Goal: Use online tool/utility: Use online tool/utility

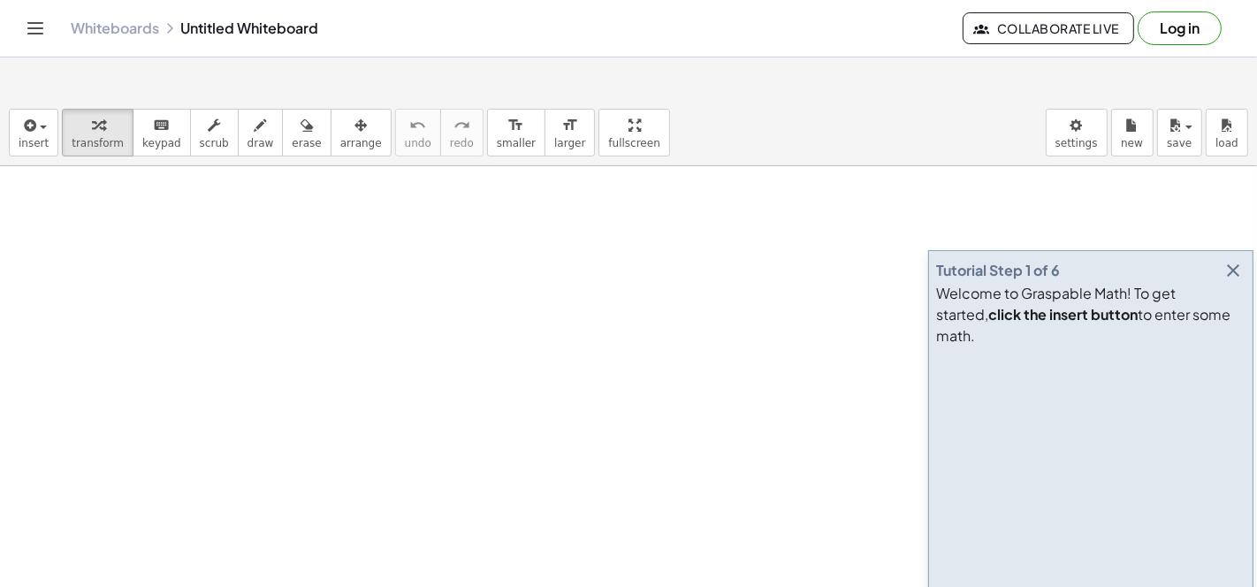
drag, startPoint x: 457, startPoint y: 232, endPoint x: 305, endPoint y: 237, distance: 152.1
click at [23, 115] on icon "button" at bounding box center [28, 125] width 16 height 21
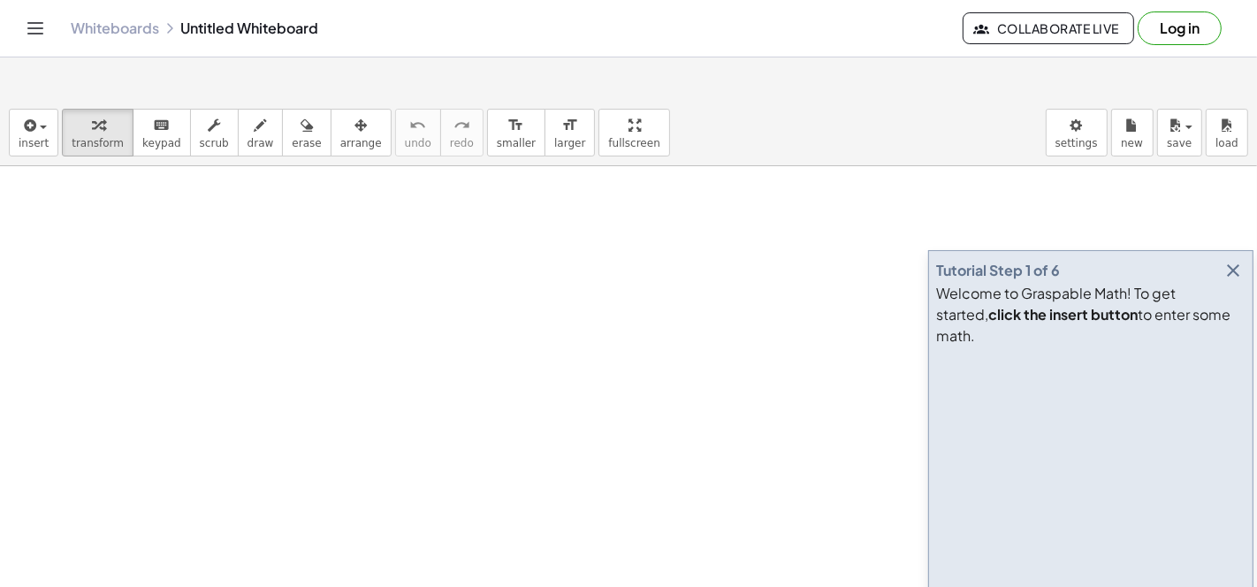
click at [1239, 260] on icon "button" at bounding box center [1233, 270] width 21 height 21
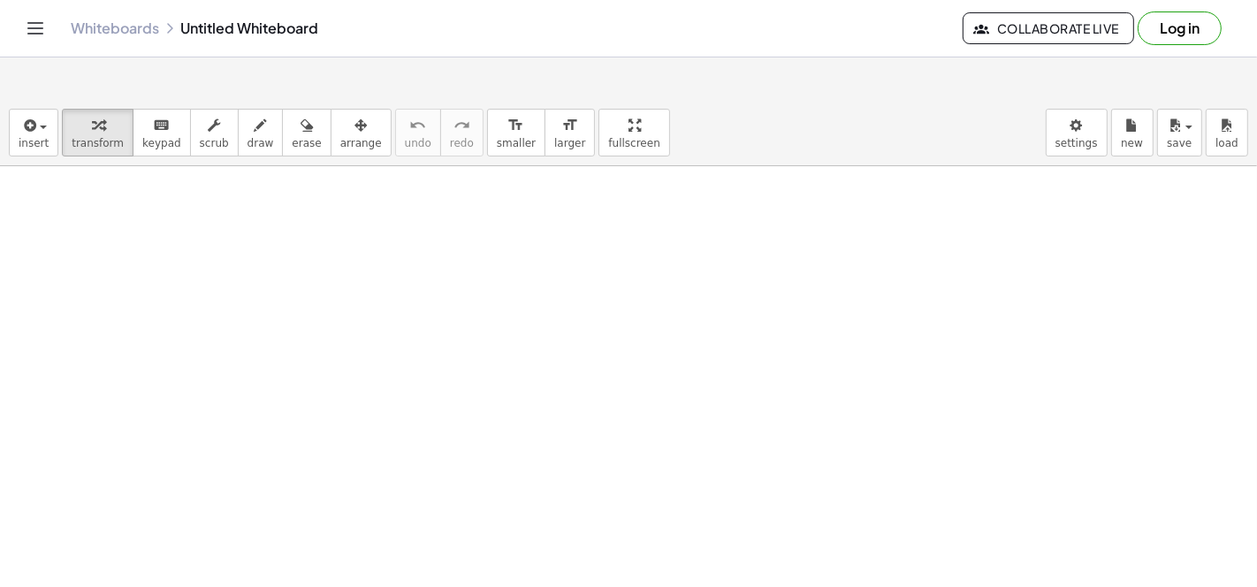
drag, startPoint x: 290, startPoint y: 187, endPoint x: 240, endPoint y: 196, distance: 50.3
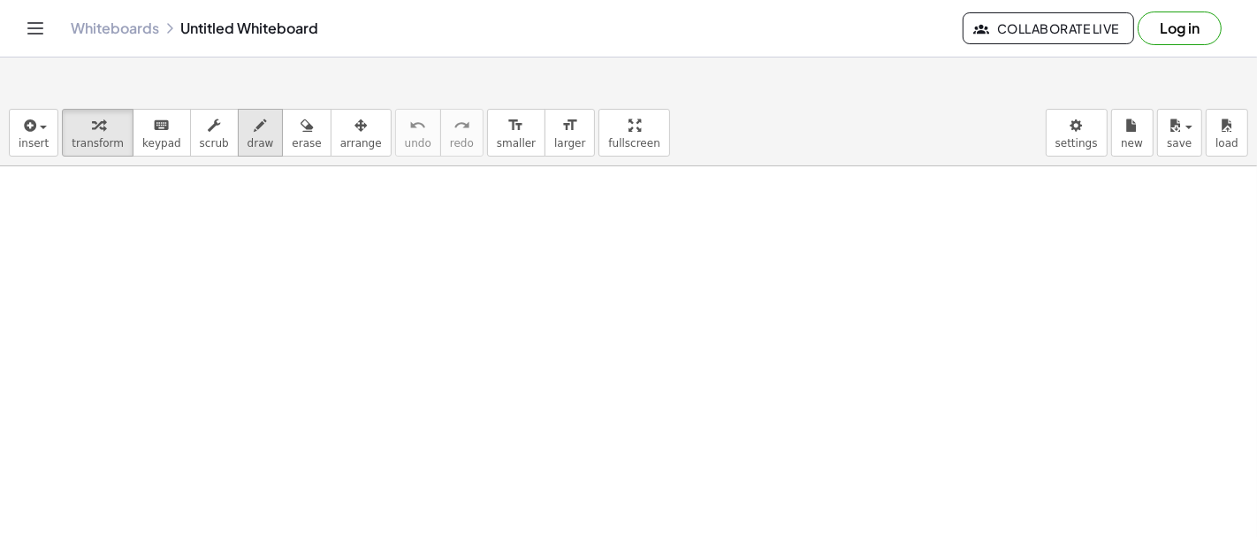
click at [255, 115] on icon "button" at bounding box center [261, 125] width 12 height 21
drag, startPoint x: 234, startPoint y: 174, endPoint x: 252, endPoint y: 217, distance: 46.0
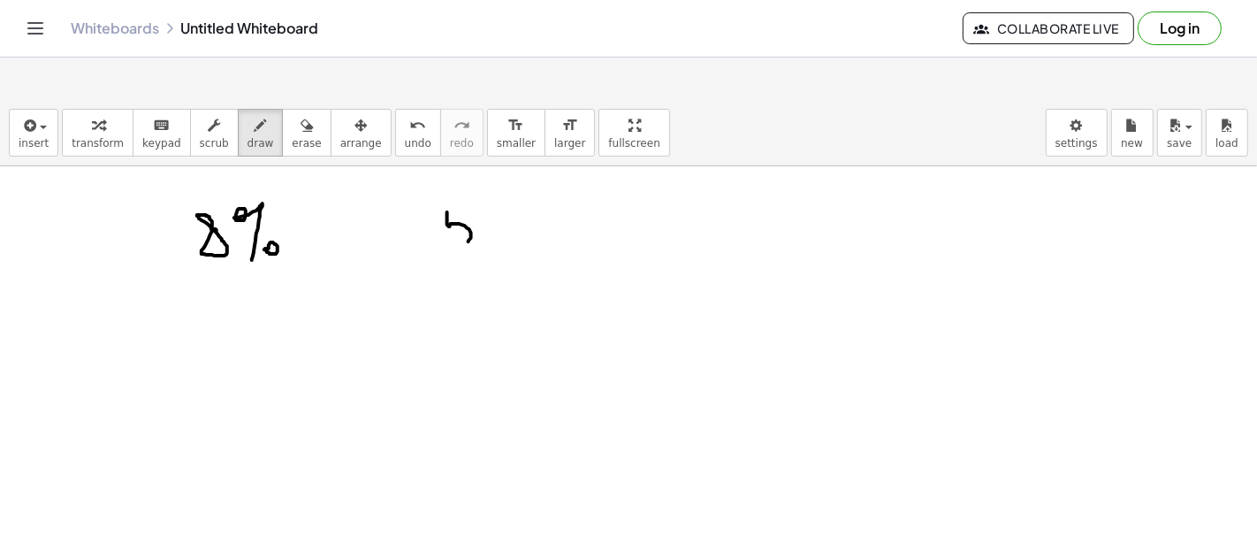
drag, startPoint x: 447, startPoint y: 169, endPoint x: 446, endPoint y: 204, distance: 35.4
drag, startPoint x: 446, startPoint y: 168, endPoint x: 461, endPoint y: 165, distance: 15.3
drag, startPoint x: 482, startPoint y: 165, endPoint x: 509, endPoint y: 215, distance: 56.6
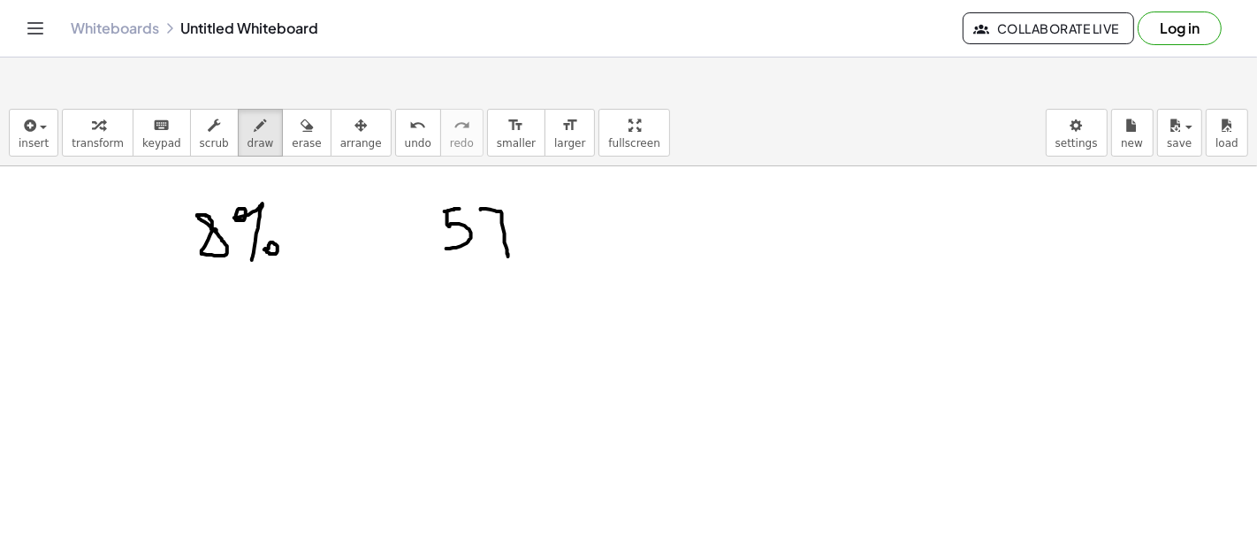
drag, startPoint x: 496, startPoint y: 191, endPoint x: 522, endPoint y: 187, distance: 25.9
drag, startPoint x: 181, startPoint y: 200, endPoint x: 287, endPoint y: 211, distance: 106.7
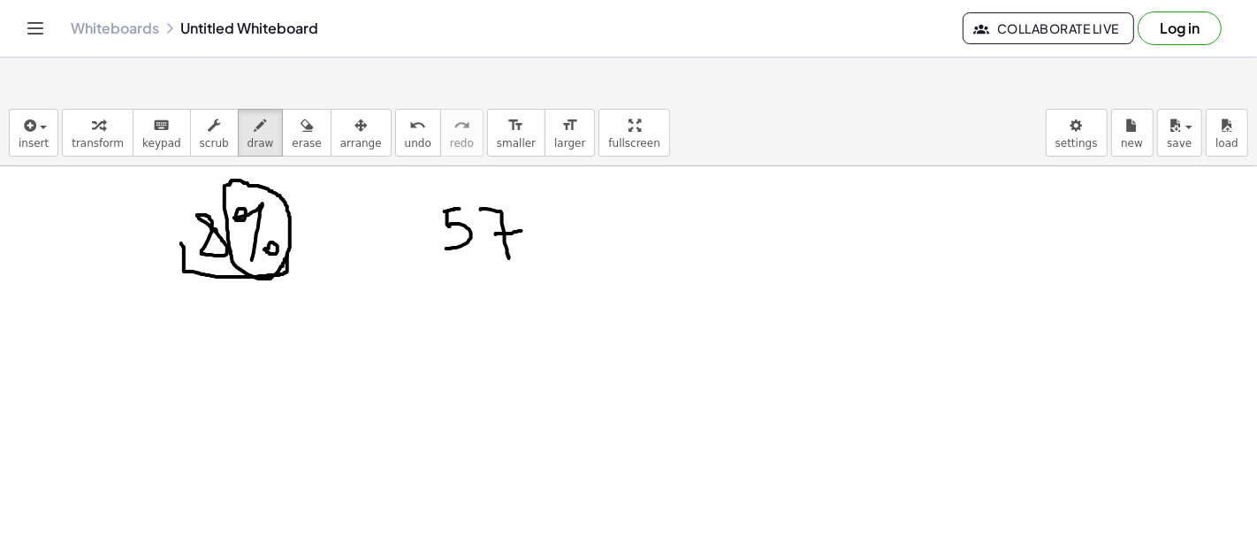
drag, startPoint x: 267, startPoint y: 255, endPoint x: 270, endPoint y: 278, distance: 23.1
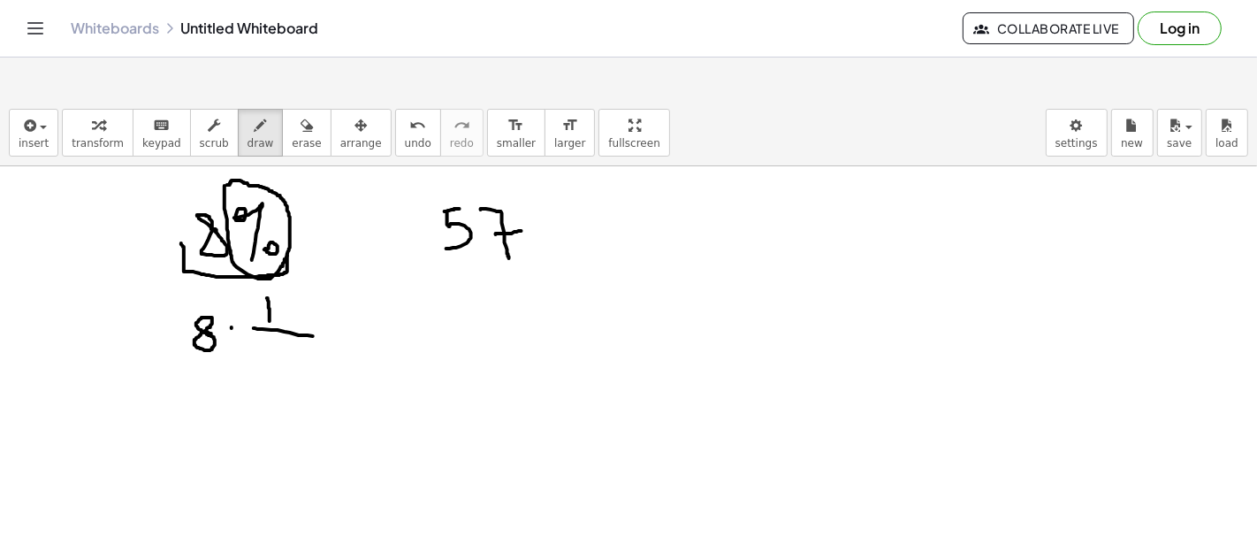
drag, startPoint x: 254, startPoint y: 285, endPoint x: 323, endPoint y: 293, distance: 69.5
drag, startPoint x: 263, startPoint y: 308, endPoint x: 264, endPoint y: 319, distance: 11.6
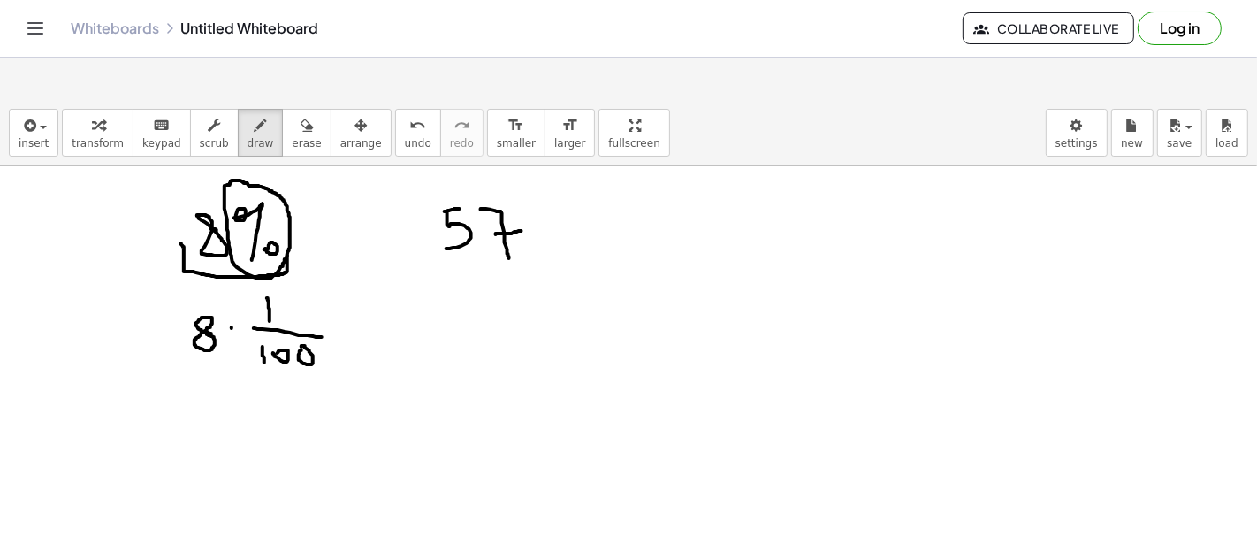
drag, startPoint x: 382, startPoint y: 274, endPoint x: 384, endPoint y: 300, distance: 25.7
drag, startPoint x: 379, startPoint y: 271, endPoint x: 389, endPoint y: 269, distance: 9.9
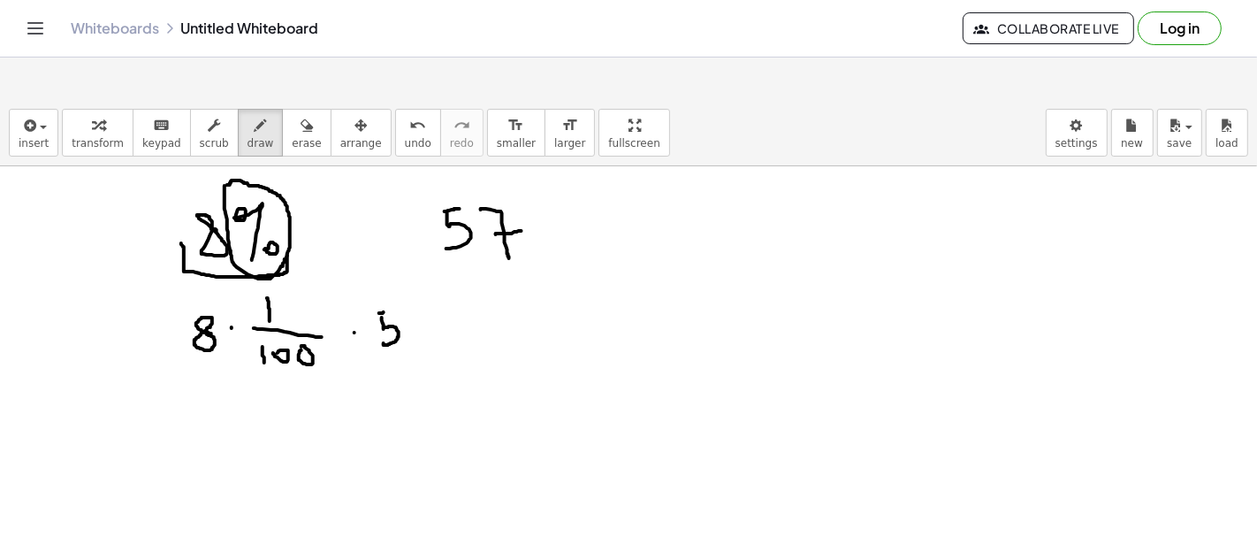
drag, startPoint x: 402, startPoint y: 269, endPoint x: 424, endPoint y: 295, distance: 34.5
drag, startPoint x: 415, startPoint y: 280, endPoint x: 431, endPoint y: 278, distance: 17.0
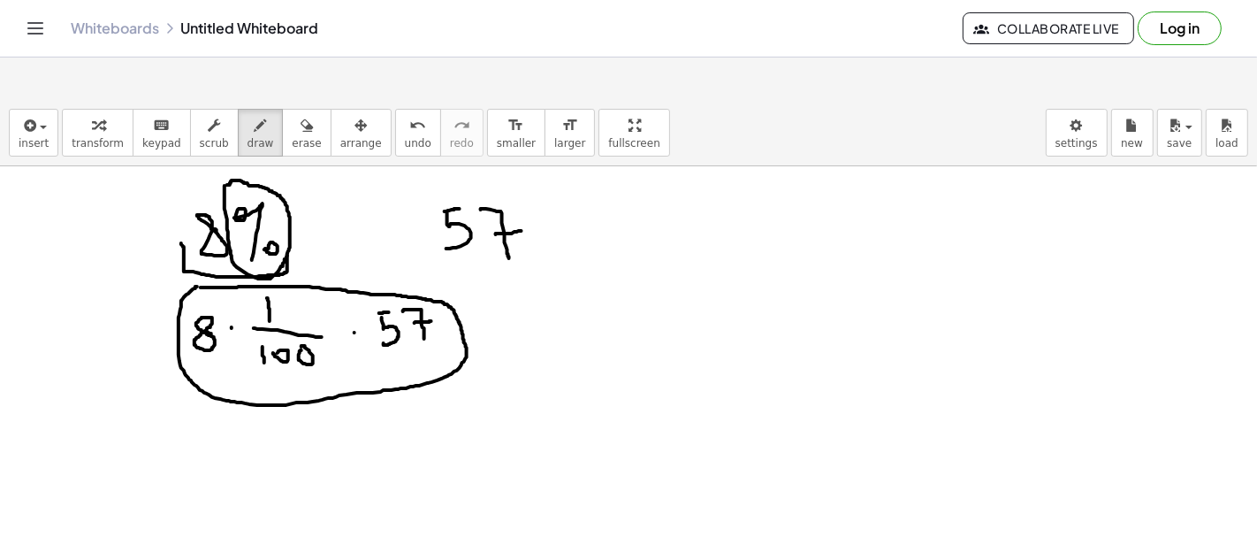
drag, startPoint x: 507, startPoint y: 301, endPoint x: 527, endPoint y: 303, distance: 20.4
drag, startPoint x: 504, startPoint y: 284, endPoint x: 525, endPoint y: 285, distance: 21.2
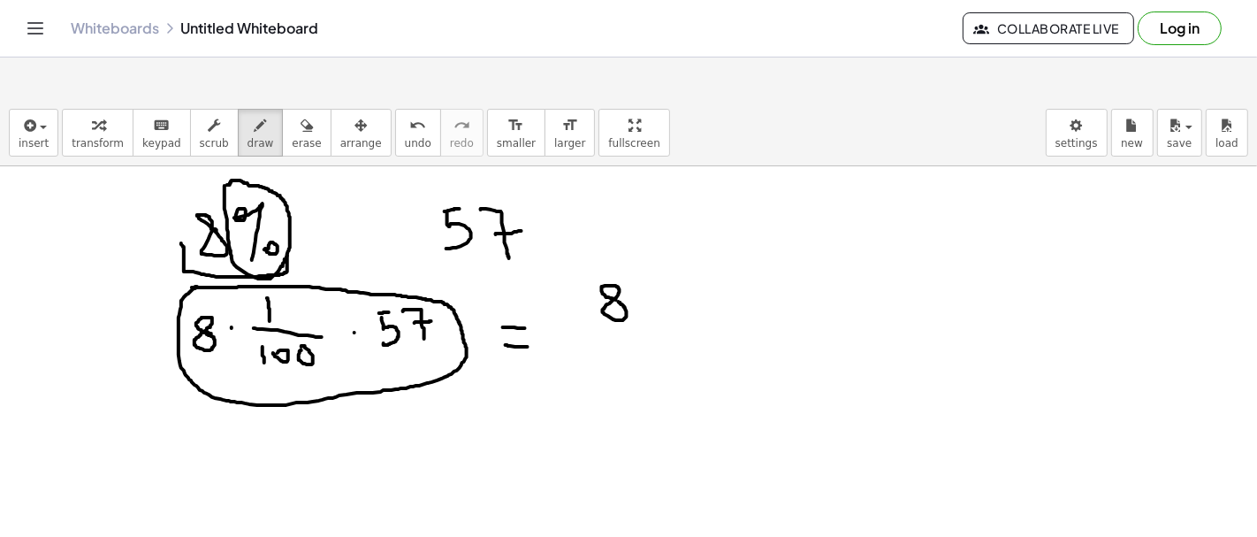
drag, startPoint x: 582, startPoint y: 292, endPoint x: 685, endPoint y: 299, distance: 103.7
drag, startPoint x: 588, startPoint y: 307, endPoint x: 590, endPoint y: 324, distance: 16.9
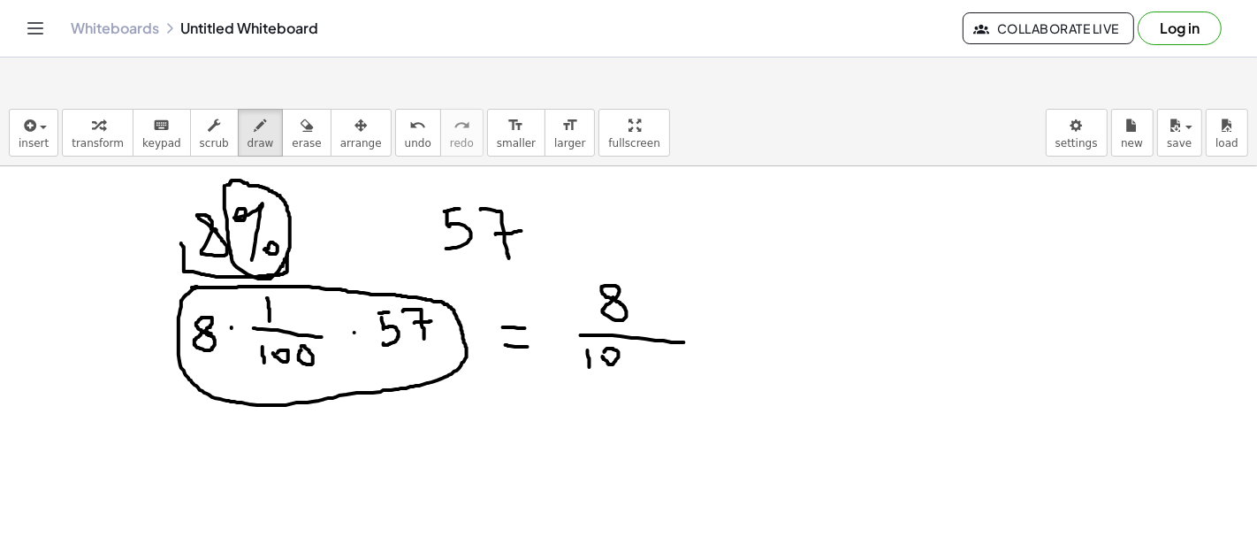
drag, startPoint x: 652, startPoint y: 246, endPoint x: 652, endPoint y: 271, distance: 24.8
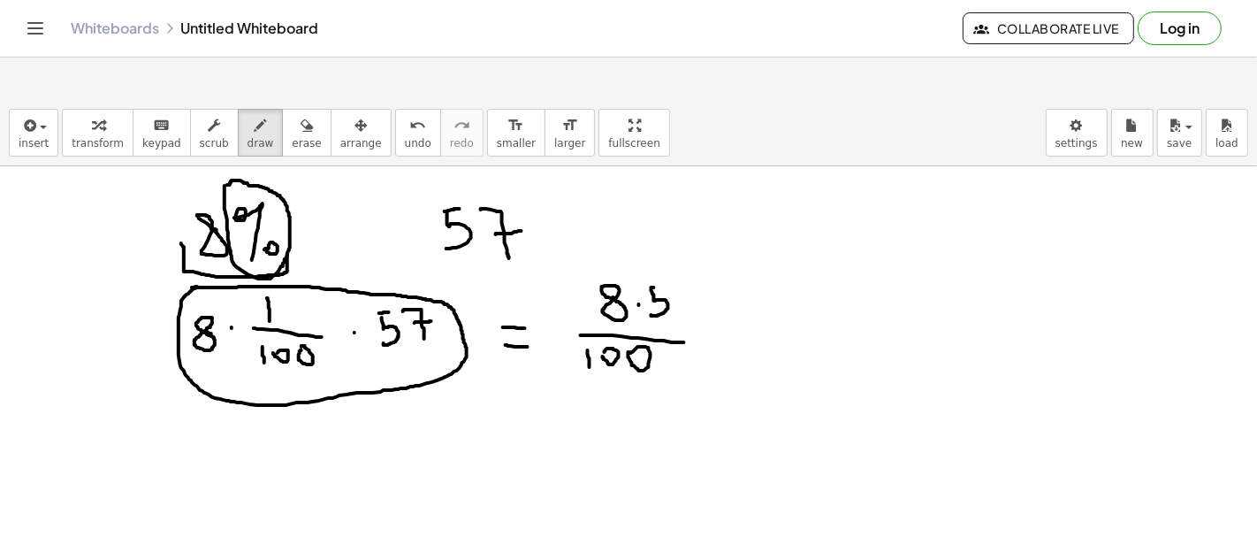
drag, startPoint x: 670, startPoint y: 241, endPoint x: 688, endPoint y: 279, distance: 41.9
drag, startPoint x: 682, startPoint y: 262, endPoint x: 701, endPoint y: 262, distance: 19.4
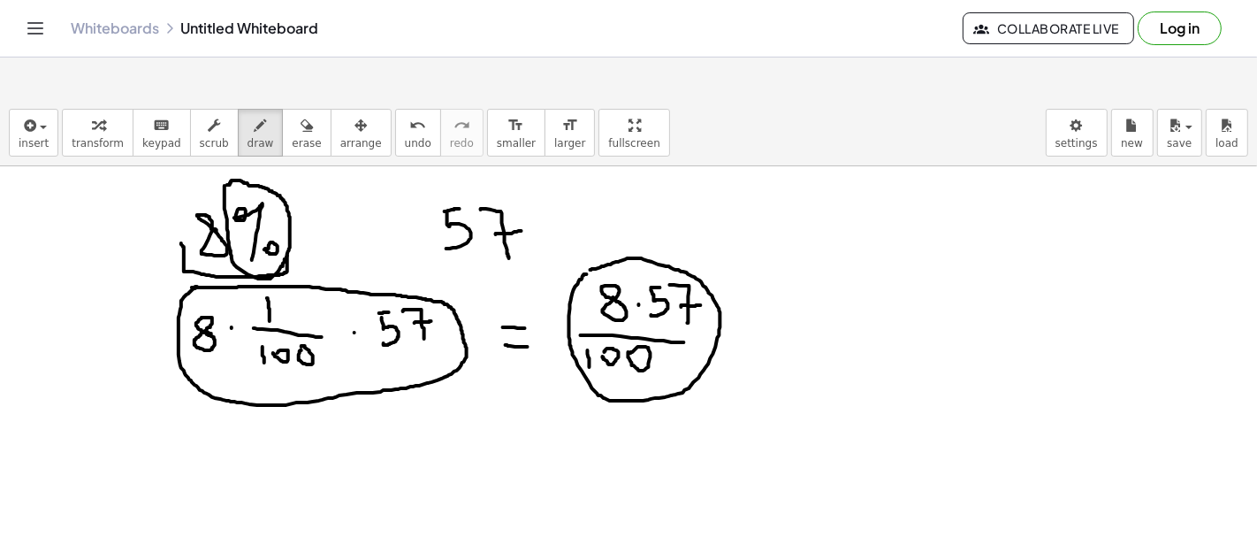
drag, startPoint x: 751, startPoint y: 283, endPoint x: 778, endPoint y: 286, distance: 26.7
drag, startPoint x: 754, startPoint y: 300, endPoint x: 781, endPoint y: 300, distance: 27.4
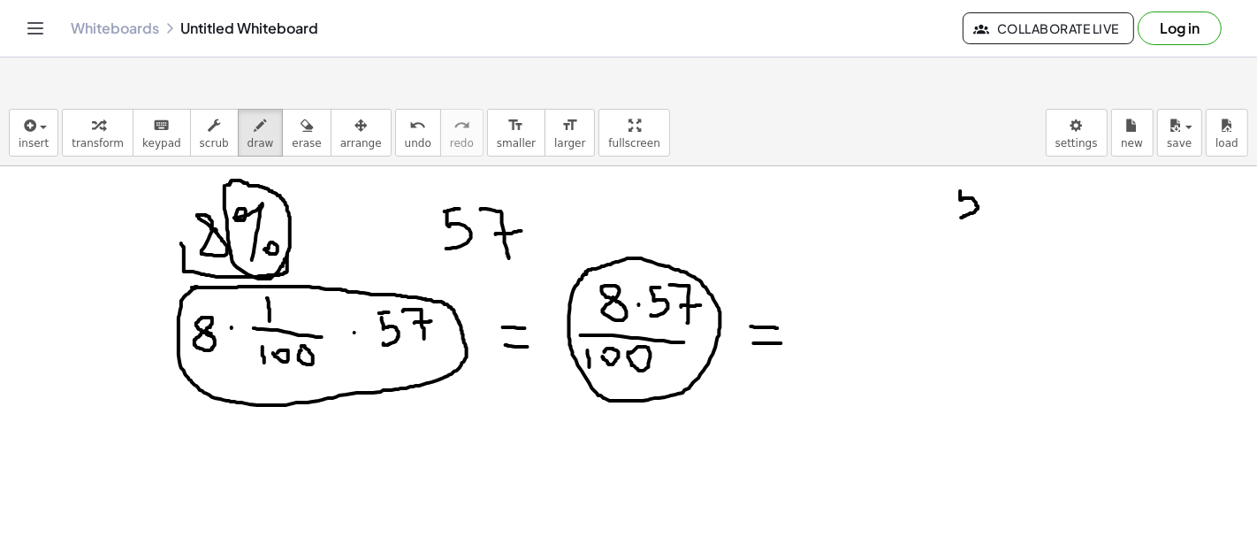
drag, startPoint x: 961, startPoint y: 148, endPoint x: 958, endPoint y: 171, distance: 23.1
drag, startPoint x: 963, startPoint y: 147, endPoint x: 973, endPoint y: 147, distance: 10.6
drag, startPoint x: 982, startPoint y: 146, endPoint x: 996, endPoint y: 175, distance: 32.4
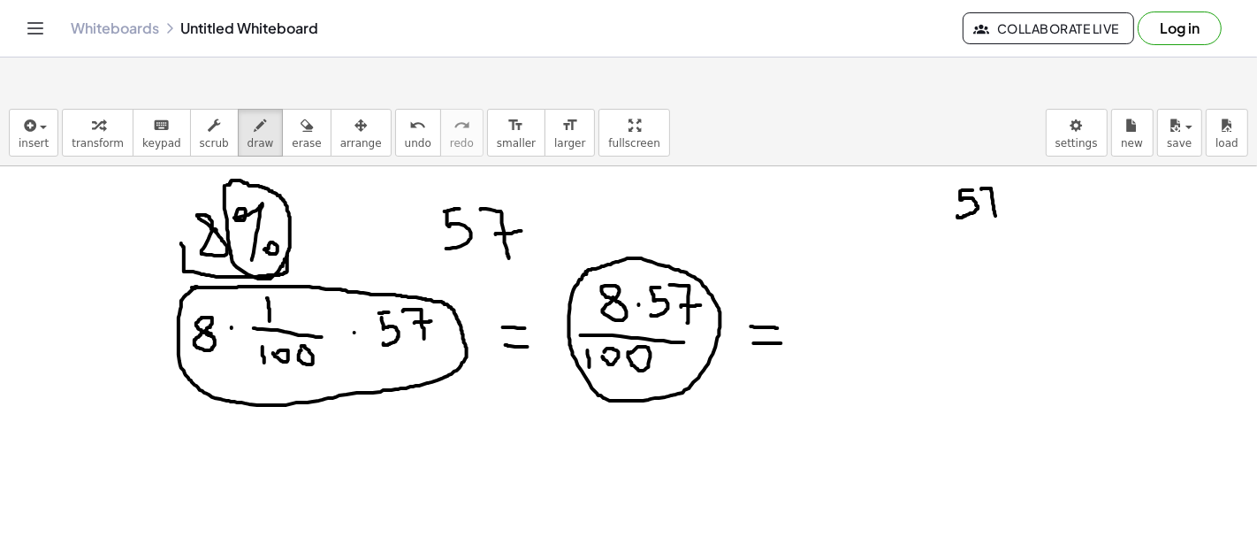
drag, startPoint x: 987, startPoint y: 163, endPoint x: 997, endPoint y: 160, distance: 10.1
drag, startPoint x: 937, startPoint y: 170, endPoint x: 947, endPoint y: 184, distance: 17.2
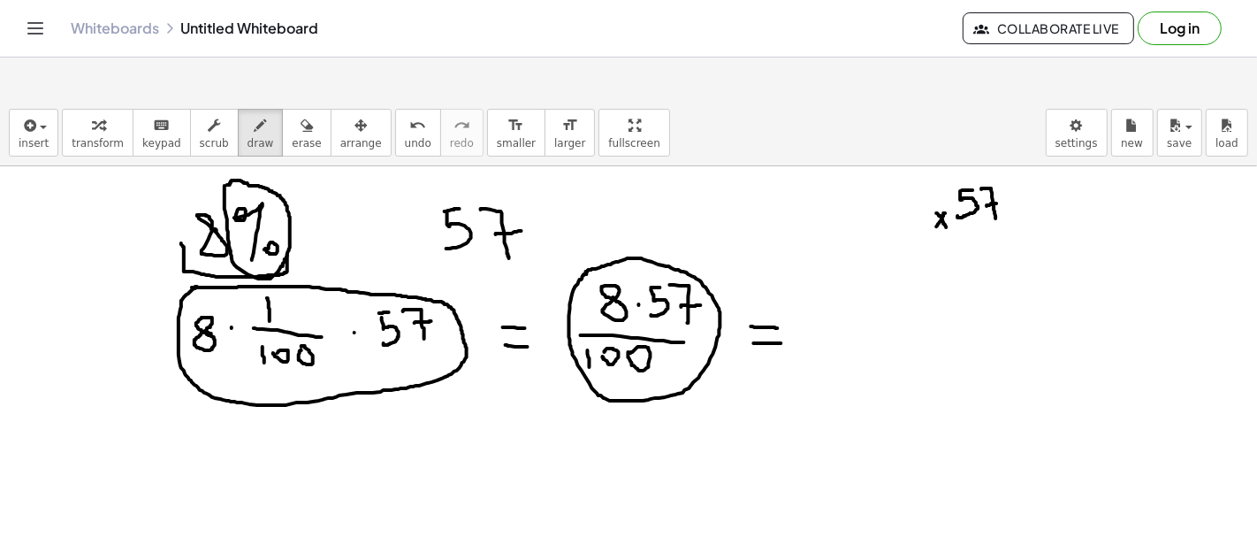
drag, startPoint x: 943, startPoint y: 173, endPoint x: 933, endPoint y: 186, distance: 16.3
drag, startPoint x: 947, startPoint y: 213, endPoint x: 1023, endPoint y: 213, distance: 76.0
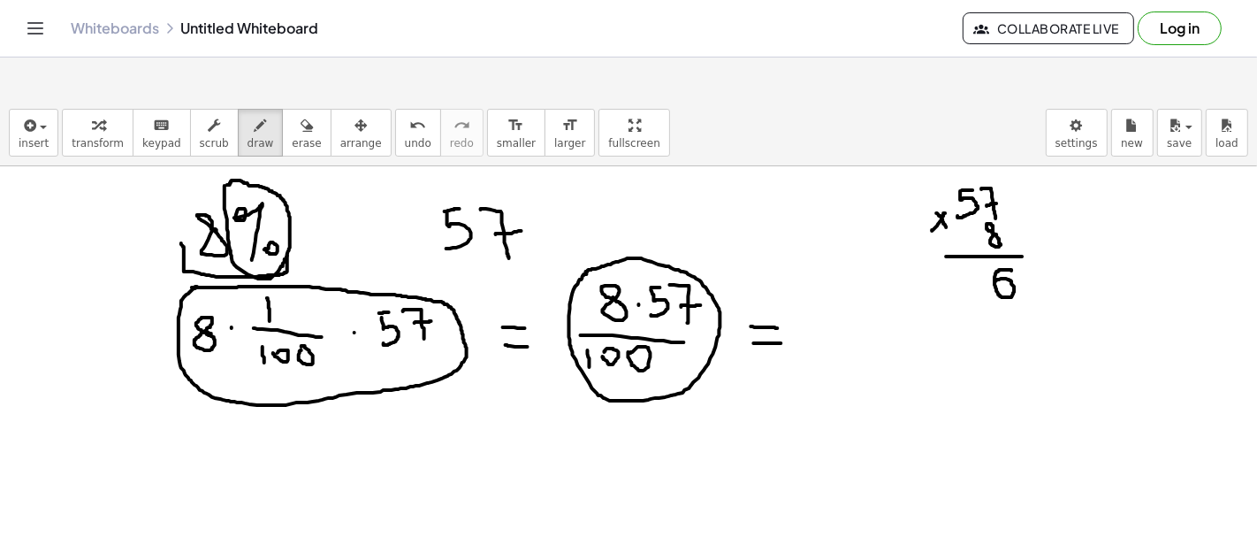
drag, startPoint x: 1011, startPoint y: 227, endPoint x: 996, endPoint y: 239, distance: 18.9
click at [971, 123] on div "insert select one: Math Expression Function Text Youtube Video Graphing Geometr…" at bounding box center [628, 339] width 1257 height 479
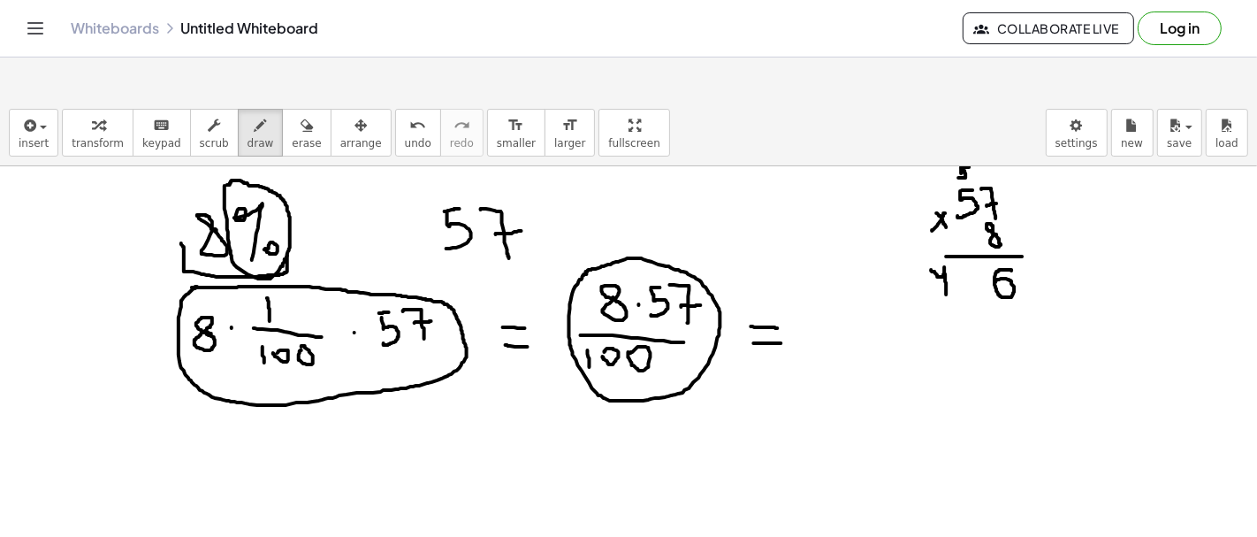
drag, startPoint x: 932, startPoint y: 227, endPoint x: 947, endPoint y: 251, distance: 28.2
drag, startPoint x: 963, startPoint y: 225, endPoint x: 960, endPoint y: 247, distance: 21.4
drag, startPoint x: 964, startPoint y: 222, endPoint x: 977, endPoint y: 223, distance: 13.3
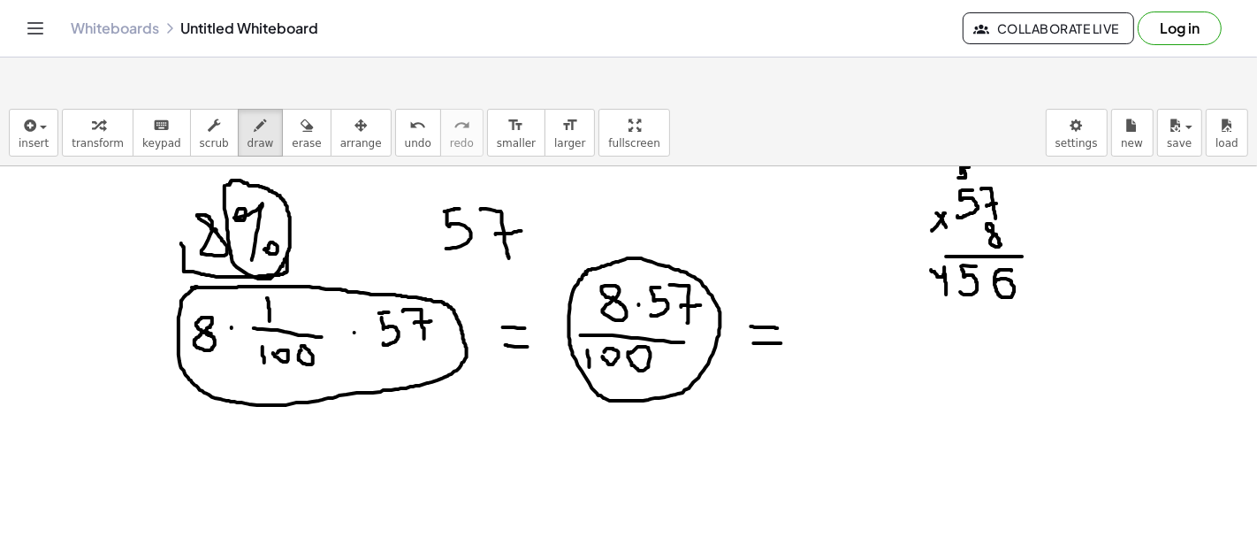
drag, startPoint x: 953, startPoint y: 330, endPoint x: 968, endPoint y: 347, distance: 22.5
drag, startPoint x: 1002, startPoint y: 327, endPoint x: 1025, endPoint y: 347, distance: 29.4
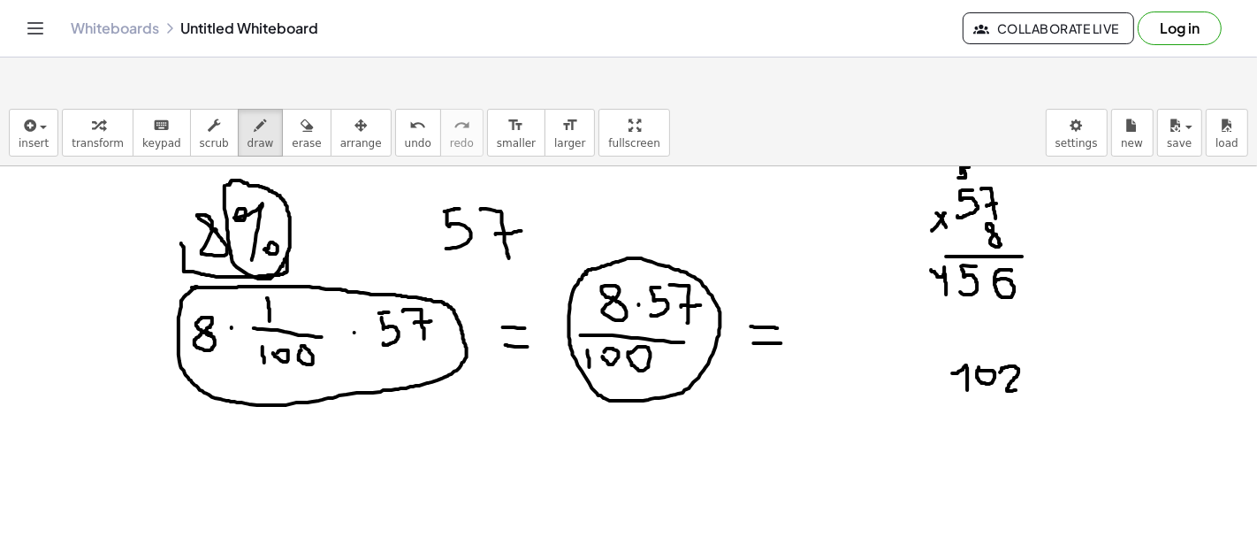
drag, startPoint x: 949, startPoint y: 347, endPoint x: 957, endPoint y: 354, distance: 10.0
drag, startPoint x: 955, startPoint y: 343, endPoint x: 949, endPoint y: 362, distance: 20.4
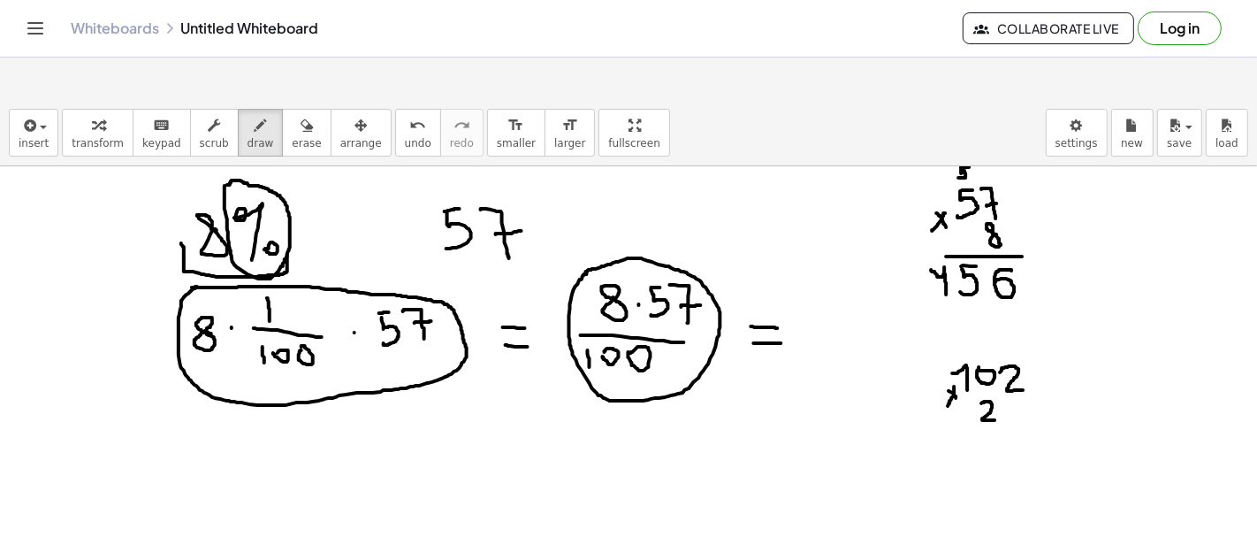
drag, startPoint x: 982, startPoint y: 360, endPoint x: 997, endPoint y: 377, distance: 22.5
drag, startPoint x: 1007, startPoint y: 362, endPoint x: 1010, endPoint y: 382, distance: 19.8
drag, startPoint x: 941, startPoint y: 390, endPoint x: 1041, endPoint y: 389, distance: 99.9
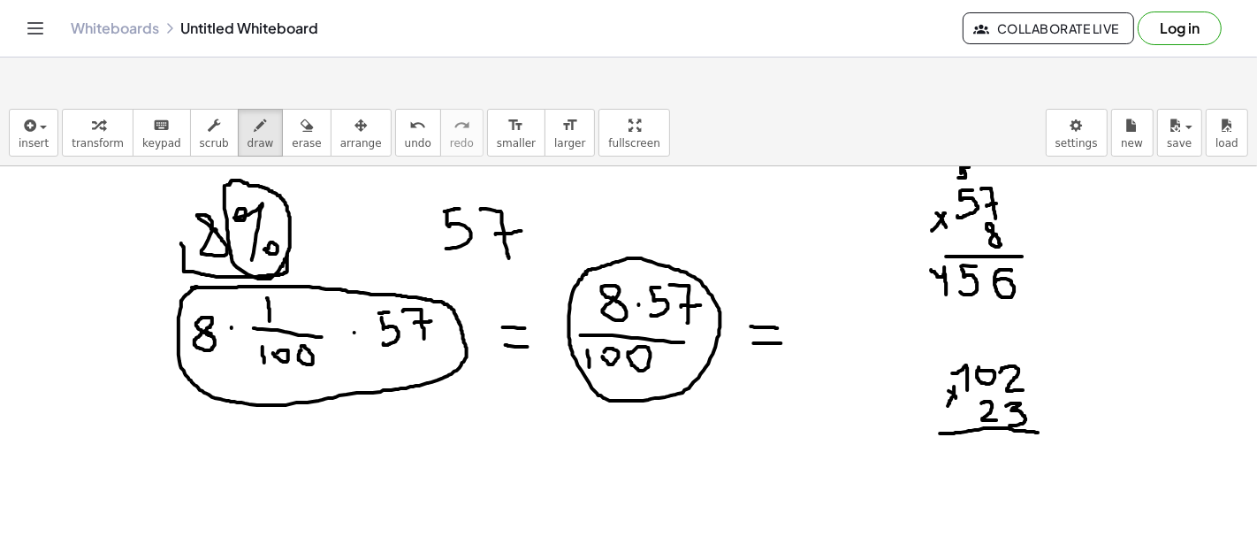
drag, startPoint x: 1023, startPoint y: 400, endPoint x: 1010, endPoint y: 413, distance: 18.8
drag, startPoint x: 952, startPoint y: 402, endPoint x: 962, endPoint y: 422, distance: 21.7
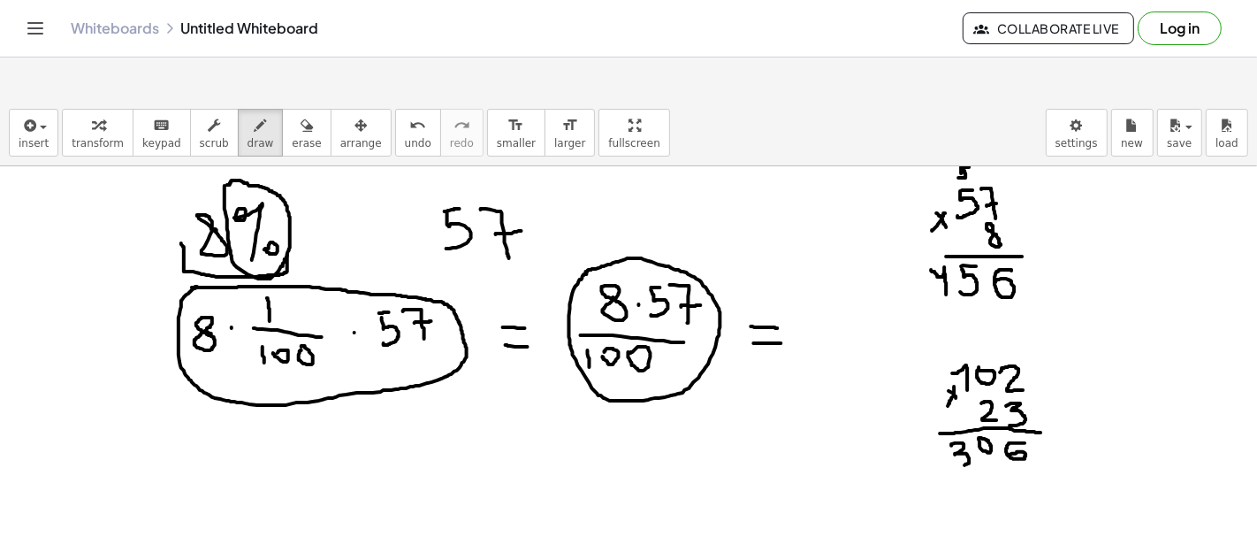
drag, startPoint x: 982, startPoint y: 424, endPoint x: 995, endPoint y: 453, distance: 30.9
drag, startPoint x: 921, startPoint y: 433, endPoint x: 941, endPoint y: 449, distance: 25.8
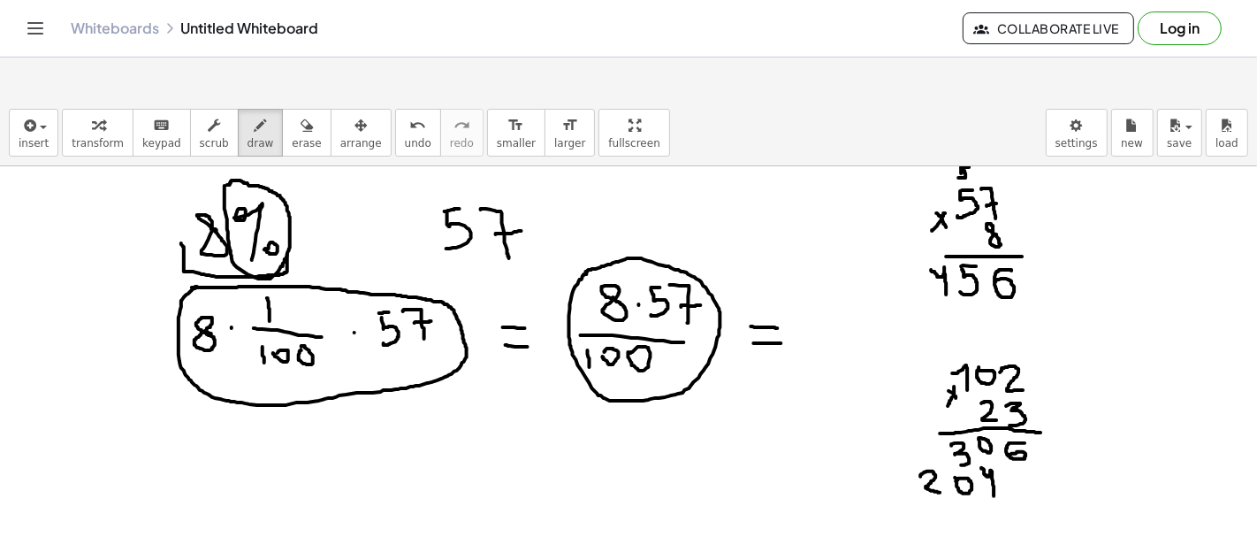
drag, startPoint x: 924, startPoint y: 456, endPoint x: 1041, endPoint y: 454, distance: 117.6
drag, startPoint x: 902, startPoint y: 408, endPoint x: 906, endPoint y: 425, distance: 17.4
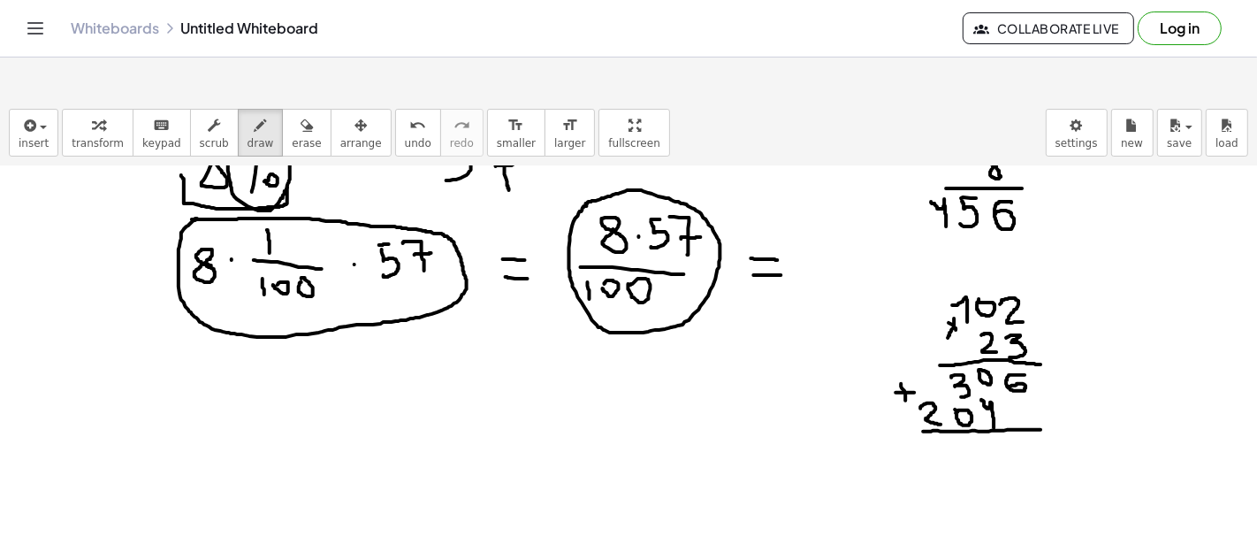
scroll to position [68, 0]
drag, startPoint x: 1032, startPoint y: 400, endPoint x: 1020, endPoint y: 415, distance: 18.9
drag, startPoint x: 988, startPoint y: 395, endPoint x: 1002, endPoint y: 415, distance: 24.0
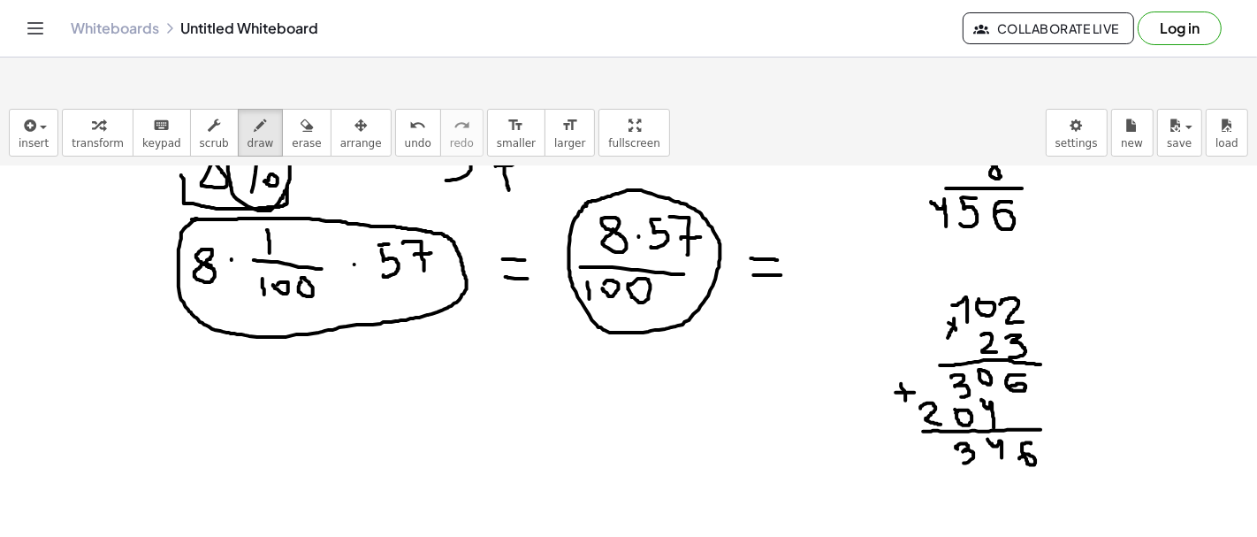
drag, startPoint x: 959, startPoint y: 406, endPoint x: 962, endPoint y: 417, distance: 11.8
drag, startPoint x: 926, startPoint y: 398, endPoint x: 946, endPoint y: 422, distance: 30.8
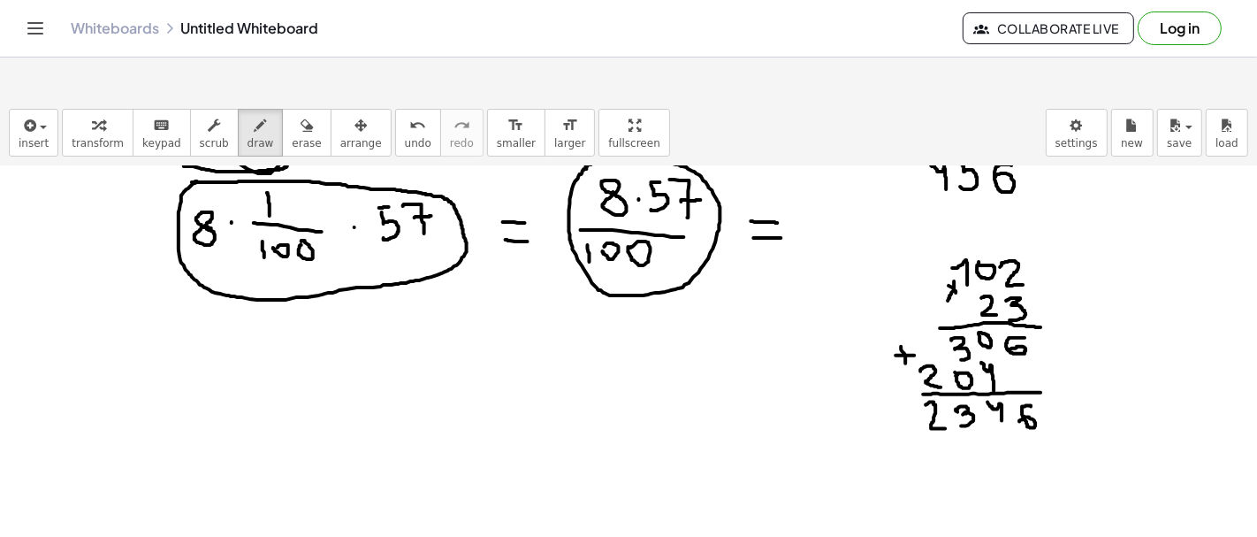
scroll to position [118, 0]
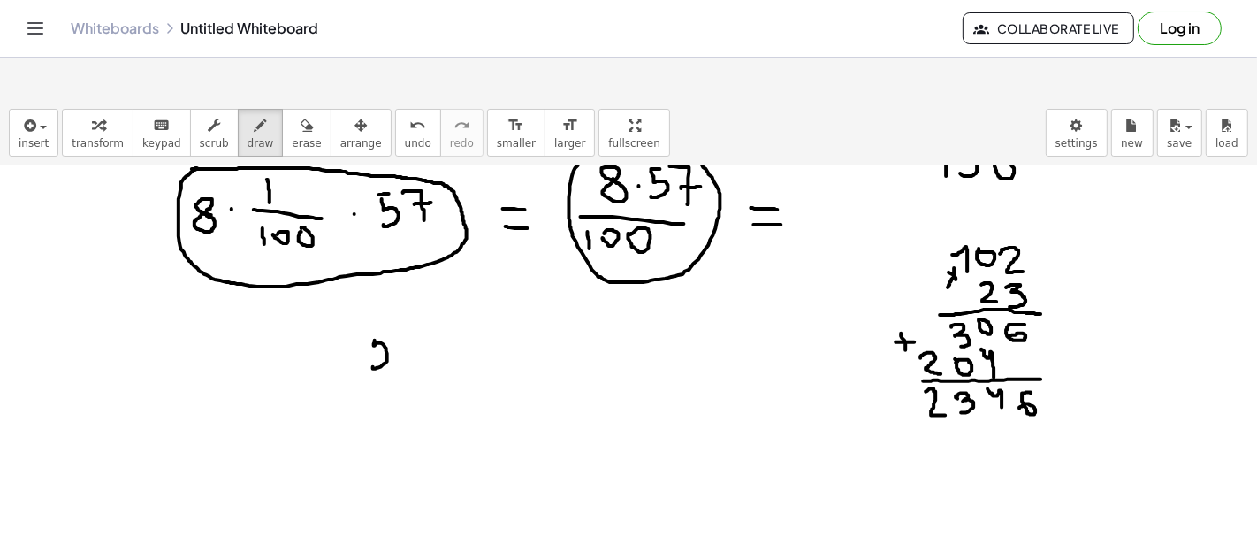
drag, startPoint x: 375, startPoint y: 296, endPoint x: 373, endPoint y: 323, distance: 26.6
click at [373, 323] on div at bounding box center [628, 541] width 1257 height 987
drag, startPoint x: 374, startPoint y: 293, endPoint x: 397, endPoint y: 293, distance: 23.0
click at [397, 293] on div at bounding box center [628, 541] width 1257 height 987
drag, startPoint x: 410, startPoint y: 295, endPoint x: 407, endPoint y: 328, distance: 32.9
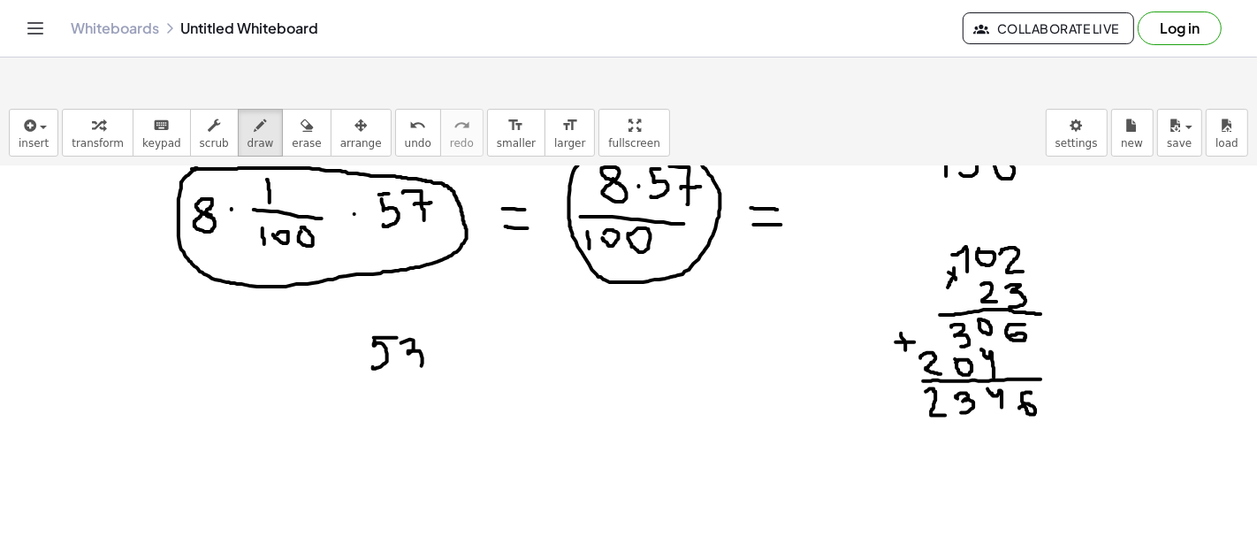
click at [407, 329] on div at bounding box center [628, 541] width 1257 height 987
drag, startPoint x: 345, startPoint y: 327, endPoint x: 362, endPoint y: 344, distance: 24.4
click at [362, 345] on div at bounding box center [628, 541] width 1257 height 987
drag, startPoint x: 355, startPoint y: 332, endPoint x: 343, endPoint y: 357, distance: 28.5
click at [343, 357] on div at bounding box center [628, 541] width 1257 height 987
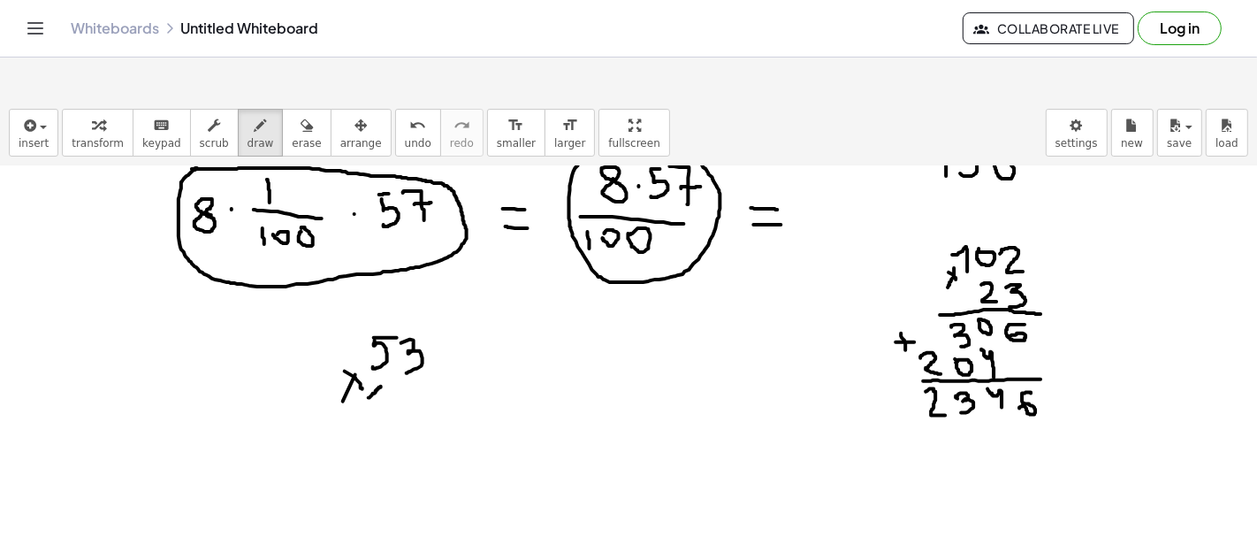
drag, startPoint x: 370, startPoint y: 354, endPoint x: 381, endPoint y: 360, distance: 13.1
click at [381, 360] on div at bounding box center [628, 541] width 1257 height 987
click at [414, 349] on div at bounding box center [628, 541] width 1257 height 987
drag, startPoint x: 351, startPoint y: 372, endPoint x: 454, endPoint y: 377, distance: 103.5
click at [454, 377] on div at bounding box center [628, 541] width 1257 height 987
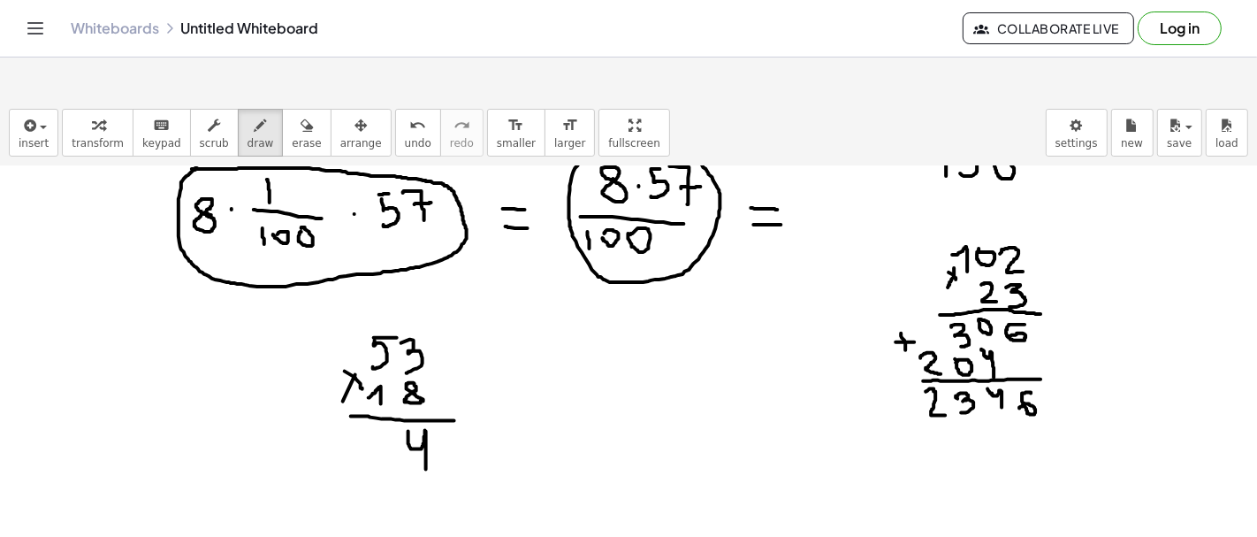
drag, startPoint x: 408, startPoint y: 387, endPoint x: 426, endPoint y: 430, distance: 46.0
click at [426, 430] on div at bounding box center [628, 541] width 1257 height 987
drag, startPoint x: 368, startPoint y: 261, endPoint x: 381, endPoint y: 271, distance: 16.4
click at [381, 271] on div at bounding box center [628, 541] width 1257 height 987
drag, startPoint x: 338, startPoint y: 390, endPoint x: 354, endPoint y: 423, distance: 36.4
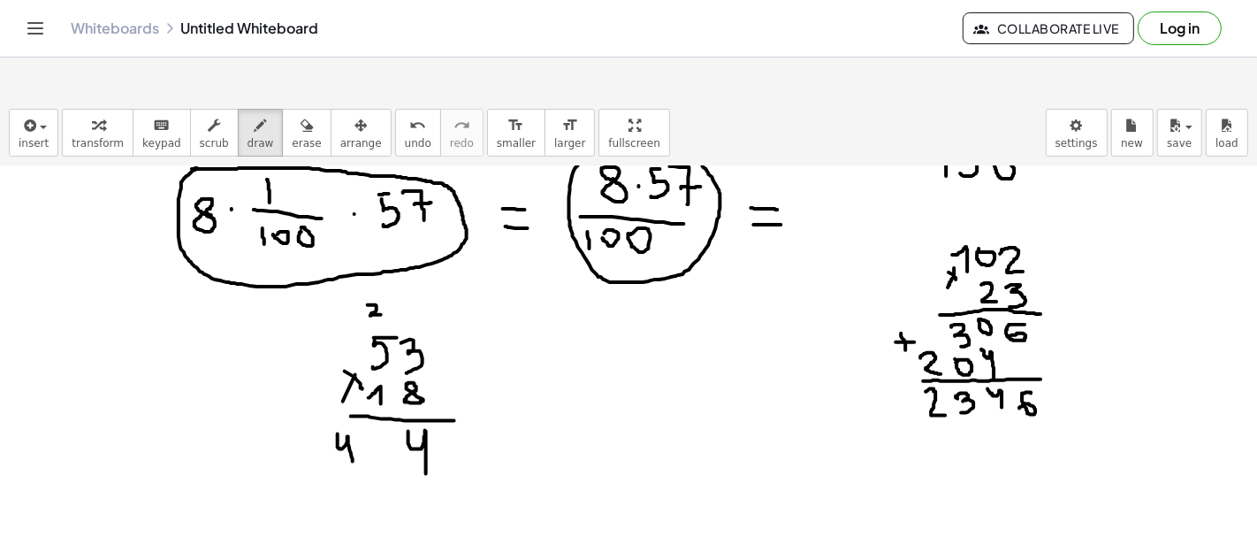
click at [354, 423] on div at bounding box center [628, 541] width 1257 height 987
drag, startPoint x: 370, startPoint y: 397, endPoint x: 389, endPoint y: 421, distance: 30.2
click at [389, 421] on div at bounding box center [628, 541] width 1257 height 987
click at [418, 446] on div at bounding box center [628, 541] width 1257 height 987
drag, startPoint x: 374, startPoint y: 433, endPoint x: 378, endPoint y: 459, distance: 26.0
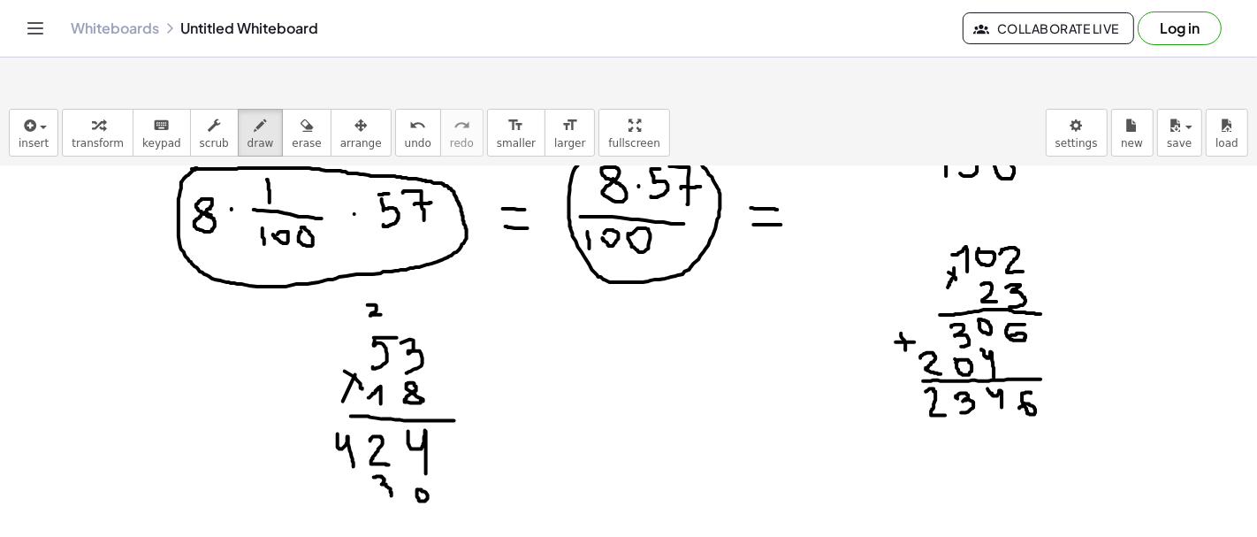
click at [379, 459] on div at bounding box center [628, 541] width 1257 height 987
drag, startPoint x: 338, startPoint y: 439, endPoint x: 340, endPoint y: 461, distance: 21.4
click at [340, 461] on div at bounding box center [628, 541] width 1257 height 987
drag, startPoint x: 340, startPoint y: 436, endPoint x: 351, endPoint y: 437, distance: 10.6
click at [351, 437] on div at bounding box center [628, 541] width 1257 height 987
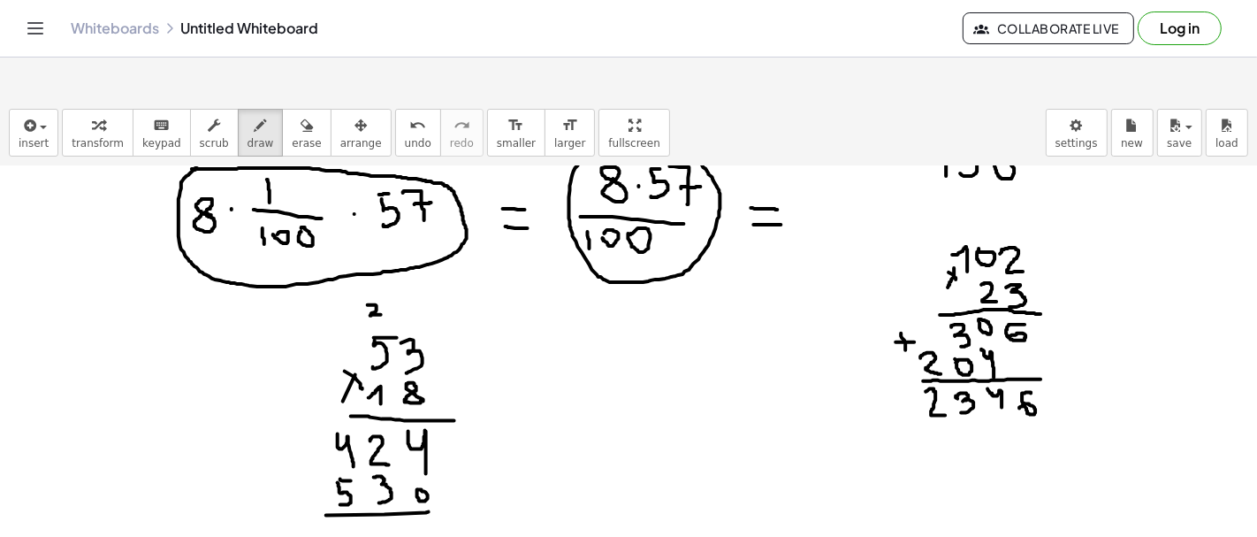
drag, startPoint x: 326, startPoint y: 471, endPoint x: 444, endPoint y: 467, distance: 117.7
click at [444, 467] on div at bounding box center [628, 541] width 1257 height 987
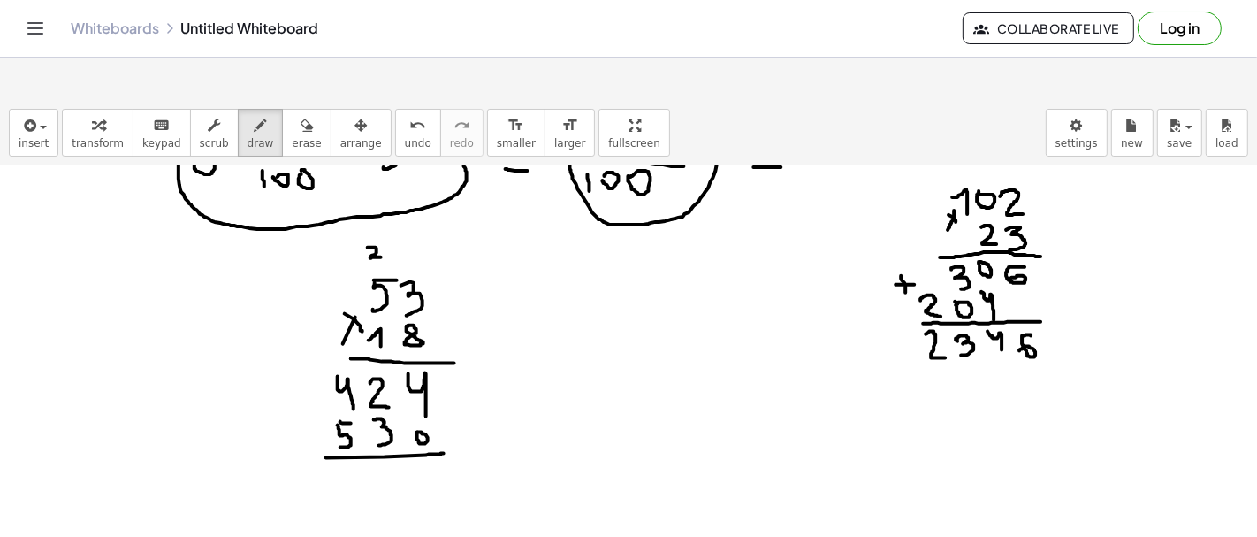
scroll to position [177, 0]
drag, startPoint x: 299, startPoint y: 356, endPoint x: 301, endPoint y: 382, distance: 25.7
click at [301, 382] on div at bounding box center [628, 482] width 1257 height 987
drag, startPoint x: 287, startPoint y: 358, endPoint x: 310, endPoint y: 367, distance: 24.6
click at [310, 366] on div at bounding box center [628, 482] width 1257 height 987
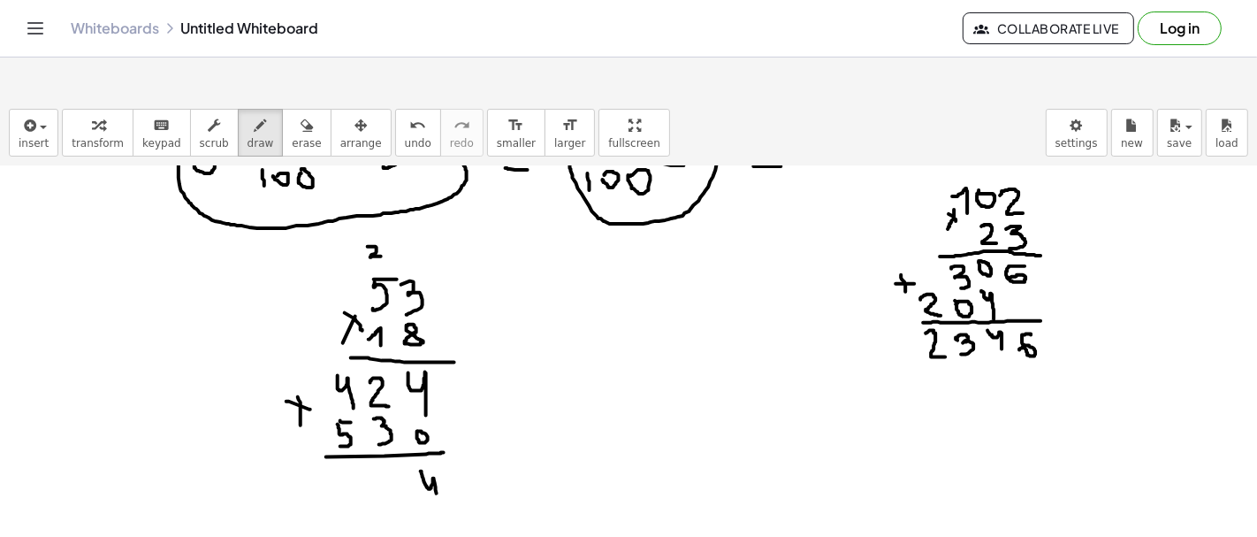
drag, startPoint x: 420, startPoint y: 428, endPoint x: 437, endPoint y: 455, distance: 32.1
click at [437, 455] on div at bounding box center [628, 482] width 1257 height 987
drag, startPoint x: 379, startPoint y: 431, endPoint x: 383, endPoint y: 452, distance: 21.5
click at [383, 453] on div at bounding box center [628, 482] width 1257 height 987
click at [399, 425] on div at bounding box center [628, 482] width 1257 height 987
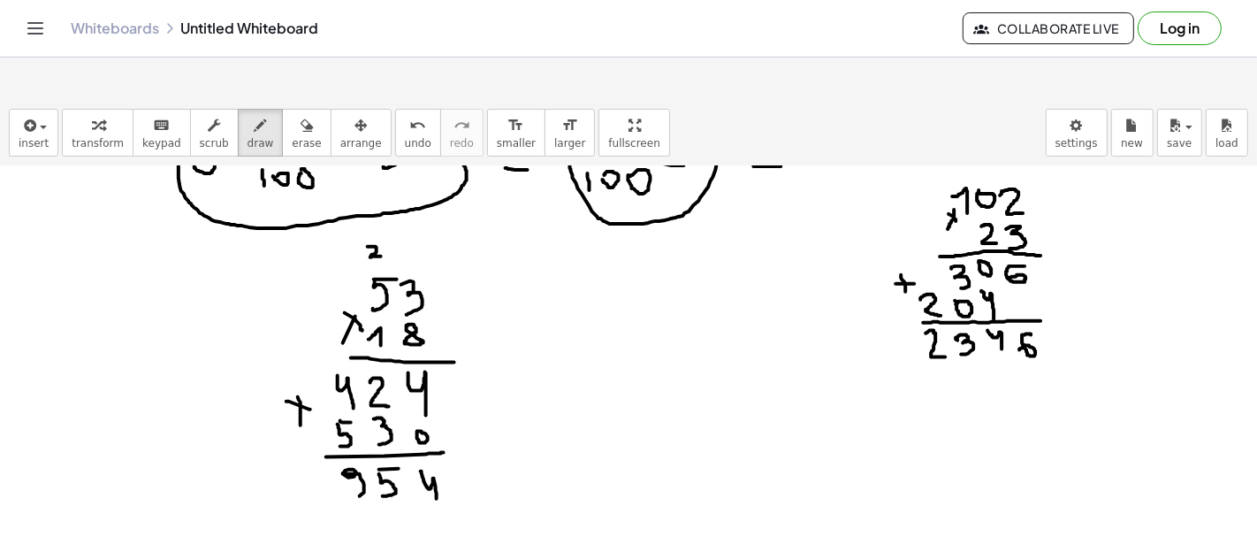
drag, startPoint x: 348, startPoint y: 434, endPoint x: 346, endPoint y: 454, distance: 20.5
click at [346, 454] on div at bounding box center [628, 482] width 1257 height 987
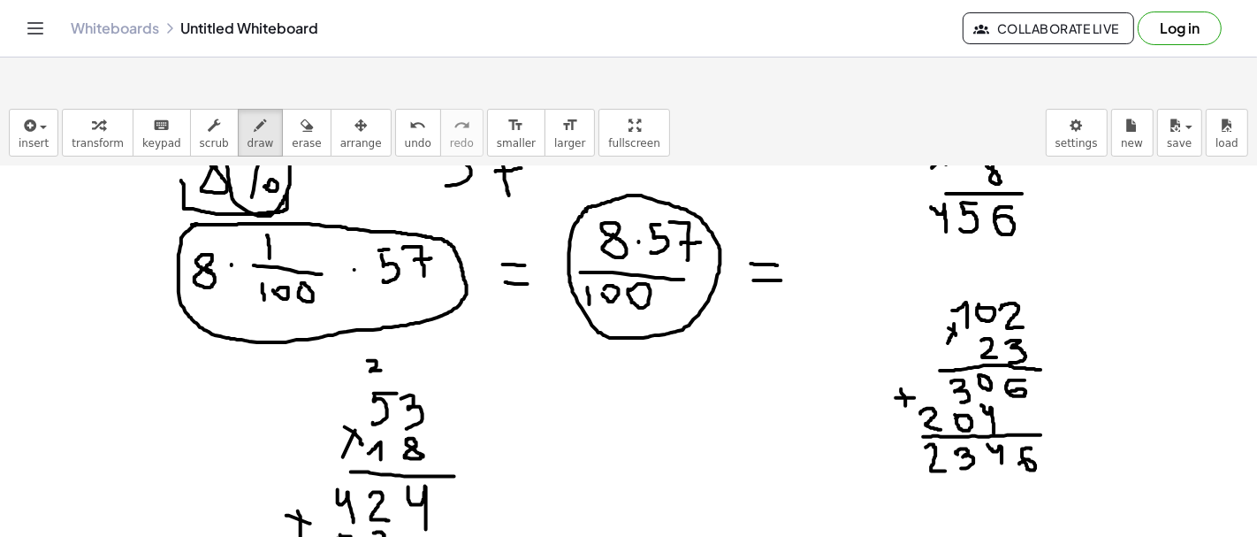
scroll to position [0, 0]
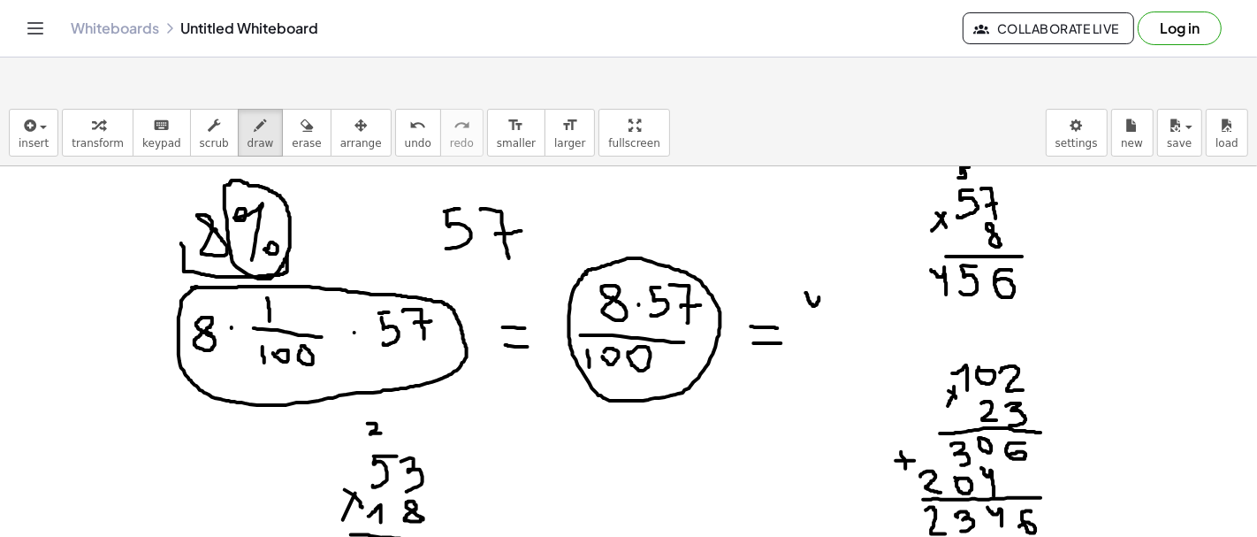
drag, startPoint x: 806, startPoint y: 249, endPoint x: 821, endPoint y: 285, distance: 38.4
drag, startPoint x: 835, startPoint y: 262, endPoint x: 832, endPoint y: 272, distance: 11.2
drag, startPoint x: 840, startPoint y: 247, endPoint x: 849, endPoint y: 248, distance: 8.9
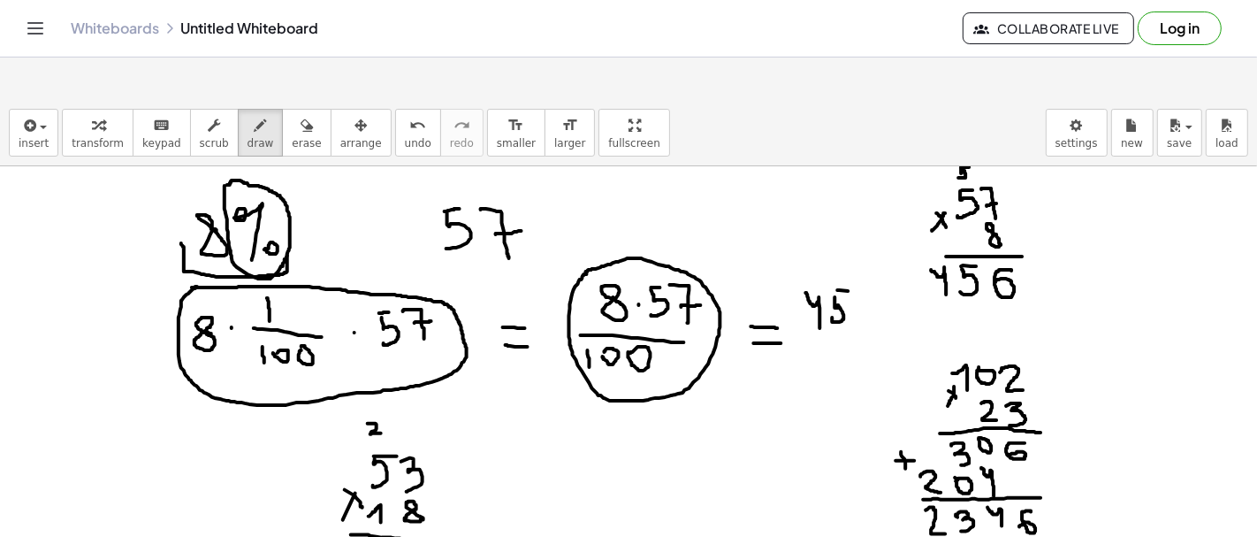
drag, startPoint x: 858, startPoint y: 259, endPoint x: 858, endPoint y: 284, distance: 24.8
drag, startPoint x: 815, startPoint y: 296, endPoint x: 864, endPoint y: 293, distance: 48.7
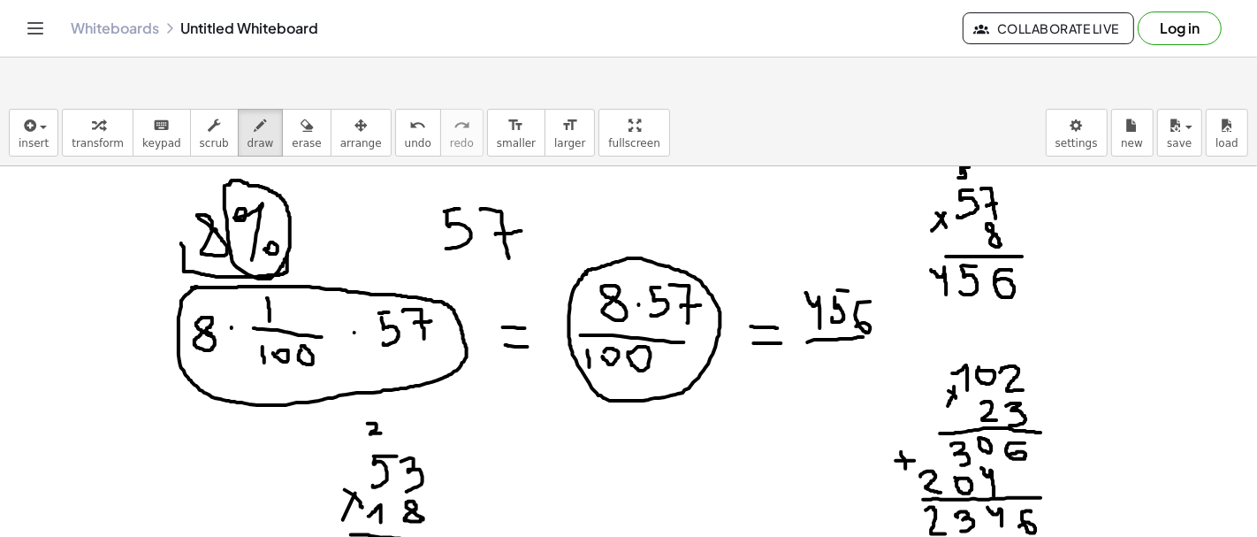
drag, startPoint x: 819, startPoint y: 304, endPoint x: 827, endPoint y: 325, distance: 22.4
drag, startPoint x: 862, startPoint y: 318, endPoint x: 859, endPoint y: 309, distance: 9.2
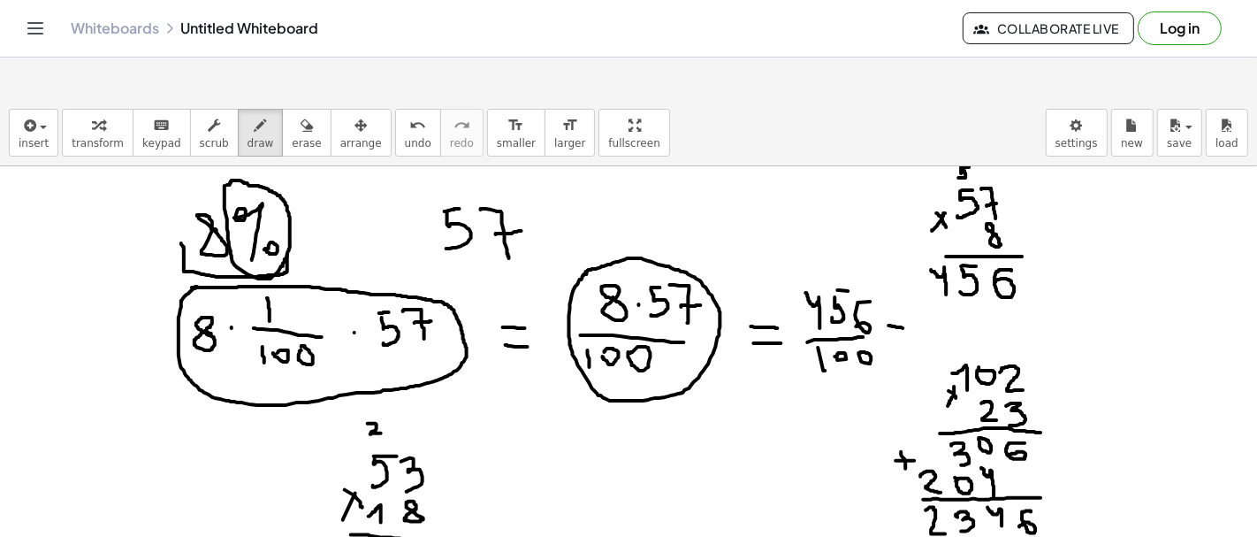
drag, startPoint x: 890, startPoint y: 282, endPoint x: 912, endPoint y: 285, distance: 22.3
drag, startPoint x: 894, startPoint y: 293, endPoint x: 911, endPoint y: 294, distance: 17.7
drag, startPoint x: 603, startPoint y: 403, endPoint x: 642, endPoint y: 405, distance: 38.9
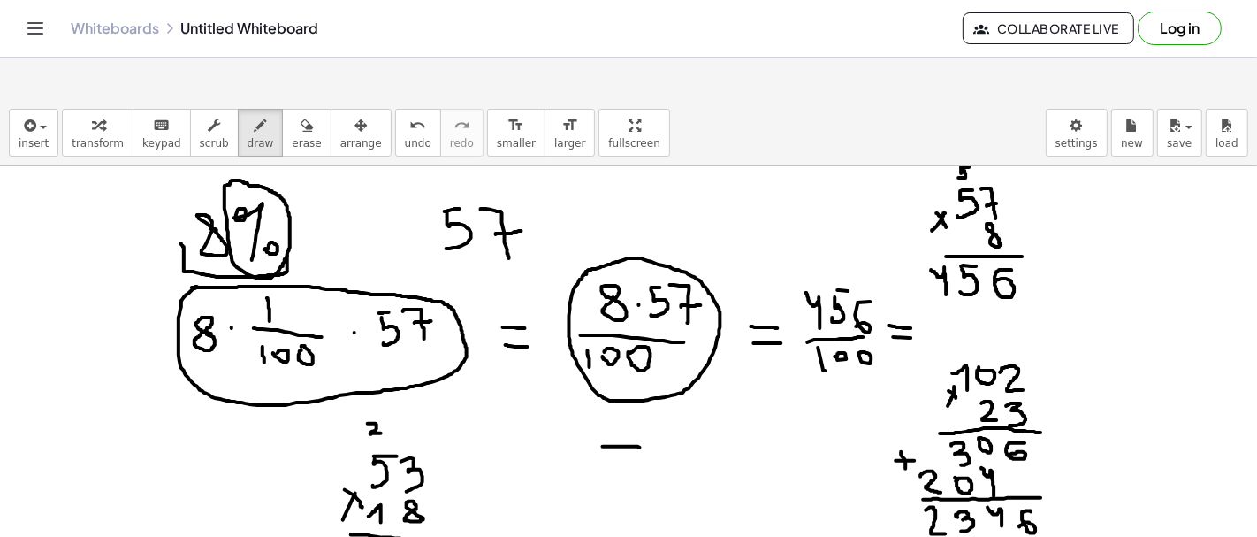
drag, startPoint x: 610, startPoint y: 413, endPoint x: 644, endPoint y: 413, distance: 34.5
drag, startPoint x: 669, startPoint y: 390, endPoint x: 683, endPoint y: 415, distance: 29.3
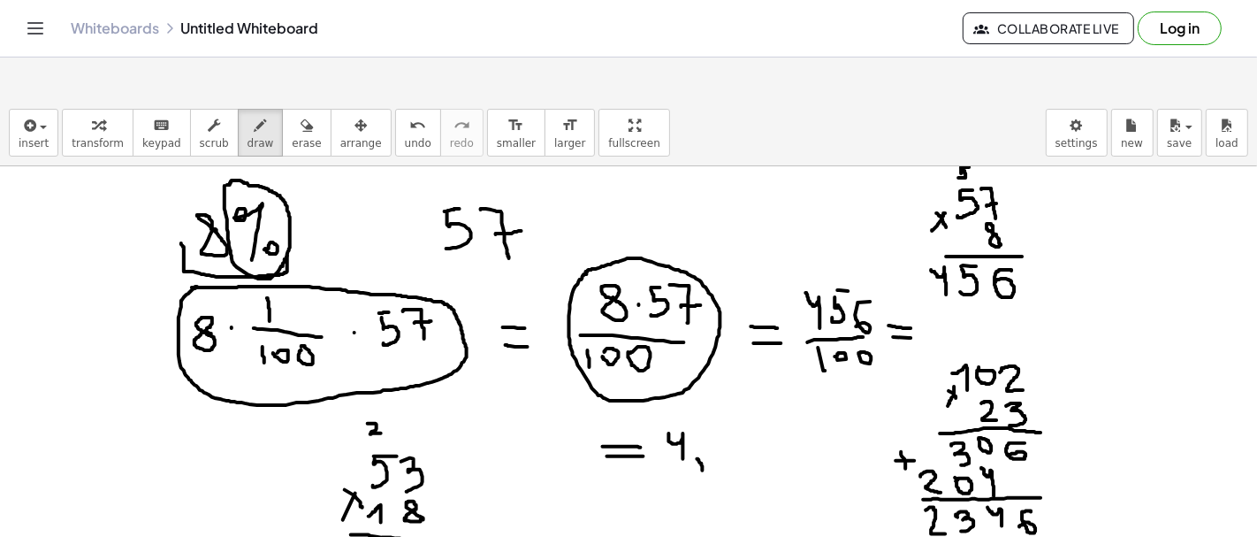
drag, startPoint x: 697, startPoint y: 415, endPoint x: 702, endPoint y: 433, distance: 18.2
click at [301, 115] on icon "button" at bounding box center [307, 125] width 12 height 21
drag, startPoint x: 762, startPoint y: 444, endPoint x: 705, endPoint y: 409, distance: 67.0
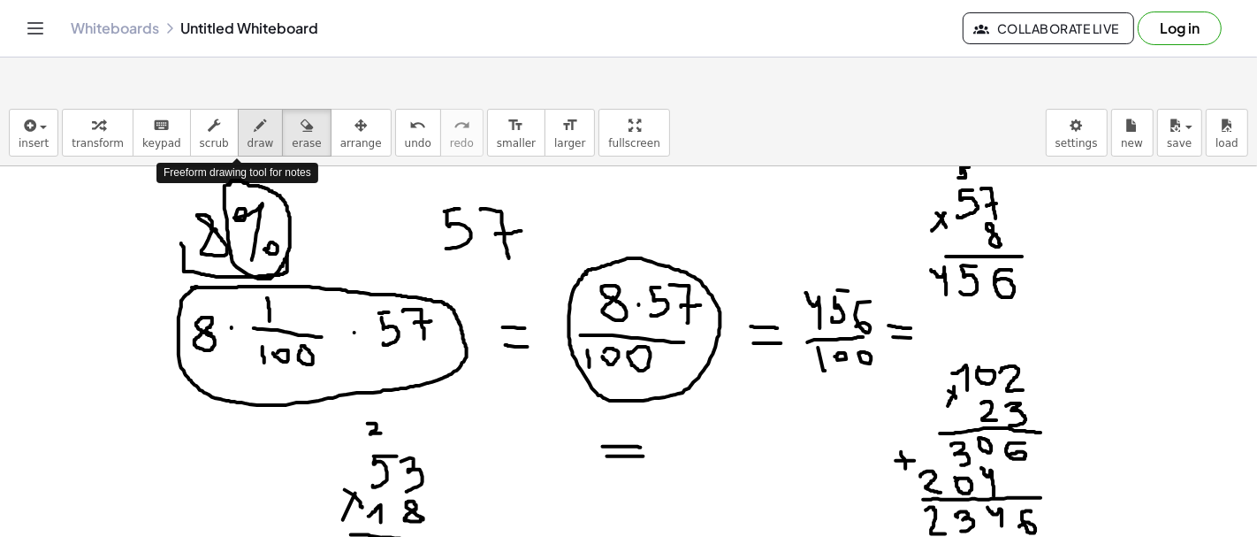
click at [248, 137] on span "draw" at bounding box center [261, 143] width 27 height 12
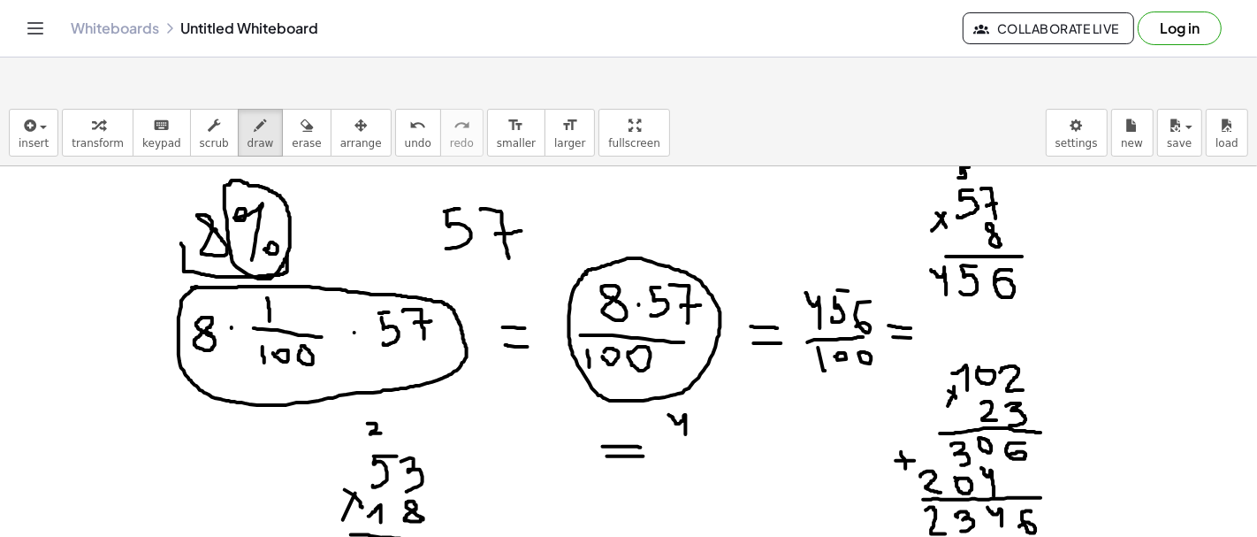
drag, startPoint x: 669, startPoint y: 371, endPoint x: 686, endPoint y: 391, distance: 25.7
drag, startPoint x: 698, startPoint y: 389, endPoint x: 702, endPoint y: 375, distance: 14.6
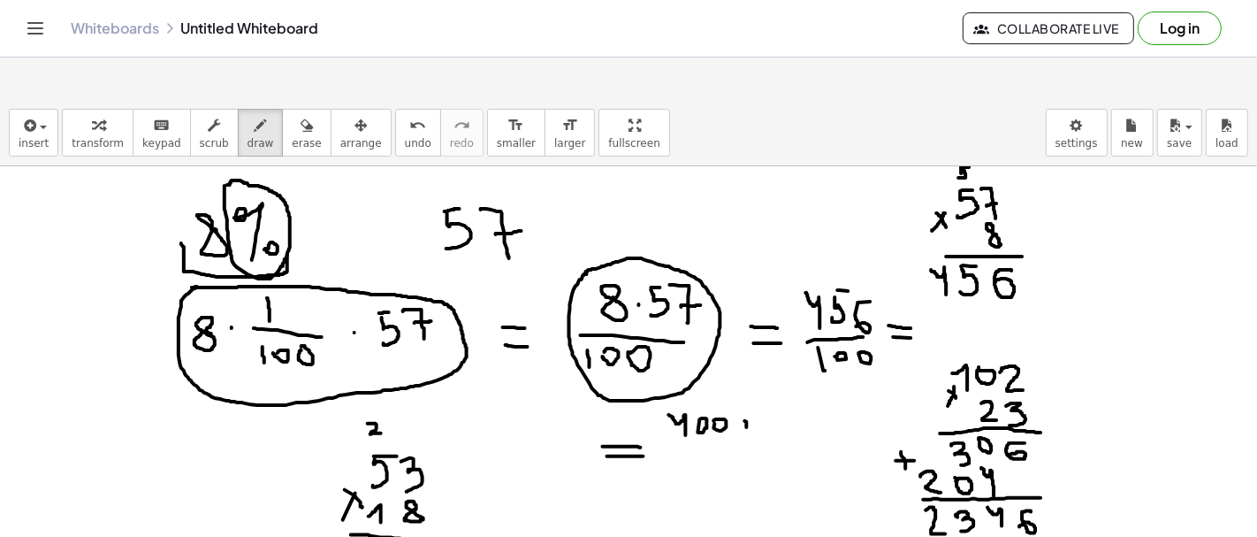
drag, startPoint x: 745, startPoint y: 377, endPoint x: 746, endPoint y: 388, distance: 10.6
drag, startPoint x: 767, startPoint y: 379, endPoint x: 767, endPoint y: 391, distance: 11.5
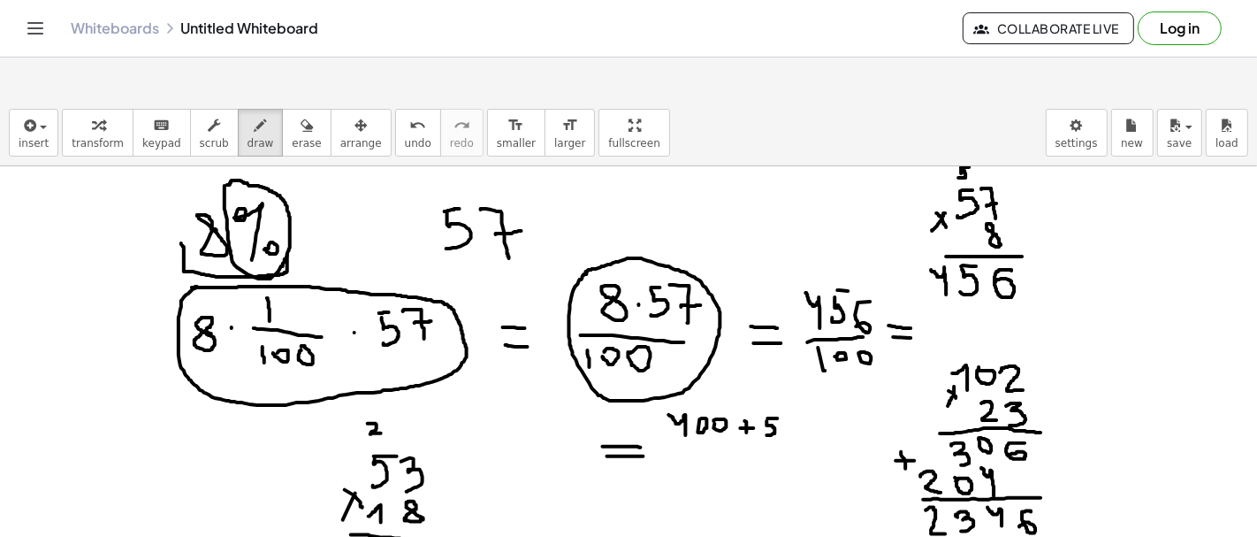
drag, startPoint x: 793, startPoint y: 375, endPoint x: 784, endPoint y: 384, distance: 12.5
drag, startPoint x: 675, startPoint y: 396, endPoint x: 800, endPoint y: 392, distance: 125.6
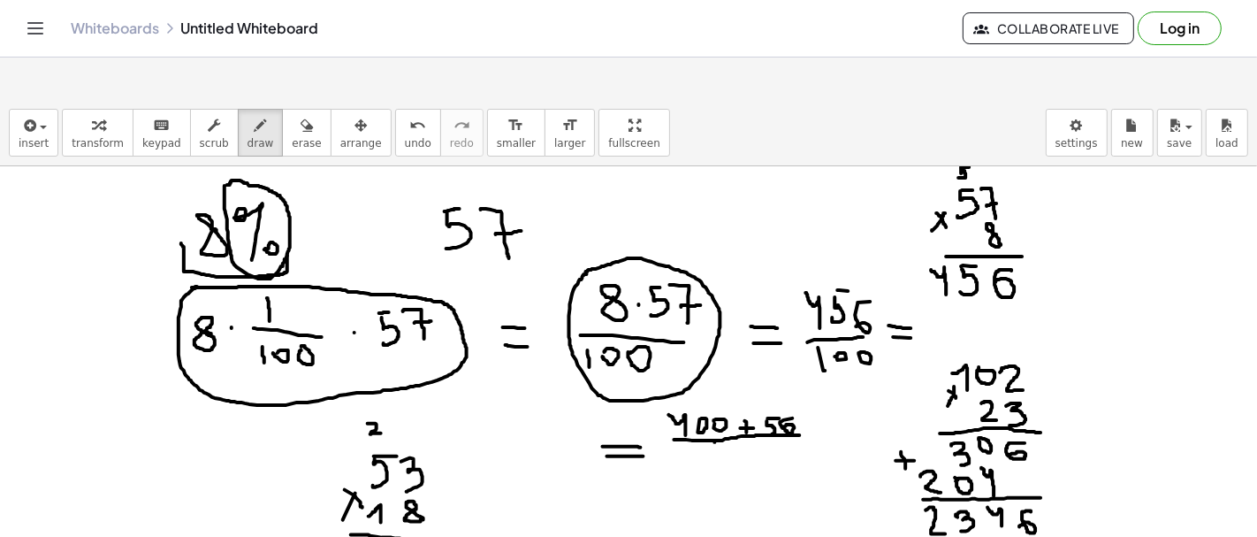
drag, startPoint x: 715, startPoint y: 399, endPoint x: 718, endPoint y: 410, distance: 11.8
drag, startPoint x: 818, startPoint y: 387, endPoint x: 831, endPoint y: 387, distance: 13.3
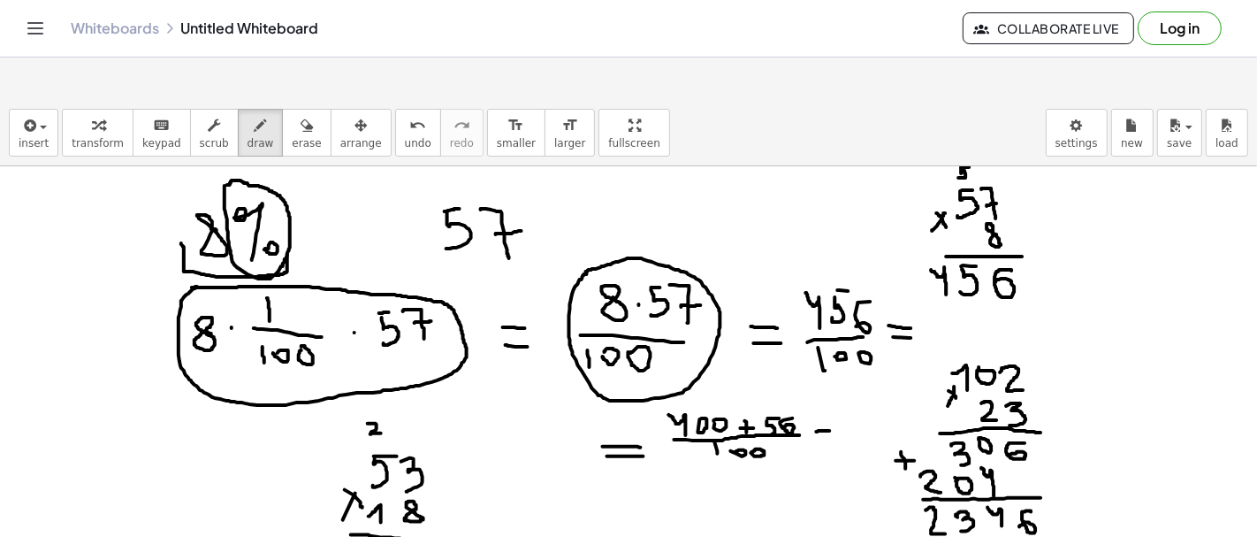
drag, startPoint x: 823, startPoint y: 397, endPoint x: 835, endPoint y: 397, distance: 11.5
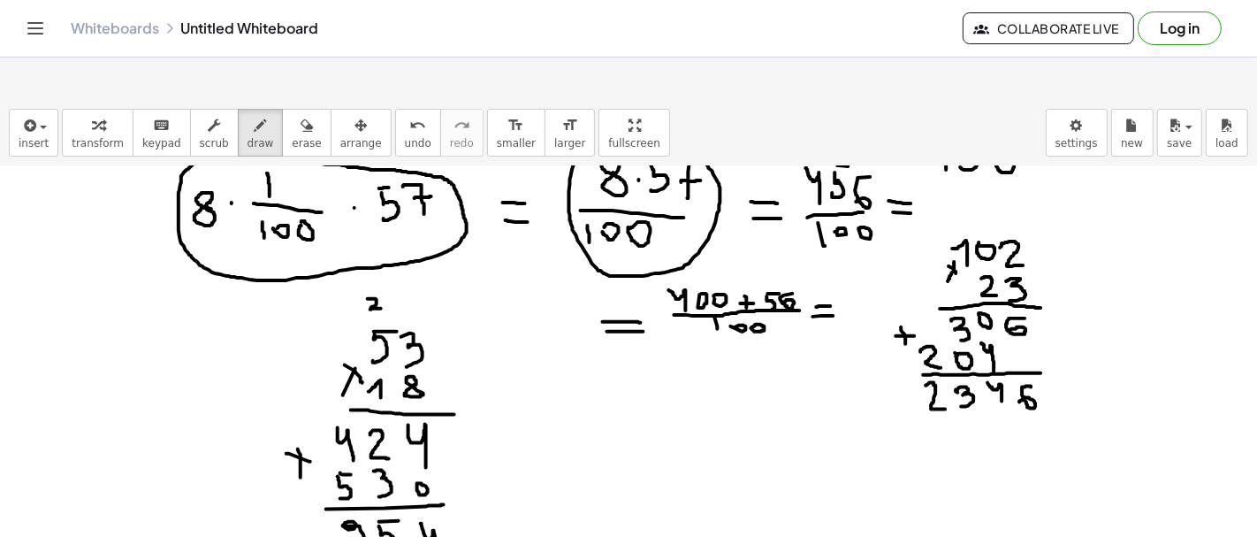
scroll to position [126, 0]
drag, startPoint x: 614, startPoint y: 341, endPoint x: 642, endPoint y: 350, distance: 29.6
click at [642, 349] on div at bounding box center [628, 534] width 1257 height 987
drag, startPoint x: 615, startPoint y: 357, endPoint x: 640, endPoint y: 357, distance: 24.8
click at [640, 357] on div at bounding box center [628, 534] width 1257 height 987
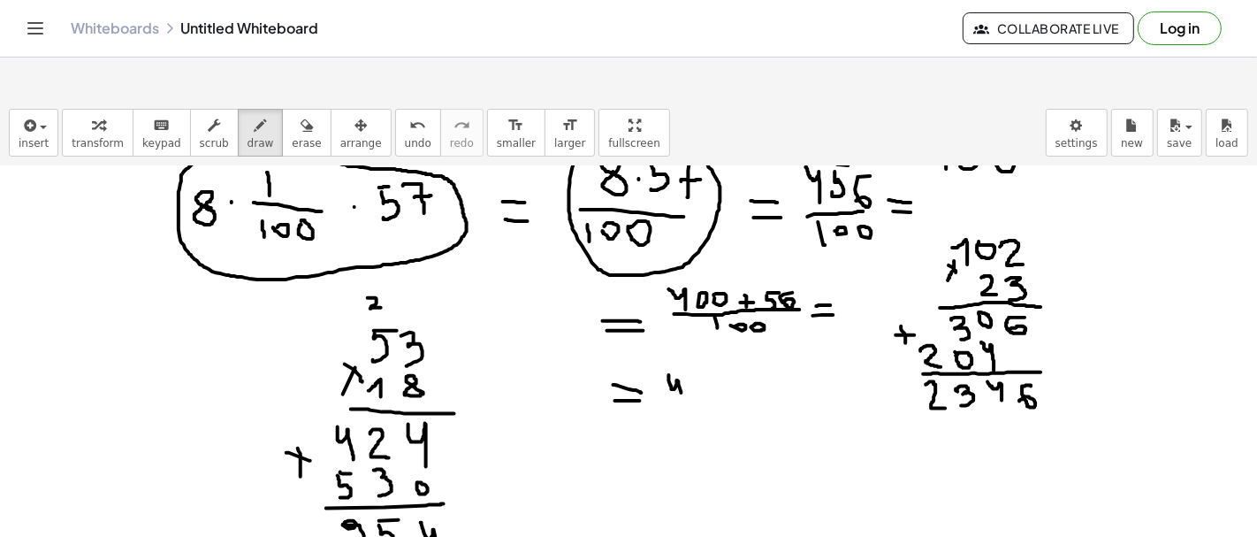
drag, startPoint x: 669, startPoint y: 332, endPoint x: 682, endPoint y: 352, distance: 24.3
click at [682, 352] on div at bounding box center [628, 534] width 1257 height 987
click at [687, 347] on div at bounding box center [628, 534] width 1257 height 987
drag, startPoint x: 712, startPoint y: 350, endPoint x: 703, endPoint y: 348, distance: 9.0
click at [703, 347] on div at bounding box center [628, 534] width 1257 height 987
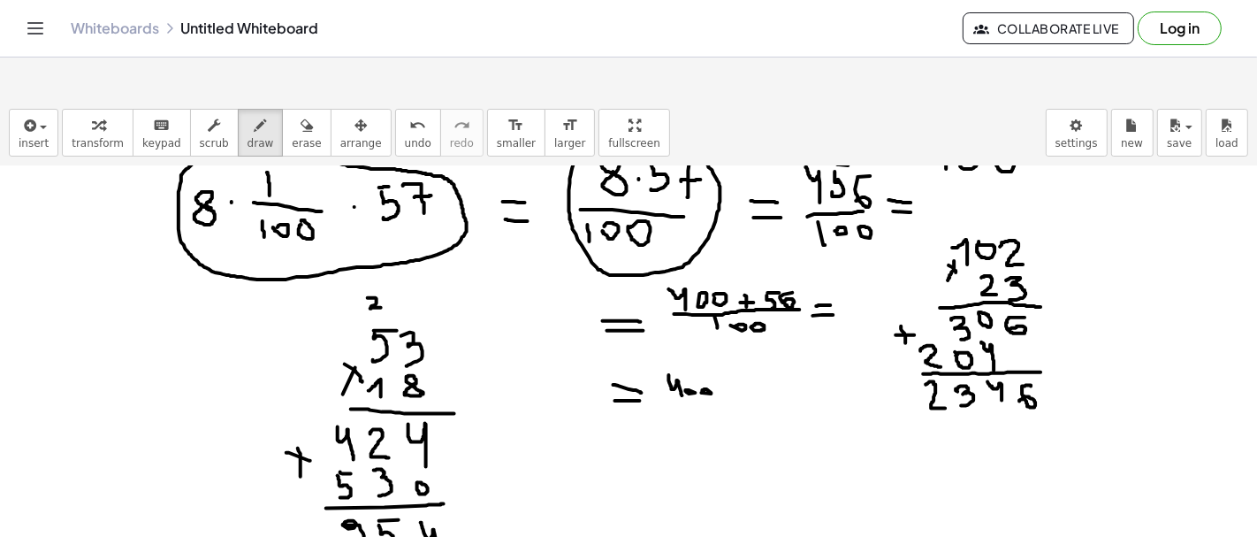
click at [707, 362] on div at bounding box center [628, 534] width 1257 height 987
click at [675, 385] on div at bounding box center [628, 534] width 1257 height 987
click at [684, 375] on div at bounding box center [628, 534] width 1257 height 987
click at [704, 372] on div at bounding box center [628, 534] width 1257 height 987
drag, startPoint x: 734, startPoint y: 353, endPoint x: 735, endPoint y: 370, distance: 16.8
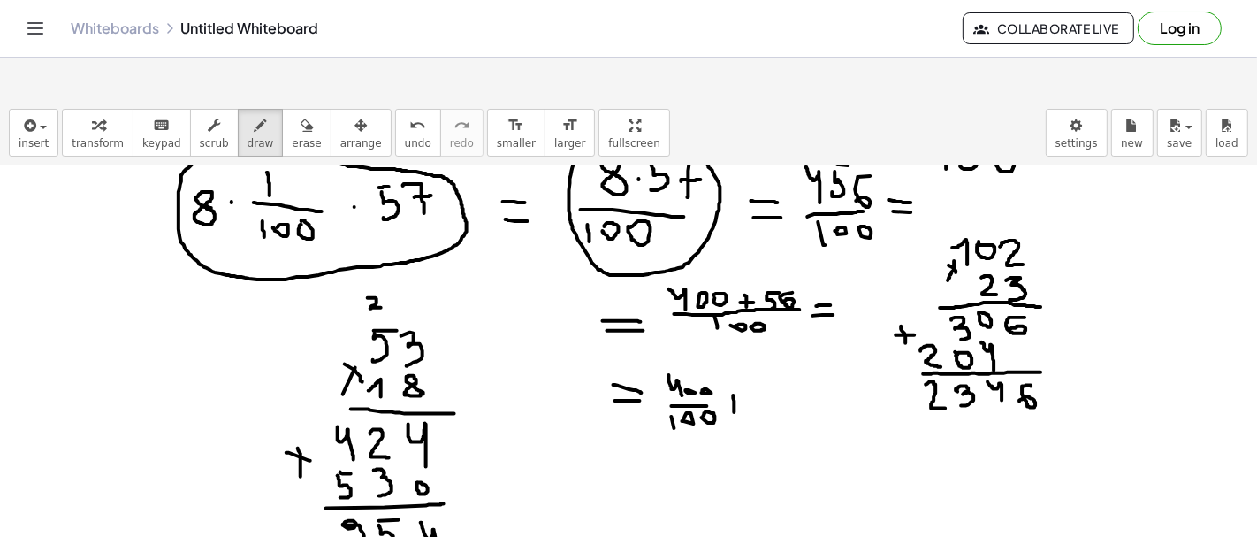
click at [735, 370] on div at bounding box center [628, 534] width 1257 height 987
drag, startPoint x: 729, startPoint y: 361, endPoint x: 740, endPoint y: 360, distance: 10.6
click at [740, 360] on div at bounding box center [628, 534] width 1257 height 987
drag, startPoint x: 761, startPoint y: 342, endPoint x: 766, endPoint y: 352, distance: 10.7
click at [766, 352] on div at bounding box center [628, 534] width 1257 height 987
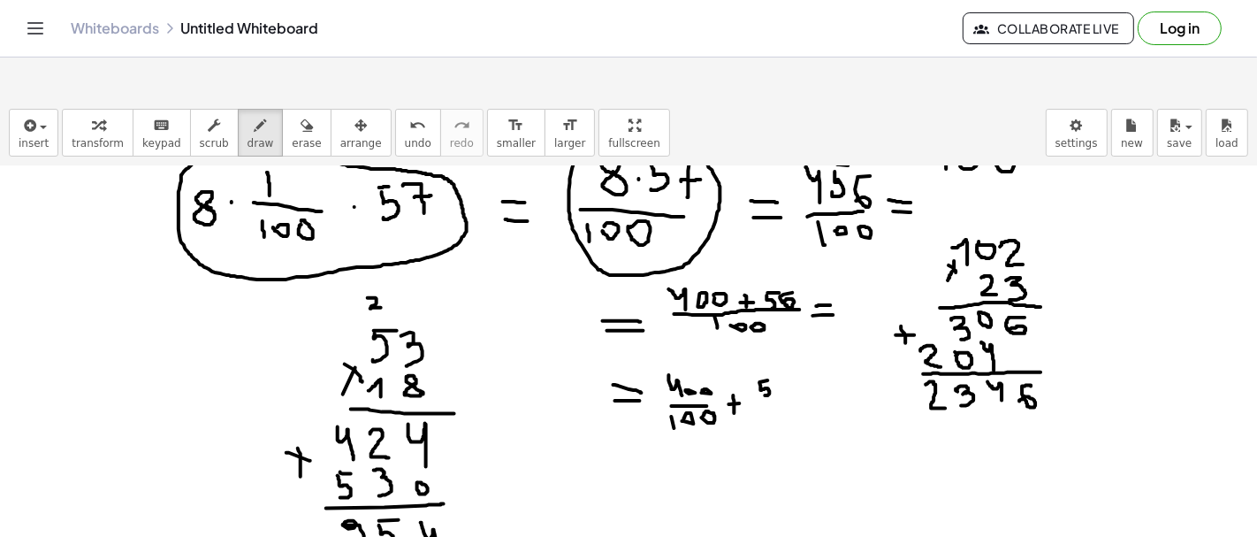
click at [770, 337] on div at bounding box center [628, 534] width 1257 height 987
drag, startPoint x: 781, startPoint y: 340, endPoint x: 778, endPoint y: 351, distance: 10.9
click at [778, 351] on div at bounding box center [628, 534] width 1257 height 987
click at [796, 362] on div at bounding box center [628, 534] width 1257 height 987
click at [758, 381] on div at bounding box center [628, 534] width 1257 height 987
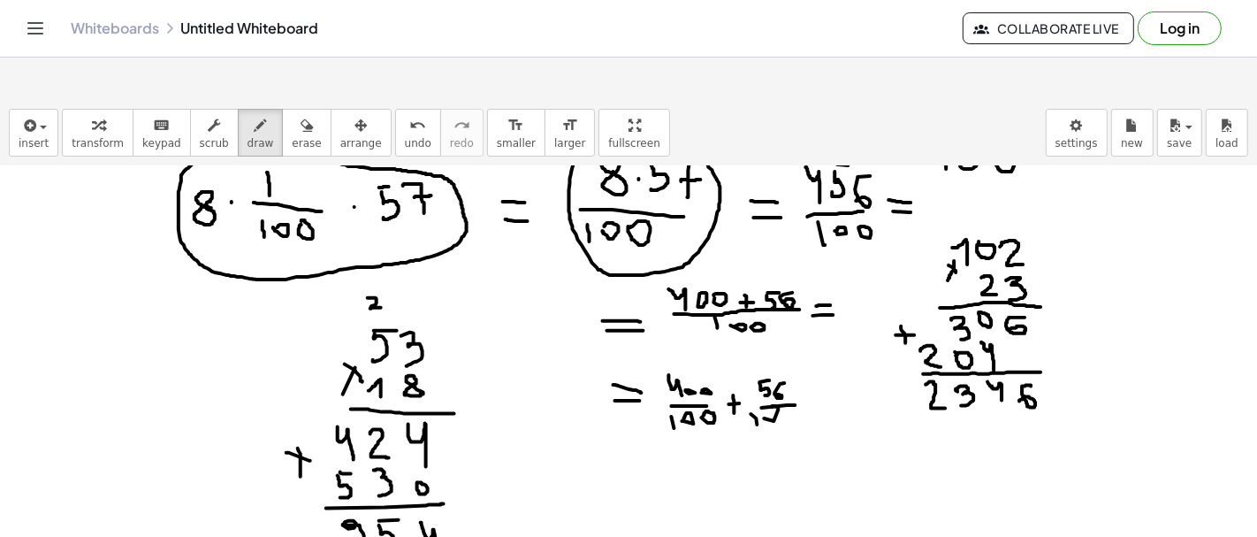
click at [767, 372] on div at bounding box center [628, 534] width 1257 height 987
click at [785, 370] on div at bounding box center [628, 534] width 1257 height 987
drag, startPoint x: 812, startPoint y: 357, endPoint x: 833, endPoint y: 360, distance: 21.4
click at [833, 360] on div at bounding box center [628, 534] width 1257 height 987
click at [833, 370] on div at bounding box center [628, 534] width 1257 height 987
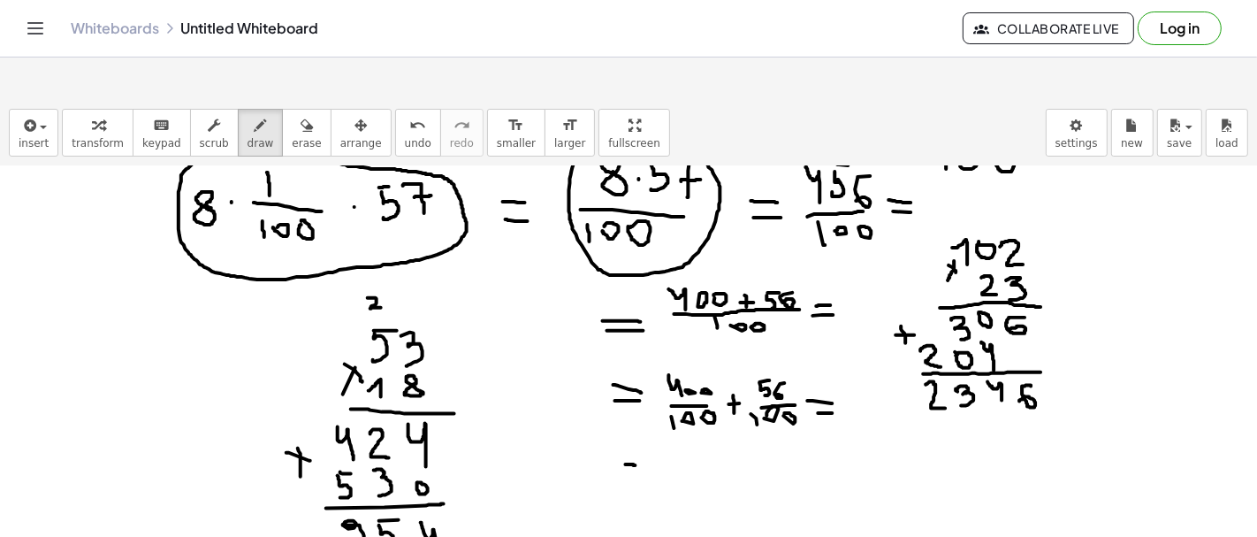
drag, startPoint x: 629, startPoint y: 421, endPoint x: 638, endPoint y: 422, distance: 9.8
click at [637, 422] on div at bounding box center [628, 534] width 1257 height 987
click at [644, 431] on div at bounding box center [628, 534] width 1257 height 987
drag, startPoint x: 687, startPoint y: 405, endPoint x: 692, endPoint y: 423, distance: 19.3
click at [692, 423] on div at bounding box center [628, 534] width 1257 height 987
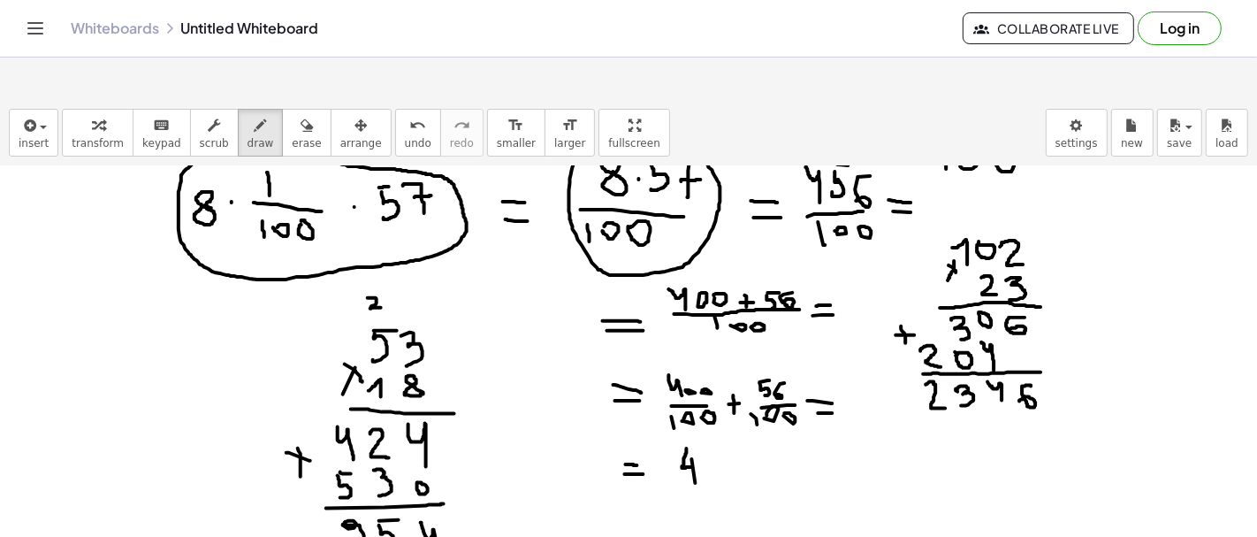
drag, startPoint x: 692, startPoint y: 415, endPoint x: 696, endPoint y: 440, distance: 25.0
click at [696, 440] on div at bounding box center [628, 534] width 1257 height 987
drag, startPoint x: 703, startPoint y: 433, endPoint x: 702, endPoint y: 454, distance: 20.4
click at [702, 454] on div at bounding box center [628, 534] width 1257 height 987
drag, startPoint x: 720, startPoint y: 412, endPoint x: 717, endPoint y: 441, distance: 29.3
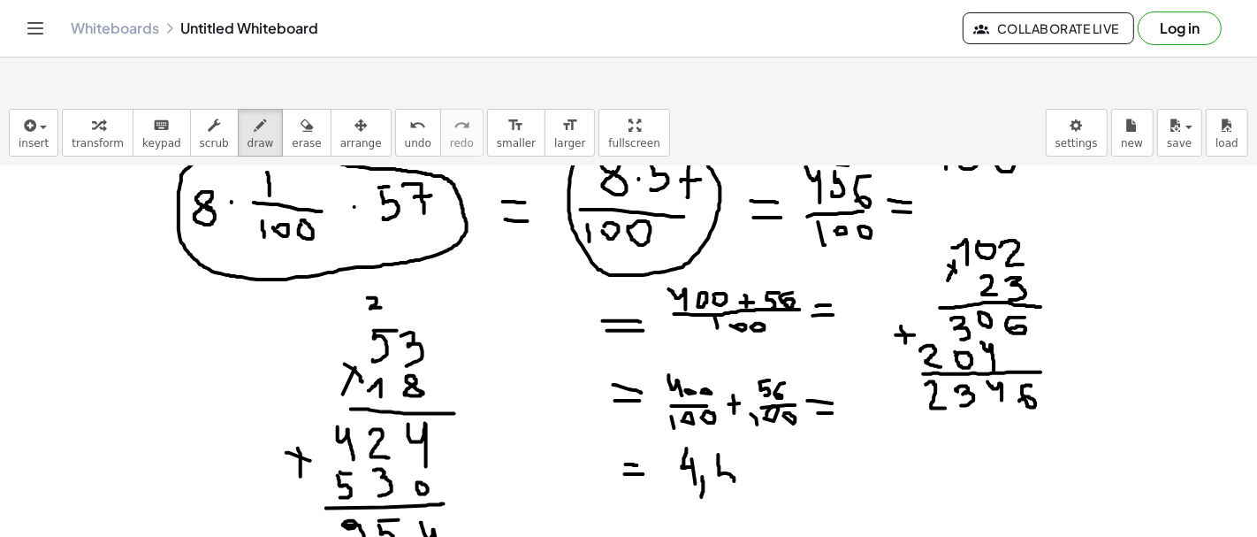
click at [719, 443] on div at bounding box center [628, 534] width 1257 height 987
click at [737, 409] on div at bounding box center [628, 534] width 1257 height 987
drag, startPoint x: 748, startPoint y: 426, endPoint x: 749, endPoint y: 443, distance: 16.8
click at [749, 443] on div at bounding box center [628, 534] width 1257 height 987
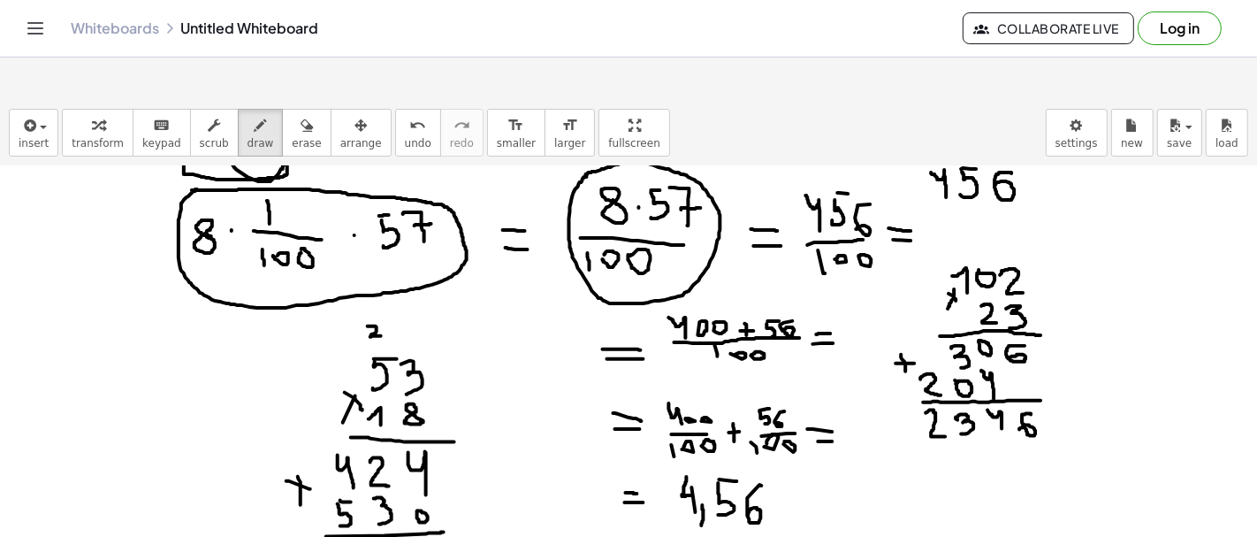
scroll to position [80, 0]
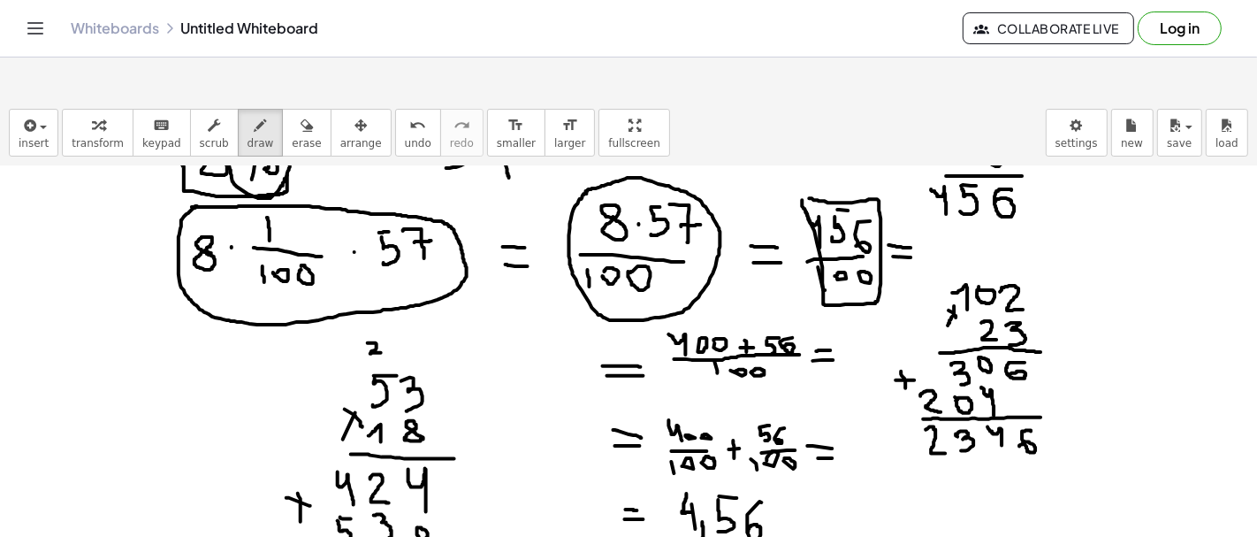
click at [409, 115] on icon "undo" at bounding box center [417, 125] width 17 height 21
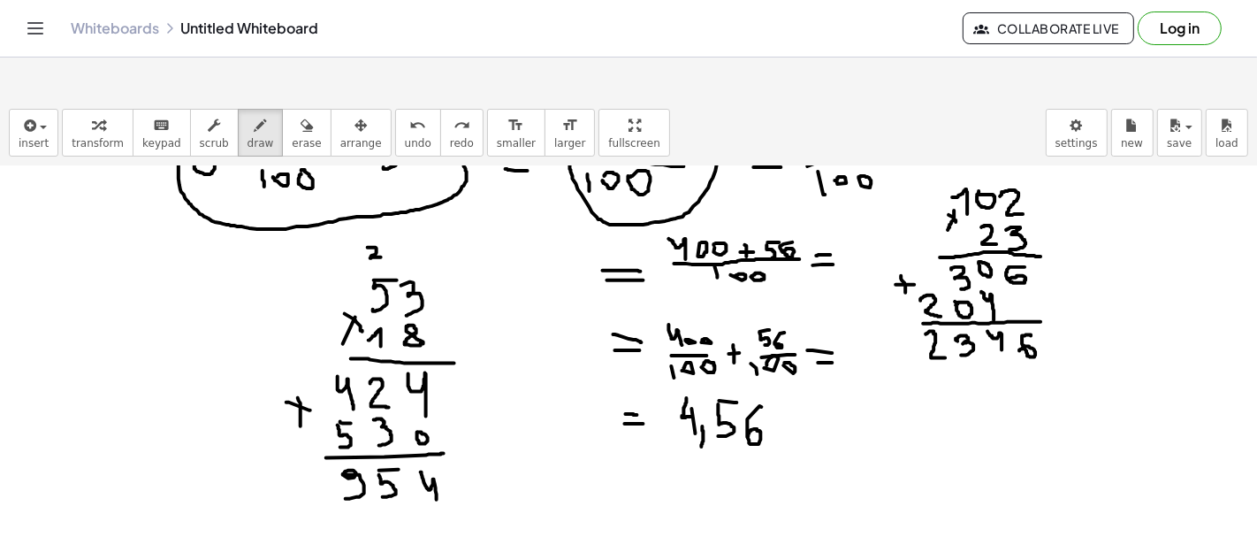
scroll to position [180, 0]
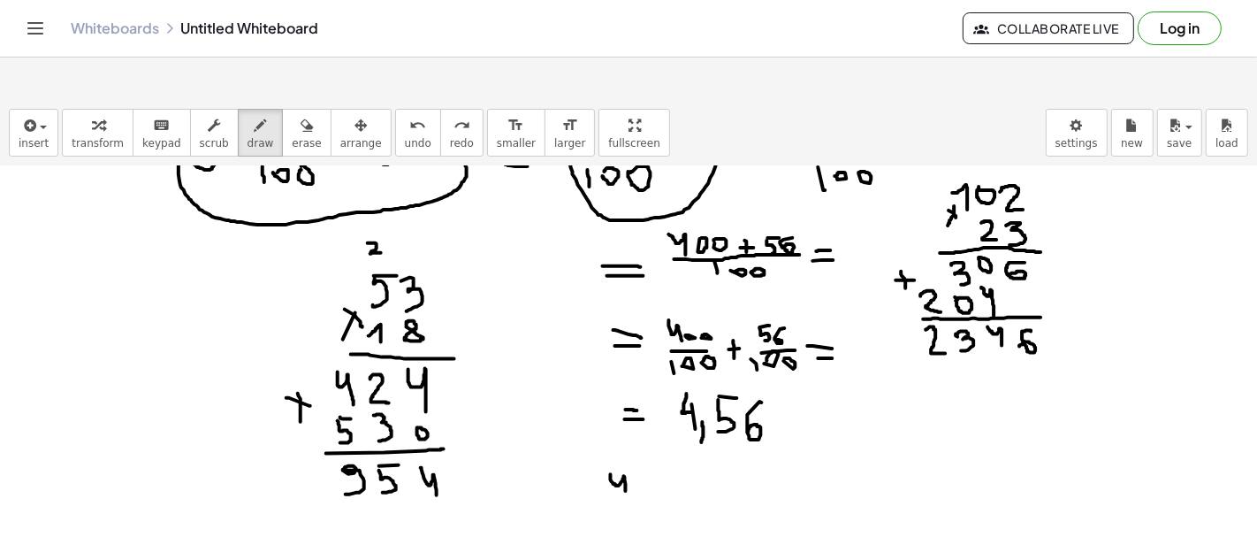
drag, startPoint x: 611, startPoint y: 431, endPoint x: 626, endPoint y: 455, distance: 28.2
click at [626, 455] on div at bounding box center [628, 479] width 1257 height 987
click at [635, 451] on div at bounding box center [628, 479] width 1257 height 987
drag, startPoint x: 636, startPoint y: 435, endPoint x: 653, endPoint y: 436, distance: 17.7
click at [653, 436] on div at bounding box center [628, 479] width 1257 height 987
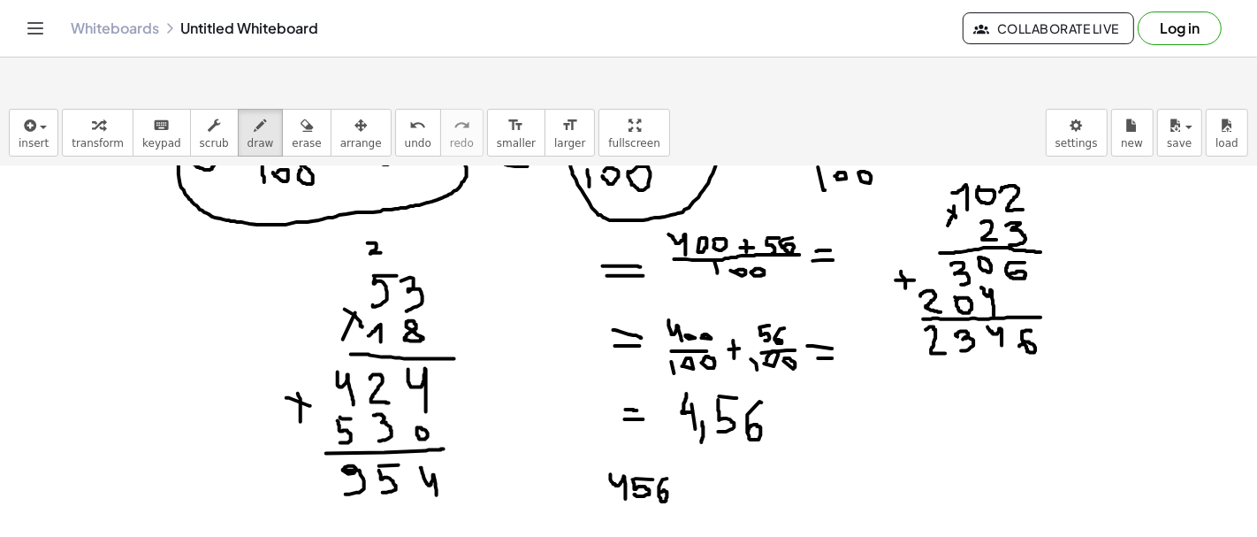
drag, startPoint x: 663, startPoint y: 436, endPoint x: 659, endPoint y: 450, distance: 14.6
click at [659, 450] on div at bounding box center [628, 479] width 1257 height 987
drag, startPoint x: 625, startPoint y: 465, endPoint x: 668, endPoint y: 465, distance: 43.3
click at [668, 465] on div at bounding box center [628, 479] width 1257 height 987
drag, startPoint x: 619, startPoint y: 487, endPoint x: 629, endPoint y: 492, distance: 11.9
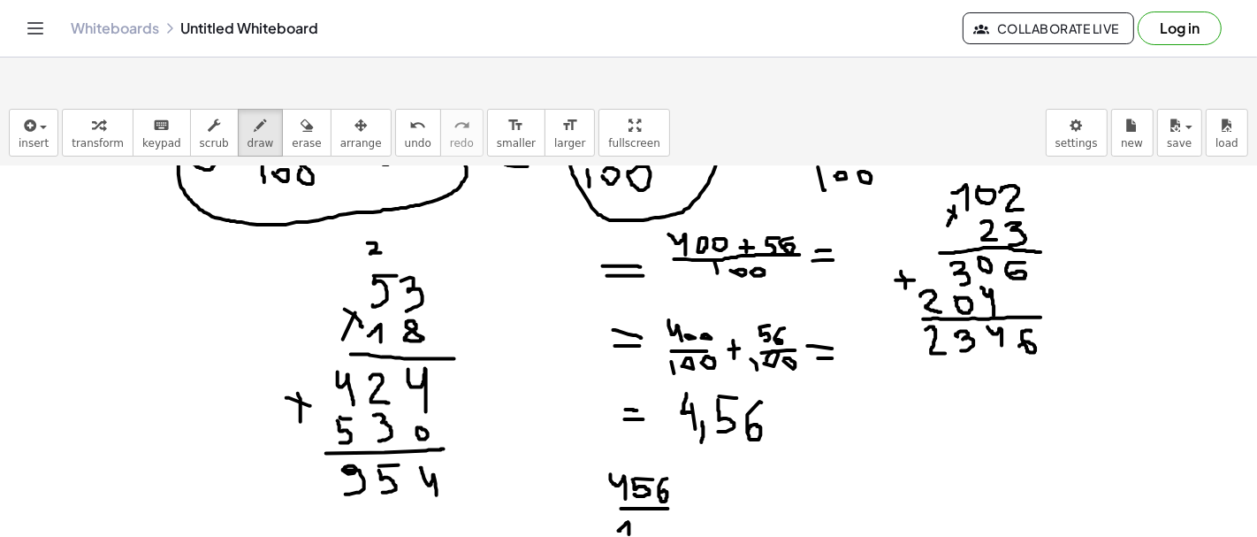
click at [629, 492] on div at bounding box center [628, 479] width 1257 height 987
click at [642, 485] on div at bounding box center [628, 479] width 1257 height 987
click at [667, 477] on div at bounding box center [628, 479] width 1257 height 987
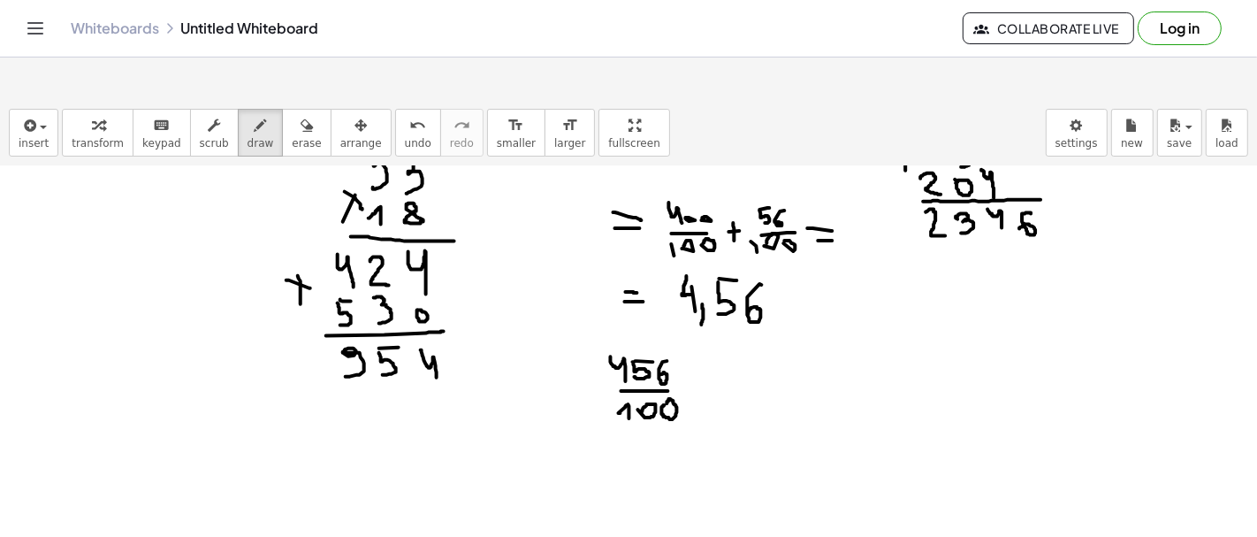
scroll to position [298, 0]
drag, startPoint x: 610, startPoint y: 332, endPoint x: 679, endPoint y: 321, distance: 69.9
click at [679, 321] on div at bounding box center [628, 361] width 1257 height 987
drag, startPoint x: 623, startPoint y: 377, endPoint x: 676, endPoint y: 365, distance: 54.5
click at [675, 365] on div at bounding box center [628, 361] width 1257 height 987
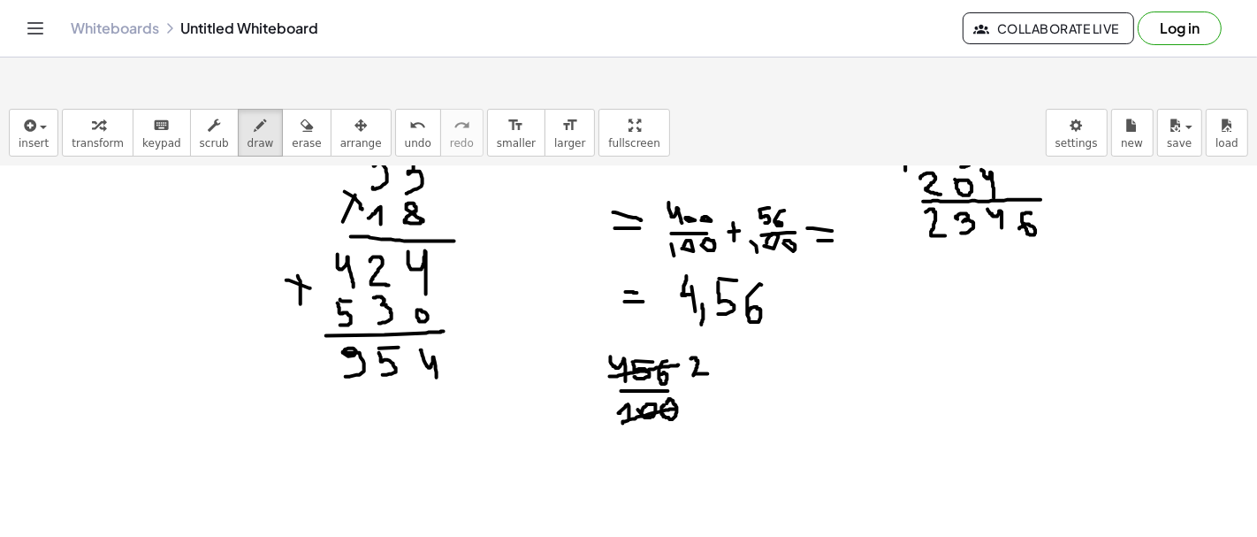
drag, startPoint x: 691, startPoint y: 315, endPoint x: 708, endPoint y: 330, distance: 22.5
click at [708, 330] on div at bounding box center [628, 361] width 1257 height 987
drag, startPoint x: 714, startPoint y: 318, endPoint x: 727, endPoint y: 329, distance: 16.3
click at [726, 329] on div at bounding box center [628, 361] width 1257 height 987
click at [740, 320] on div at bounding box center [628, 361] width 1257 height 987
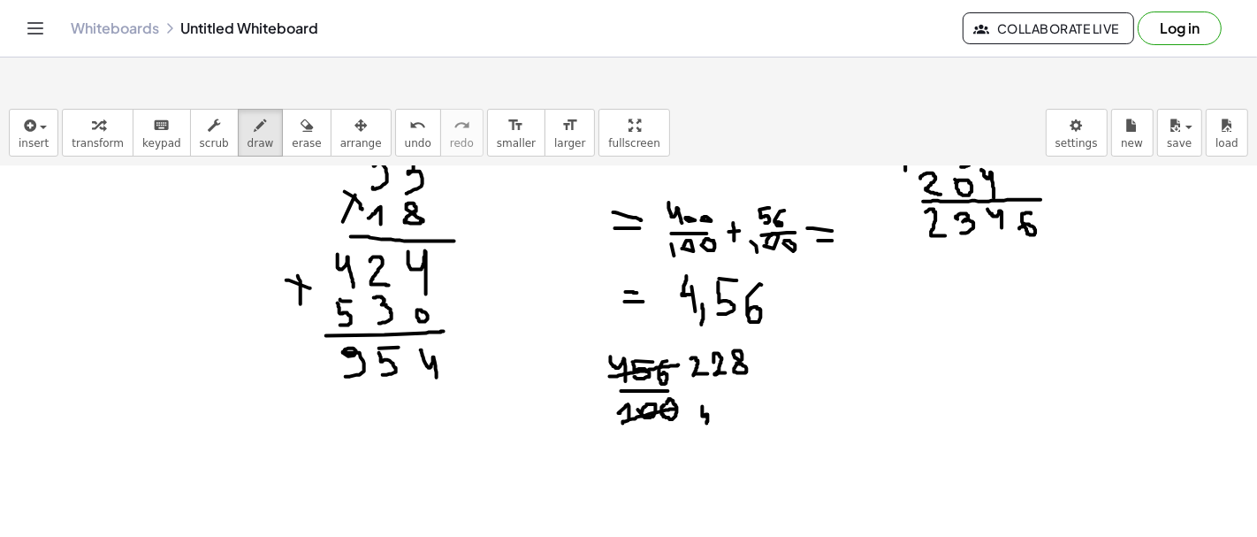
drag, startPoint x: 703, startPoint y: 362, endPoint x: 702, endPoint y: 382, distance: 19.5
click at [702, 383] on div at bounding box center [628, 361] width 1257 height 987
click at [712, 362] on div at bounding box center [628, 361] width 1257 height 987
click at [727, 367] on div at bounding box center [628, 361] width 1257 height 987
drag, startPoint x: 690, startPoint y: 327, endPoint x: 759, endPoint y: 314, distance: 70.2
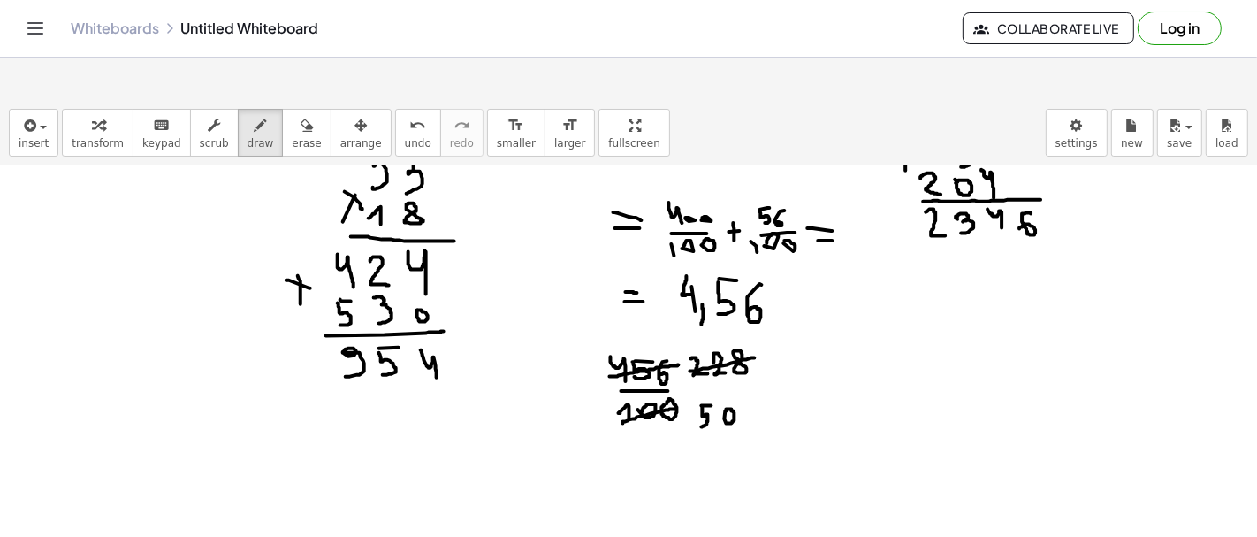
click at [757, 314] on div at bounding box center [628, 361] width 1257 height 987
click at [776, 322] on div at bounding box center [628, 361] width 1257 height 987
drag, startPoint x: 786, startPoint y: 310, endPoint x: 788, endPoint y: 326, distance: 16.0
click at [788, 326] on div at bounding box center [628, 361] width 1257 height 987
drag, startPoint x: 800, startPoint y: 316, endPoint x: 815, endPoint y: 328, distance: 19.5
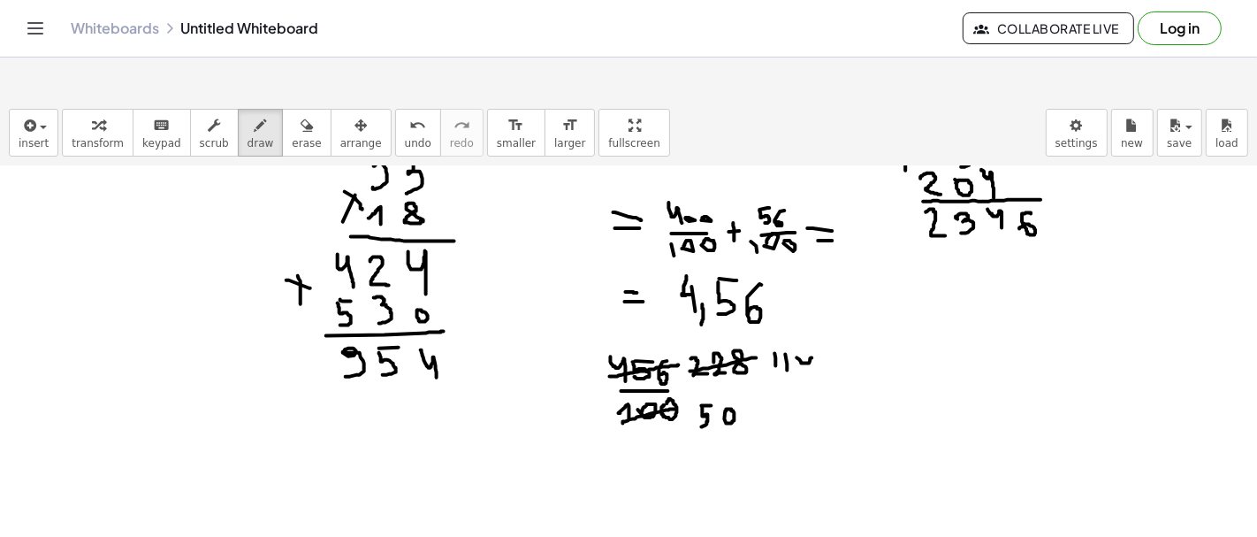
click at [815, 327] on div at bounding box center [628, 361] width 1257 height 987
drag, startPoint x: 697, startPoint y: 383, endPoint x: 737, endPoint y: 368, distance: 43.4
click at [737, 368] on div at bounding box center [628, 361] width 1257 height 987
drag, startPoint x: 767, startPoint y: 363, endPoint x: 788, endPoint y: 366, distance: 20.5
click at [785, 370] on div at bounding box center [628, 361] width 1257 height 987
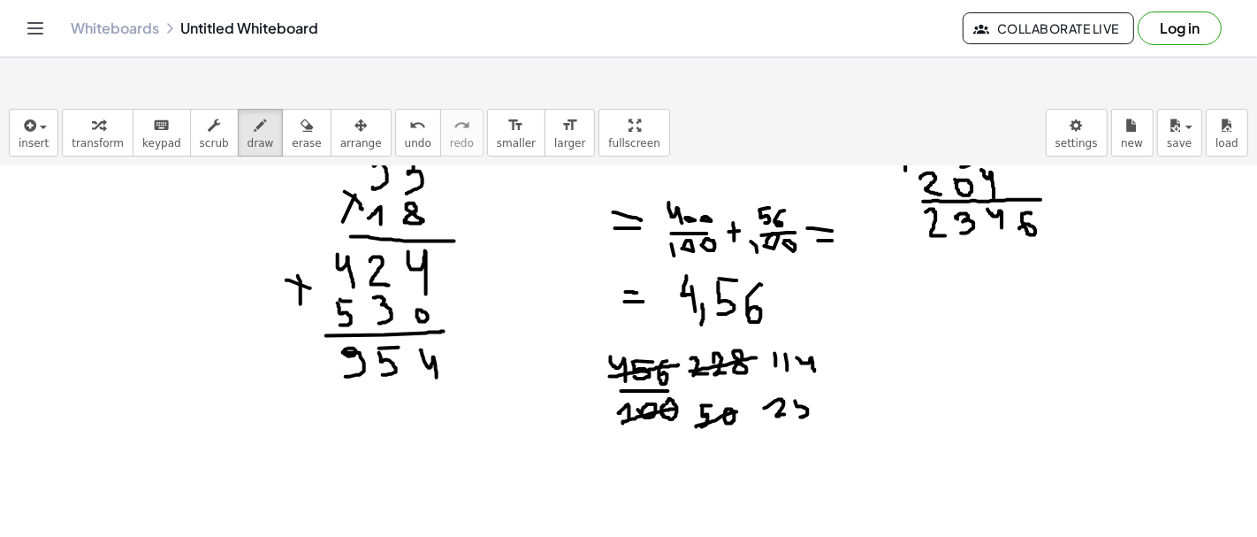
click at [800, 372] on div at bounding box center [628, 361] width 1257 height 987
drag, startPoint x: 797, startPoint y: 356, endPoint x: 813, endPoint y: 355, distance: 15.9
click at [813, 355] on div at bounding box center [628, 361] width 1257 height 987
drag, startPoint x: 769, startPoint y: 339, endPoint x: 815, endPoint y: 342, distance: 46.0
click at [815, 342] on div at bounding box center [628, 361] width 1257 height 987
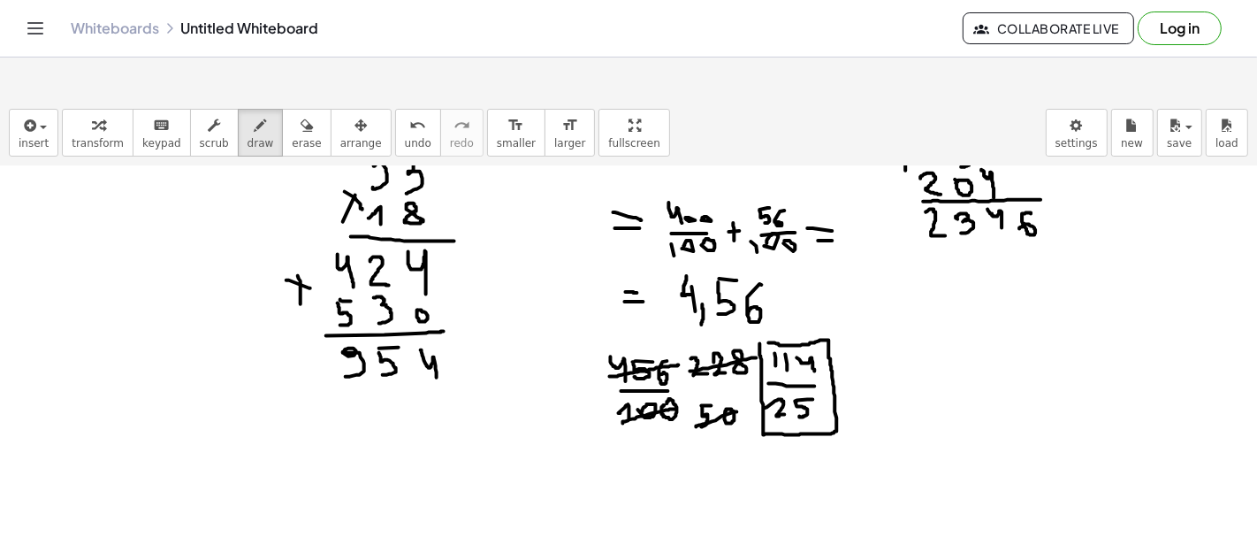
drag, startPoint x: 760, startPoint y: 300, endPoint x: 769, endPoint y: 299, distance: 8.9
click at [769, 299] on div at bounding box center [628, 361] width 1257 height 987
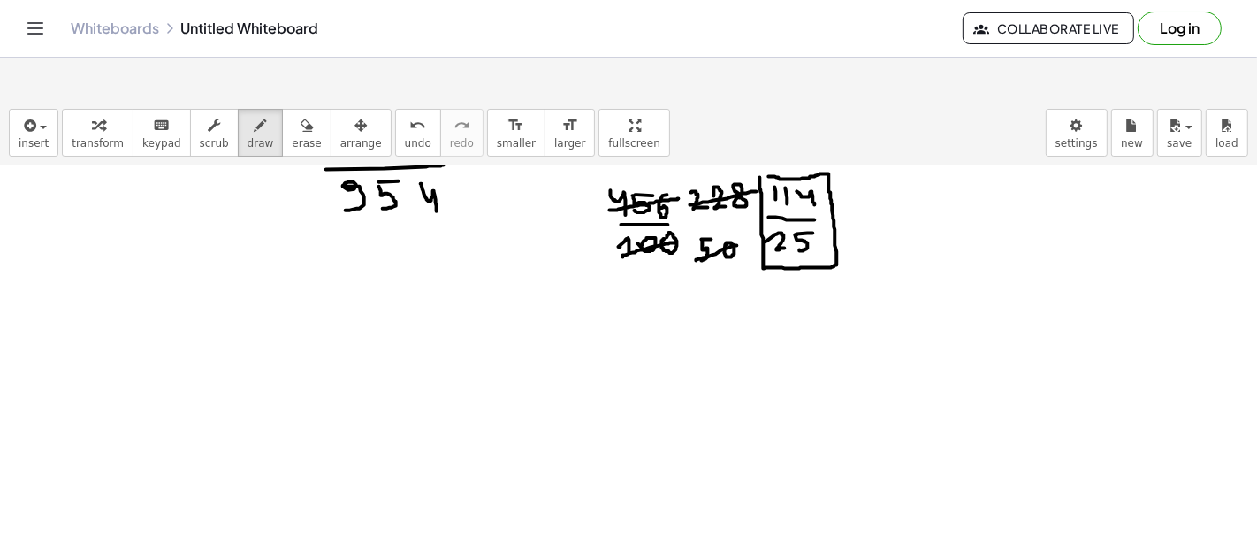
scroll to position [498, 0]
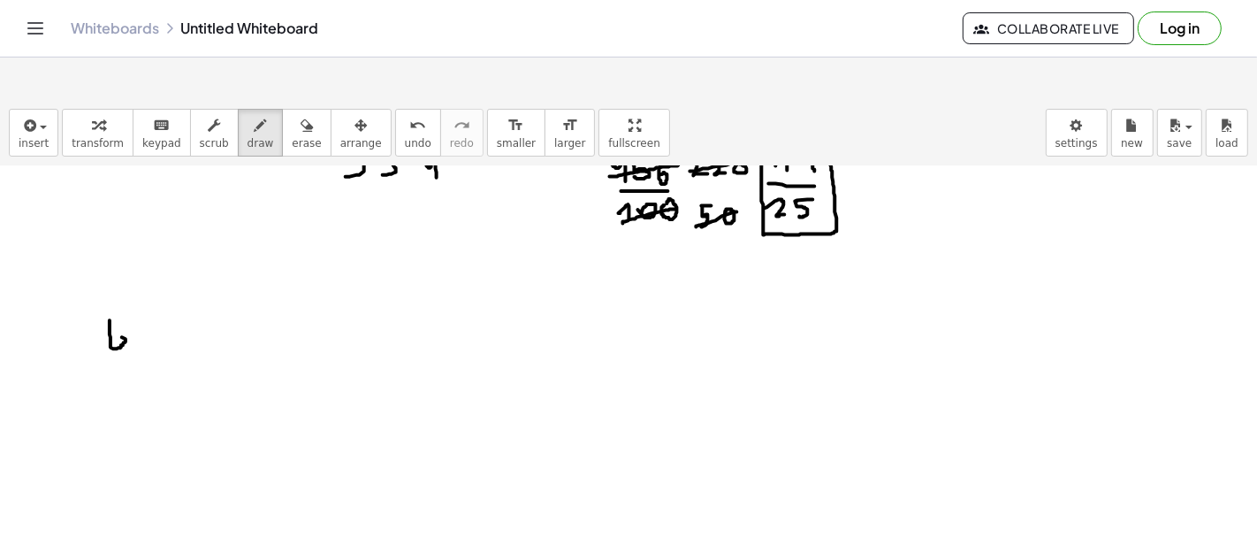
drag, startPoint x: 111, startPoint y: 277, endPoint x: 111, endPoint y: 298, distance: 21.2
click at [111, 298] on div at bounding box center [628, 161] width 1257 height 987
drag, startPoint x: 116, startPoint y: 272, endPoint x: 126, endPoint y: 308, distance: 36.7
click at [126, 308] on div at bounding box center [628, 161] width 1257 height 987
drag, startPoint x: 211, startPoint y: 278, endPoint x: 217, endPoint y: 306, distance: 27.9
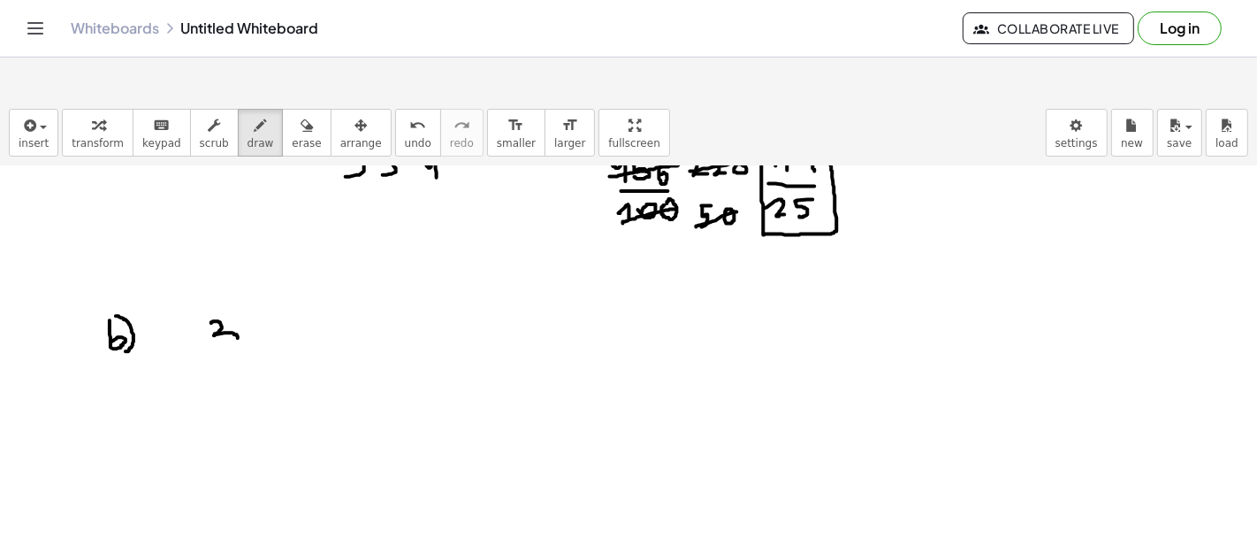
click at [217, 306] on div at bounding box center [628, 161] width 1257 height 987
click at [251, 323] on div at bounding box center [628, 161] width 1257 height 987
drag, startPoint x: 256, startPoint y: 284, endPoint x: 267, endPoint y: 295, distance: 15.6
click at [267, 295] on div at bounding box center [628, 161] width 1257 height 987
drag, startPoint x: 293, startPoint y: 280, endPoint x: 323, endPoint y: 311, distance: 42.5
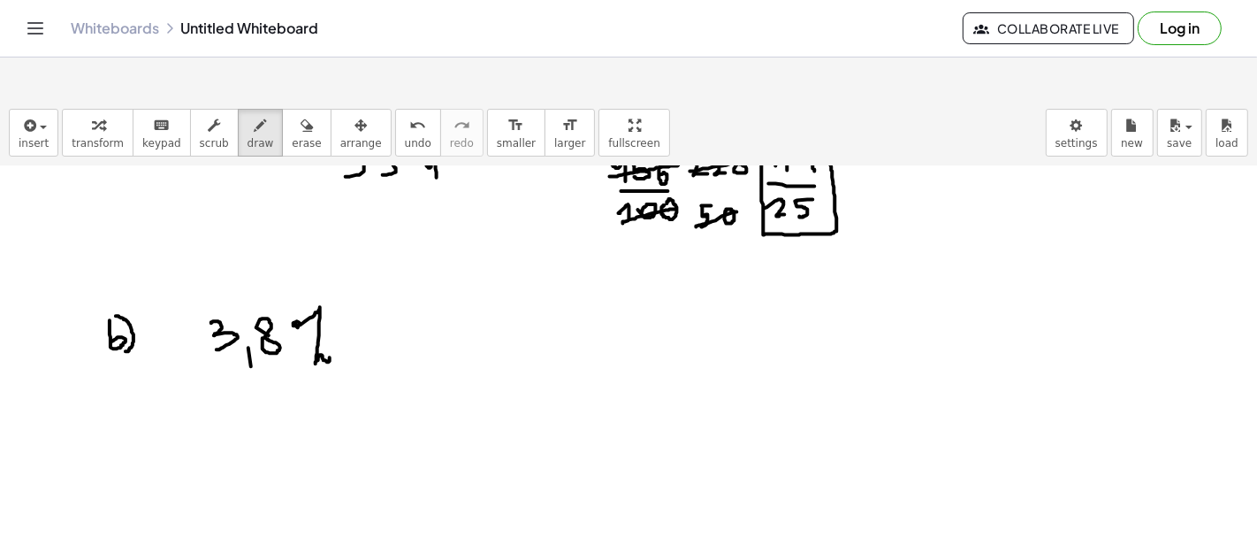
click at [323, 311] on div at bounding box center [628, 161] width 1257 height 987
click at [484, 287] on div at bounding box center [628, 161] width 1257 height 987
drag, startPoint x: 508, startPoint y: 276, endPoint x: 527, endPoint y: 301, distance: 30.9
click at [527, 301] on div at bounding box center [628, 161] width 1257 height 987
click at [541, 268] on div at bounding box center [628, 161] width 1257 height 987
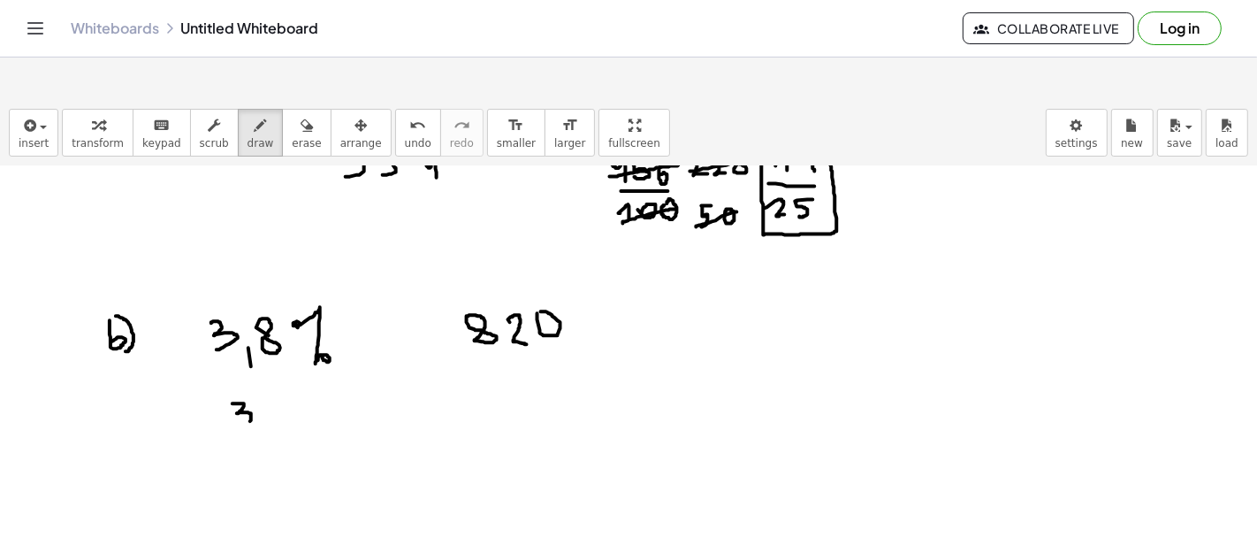
drag, startPoint x: 232, startPoint y: 360, endPoint x: 236, endPoint y: 389, distance: 29.4
click at [236, 389] on div at bounding box center [628, 161] width 1257 height 987
drag, startPoint x: 260, startPoint y: 362, endPoint x: 270, endPoint y: 367, distance: 10.7
click at [270, 367] on div at bounding box center [628, 161] width 1257 height 987
drag, startPoint x: 240, startPoint y: 402, endPoint x: 292, endPoint y: 405, distance: 52.2
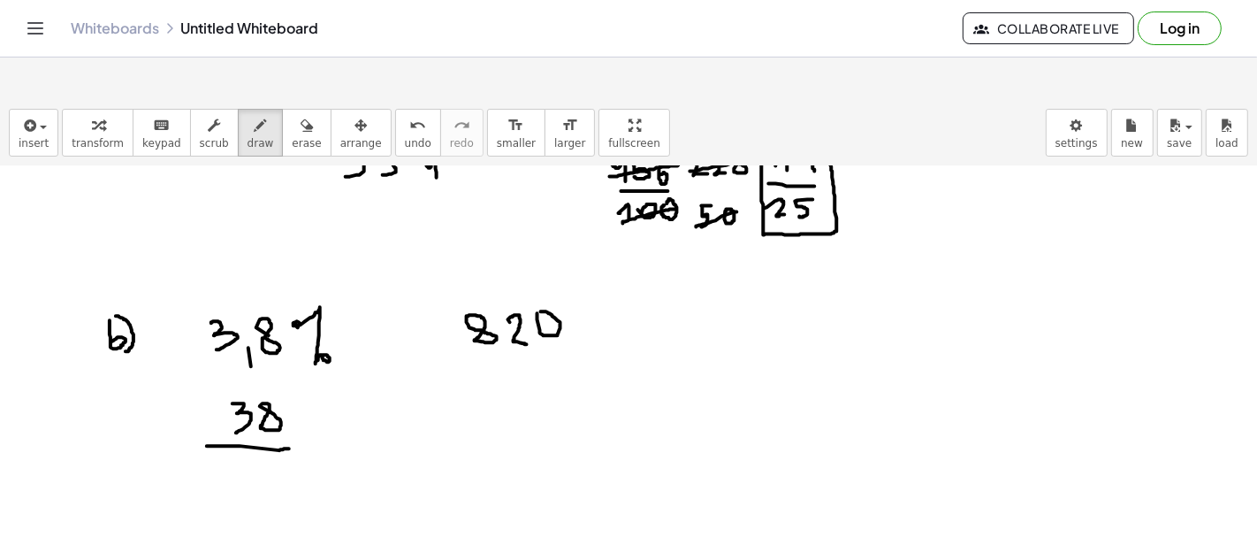
click at [292, 405] on div at bounding box center [628, 161] width 1257 height 987
click at [224, 438] on div at bounding box center [628, 161] width 1257 height 987
drag, startPoint x: 248, startPoint y: 433, endPoint x: 239, endPoint y: 427, distance: 10.8
click at [238, 426] on div at bounding box center [628, 161] width 1257 height 987
click at [272, 420] on div at bounding box center [628, 161] width 1257 height 987
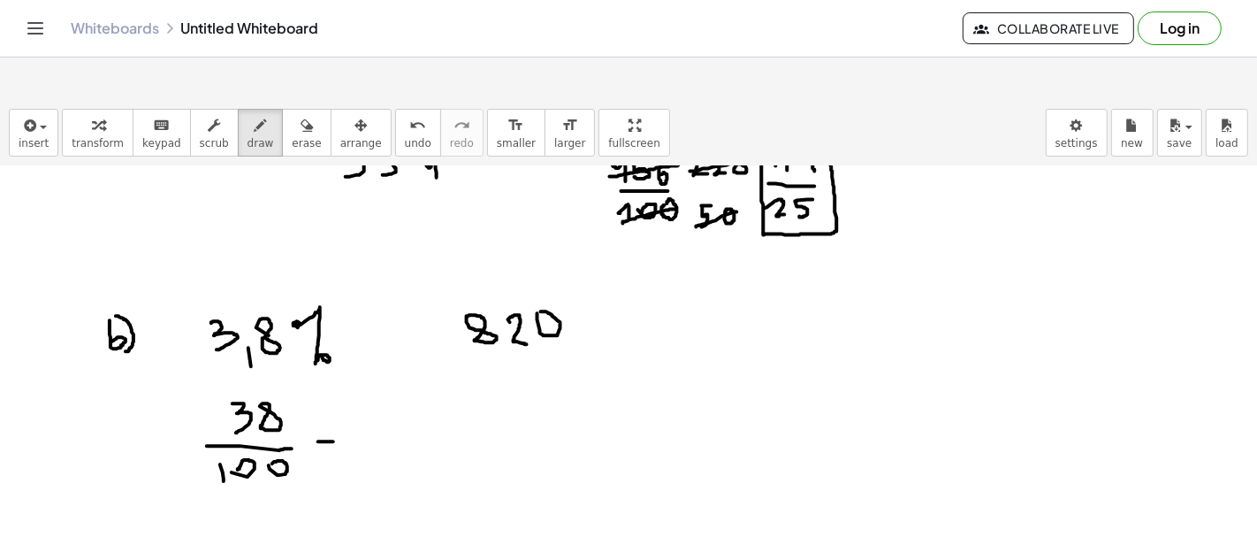
drag, startPoint x: 318, startPoint y: 398, endPoint x: 338, endPoint y: 398, distance: 19.4
click at [338, 398] on div at bounding box center [628, 161] width 1257 height 987
drag, startPoint x: 320, startPoint y: 410, endPoint x: 338, endPoint y: 410, distance: 17.7
click at [338, 410] on div at bounding box center [628, 161] width 1257 height 987
drag, startPoint x: 370, startPoint y: 385, endPoint x: 375, endPoint y: 415, distance: 31.3
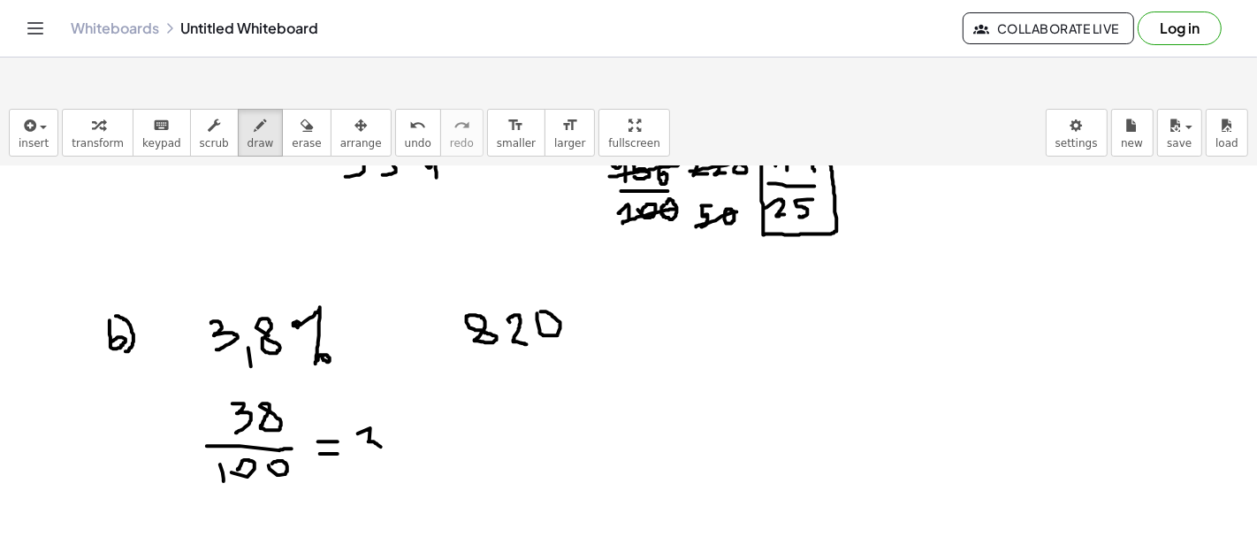
click at [376, 415] on div at bounding box center [628, 161] width 1257 height 987
click at [392, 395] on div at bounding box center [628, 161] width 1257 height 987
click at [388, 385] on div at bounding box center [628, 161] width 1257 height 987
drag, startPoint x: 401, startPoint y: 380, endPoint x: 422, endPoint y: 416, distance: 41.6
click at [419, 418] on div at bounding box center [628, 161] width 1257 height 987
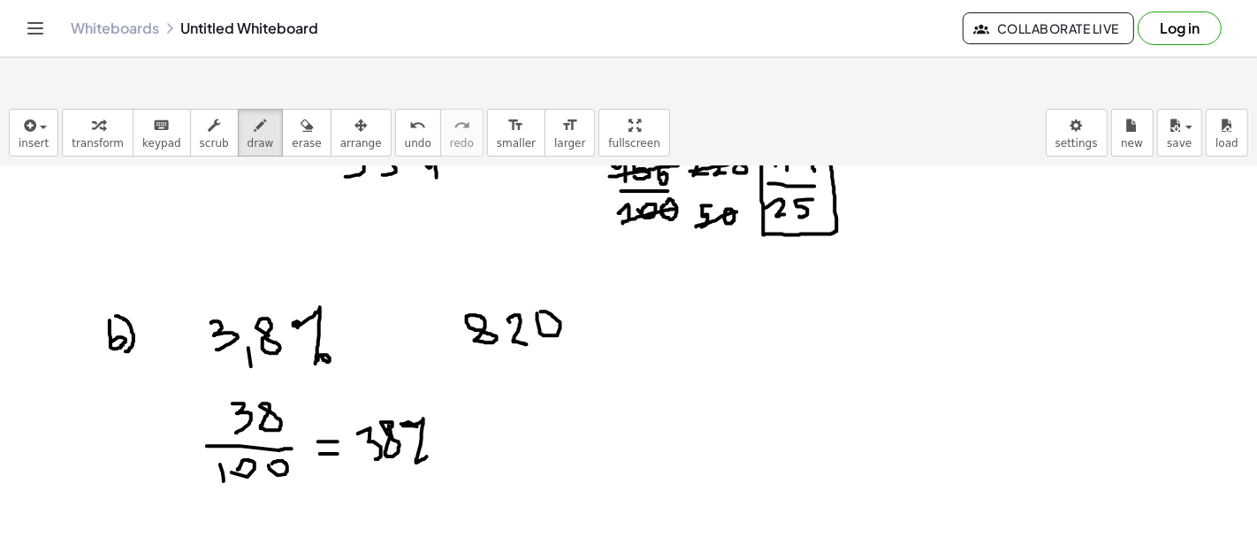
click at [428, 410] on div at bounding box center [628, 161] width 1257 height 987
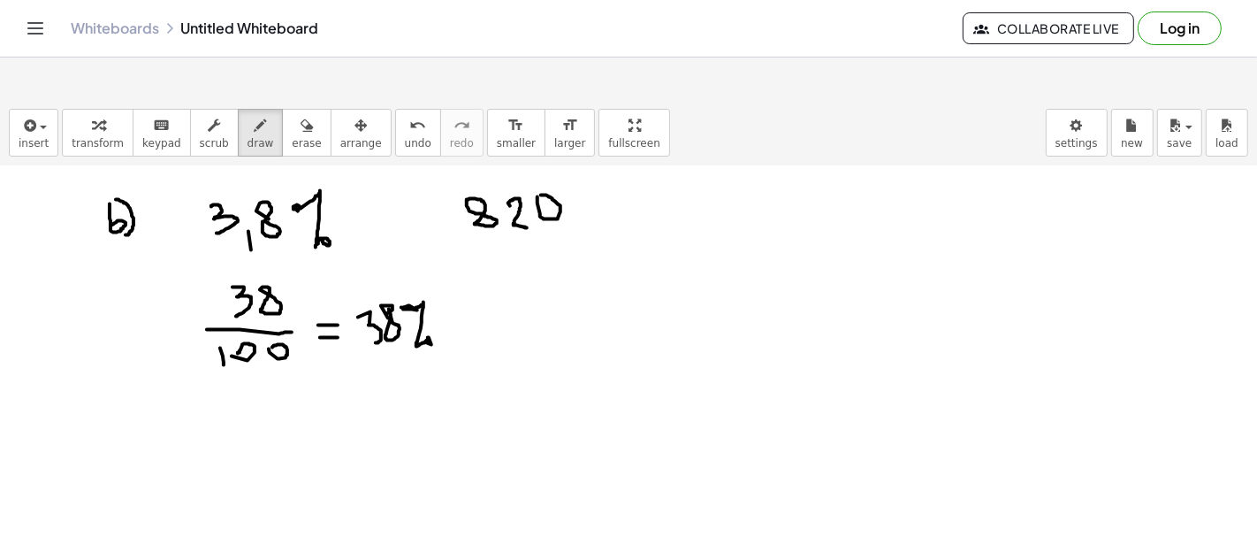
scroll to position [616, 0]
click at [184, 373] on div at bounding box center [628, 320] width 1257 height 1541
drag, startPoint x: 209, startPoint y: 376, endPoint x: 211, endPoint y: 390, distance: 14.4
click at [211, 390] on div at bounding box center [628, 320] width 1257 height 1541
click at [224, 370] on div at bounding box center [628, 320] width 1257 height 1541
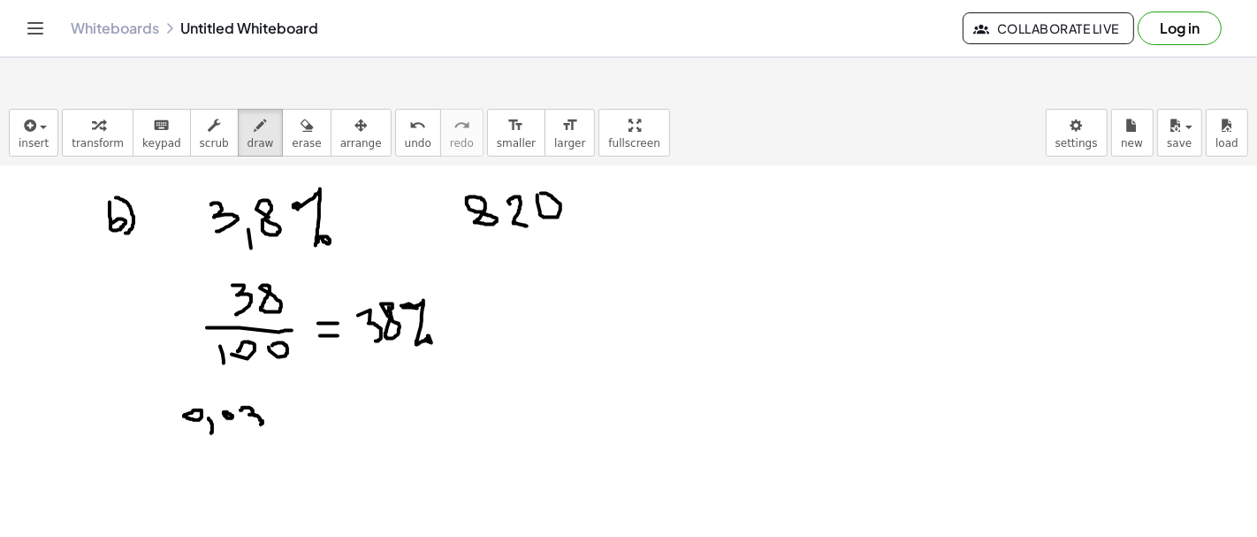
drag, startPoint x: 240, startPoint y: 367, endPoint x: 251, endPoint y: 384, distance: 19.9
click at [252, 384] on div at bounding box center [628, 320] width 1257 height 1541
click at [278, 370] on div at bounding box center [628, 320] width 1257 height 1541
click at [177, 386] on div at bounding box center [628, 320] width 1257 height 1541
drag, startPoint x: 346, startPoint y: 374, endPoint x: 363, endPoint y: 377, distance: 18.0
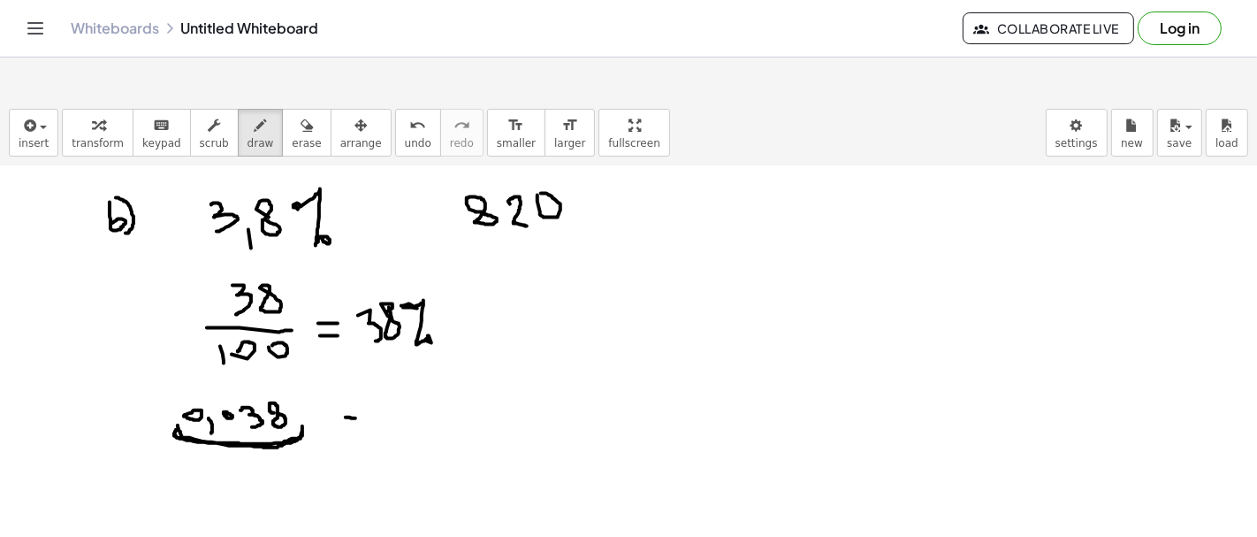
click at [362, 376] on div at bounding box center [628, 320] width 1257 height 1541
click at [361, 381] on div at bounding box center [628, 320] width 1257 height 1541
drag, startPoint x: 415, startPoint y: 348, endPoint x: 421, endPoint y: 367, distance: 19.6
click at [421, 367] on div at bounding box center [628, 320] width 1257 height 1541
click at [445, 351] on div at bounding box center [628, 320] width 1257 height 1541
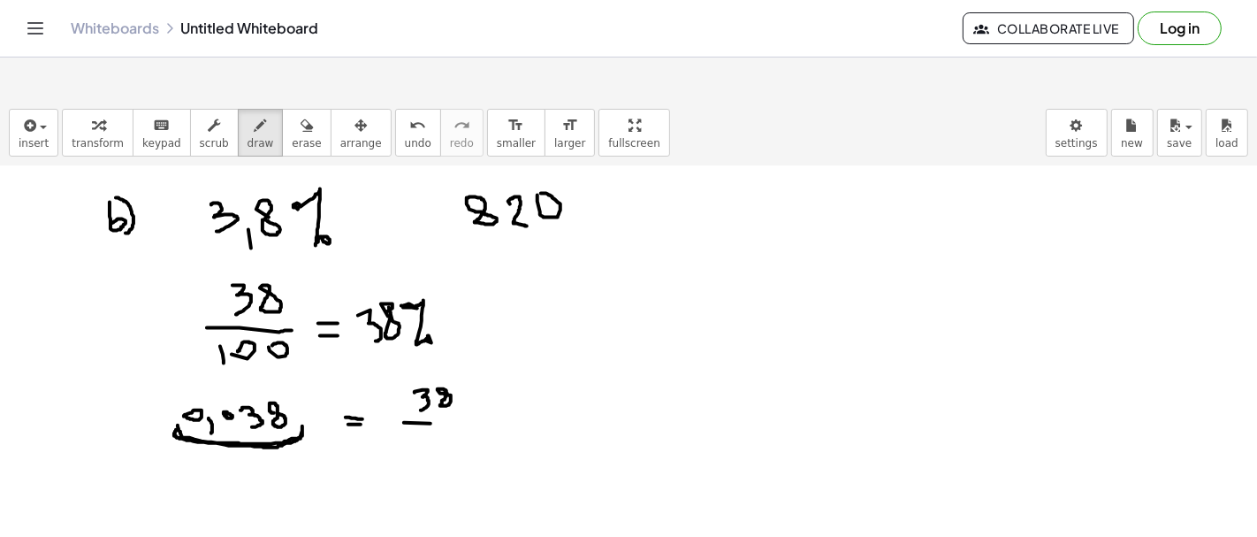
drag, startPoint x: 431, startPoint y: 380, endPoint x: 527, endPoint y: 389, distance: 96.8
click at [527, 389] on div at bounding box center [628, 320] width 1257 height 1541
drag, startPoint x: 413, startPoint y: 391, endPoint x: 414, endPoint y: 403, distance: 12.4
click at [414, 402] on div at bounding box center [628, 320] width 1257 height 1541
click at [424, 398] on div at bounding box center [628, 320] width 1257 height 1541
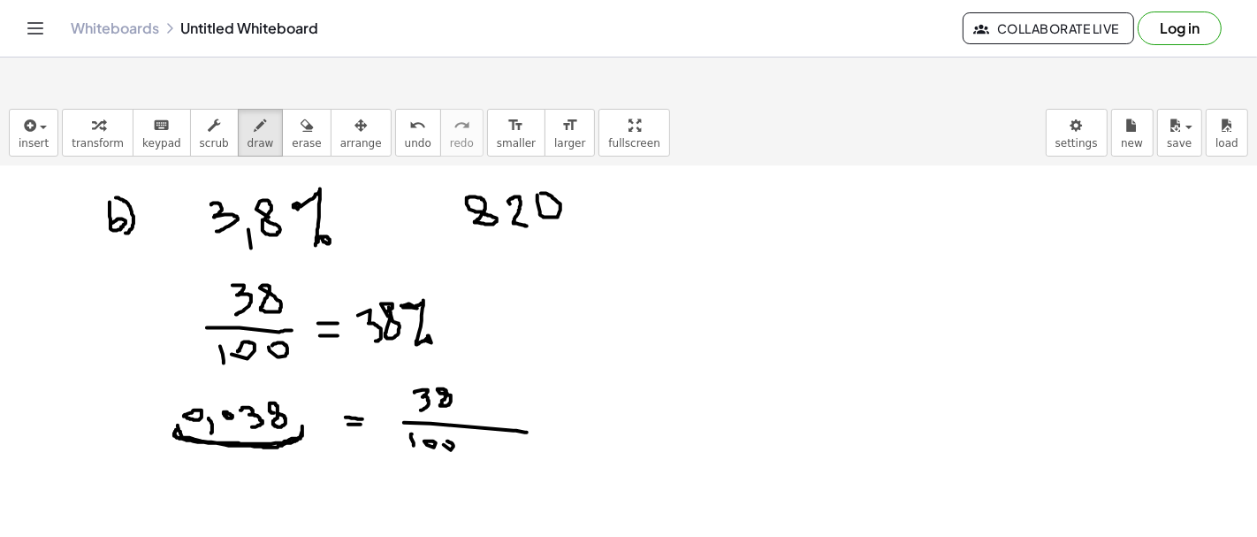
drag, startPoint x: 451, startPoint y: 407, endPoint x: 446, endPoint y: 398, distance: 9.9
click at [446, 398] on div at bounding box center [628, 320] width 1257 height 1541
click at [472, 398] on div at bounding box center [628, 320] width 1257 height 1541
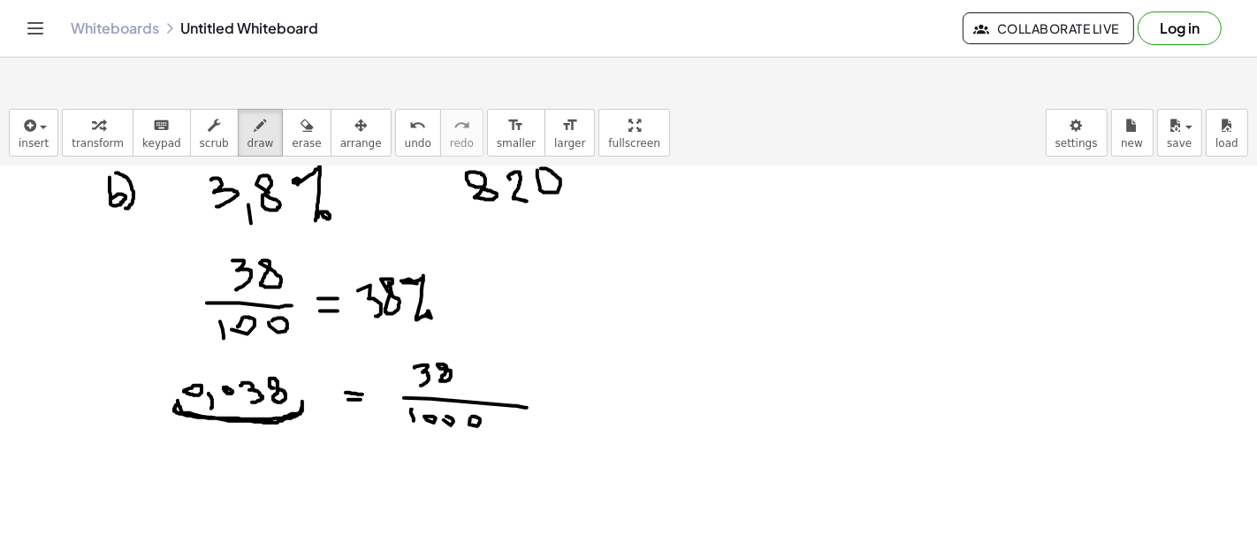
scroll to position [641, 0]
drag, startPoint x: 166, startPoint y: 435, endPoint x: 169, endPoint y: 458, distance: 23.1
click at [169, 458] on div at bounding box center [628, 295] width 1257 height 1541
click at [186, 466] on div at bounding box center [628, 295] width 1257 height 1541
drag, startPoint x: 199, startPoint y: 435, endPoint x: 205, endPoint y: 444, distance: 10.8
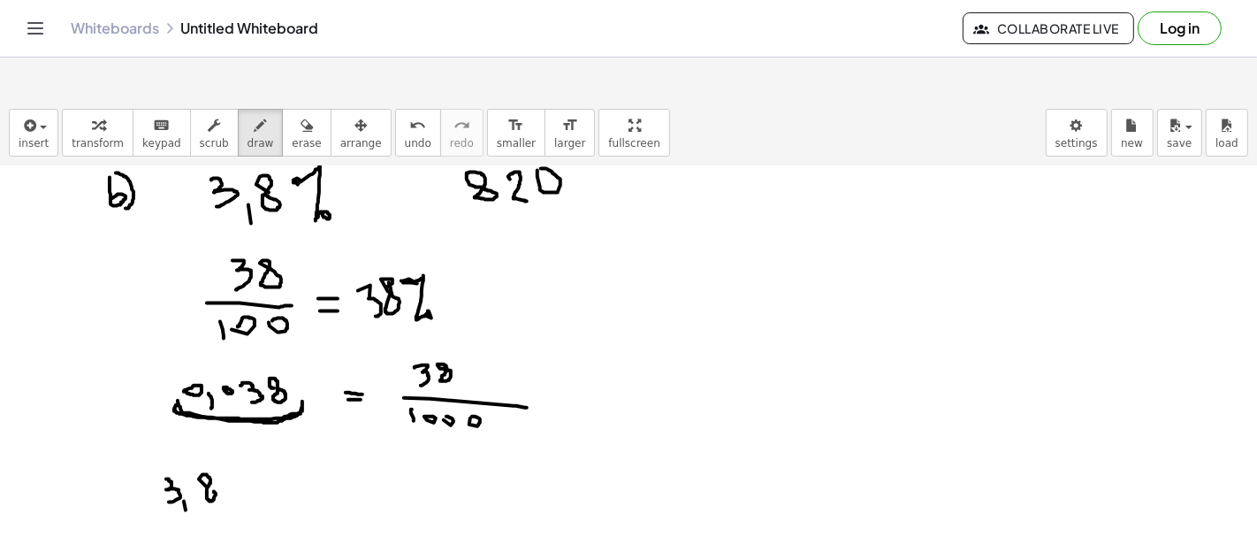
click at [205, 444] on div at bounding box center [628, 295] width 1257 height 1541
click at [226, 446] on div at bounding box center [628, 295] width 1257 height 1541
drag, startPoint x: 289, startPoint y: 409, endPoint x: 290, endPoint y: 427, distance: 17.7
click at [292, 425] on div at bounding box center [628, 295] width 1257 height 1541
drag, startPoint x: 275, startPoint y: 435, endPoint x: 318, endPoint y: 443, distance: 44.0
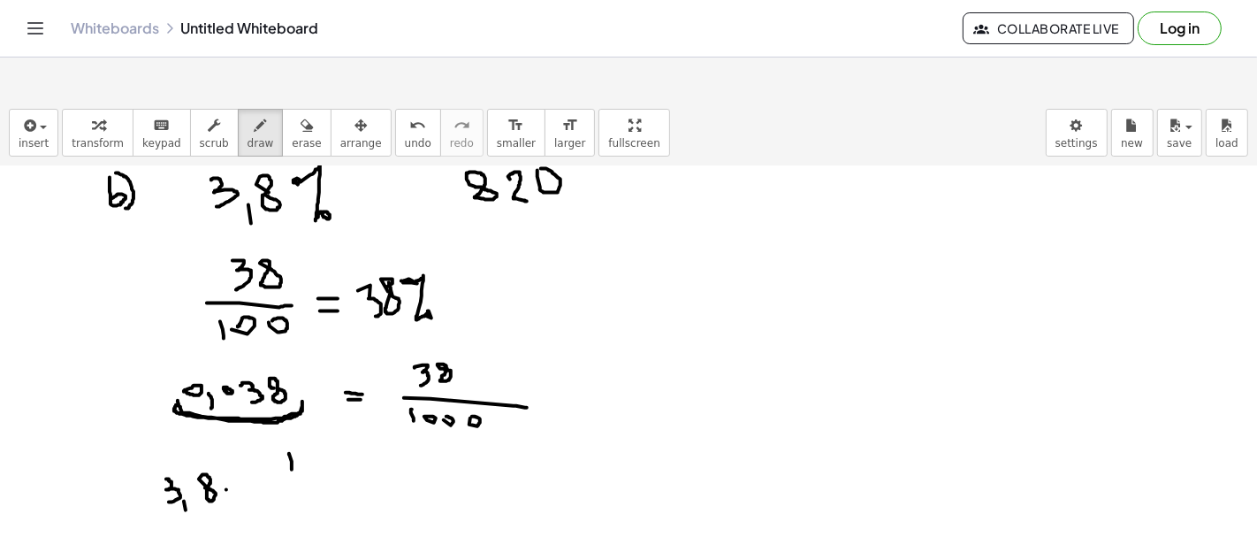
click at [323, 441] on div at bounding box center [628, 295] width 1257 height 1541
drag, startPoint x: 267, startPoint y: 449, endPoint x: 272, endPoint y: 463, distance: 15.1
click at [271, 463] on div at bounding box center [628, 295] width 1257 height 1541
click at [289, 452] on div at bounding box center [628, 295] width 1257 height 1541
drag, startPoint x: 318, startPoint y: 464, endPoint x: 315, endPoint y: 451, distance: 13.7
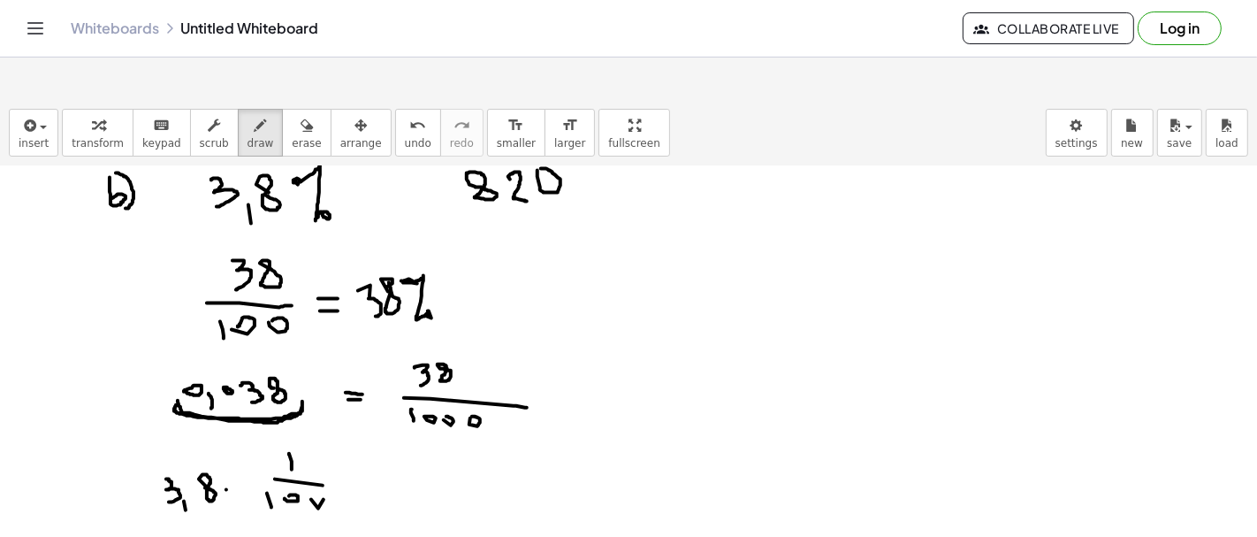
click at [315, 451] on div at bounding box center [628, 295] width 1257 height 1541
drag, startPoint x: 355, startPoint y: 435, endPoint x: 372, endPoint y: 435, distance: 16.8
click at [371, 435] on div at bounding box center [628, 295] width 1257 height 1541
click at [371, 447] on div at bounding box center [628, 295] width 1257 height 1541
drag, startPoint x: 426, startPoint y: 423, endPoint x: 438, endPoint y: 434, distance: 16.3
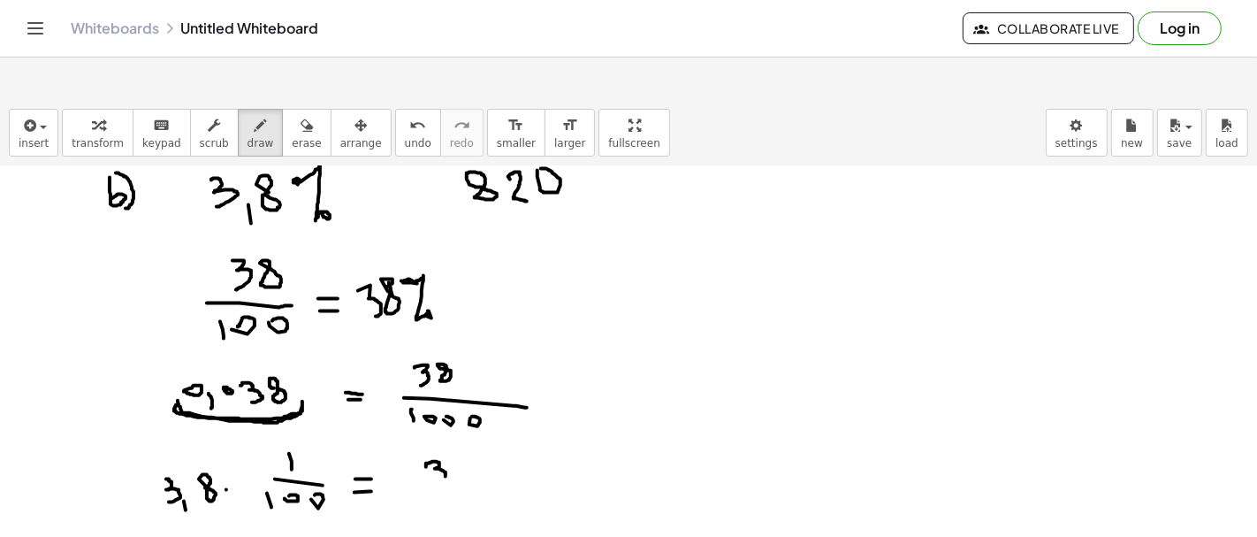
click at [438, 435] on div at bounding box center [628, 295] width 1257 height 1541
drag, startPoint x: 452, startPoint y: 417, endPoint x: 458, endPoint y: 424, distance: 9.4
click at [458, 424] on div at bounding box center [628, 295] width 1257 height 1541
click at [475, 446] on div at bounding box center [628, 295] width 1257 height 1541
drag, startPoint x: 434, startPoint y: 454, endPoint x: 433, endPoint y: 473, distance: 19.5
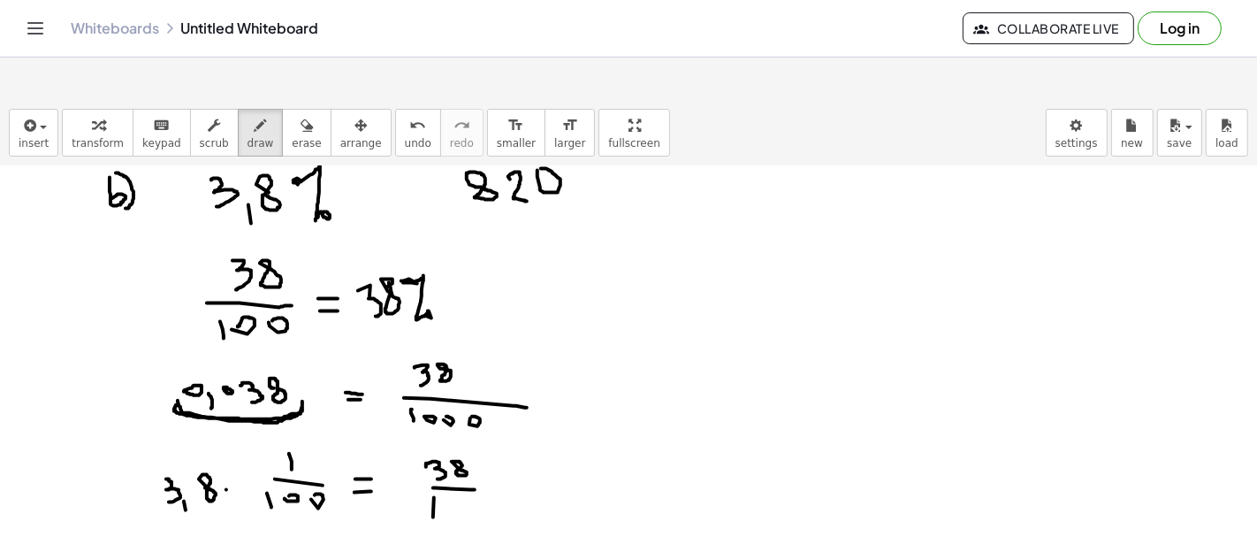
click at [433, 473] on div at bounding box center [628, 295] width 1257 height 1541
drag, startPoint x: 456, startPoint y: 463, endPoint x: 446, endPoint y: 456, distance: 12.0
click at [446, 456] on div at bounding box center [628, 295] width 1257 height 1541
click at [499, 444] on div at bounding box center [628, 295] width 1257 height 1541
click at [538, 428] on div at bounding box center [628, 295] width 1257 height 1541
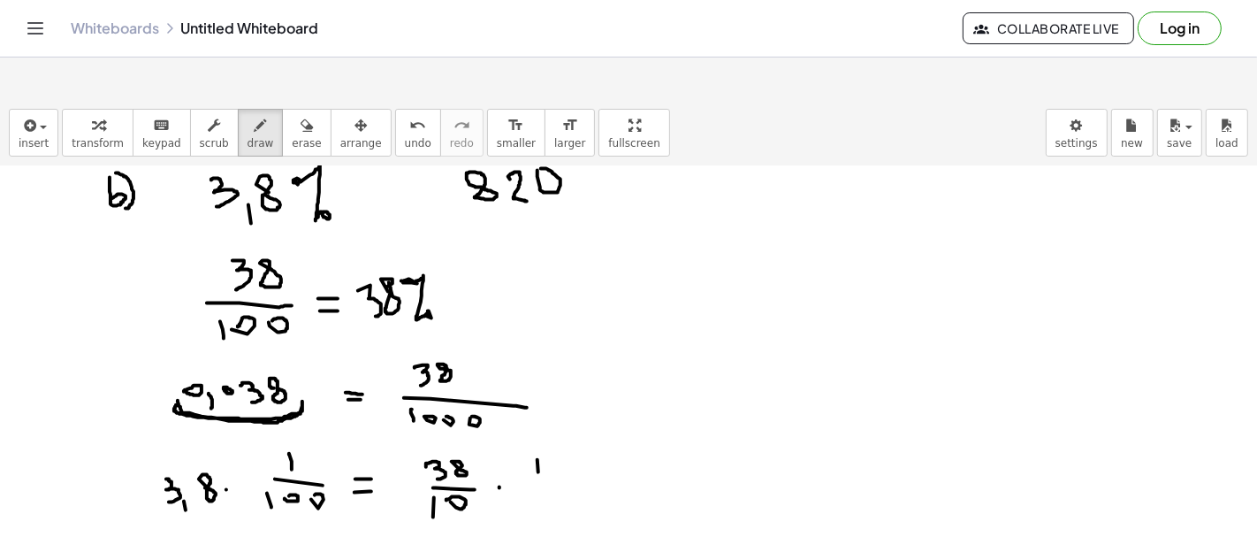
drag, startPoint x: 526, startPoint y: 438, endPoint x: 564, endPoint y: 442, distance: 38.3
click at [564, 442] on div at bounding box center [628, 295] width 1257 height 1541
click at [530, 469] on div at bounding box center [628, 295] width 1257 height 1541
click at [540, 459] on div at bounding box center [628, 295] width 1257 height 1541
drag, startPoint x: 560, startPoint y: 463, endPoint x: 553, endPoint y: 457, distance: 9.4
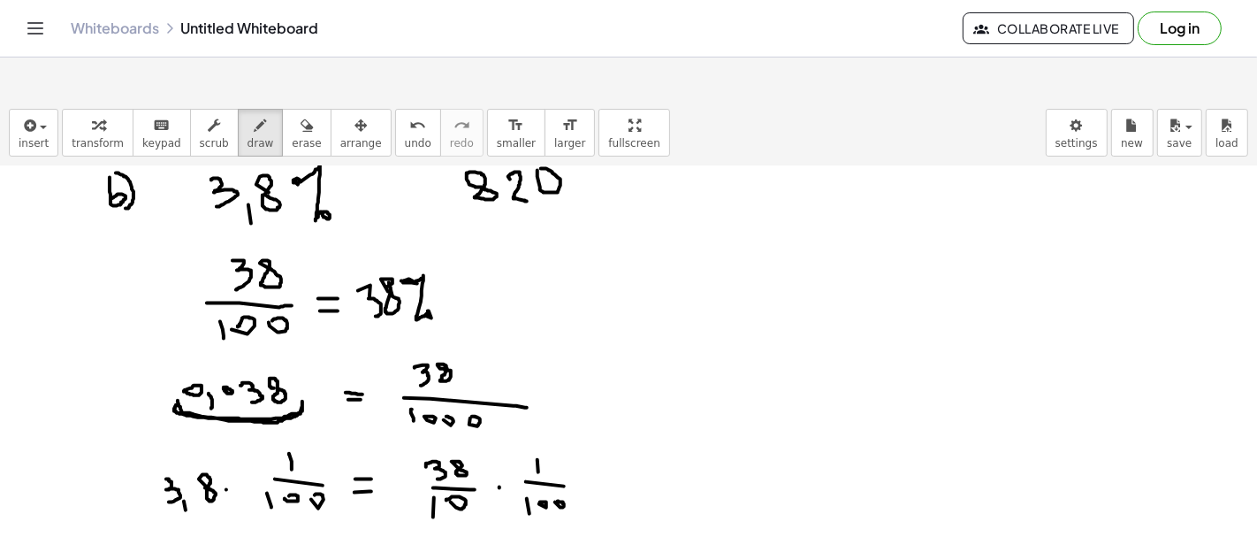
click at [553, 457] on div at bounding box center [628, 295] width 1257 height 1541
drag, startPoint x: 591, startPoint y: 438, endPoint x: 614, endPoint y: 438, distance: 23.9
click at [614, 438] on div at bounding box center [628, 295] width 1257 height 1541
click at [613, 448] on div at bounding box center [628, 295] width 1257 height 1541
drag, startPoint x: 666, startPoint y: 415, endPoint x: 669, endPoint y: 428, distance: 12.9
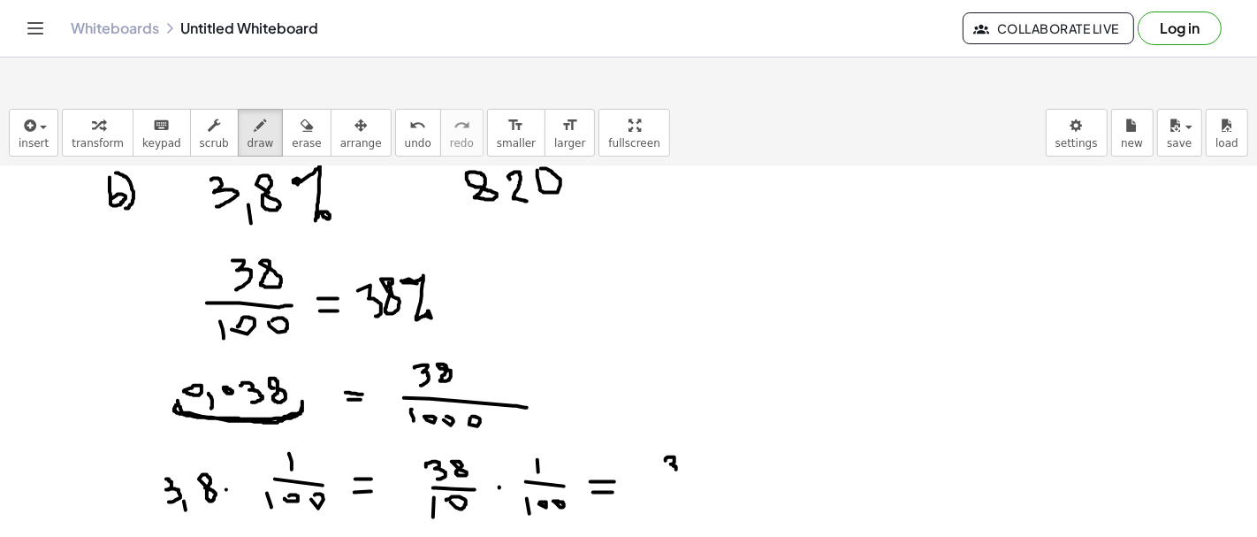
click at [669, 428] on div at bounding box center [628, 295] width 1257 height 1541
drag, startPoint x: 682, startPoint y: 413, endPoint x: 684, endPoint y: 423, distance: 9.9
click at [684, 423] on div at bounding box center [628, 295] width 1257 height 1541
drag, startPoint x: 699, startPoint y: 443, endPoint x: 722, endPoint y: 443, distance: 23.0
click at [722, 443] on div at bounding box center [628, 295] width 1257 height 1541
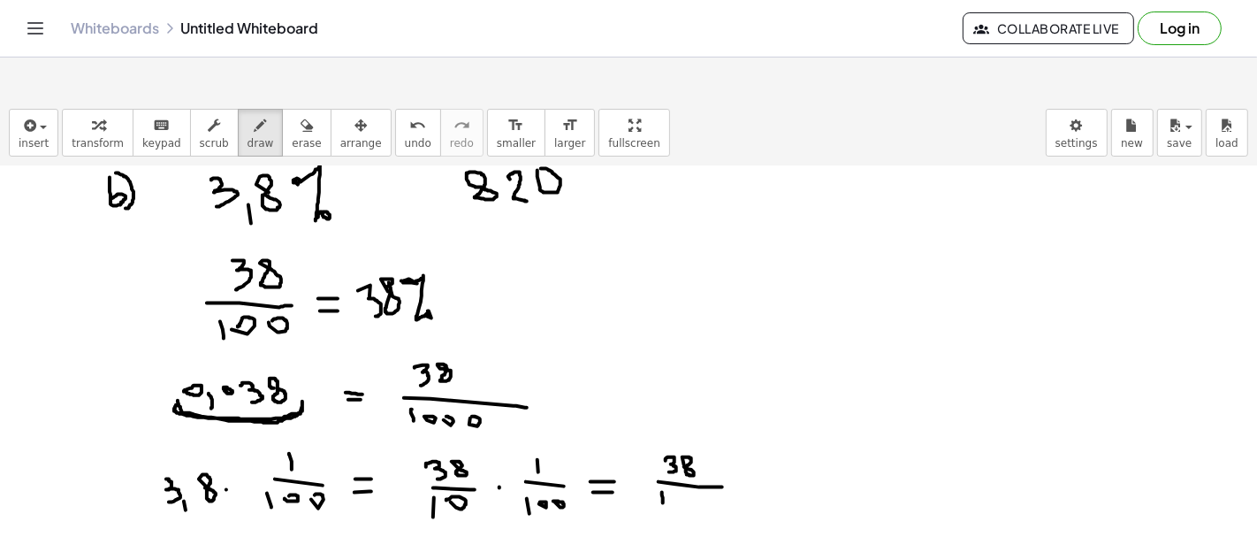
drag, startPoint x: 662, startPoint y: 449, endPoint x: 664, endPoint y: 463, distance: 14.3
click at [663, 463] on div at bounding box center [628, 295] width 1257 height 1541
click at [675, 451] on div at bounding box center [628, 295] width 1257 height 1541
click at [697, 453] on div at bounding box center [628, 295] width 1257 height 1541
click at [712, 455] on div at bounding box center [628, 295] width 1257 height 1541
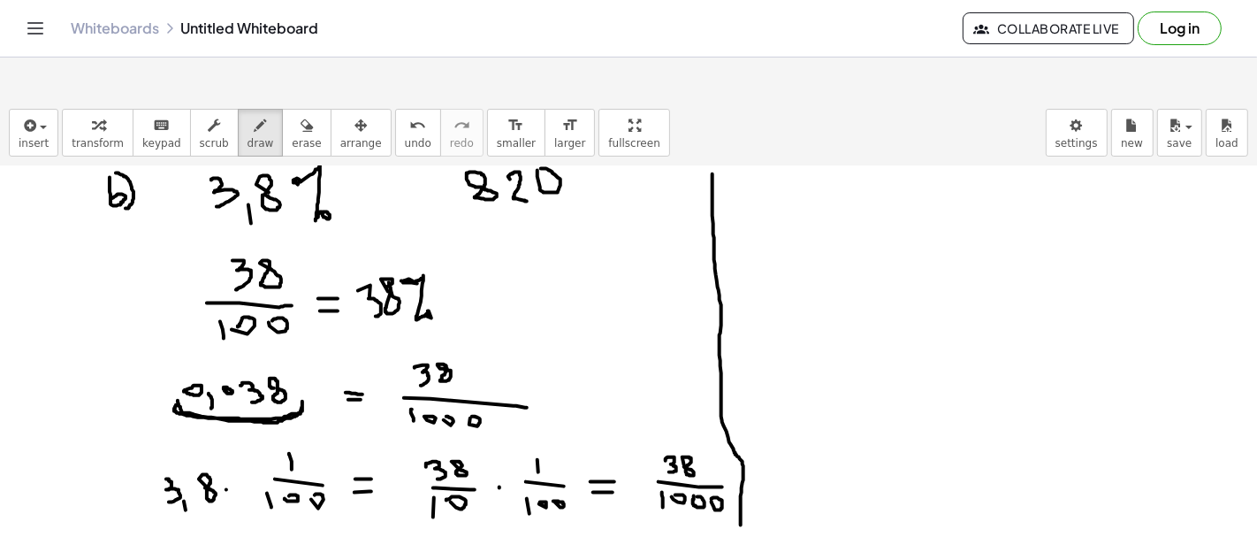
drag, startPoint x: 713, startPoint y: 130, endPoint x: 741, endPoint y: 485, distance: 356.5
click at [741, 485] on div at bounding box center [628, 295] width 1257 height 1541
click at [798, 152] on div at bounding box center [628, 295] width 1257 height 1541
drag, startPoint x: 766, startPoint y: 141, endPoint x: 770, endPoint y: 164, distance: 23.3
click at [770, 164] on div at bounding box center [628, 295] width 1257 height 1541
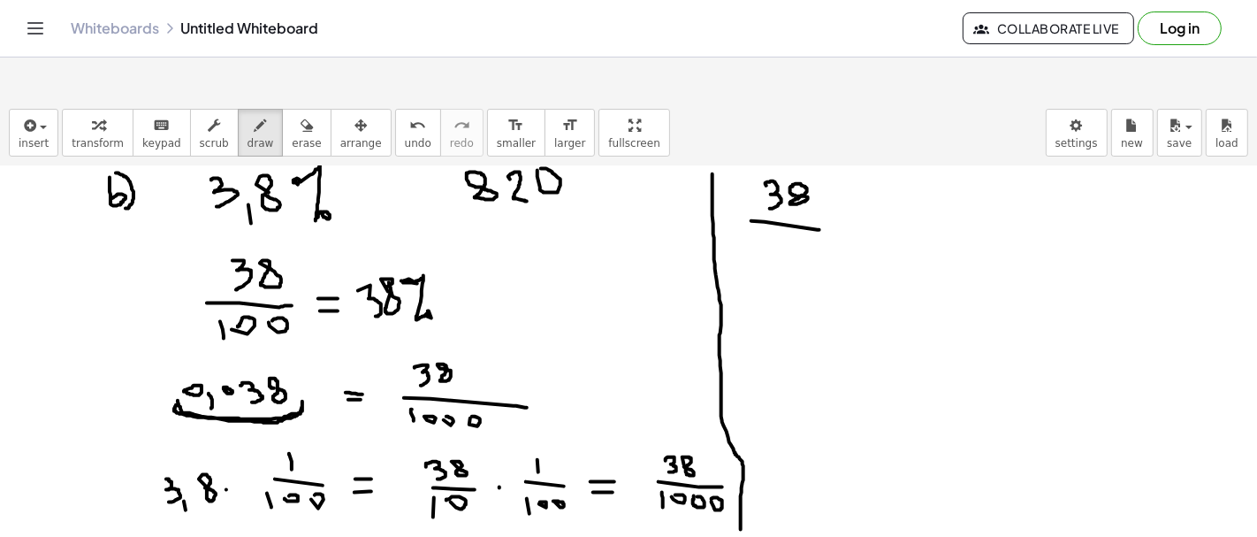
drag, startPoint x: 819, startPoint y: 186, endPoint x: 810, endPoint y: 188, distance: 10.1
click at [823, 186] on div at bounding box center [628, 295] width 1257 height 1541
click at [757, 206] on div at bounding box center [628, 295] width 1257 height 1541
drag, startPoint x: 780, startPoint y: 203, endPoint x: 771, endPoint y: 199, distance: 9.9
click at [772, 199] on div at bounding box center [628, 295] width 1257 height 1541
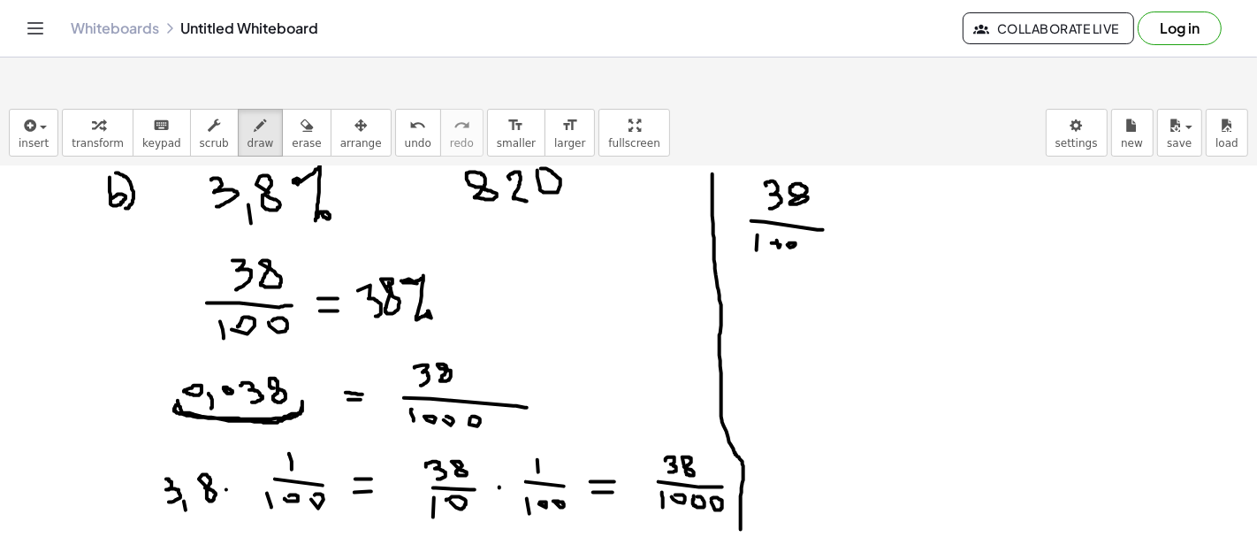
click at [789, 201] on div at bounding box center [628, 295] width 1257 height 1541
click at [809, 201] on div at bounding box center [628, 295] width 1257 height 1541
click at [850, 180] on div at bounding box center [628, 295] width 1257 height 1541
click at [894, 174] on div at bounding box center [628, 295] width 1257 height 1541
drag, startPoint x: 911, startPoint y: 170, endPoint x: 936, endPoint y: 181, distance: 28.1
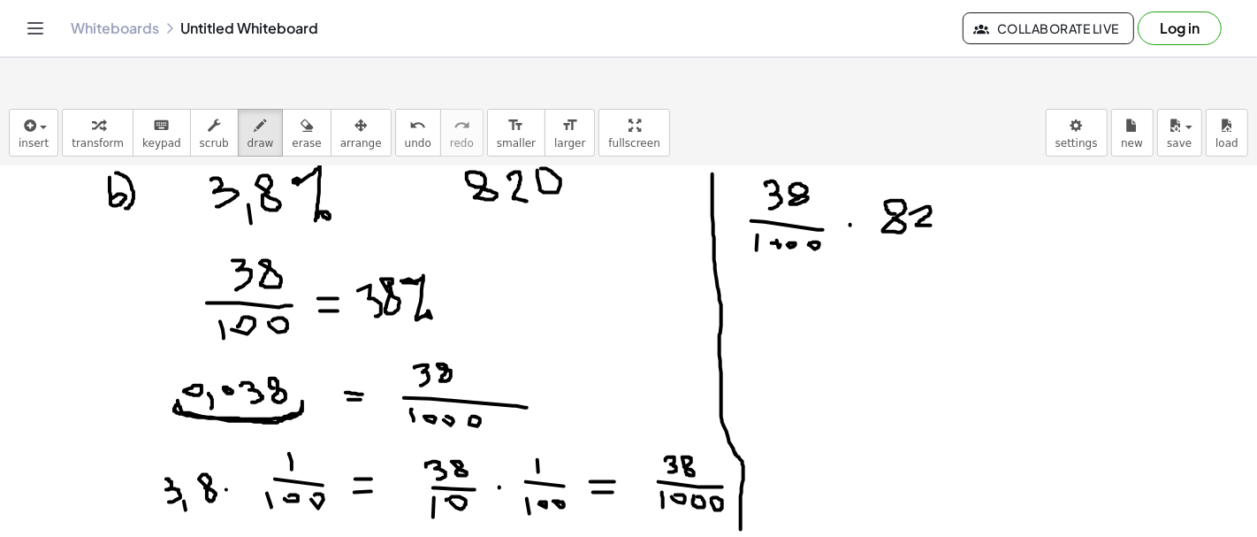
click at [934, 181] on div at bounding box center [628, 295] width 1257 height 1541
drag, startPoint x: 955, startPoint y: 186, endPoint x: 949, endPoint y: 173, distance: 13.8
click at [949, 173] on div at bounding box center [628, 295] width 1257 height 1541
click at [773, 195] on div at bounding box center [628, 295] width 1257 height 1541
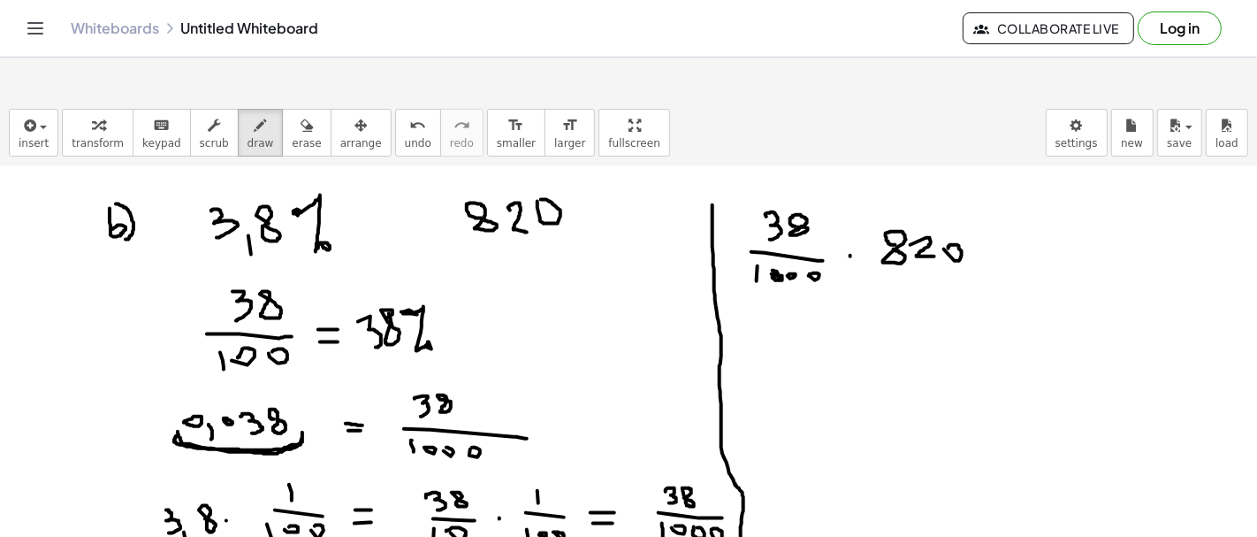
scroll to position [620, 0]
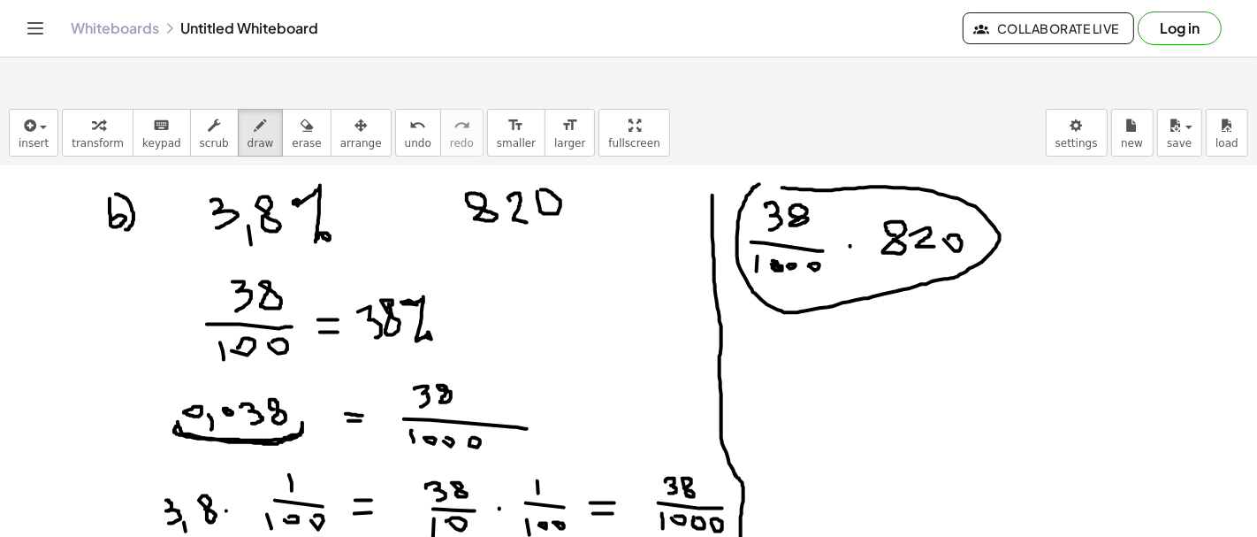
click at [766, 144] on div at bounding box center [628, 316] width 1257 height 1541
drag, startPoint x: 1055, startPoint y: 200, endPoint x: 1085, endPoint y: 197, distance: 30.2
click at [1084, 197] on div at bounding box center [628, 316] width 1257 height 1541
drag, startPoint x: 1056, startPoint y: 210, endPoint x: 1083, endPoint y: 210, distance: 27.4
click at [1083, 210] on div at bounding box center [628, 316] width 1257 height 1541
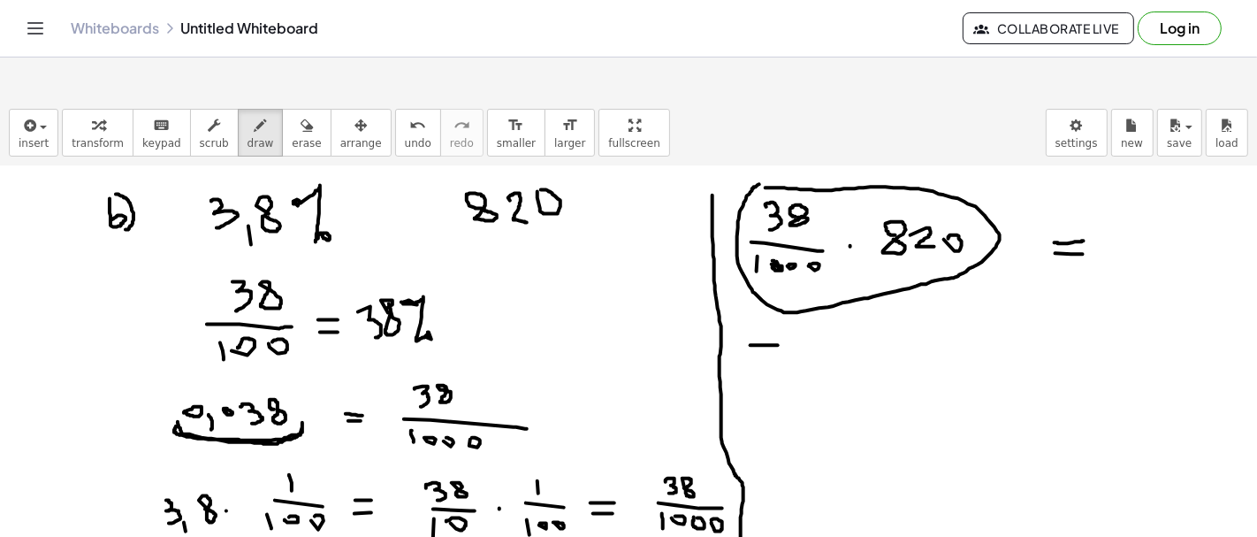
drag, startPoint x: 754, startPoint y: 301, endPoint x: 778, endPoint y: 301, distance: 23.9
click at [778, 301] on div at bounding box center [628, 316] width 1257 height 1541
drag, startPoint x: 751, startPoint y: 316, endPoint x: 779, endPoint y: 319, distance: 28.4
click at [779, 319] on div at bounding box center [628, 316] width 1257 height 1541
click at [783, 205] on div at bounding box center [628, 316] width 1257 height 1541
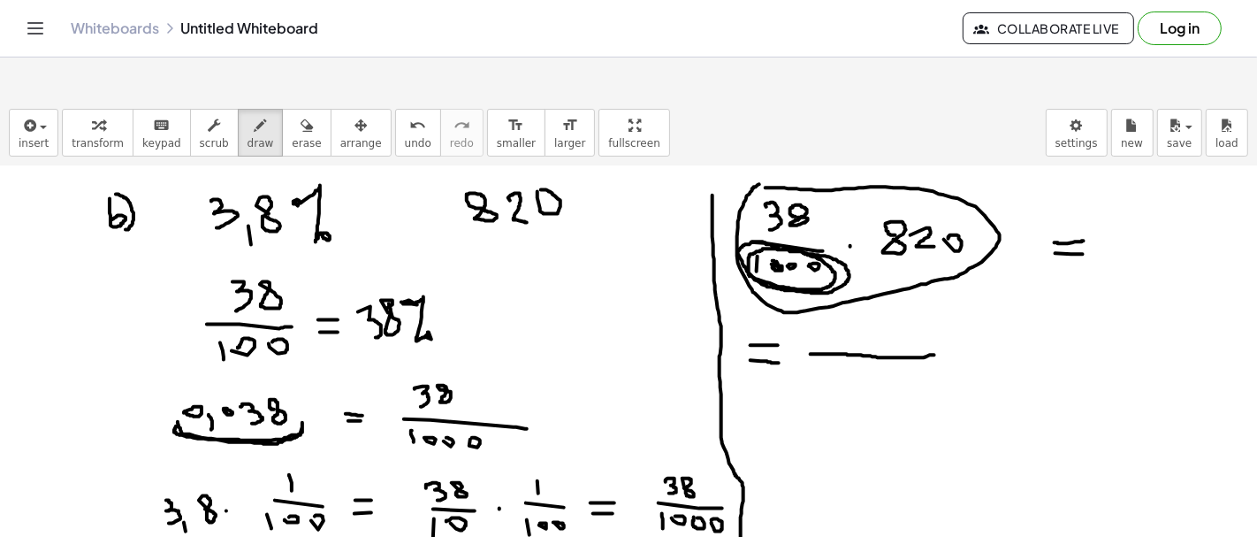
drag, startPoint x: 811, startPoint y: 310, endPoint x: 949, endPoint y: 309, distance: 138.8
click at [949, 309] on div at bounding box center [628, 316] width 1257 height 1541
drag, startPoint x: 839, startPoint y: 318, endPoint x: 837, endPoint y: 336, distance: 17.8
click at [837, 336] on div at bounding box center [628, 316] width 1257 height 1541
click at [853, 327] on div at bounding box center [628, 316] width 1257 height 1541
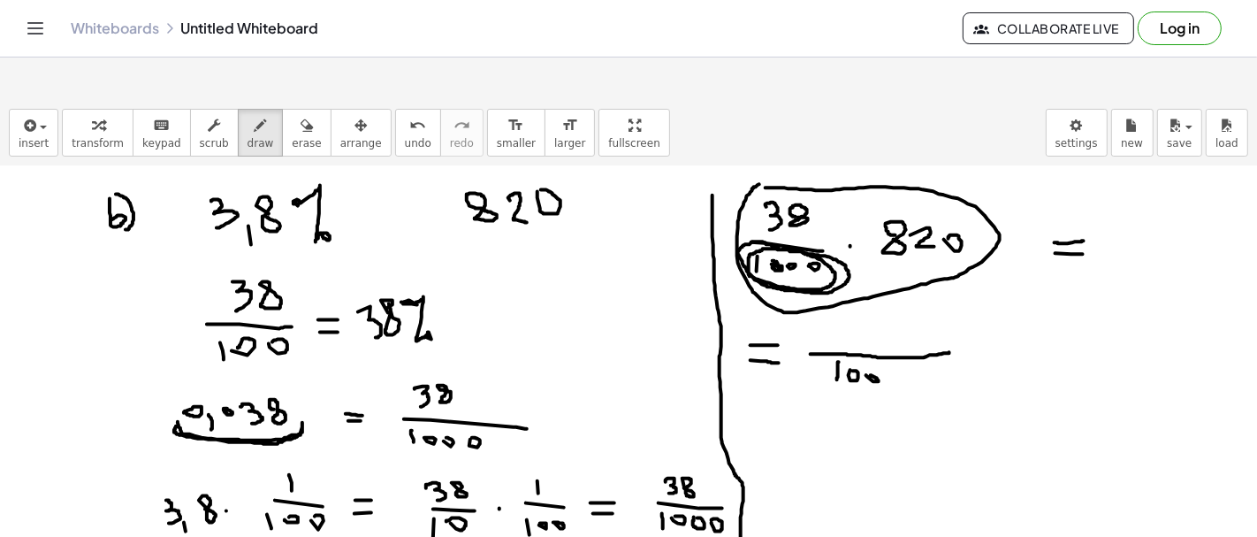
drag, startPoint x: 873, startPoint y: 338, endPoint x: 865, endPoint y: 332, distance: 9.6
click at [866, 332] on div at bounding box center [628, 316] width 1257 height 1541
click at [889, 331] on div at bounding box center [628, 316] width 1257 height 1541
drag, startPoint x: 818, startPoint y: 285, endPoint x: 820, endPoint y: 301, distance: 17.0
click at [820, 301] on div at bounding box center [628, 316] width 1257 height 1541
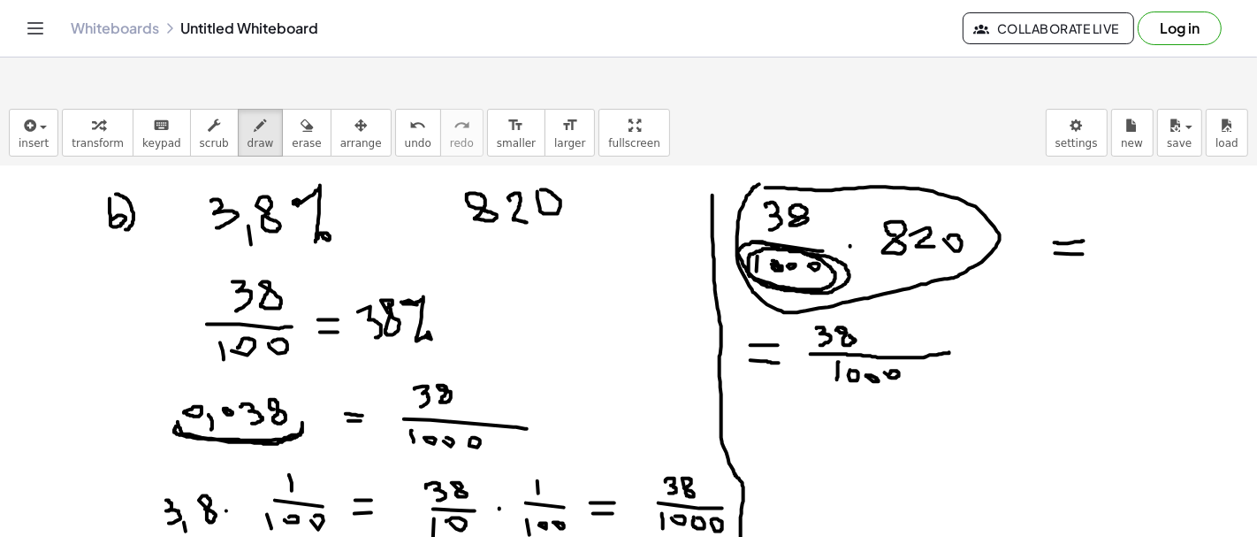
drag, startPoint x: 836, startPoint y: 286, endPoint x: 849, endPoint y: 292, distance: 13.5
click at [849, 292] on div at bounding box center [628, 316] width 1257 height 1541
click at [877, 296] on div at bounding box center [628, 316] width 1257 height 1541
click at [903, 296] on div at bounding box center [628, 316] width 1257 height 1541
drag, startPoint x: 911, startPoint y: 286, endPoint x: 921, endPoint y: 301, distance: 17.9
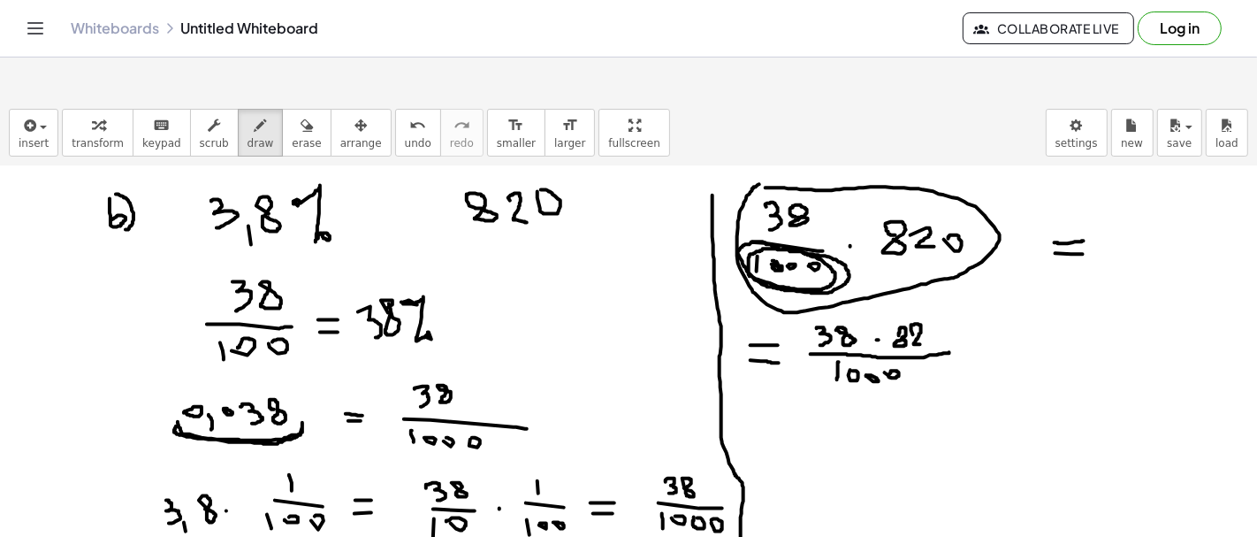
click at [921, 301] on div at bounding box center [628, 316] width 1257 height 1541
click at [931, 286] on div at bounding box center [628, 316] width 1257 height 1541
drag, startPoint x: 899, startPoint y: 294, endPoint x: 895, endPoint y: 286, distance: 9.1
click at [895, 286] on div at bounding box center [628, 316] width 1257 height 1541
click at [1077, 289] on div at bounding box center [628, 316] width 1257 height 1541
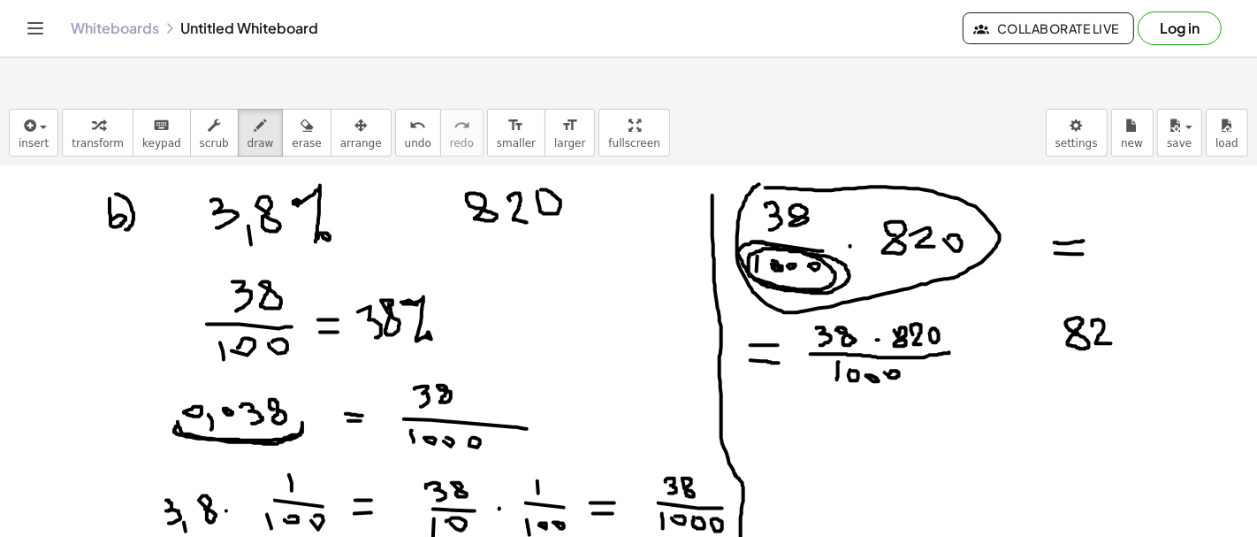
drag, startPoint x: 1093, startPoint y: 277, endPoint x: 1114, endPoint y: 300, distance: 31.3
click at [1114, 300] on div at bounding box center [628, 316] width 1257 height 1541
drag, startPoint x: 1127, startPoint y: 297, endPoint x: 1121, endPoint y: 279, distance: 18.7
click at [1121, 279] on div at bounding box center [628, 316] width 1257 height 1541
drag, startPoint x: 1024, startPoint y: 308, endPoint x: 1048, endPoint y: 317, distance: 26.6
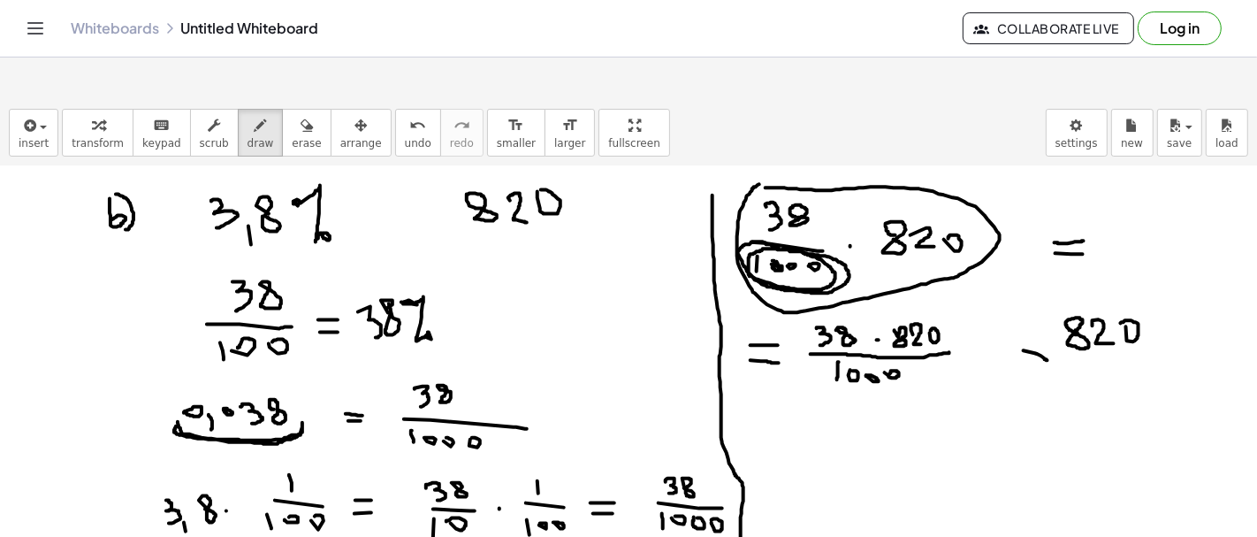
click at [1048, 316] on div at bounding box center [628, 316] width 1257 height 1541
click at [1037, 322] on div at bounding box center [628, 316] width 1257 height 1541
drag, startPoint x: 1071, startPoint y: 318, endPoint x: 1078, endPoint y: 337, distance: 19.9
click at [1077, 337] on div at bounding box center [628, 316] width 1257 height 1541
click at [1106, 319] on div at bounding box center [628, 316] width 1257 height 1541
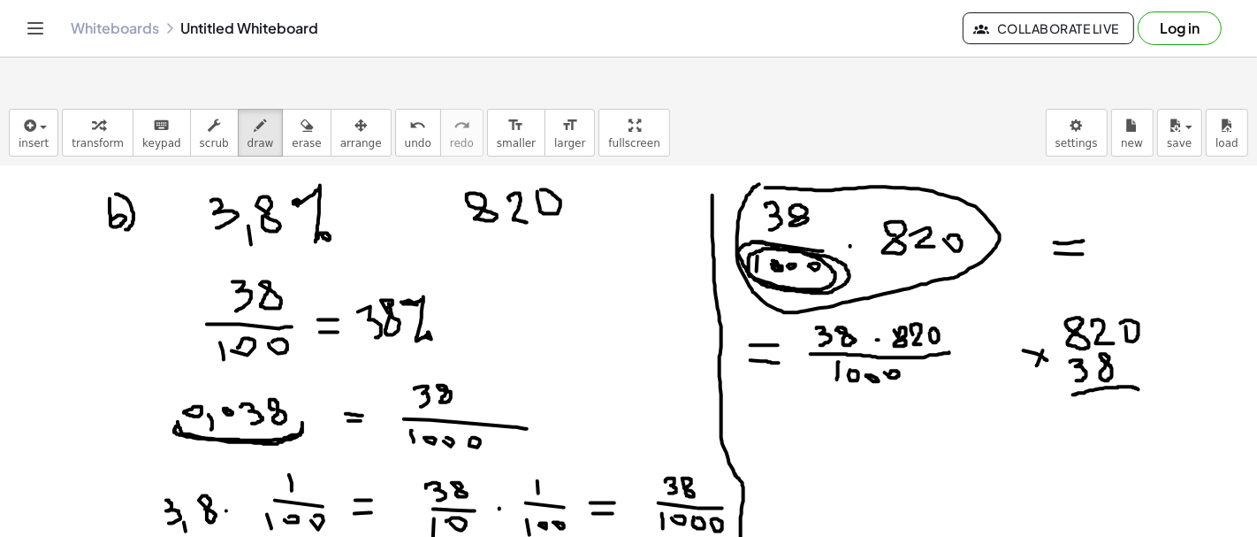
drag, startPoint x: 1072, startPoint y: 351, endPoint x: 1147, endPoint y: 347, distance: 74.4
click at [1147, 347] on div at bounding box center [628, 316] width 1257 height 1541
click at [1133, 357] on div at bounding box center [628, 316] width 1257 height 1541
drag, startPoint x: 1114, startPoint y: 356, endPoint x: 1103, endPoint y: 373, distance: 19.9
click at [1103, 373] on div at bounding box center [628, 316] width 1257 height 1541
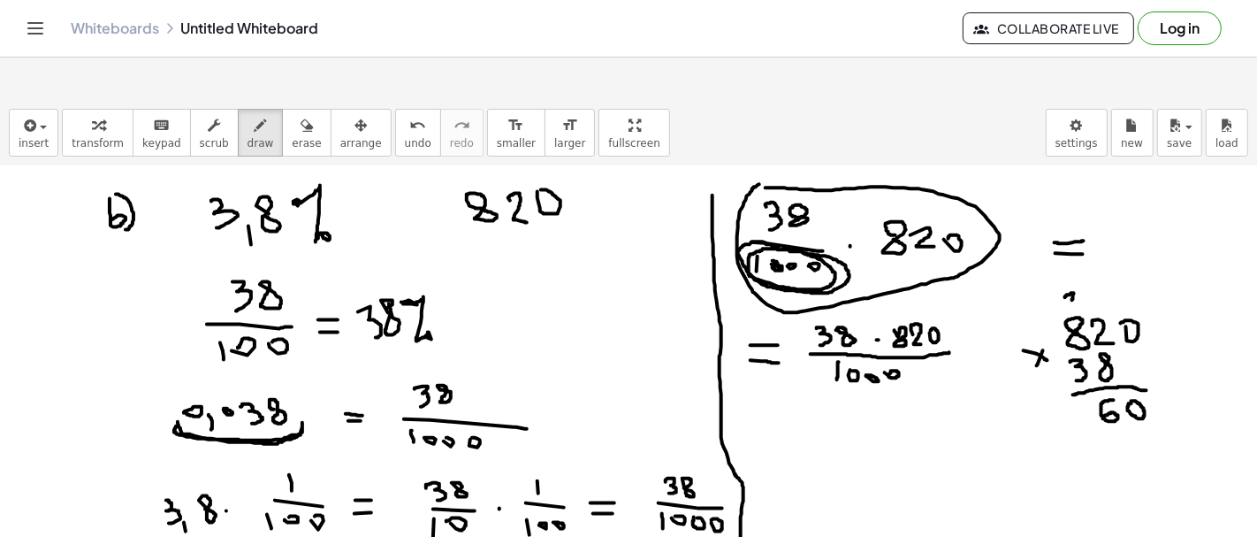
click at [1072, 259] on div at bounding box center [628, 316] width 1257 height 1541
drag, startPoint x: 1061, startPoint y: 360, endPoint x: 1056, endPoint y: 376, distance: 16.8
click at [1056, 376] on div at bounding box center [628, 316] width 1257 height 1541
drag, startPoint x: 1078, startPoint y: 358, endPoint x: 1079, endPoint y: 377, distance: 19.5
click at [1079, 377] on div at bounding box center [628, 316] width 1257 height 1541
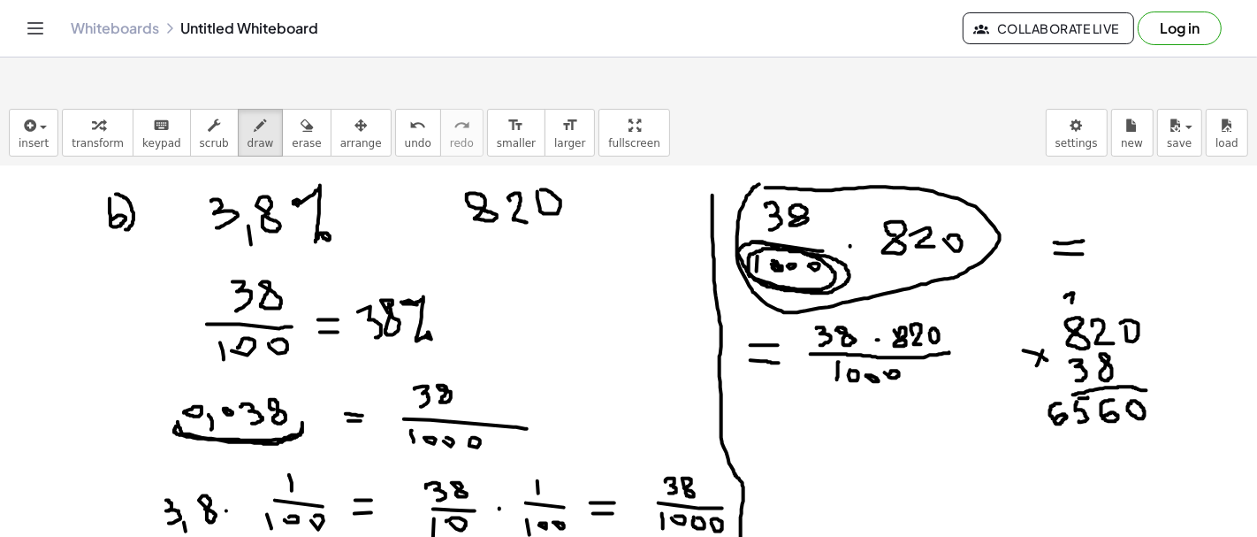
drag, startPoint x: 1079, startPoint y: 354, endPoint x: 1089, endPoint y: 354, distance: 9.8
click at [1089, 354] on div at bounding box center [628, 316] width 1257 height 1541
drag, startPoint x: 1026, startPoint y: 384, endPoint x: 1024, endPoint y: 400, distance: 16.1
click at [1025, 400] on div at bounding box center [628, 316] width 1257 height 1541
click at [1035, 392] on div at bounding box center [628, 316] width 1257 height 1541
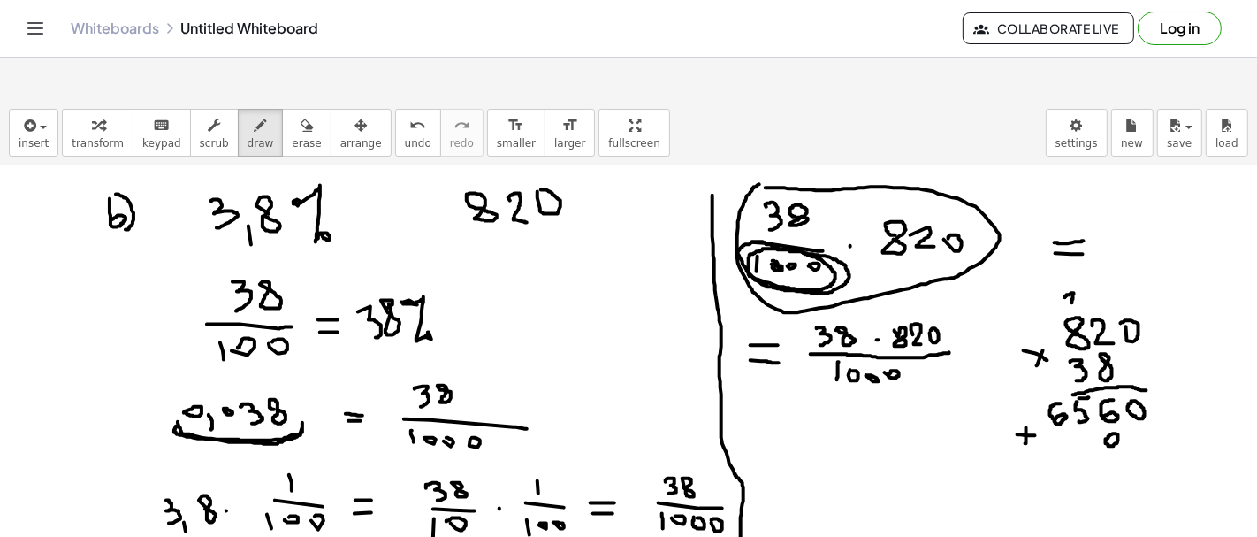
click at [1109, 393] on div at bounding box center [628, 316] width 1257 height 1541
drag, startPoint x: 1087, startPoint y: 386, endPoint x: 1079, endPoint y: 398, distance: 14.0
click at [1079, 398] on div at bounding box center [628, 316] width 1257 height 1541
drag, startPoint x: 1032, startPoint y: 385, endPoint x: 1043, endPoint y: 404, distance: 21.8
click at [1042, 404] on div at bounding box center [628, 316] width 1257 height 1541
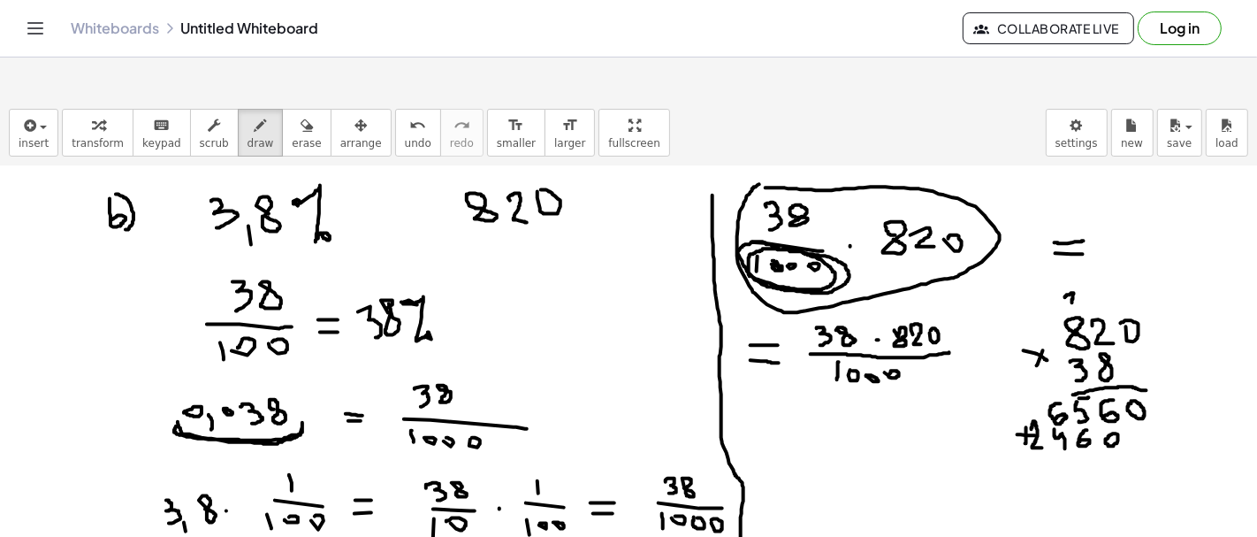
drag, startPoint x: 1055, startPoint y: 386, endPoint x: 1065, endPoint y: 405, distance: 21.4
click at [1065, 405] on div at bounding box center [628, 316] width 1257 height 1541
drag, startPoint x: 1024, startPoint y: 422, endPoint x: 1167, endPoint y: 423, distance: 143.2
click at [1167, 423] on div at bounding box center [628, 316] width 1257 height 1541
click at [1147, 434] on div at bounding box center [628, 316] width 1257 height 1541
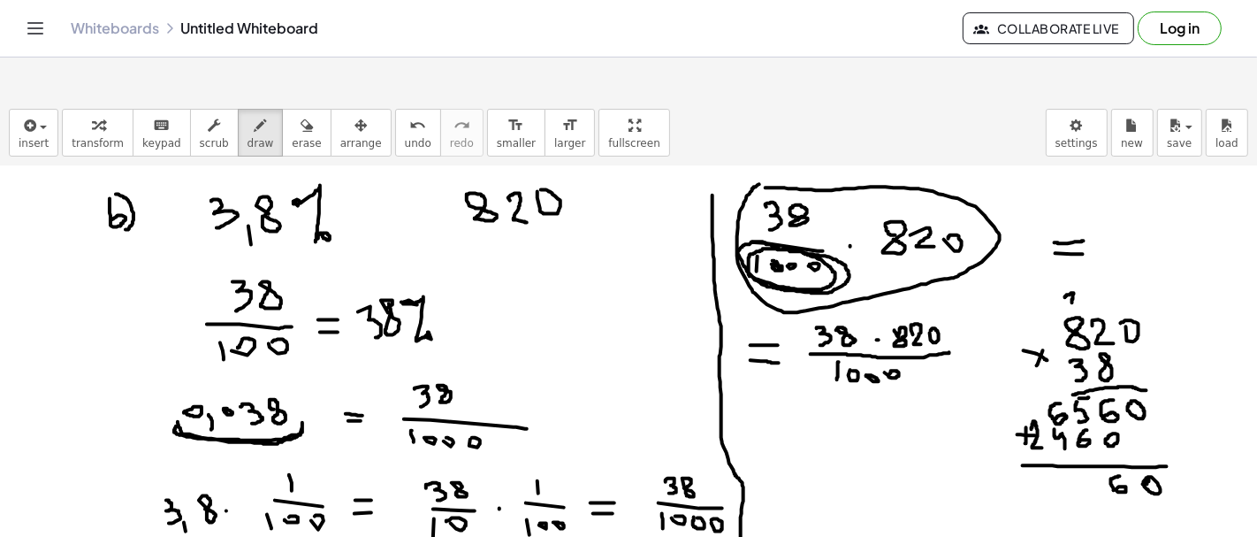
drag, startPoint x: 1120, startPoint y: 432, endPoint x: 1111, endPoint y: 448, distance: 18.2
click at [1111, 448] on div at bounding box center [628, 316] width 1257 height 1541
drag, startPoint x: 1082, startPoint y: 438, endPoint x: 1089, endPoint y: 451, distance: 14.3
click at [1089, 451] on div at bounding box center [628, 316] width 1257 height 1541
click at [1054, 352] on div at bounding box center [628, 316] width 1257 height 1541
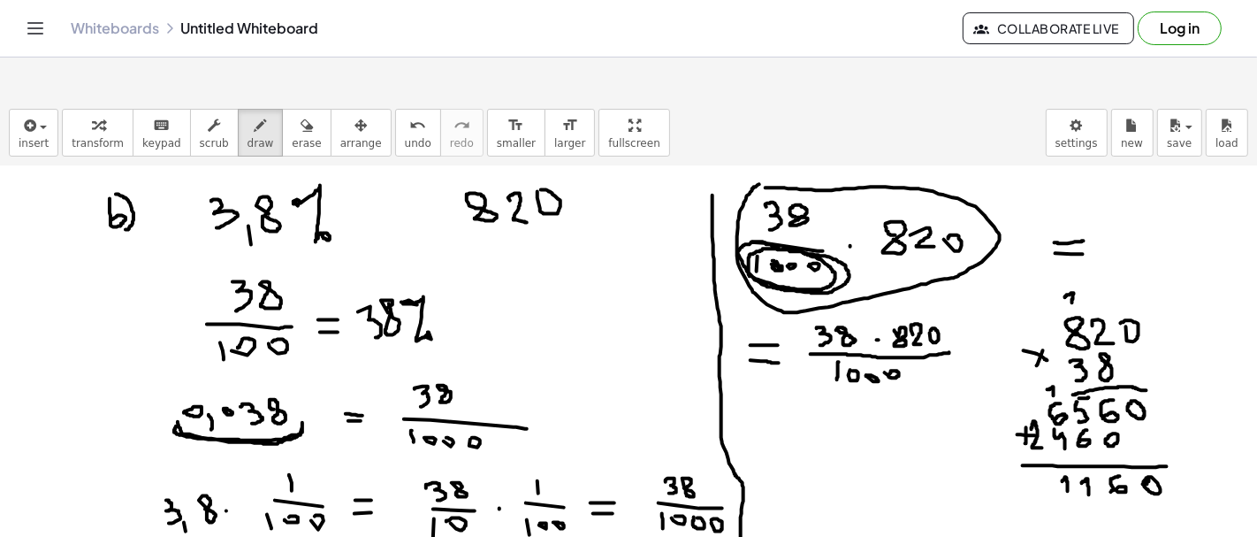
drag, startPoint x: 1063, startPoint y: 438, endPoint x: 1068, endPoint y: 454, distance: 16.8
click at [1068, 454] on div at bounding box center [628, 316] width 1257 height 1541
click at [1032, 367] on div at bounding box center [628, 316] width 1257 height 1541
drag, startPoint x: 1030, startPoint y: 432, endPoint x: 1036, endPoint y: 458, distance: 26.4
click at [1036, 458] on div at bounding box center [628, 316] width 1257 height 1541
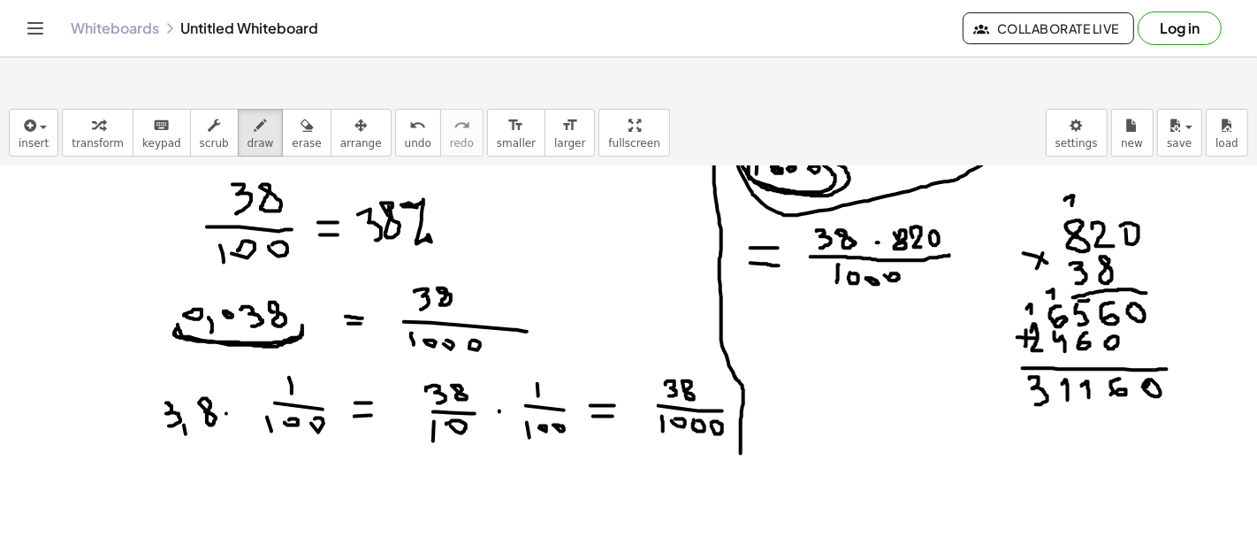
scroll to position [724, 0]
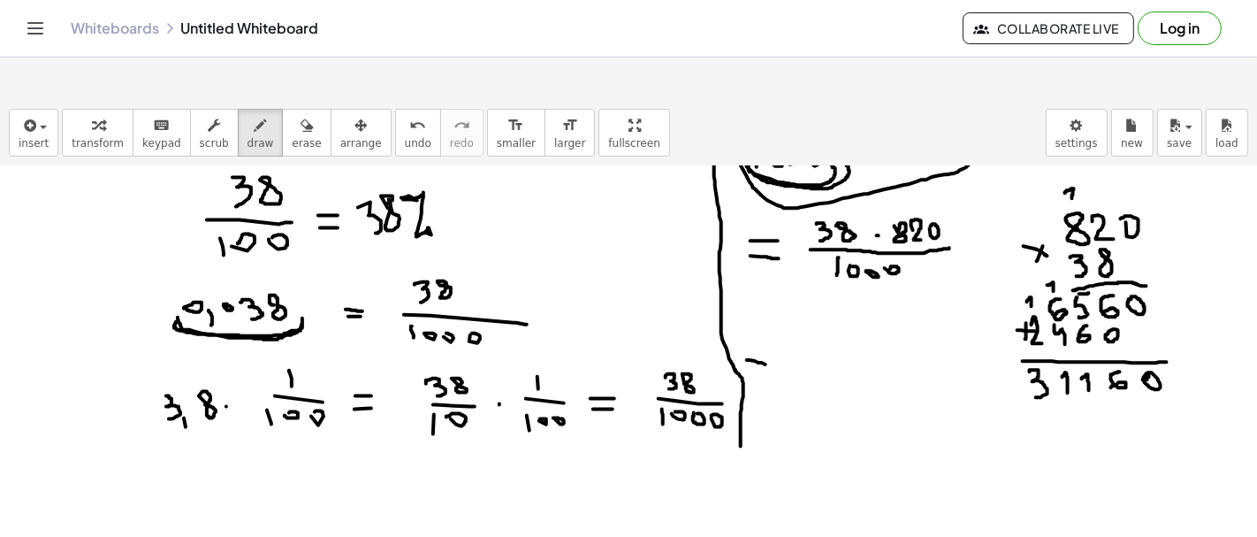
drag, startPoint x: 747, startPoint y: 316, endPoint x: 762, endPoint y: 331, distance: 20.6
click at [769, 322] on div at bounding box center [628, 212] width 1257 height 1541
drag, startPoint x: 740, startPoint y: 338, endPoint x: 765, endPoint y: 339, distance: 24.8
click at [765, 339] on div at bounding box center [628, 212] width 1257 height 1541
drag, startPoint x: 800, startPoint y: 287, endPoint x: 808, endPoint y: 303, distance: 17.8
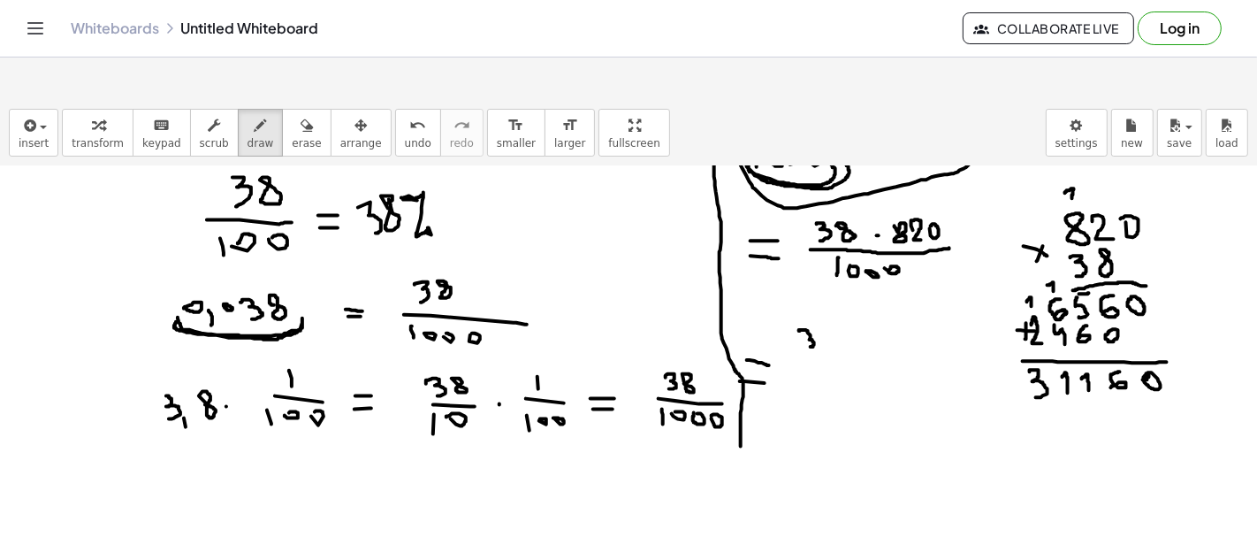
click at [808, 303] on div at bounding box center [628, 212] width 1257 height 1541
drag, startPoint x: 820, startPoint y: 286, endPoint x: 821, endPoint y: 301, distance: 15.9
click at [821, 301] on div at bounding box center [628, 212] width 1257 height 1541
drag, startPoint x: 842, startPoint y: 286, endPoint x: 842, endPoint y: 298, distance: 11.5
click at [842, 298] on div at bounding box center [628, 212] width 1257 height 1541
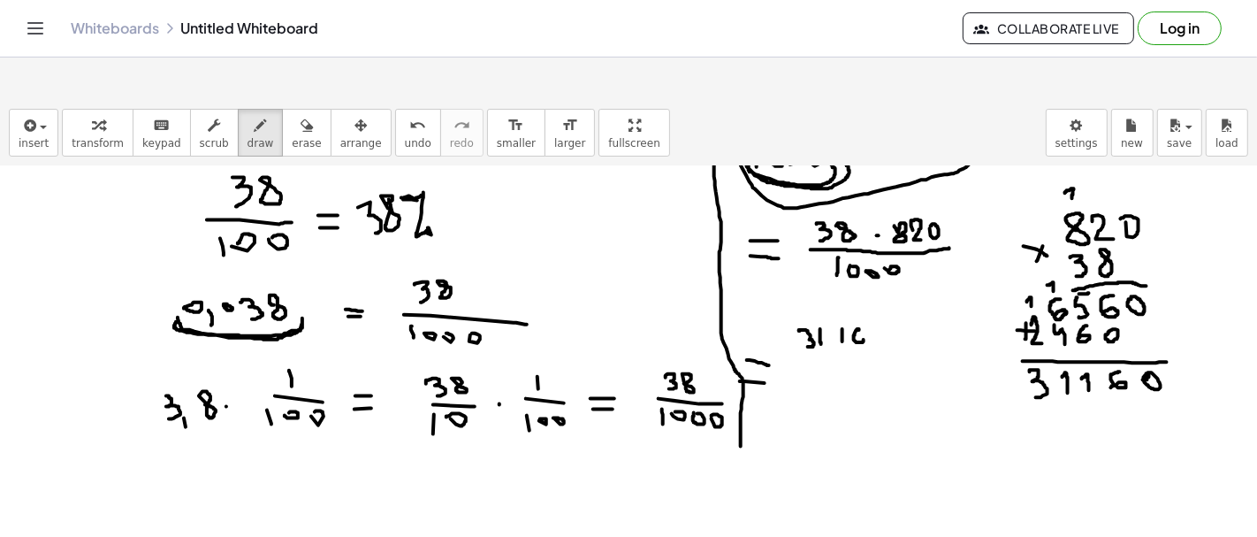
drag, startPoint x: 859, startPoint y: 286, endPoint x: 858, endPoint y: 296, distance: 10.6
click at [858, 296] on div at bounding box center [628, 212] width 1257 height 1541
click at [873, 291] on div at bounding box center [628, 212] width 1257 height 1541
drag, startPoint x: 807, startPoint y: 310, endPoint x: 876, endPoint y: 308, distance: 69.0
click at [876, 308] on div at bounding box center [628, 212] width 1257 height 1541
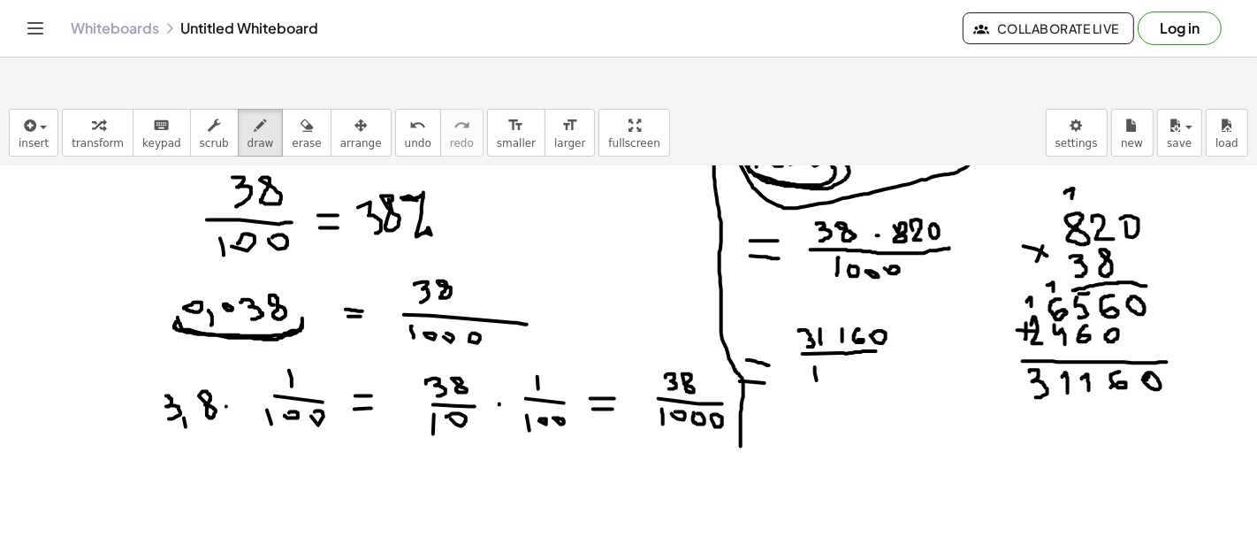
drag, startPoint x: 815, startPoint y: 328, endPoint x: 817, endPoint y: 338, distance: 9.9
click at [817, 338] on div at bounding box center [628, 212] width 1257 height 1541
click at [825, 323] on div at bounding box center [628, 212] width 1257 height 1541
click at [842, 320] on div at bounding box center [628, 212] width 1257 height 1541
drag, startPoint x: 868, startPoint y: 329, endPoint x: 858, endPoint y: 316, distance: 17.0
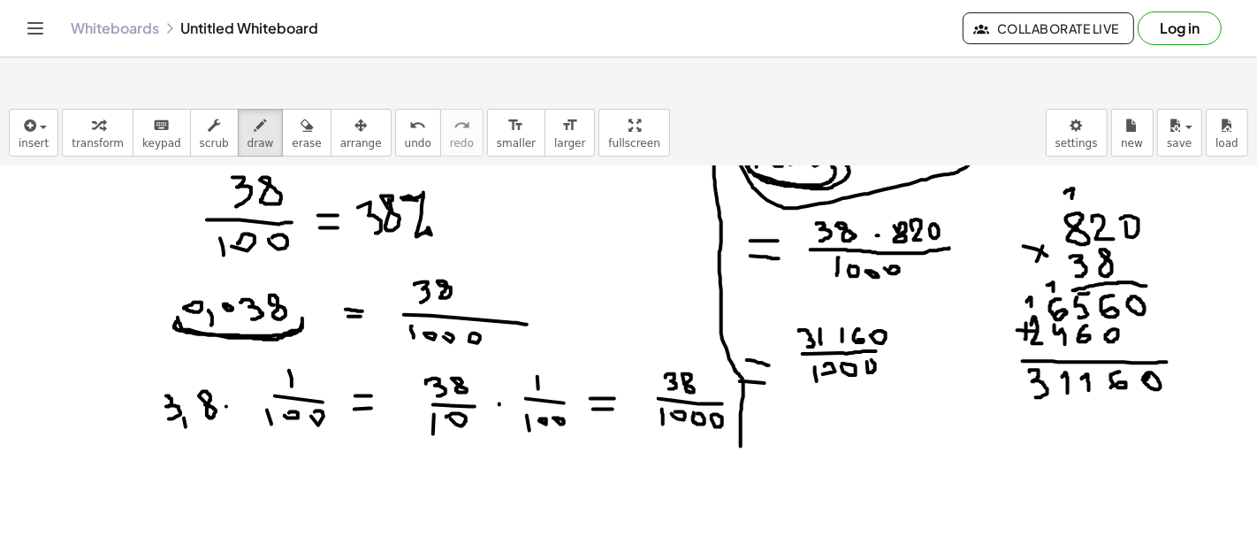
click at [858, 316] on div at bounding box center [628, 212] width 1257 height 1541
drag, startPoint x: 907, startPoint y: 301, endPoint x: 921, endPoint y: 304, distance: 14.4
click at [920, 304] on div at bounding box center [628, 212] width 1257 height 1541
drag, startPoint x: 911, startPoint y: 311, endPoint x: 922, endPoint y: 311, distance: 11.5
click at [922, 311] on div at bounding box center [628, 212] width 1257 height 1541
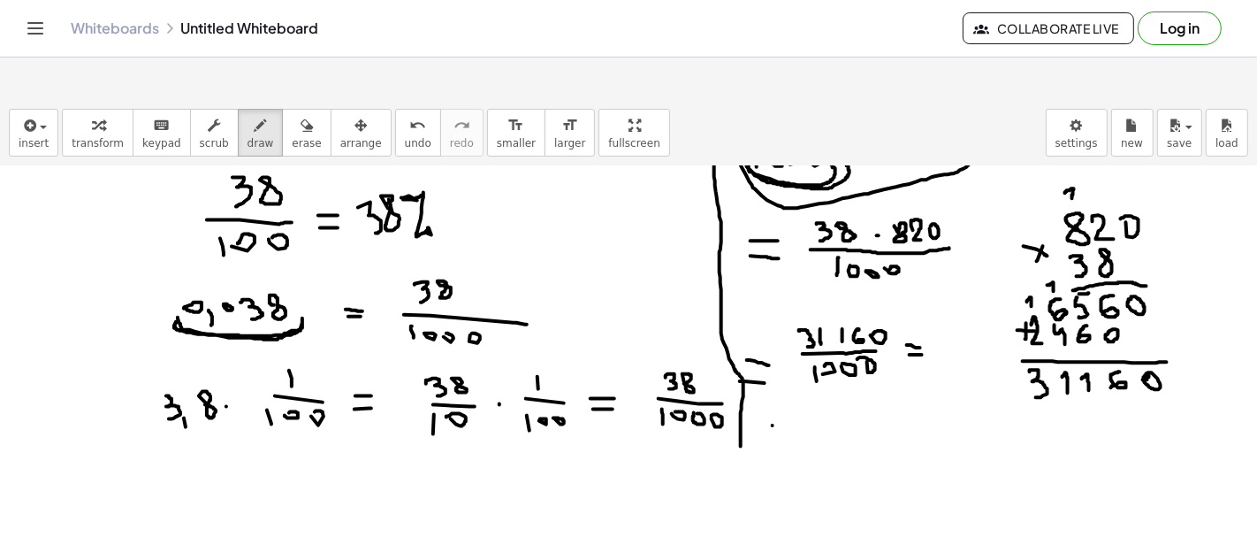
drag, startPoint x: 773, startPoint y: 382, endPoint x: 789, endPoint y: 385, distance: 17.0
click at [789, 385] on div at bounding box center [628, 212] width 1257 height 1541
click at [790, 393] on div at bounding box center [628, 212] width 1257 height 1541
click at [828, 293] on div at bounding box center [628, 212] width 1257 height 1541
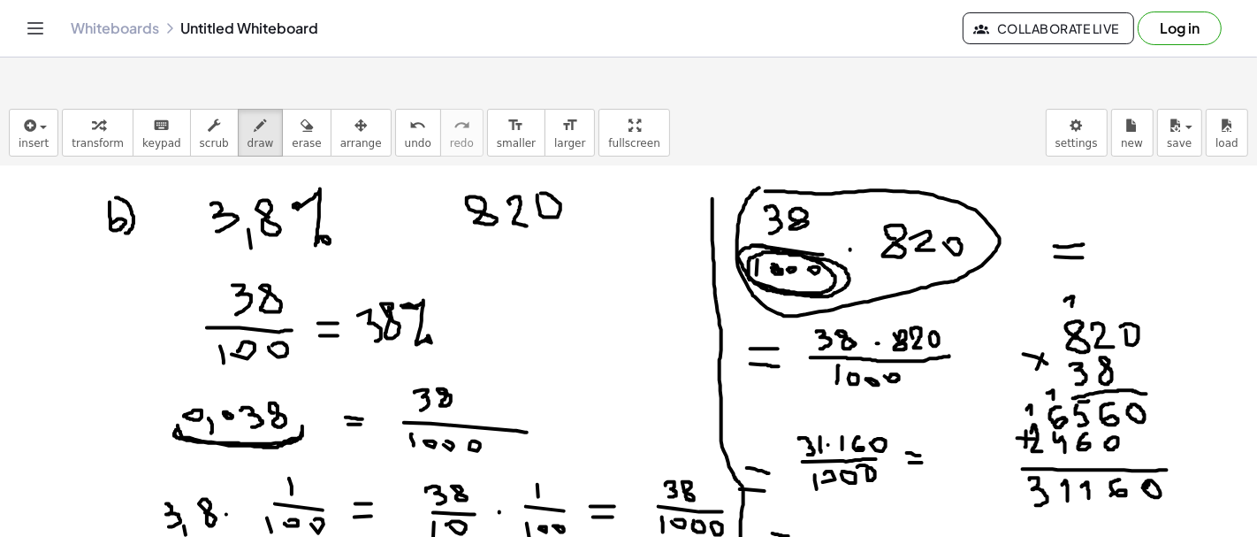
scroll to position [672, 0]
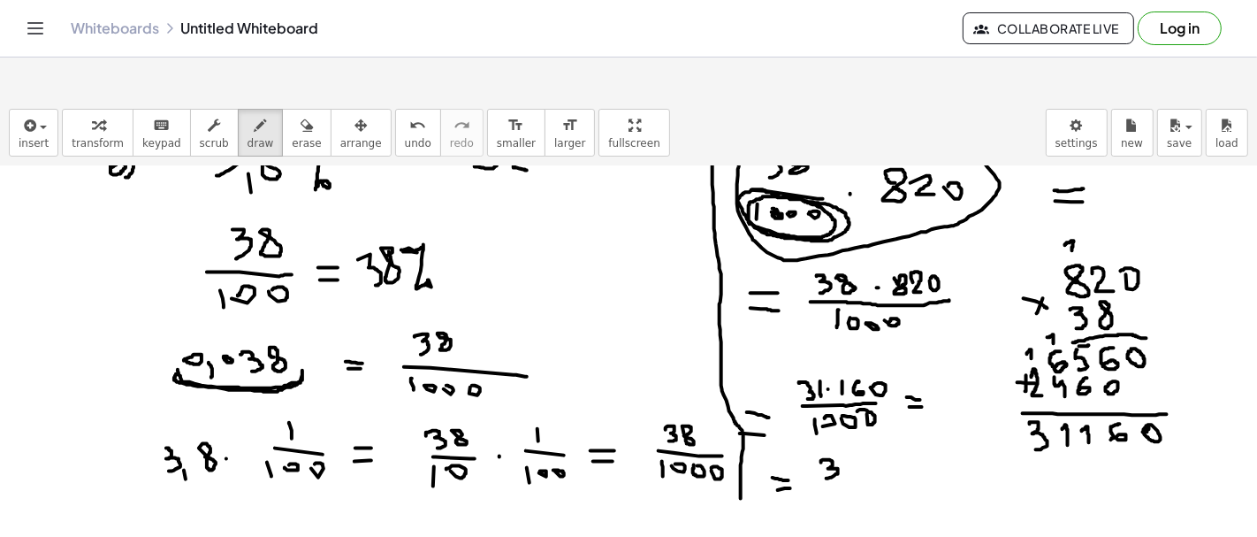
drag, startPoint x: 821, startPoint y: 418, endPoint x: 827, endPoint y: 435, distance: 17.6
click at [827, 435] on div at bounding box center [628, 264] width 1257 height 1541
drag, startPoint x: 848, startPoint y: 415, endPoint x: 849, endPoint y: 429, distance: 13.3
click at [849, 429] on div at bounding box center [628, 264] width 1257 height 1541
click at [861, 423] on div at bounding box center [628, 264] width 1257 height 1541
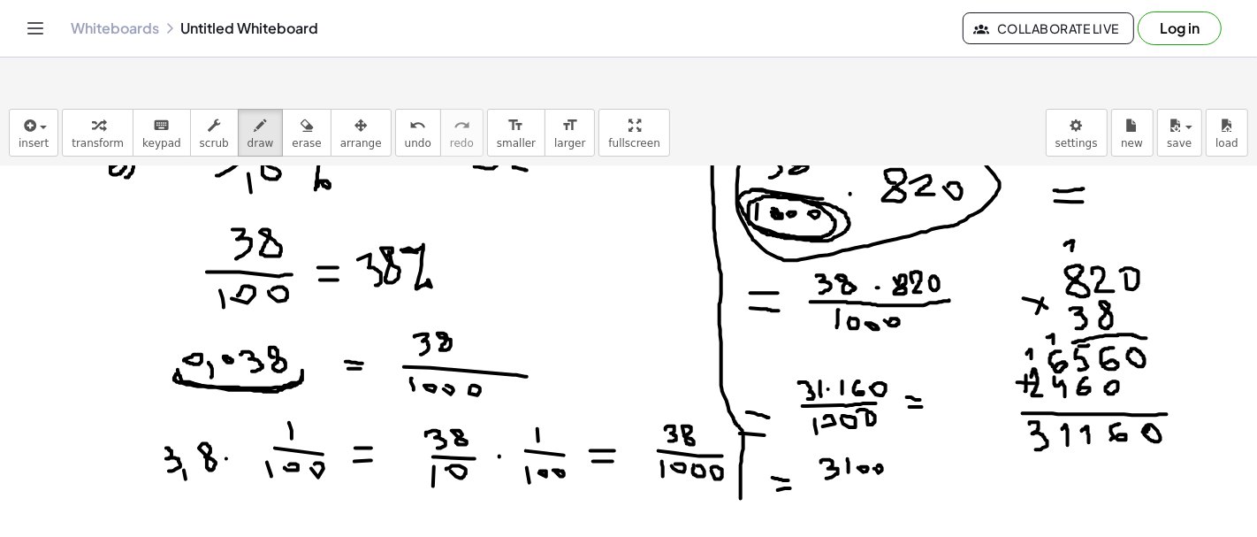
click at [878, 423] on div at bounding box center [628, 264] width 1257 height 1541
click at [891, 422] on div at bounding box center [628, 264] width 1257 height 1541
drag, startPoint x: 831, startPoint y: 440, endPoint x: 902, endPoint y: 435, distance: 70.9
click at [902, 435] on div at bounding box center [628, 264] width 1257 height 1541
drag, startPoint x: 839, startPoint y: 446, endPoint x: 841, endPoint y: 455, distance: 9.0
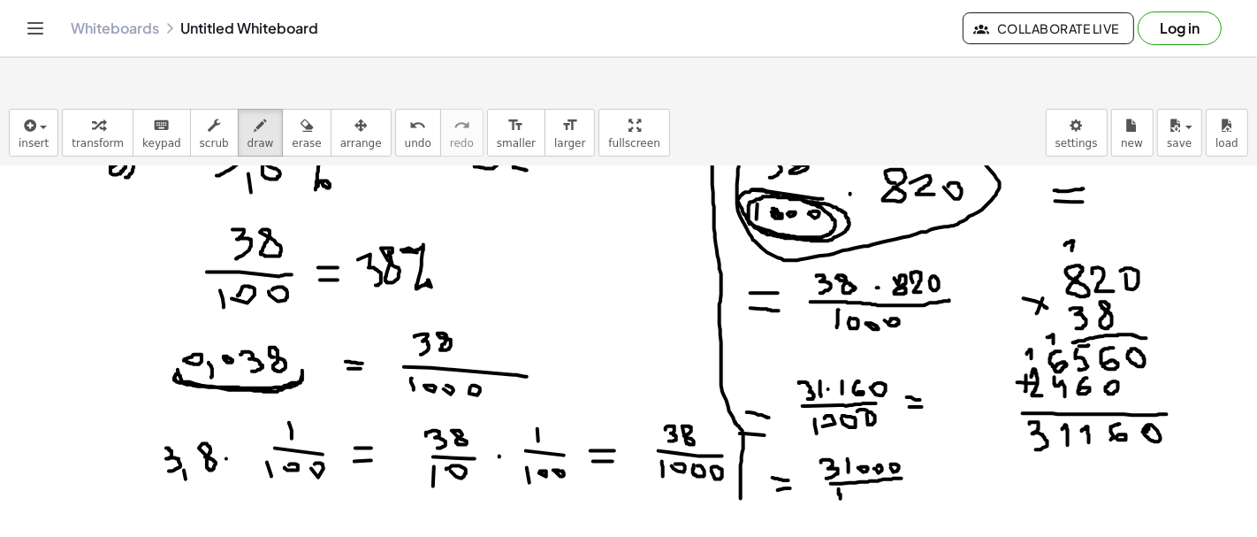
click at [841, 455] on div at bounding box center [628, 264] width 1257 height 1541
click at [846, 446] on div at bounding box center [628, 264] width 1257 height 1541
click at [869, 446] on div at bounding box center [628, 264] width 1257 height 1541
click at [884, 446] on div at bounding box center [628, 264] width 1257 height 1541
drag, startPoint x: 925, startPoint y: 428, endPoint x: 926, endPoint y: 438, distance: 9.9
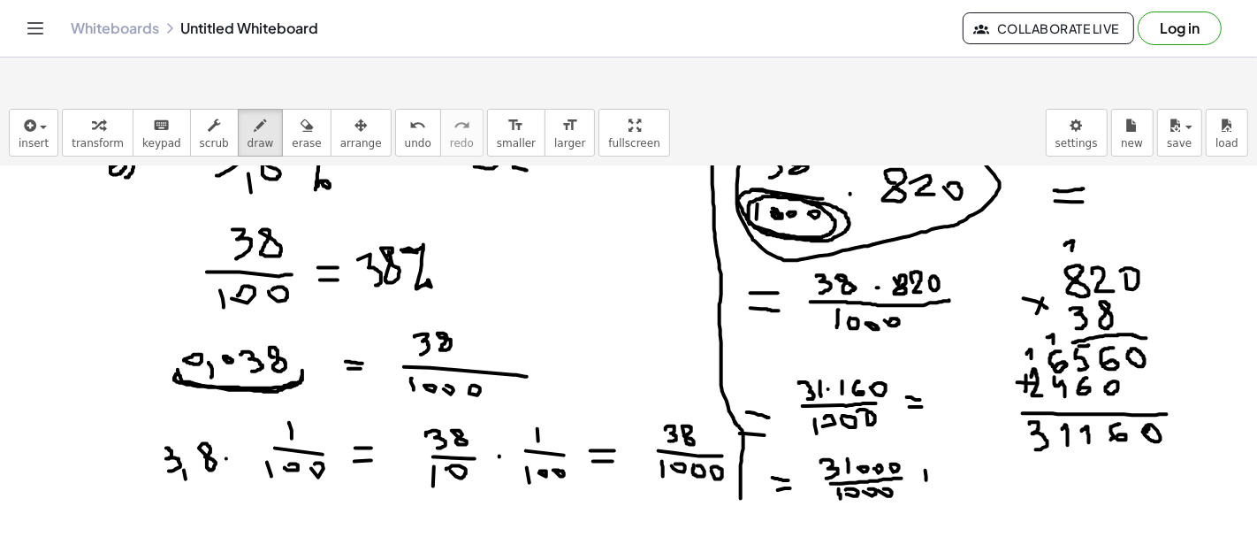
click at [926, 438] on div at bounding box center [628, 264] width 1257 height 1541
click at [928, 433] on div at bounding box center [628, 264] width 1257 height 1541
click at [949, 431] on div at bounding box center [628, 264] width 1257 height 1541
click at [959, 427] on div at bounding box center [628, 264] width 1257 height 1541
drag, startPoint x: 980, startPoint y: 425, endPoint x: 972, endPoint y: 417, distance: 11.3
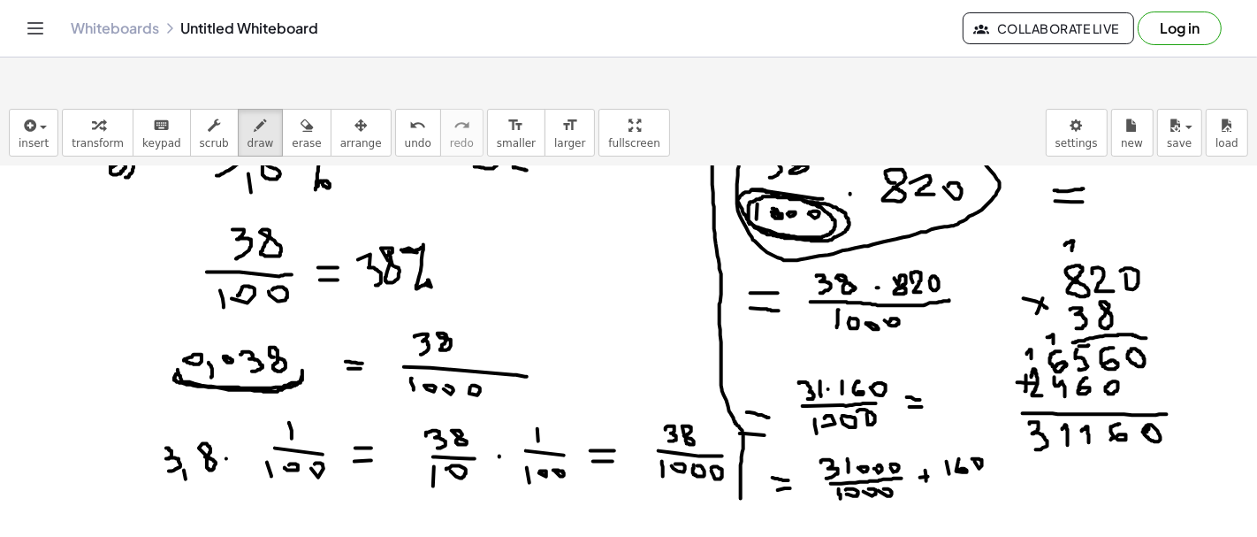
click at [972, 416] on div at bounding box center [628, 264] width 1257 height 1541
drag, startPoint x: 959, startPoint y: 438, endPoint x: 997, endPoint y: 438, distance: 38.0
click at [997, 438] on div at bounding box center [628, 264] width 1257 height 1541
drag, startPoint x: 949, startPoint y: 446, endPoint x: 950, endPoint y: 459, distance: 12.5
click at [949, 459] on div at bounding box center [628, 264] width 1257 height 1541
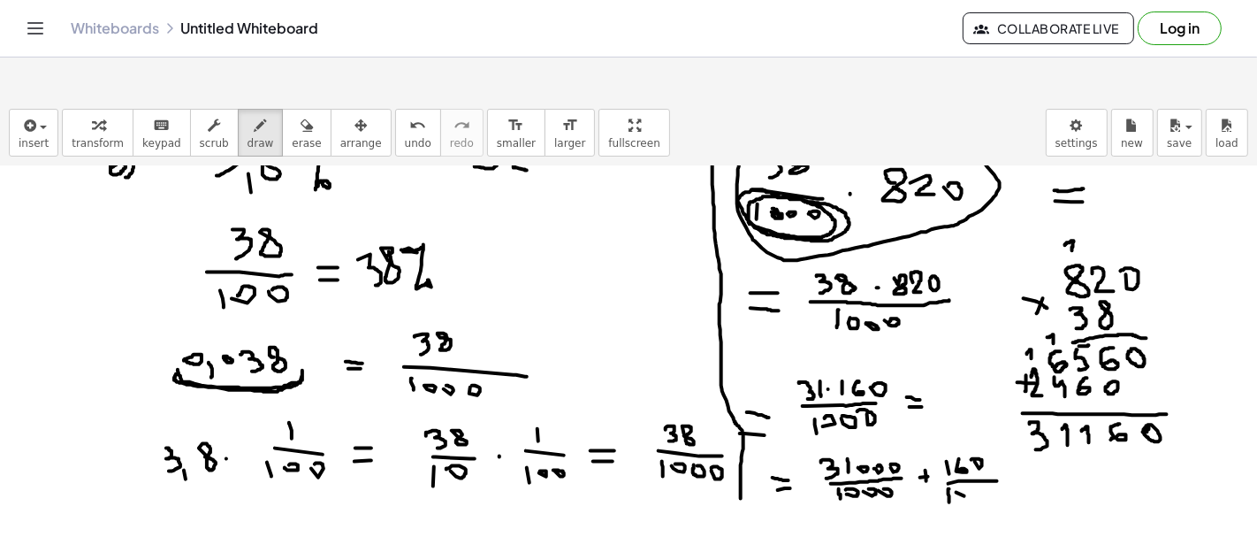
drag, startPoint x: 964, startPoint y: 453, endPoint x: 959, endPoint y: 445, distance: 9.6
click at [959, 443] on div at bounding box center [628, 264] width 1257 height 1541
click at [974, 449] on div at bounding box center [628, 264] width 1257 height 1541
click at [987, 448] on div at bounding box center [628, 264] width 1257 height 1541
click at [1031, 433] on div at bounding box center [628, 264] width 1257 height 1541
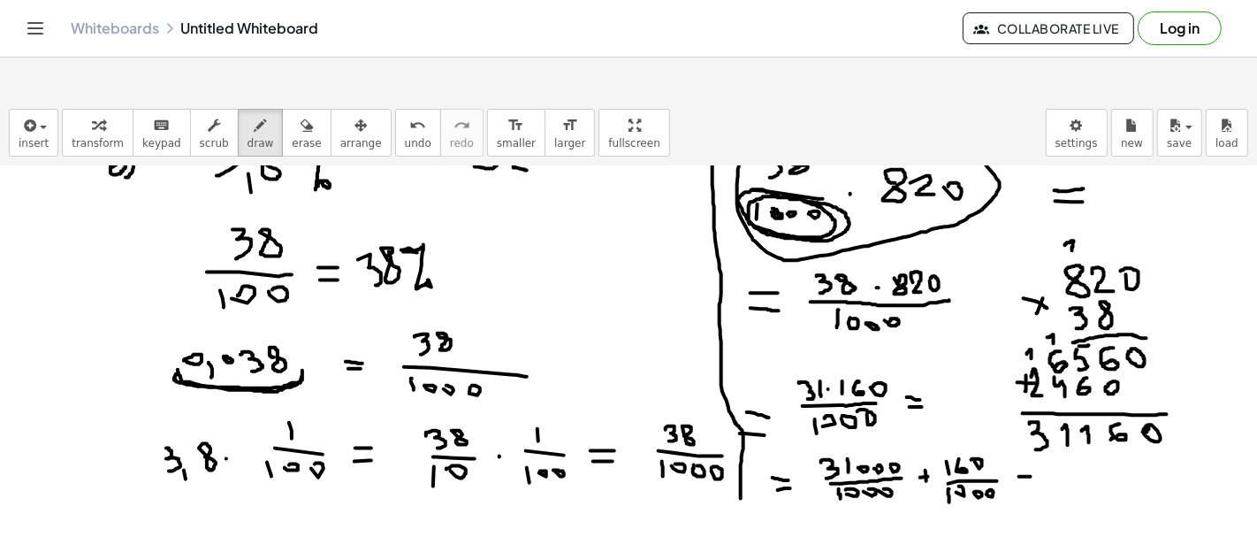
click at [1024, 440] on div at bounding box center [628, 264] width 1257 height 1541
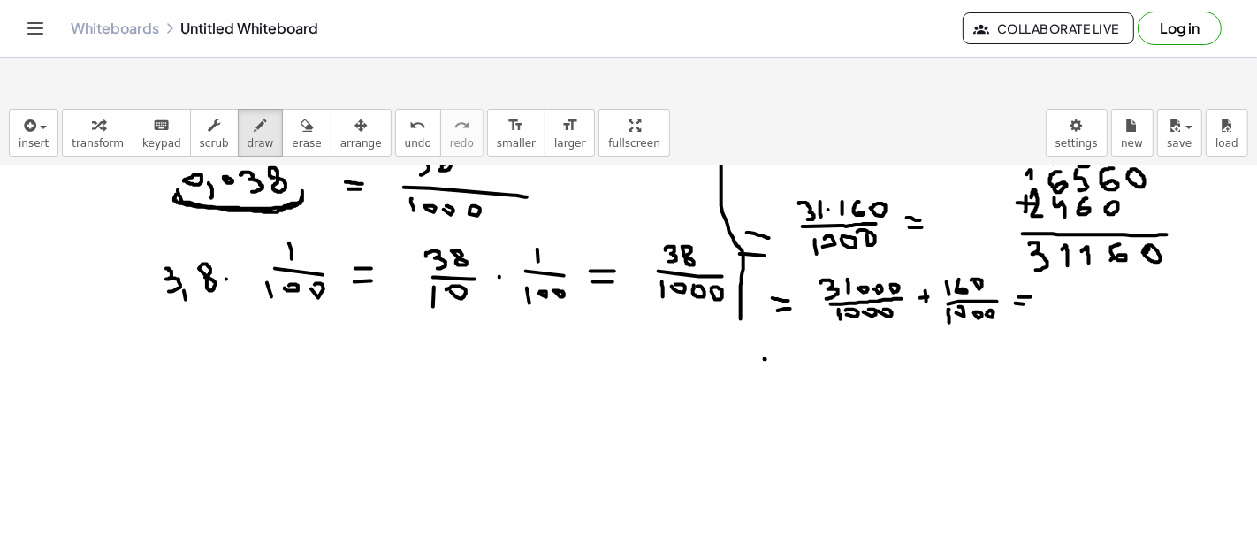
drag, startPoint x: 766, startPoint y: 316, endPoint x: 784, endPoint y: 316, distance: 18.6
click at [783, 316] on div at bounding box center [628, 85] width 1257 height 1541
click at [792, 324] on div at bounding box center [628, 85] width 1257 height 1541
drag, startPoint x: 823, startPoint y: 316, endPoint x: 829, endPoint y: 341, distance: 25.5
click at [826, 345] on div at bounding box center [628, 85] width 1257 height 1541
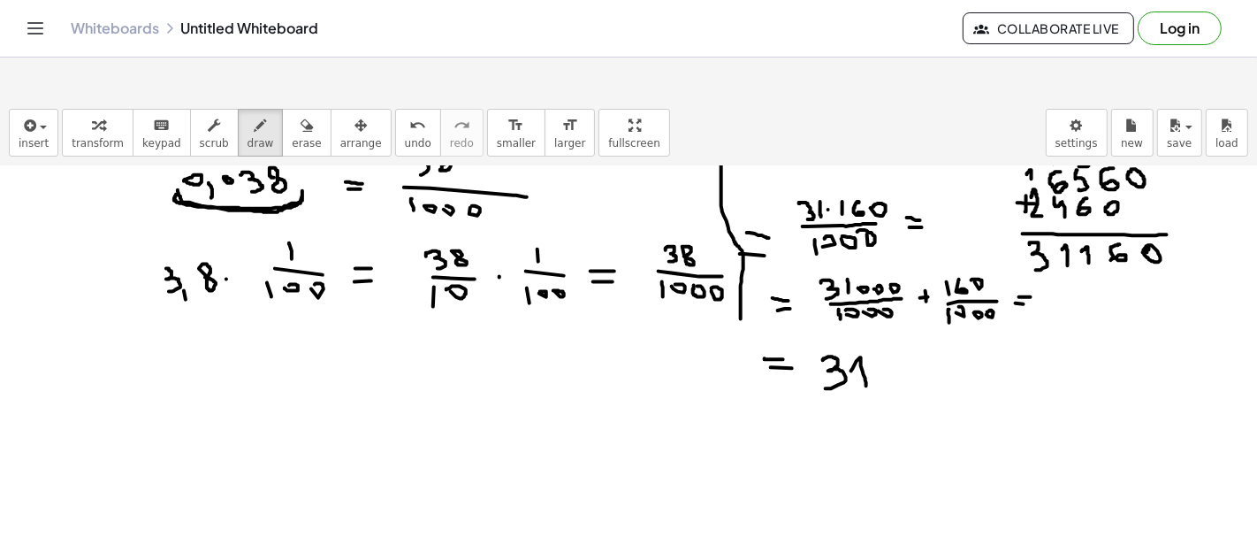
drag, startPoint x: 857, startPoint y: 317, endPoint x: 867, endPoint y: 347, distance: 31.0
click at [867, 347] on div at bounding box center [628, 85] width 1257 height 1541
drag, startPoint x: 894, startPoint y: 317, endPoint x: 896, endPoint y: 333, distance: 16.0
click at [896, 333] on div at bounding box center [628, 85] width 1257 height 1541
click at [901, 323] on div at bounding box center [628, 85] width 1257 height 1541
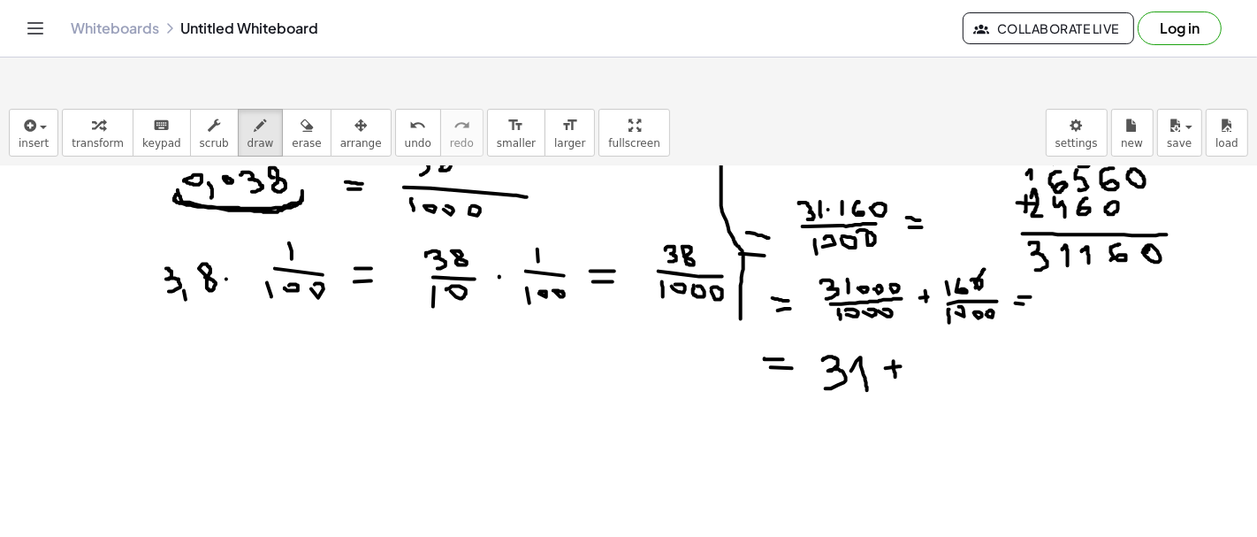
drag, startPoint x: 985, startPoint y: 225, endPoint x: 974, endPoint y: 247, distance: 23.7
click at [974, 247] on div at bounding box center [628, 85] width 1257 height 1541
drag, startPoint x: 993, startPoint y: 263, endPoint x: 988, endPoint y: 285, distance: 22.5
click at [988, 285] on div at bounding box center [628, 85] width 1257 height 1541
click at [911, 324] on div at bounding box center [628, 85] width 1257 height 1541
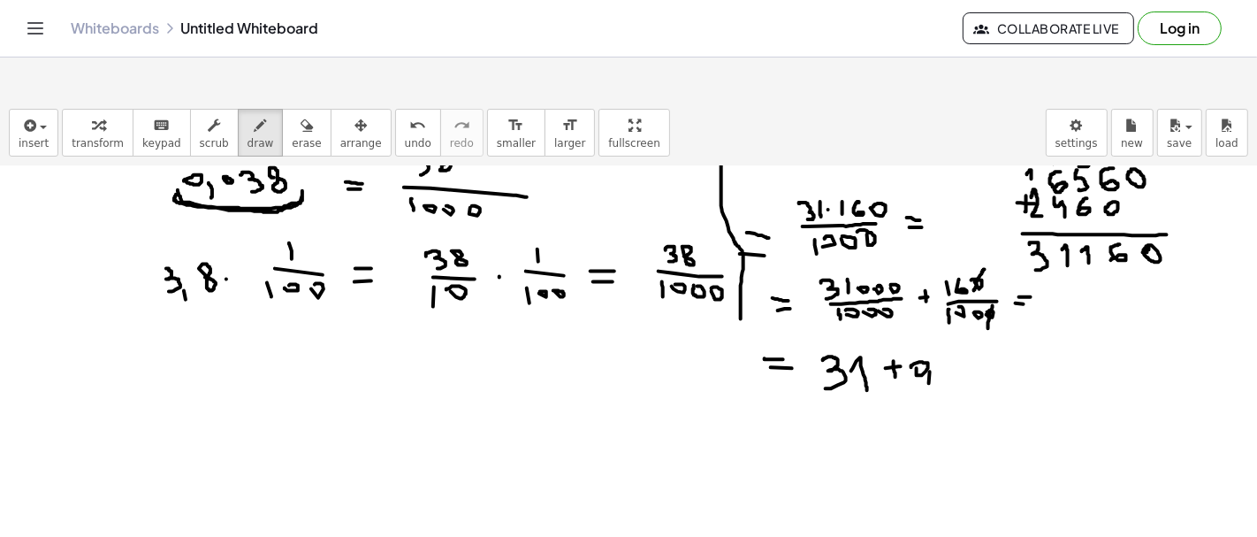
click at [929, 341] on div at bounding box center [628, 85] width 1257 height 1541
drag, startPoint x: 941, startPoint y: 317, endPoint x: 942, endPoint y: 336, distance: 18.6
click at [942, 335] on div at bounding box center [628, 85] width 1257 height 1541
drag, startPoint x: 951, startPoint y: 322, endPoint x: 954, endPoint y: 332, distance: 10.9
click at [955, 332] on div at bounding box center [628, 85] width 1257 height 1541
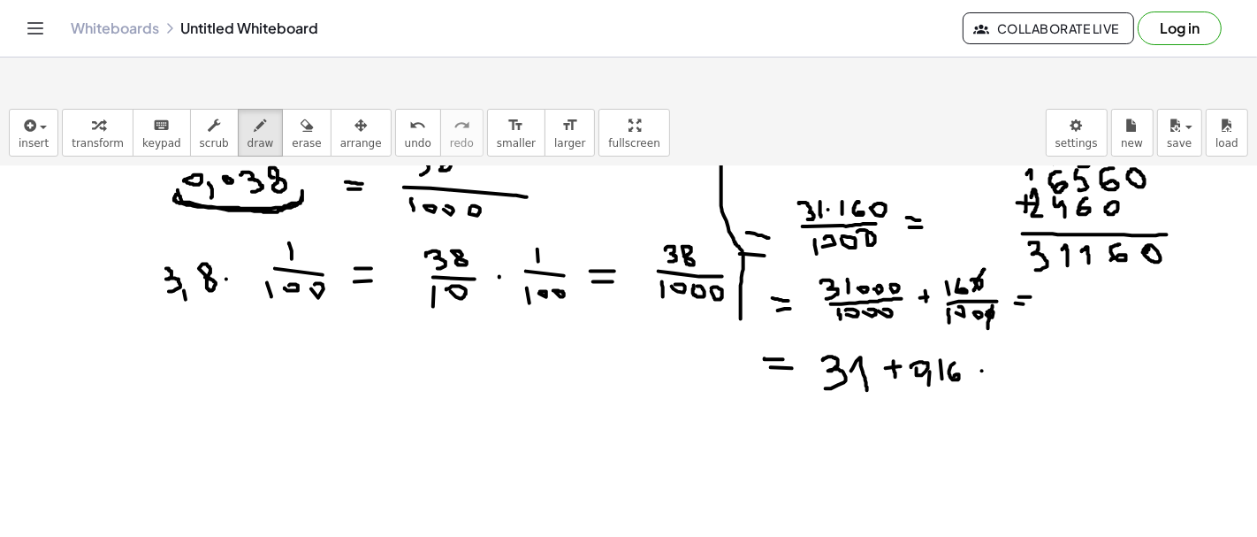
drag, startPoint x: 982, startPoint y: 327, endPoint x: 1003, endPoint y: 324, distance: 21.4
click at [1003, 324] on div at bounding box center [628, 85] width 1257 height 1541
click at [997, 313] on div at bounding box center [628, 85] width 1257 height 1541
drag, startPoint x: 1057, startPoint y: 303, endPoint x: 1050, endPoint y: 334, distance: 31.7
click at [1050, 334] on div at bounding box center [628, 85] width 1257 height 1541
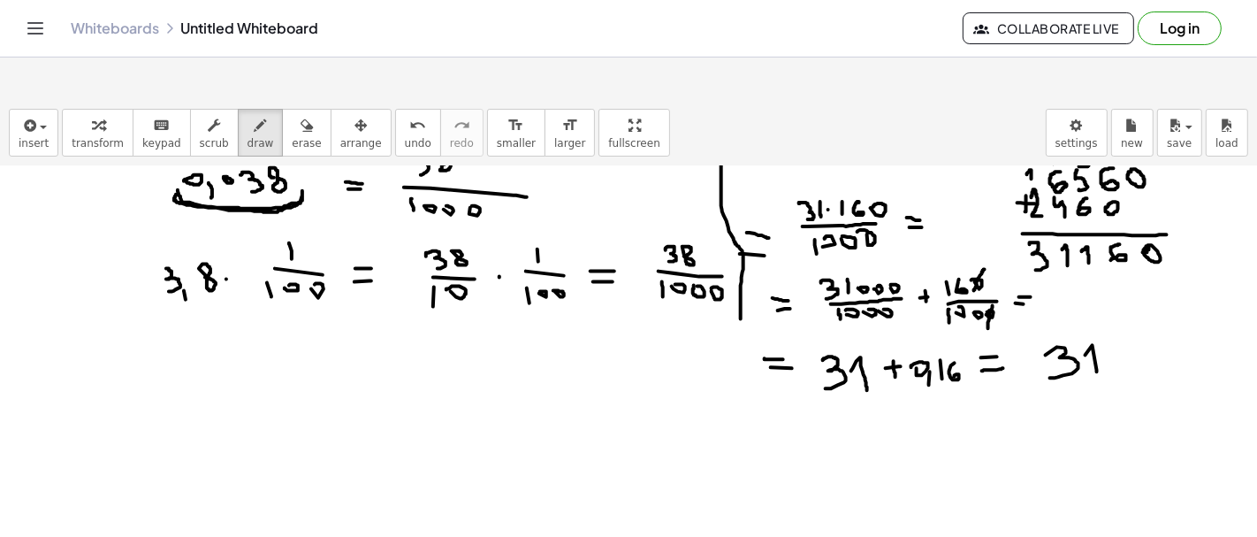
drag, startPoint x: 1093, startPoint y: 301, endPoint x: 1098, endPoint y: 334, distance: 33.1
click at [1098, 334] on div at bounding box center [628, 85] width 1257 height 1541
click at [1109, 347] on div at bounding box center [628, 85] width 1257 height 1541
drag, startPoint x: 1134, startPoint y: 316, endPoint x: 1147, endPoint y: 328, distance: 17.5
click at [1147, 328] on div at bounding box center [628, 85] width 1257 height 1541
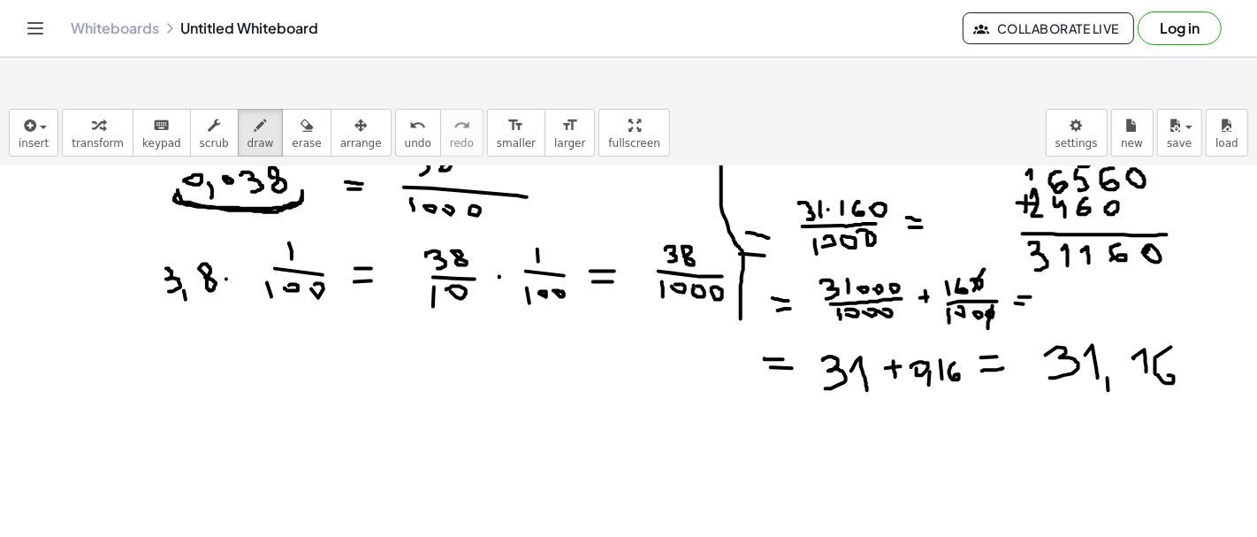
drag, startPoint x: 1171, startPoint y: 303, endPoint x: 1158, endPoint y: 334, distance: 33.7
click at [1158, 334] on div at bounding box center [628, 85] width 1257 height 1541
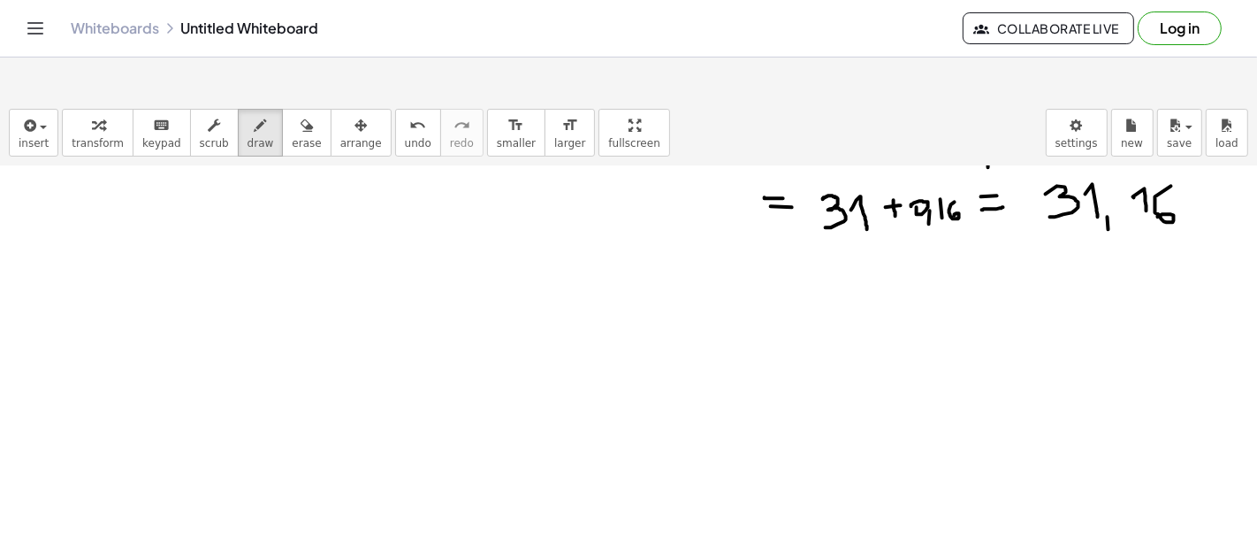
scroll to position [1015, 0]
drag, startPoint x: 104, startPoint y: 279, endPoint x: 115, endPoint y: 289, distance: 14.4
drag, startPoint x: 117, startPoint y: 276, endPoint x: 134, endPoint y: 318, distance: 46.0
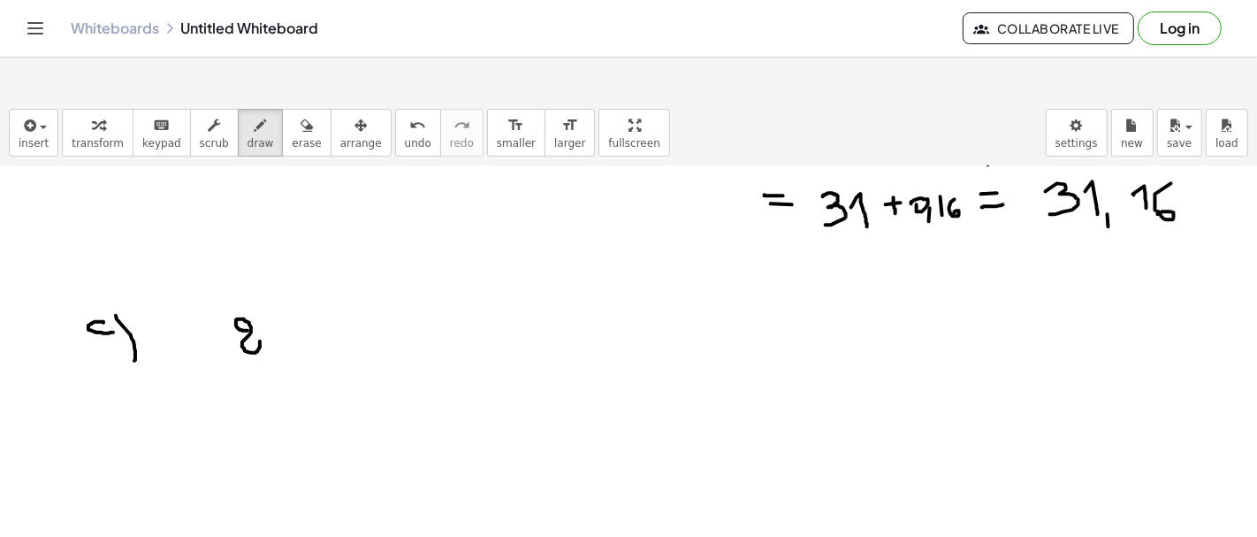
drag, startPoint x: 269, startPoint y: 283, endPoint x: 278, endPoint y: 304, distance: 23.3
drag, startPoint x: 309, startPoint y: 281, endPoint x: 328, endPoint y: 305, distance: 30.8
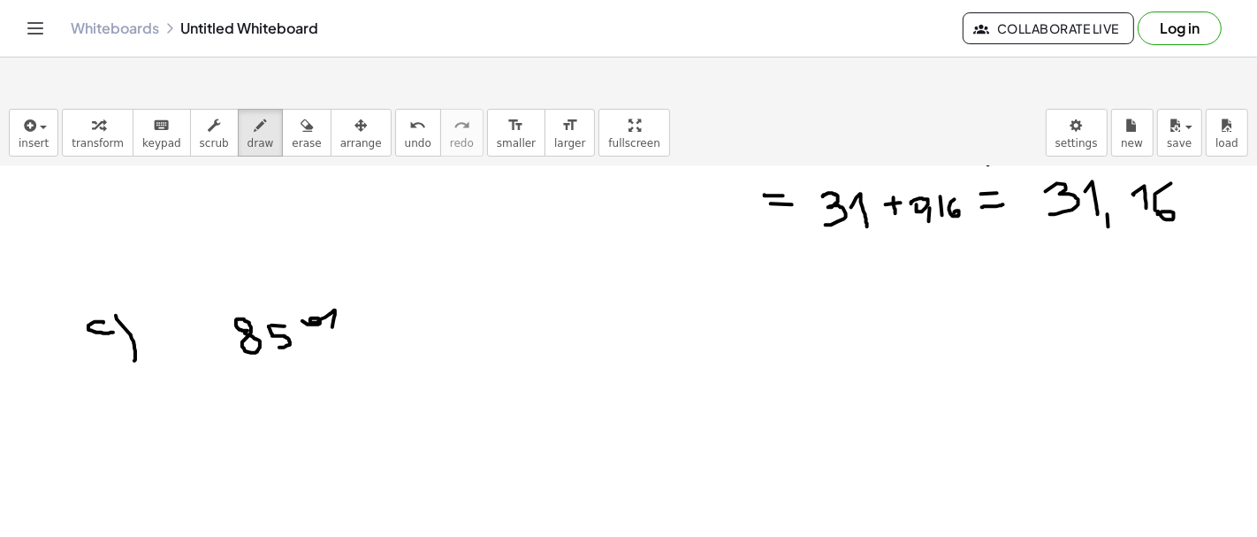
drag, startPoint x: 479, startPoint y: 273, endPoint x: 494, endPoint y: 292, distance: 23.9
drag, startPoint x: 506, startPoint y: 256, endPoint x: 522, endPoint y: 297, distance: 44.0
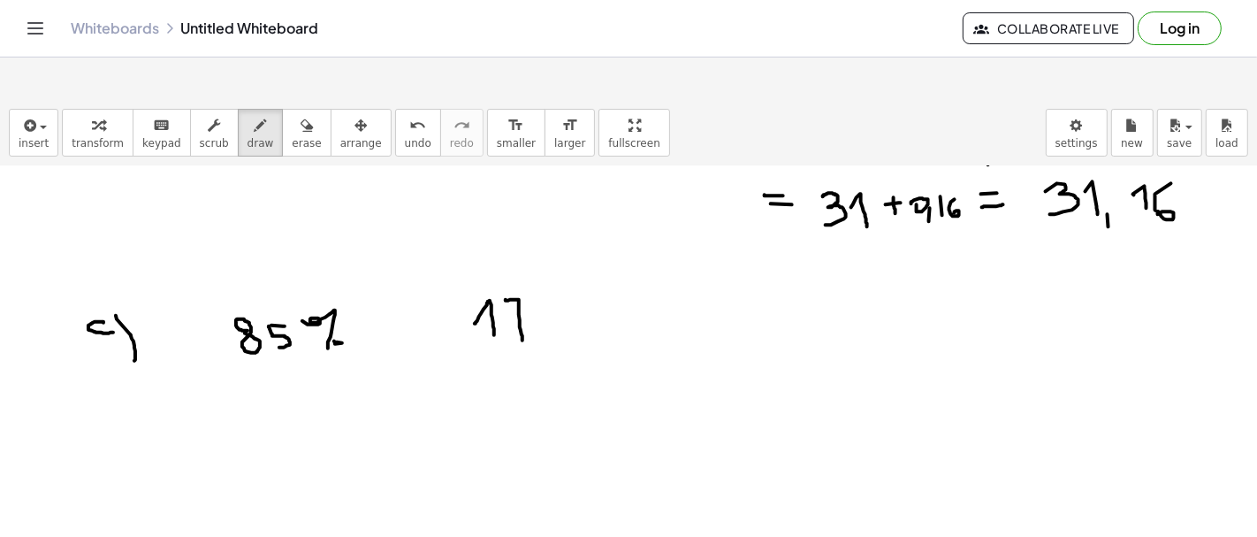
drag, startPoint x: 539, startPoint y: 248, endPoint x: 541, endPoint y: 272, distance: 23.9
drag, startPoint x: 590, startPoint y: 259, endPoint x: 576, endPoint y: 287, distance: 31.2
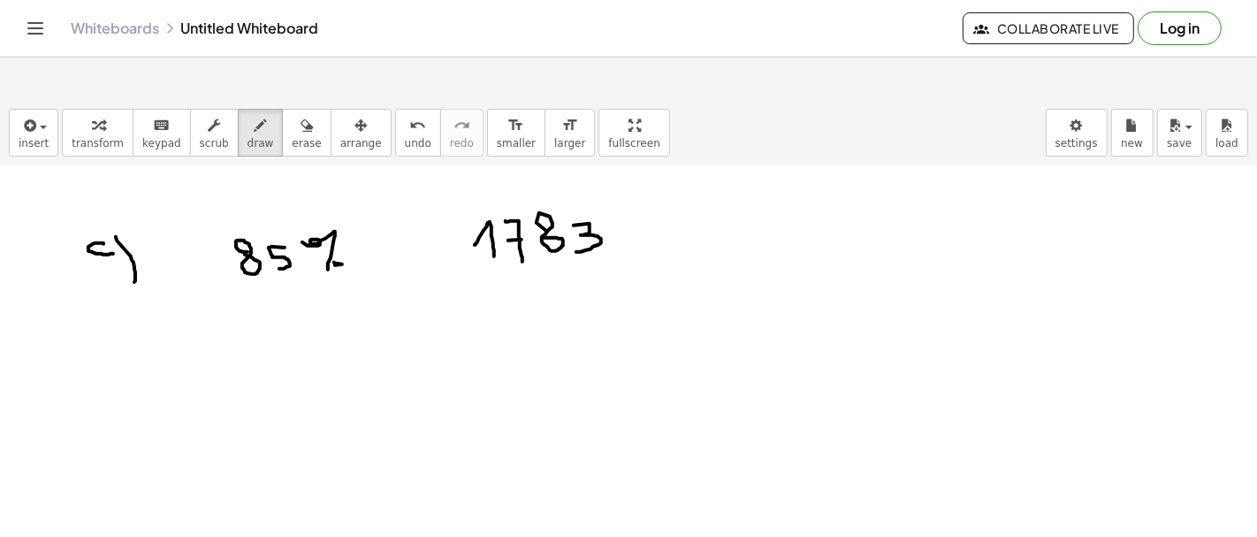
scroll to position [1095, 0]
drag, startPoint x: 284, startPoint y: 285, endPoint x: 289, endPoint y: 294, distance: 11.1
drag, startPoint x: 286, startPoint y: 273, endPoint x: 301, endPoint y: 274, distance: 15.1
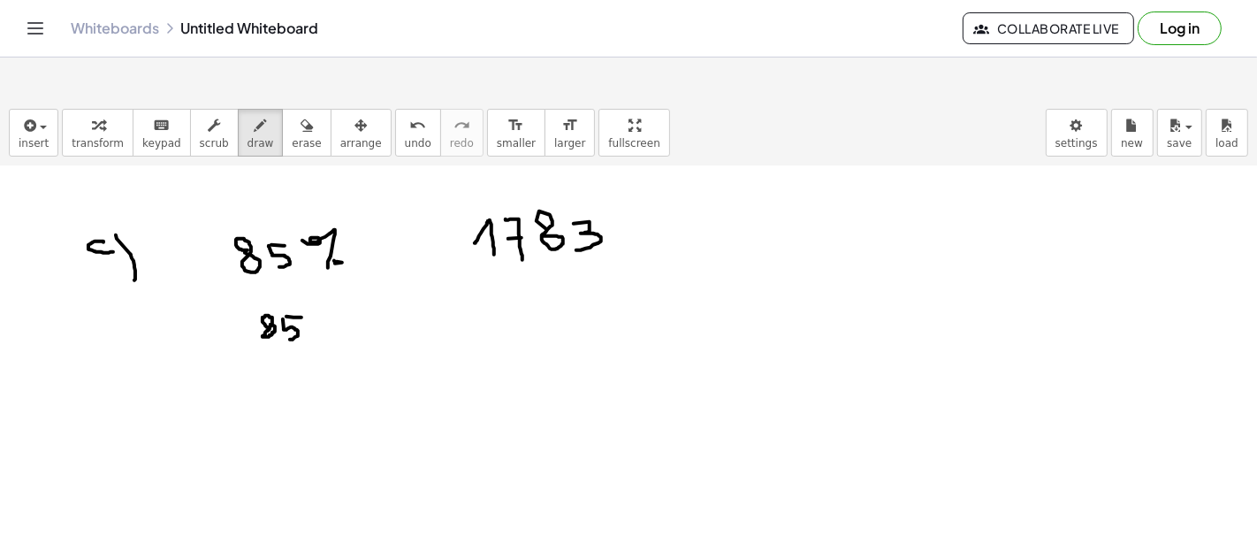
drag, startPoint x: 257, startPoint y: 307, endPoint x: 325, endPoint y: 309, distance: 68.1
drag, startPoint x: 252, startPoint y: 322, endPoint x: 253, endPoint y: 337, distance: 15.1
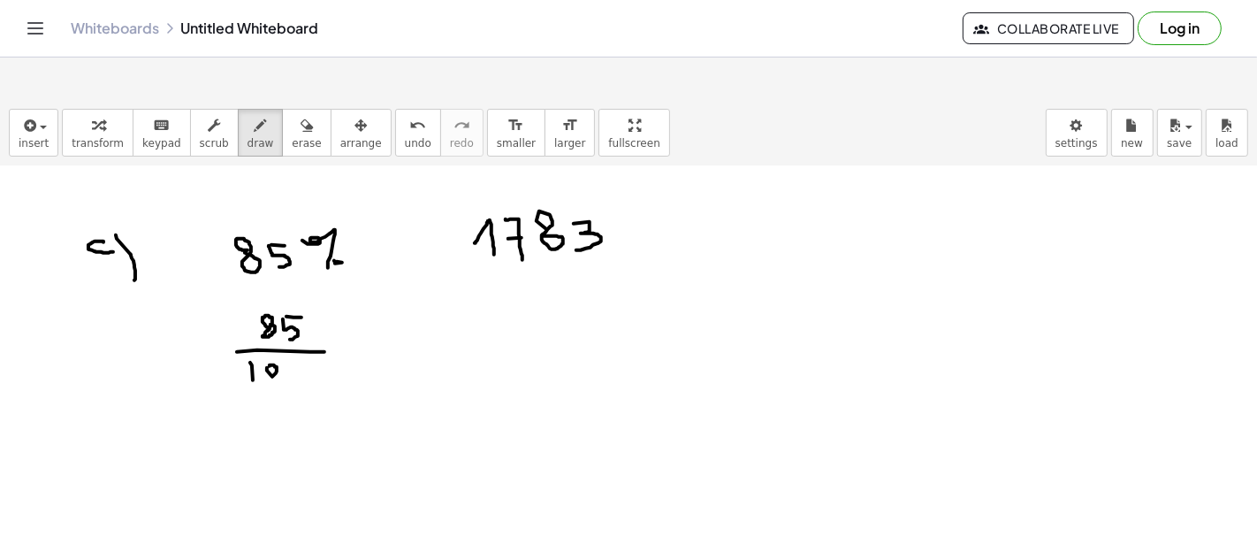
drag, startPoint x: 366, startPoint y: 293, endPoint x: 370, endPoint y: 314, distance: 20.8
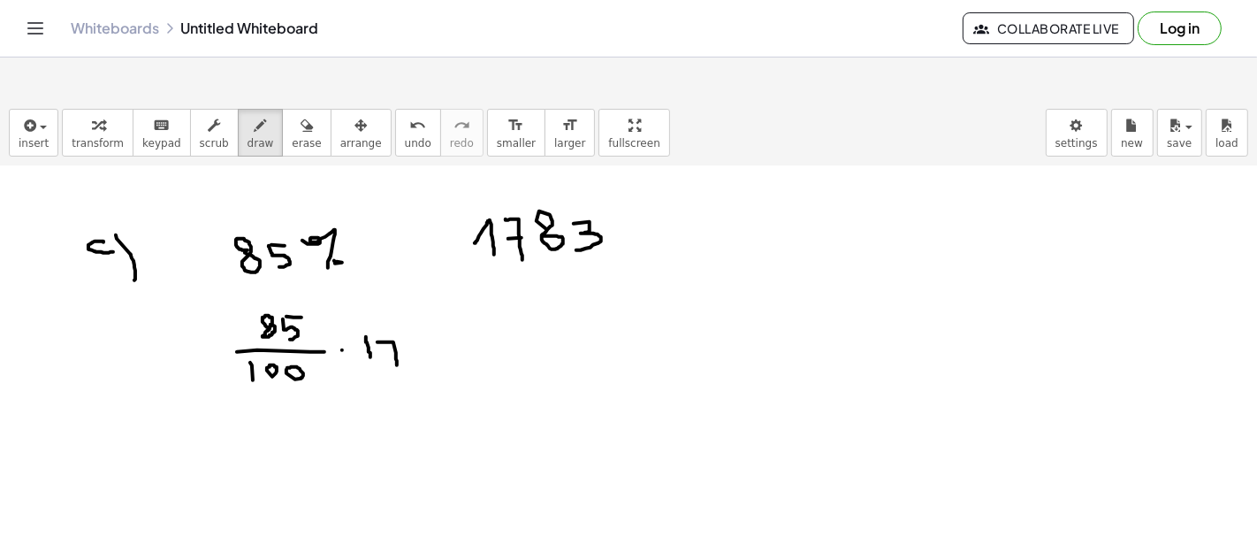
drag, startPoint x: 393, startPoint y: 299, endPoint x: 397, endPoint y: 323, distance: 24.1
drag, startPoint x: 440, startPoint y: 296, endPoint x: 449, endPoint y: 321, distance: 26.3
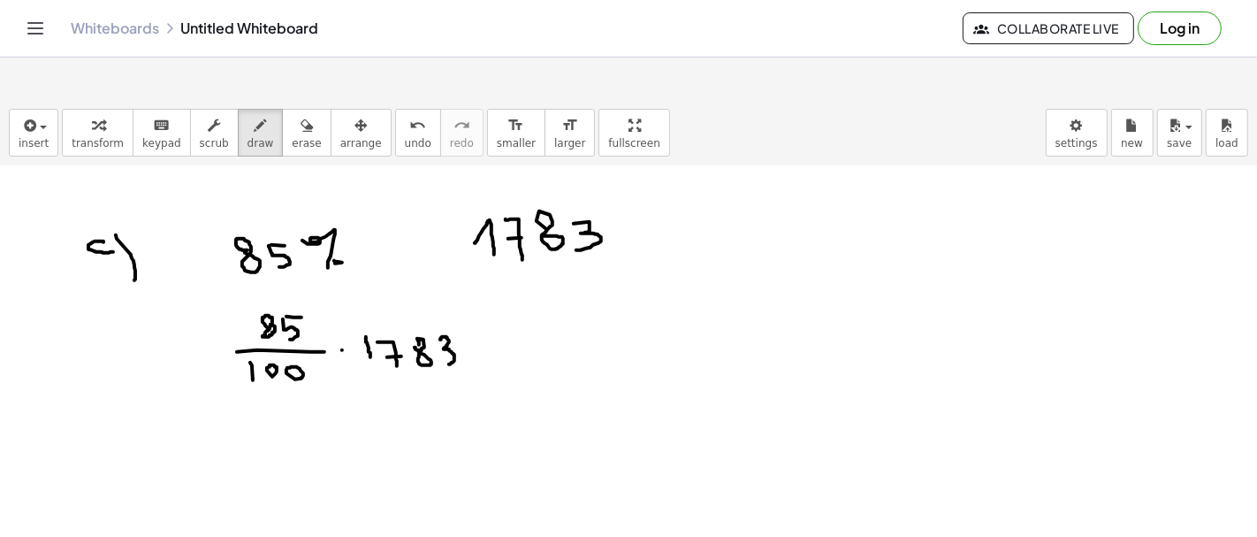
drag, startPoint x: 484, startPoint y: 304, endPoint x: 513, endPoint y: 304, distance: 28.3
drag, startPoint x: 490, startPoint y: 310, endPoint x: 520, endPoint y: 312, distance: 30.1
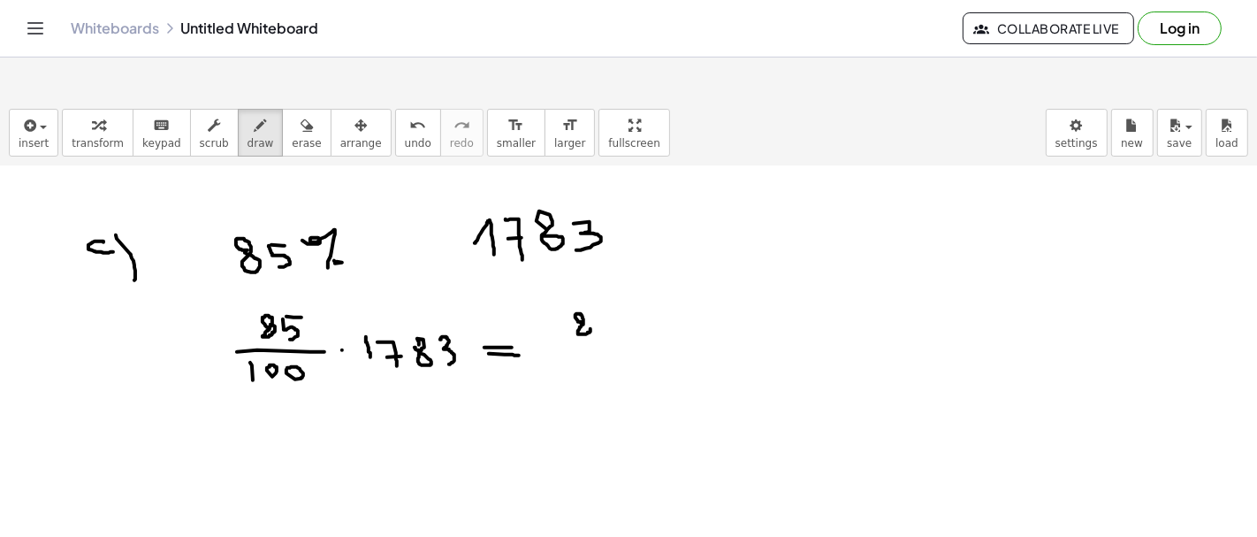
drag, startPoint x: 596, startPoint y: 284, endPoint x: 598, endPoint y: 293, distance: 9.0
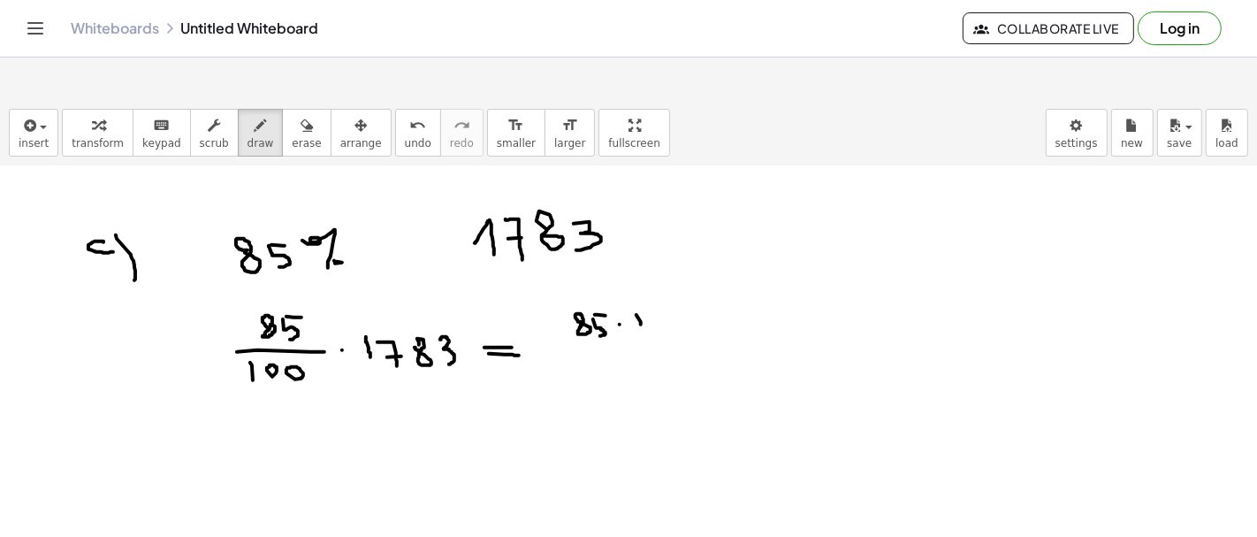
drag, startPoint x: 637, startPoint y: 271, endPoint x: 649, endPoint y: 278, distance: 14.3
drag, startPoint x: 652, startPoint y: 269, endPoint x: 663, endPoint y: 284, distance: 18.9
drag, startPoint x: 656, startPoint y: 278, endPoint x: 671, endPoint y: 277, distance: 15.1
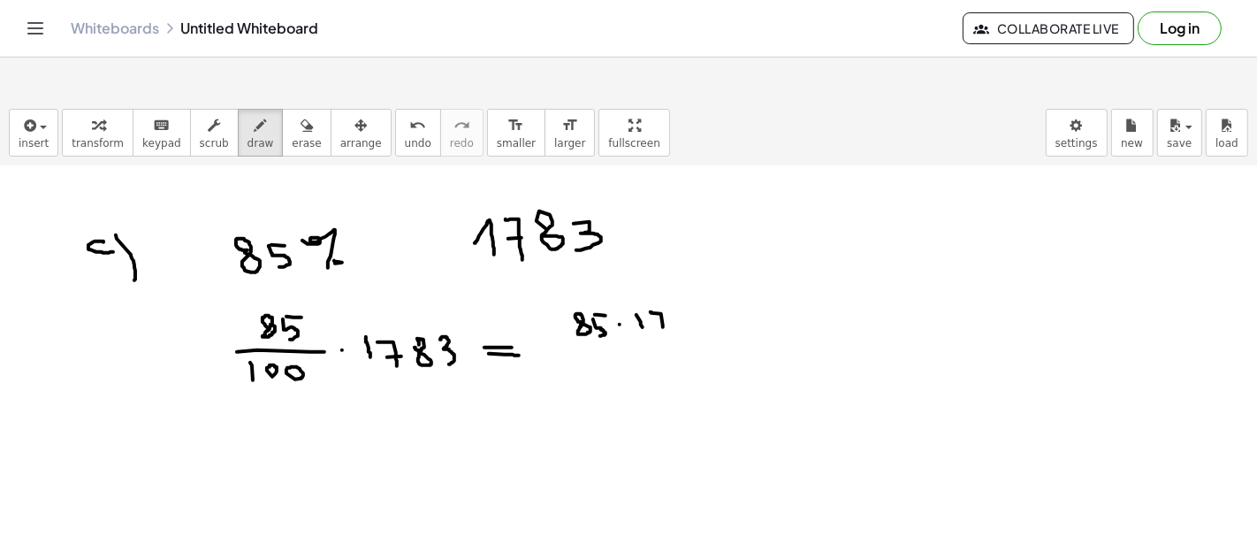
drag, startPoint x: 695, startPoint y: 266, endPoint x: 702, endPoint y: 282, distance: 17.4
drag, startPoint x: 600, startPoint y: 298, endPoint x: 699, endPoint y: 300, distance: 99.0
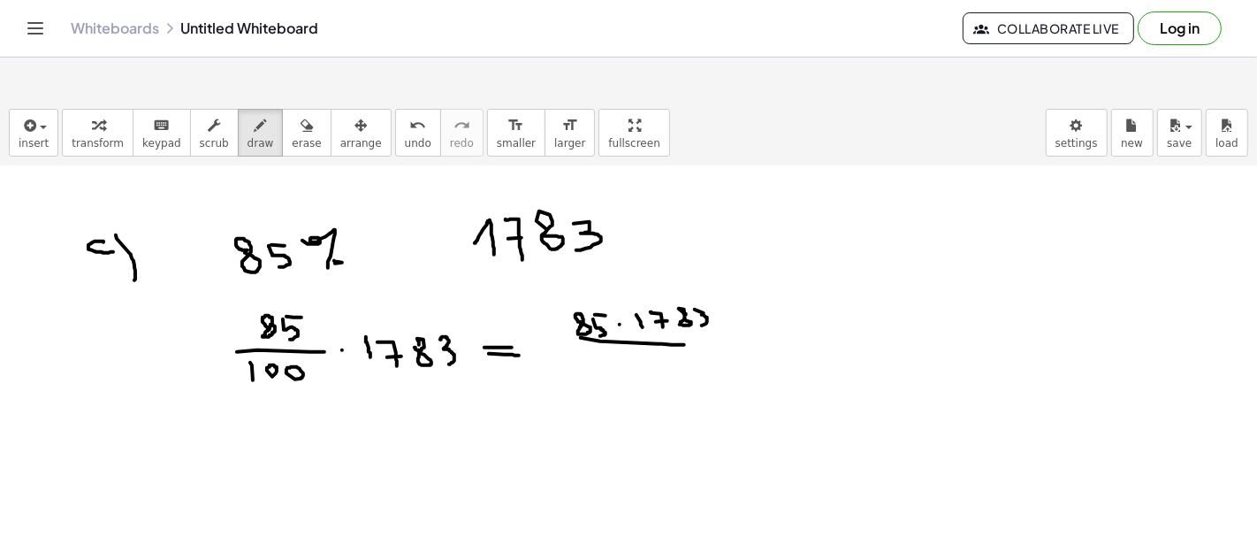
drag, startPoint x: 607, startPoint y: 311, endPoint x: 609, endPoint y: 328, distance: 16.9
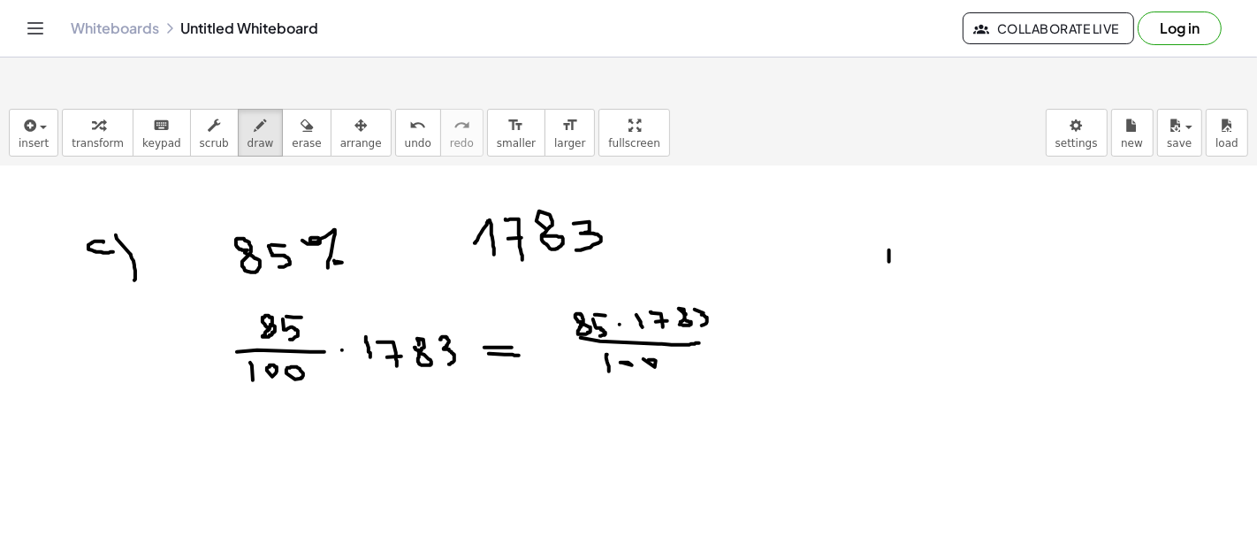
drag, startPoint x: 890, startPoint y: 207, endPoint x: 888, endPoint y: 232, distance: 24.8
drag, startPoint x: 911, startPoint y: 210, endPoint x: 912, endPoint y: 234, distance: 24.8
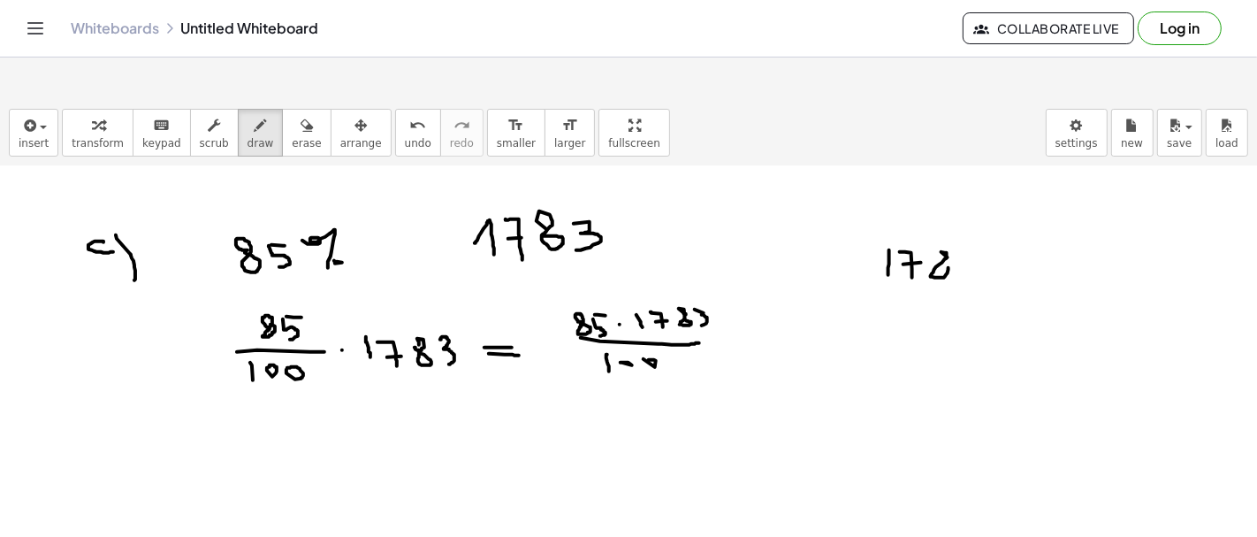
drag, startPoint x: 969, startPoint y: 208, endPoint x: 955, endPoint y: 239, distance: 34.0
drag, startPoint x: 854, startPoint y: 231, endPoint x: 873, endPoint y: 242, distance: 22.6
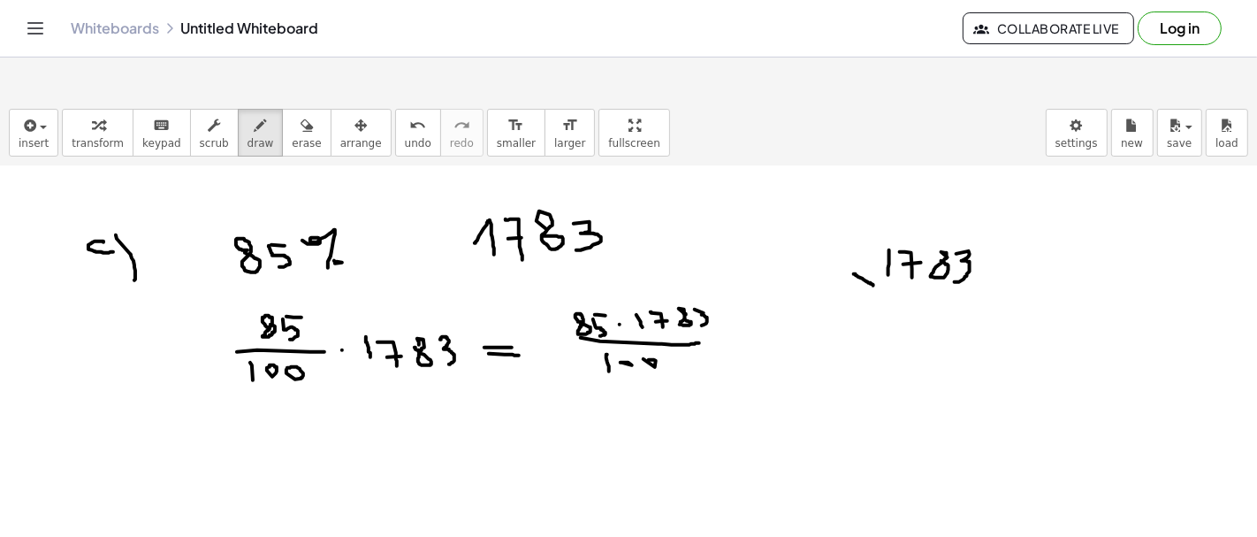
drag, startPoint x: 907, startPoint y: 243, endPoint x: 903, endPoint y: 263, distance: 19.8
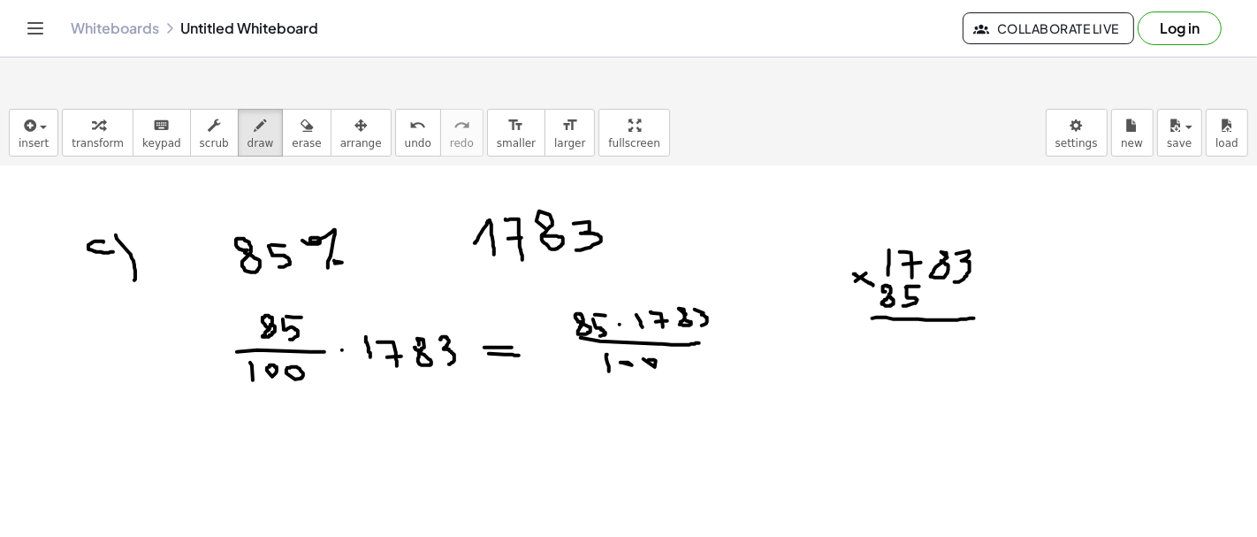
drag, startPoint x: 873, startPoint y: 275, endPoint x: 982, endPoint y: 274, distance: 109.6
drag, startPoint x: 967, startPoint y: 286, endPoint x: 971, endPoint y: 312, distance: 25.9
drag, startPoint x: 967, startPoint y: 285, endPoint x: 984, endPoint y: 286, distance: 16.8
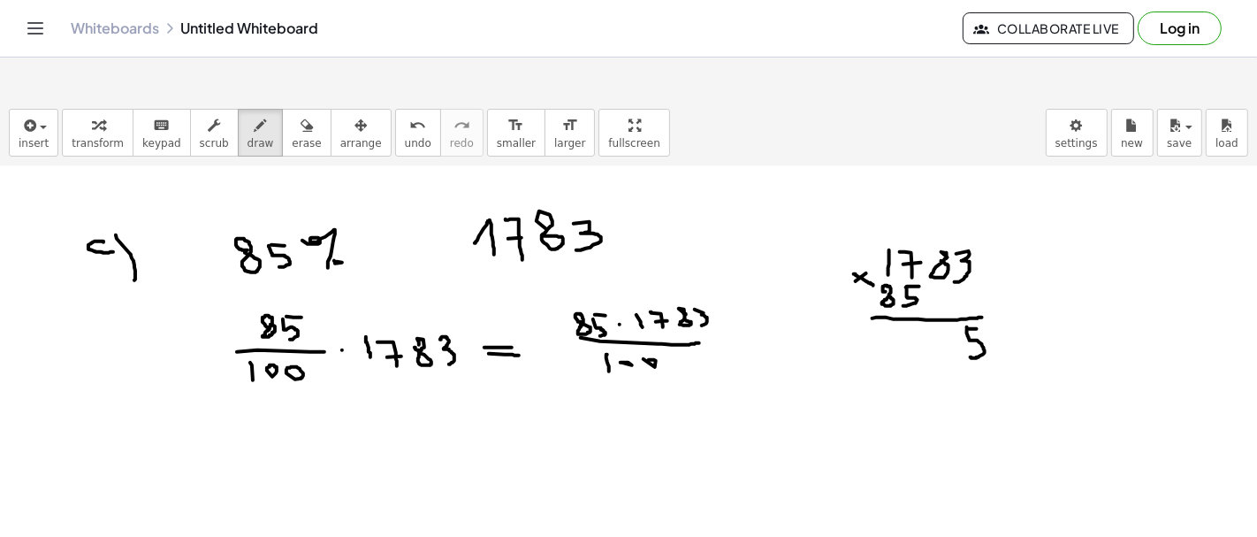
drag, startPoint x: 949, startPoint y: 286, endPoint x: 952, endPoint y: 311, distance: 25.0
drag, startPoint x: 902, startPoint y: 187, endPoint x: 915, endPoint y: 201, distance: 18.8
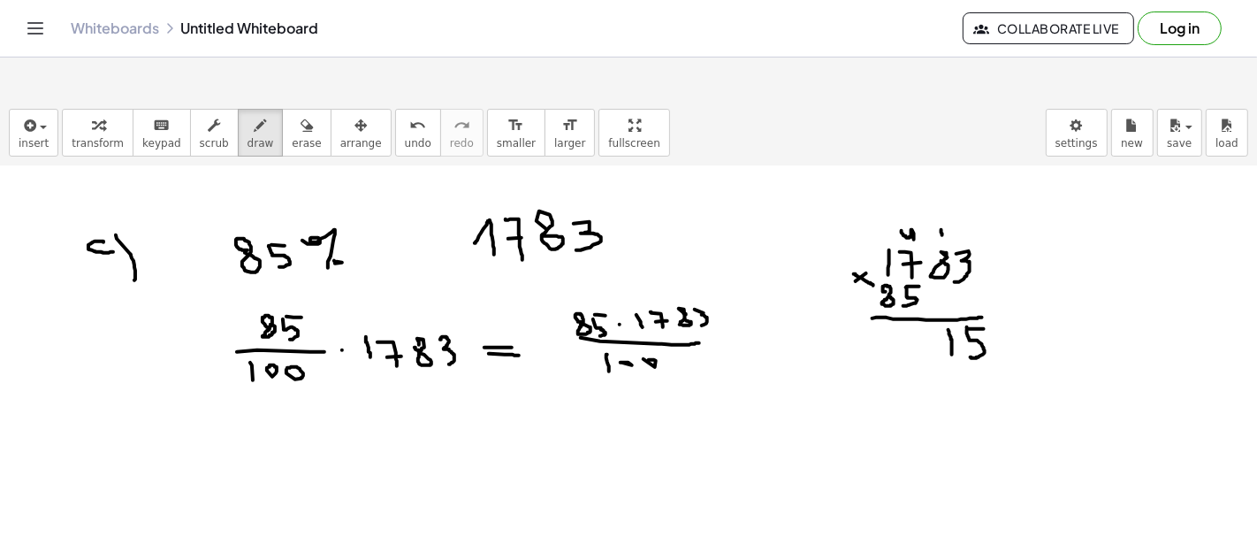
drag, startPoint x: 916, startPoint y: 286, endPoint x: 919, endPoint y: 309, distance: 23.3
drag, startPoint x: 875, startPoint y: 187, endPoint x: 883, endPoint y: 201, distance: 16.2
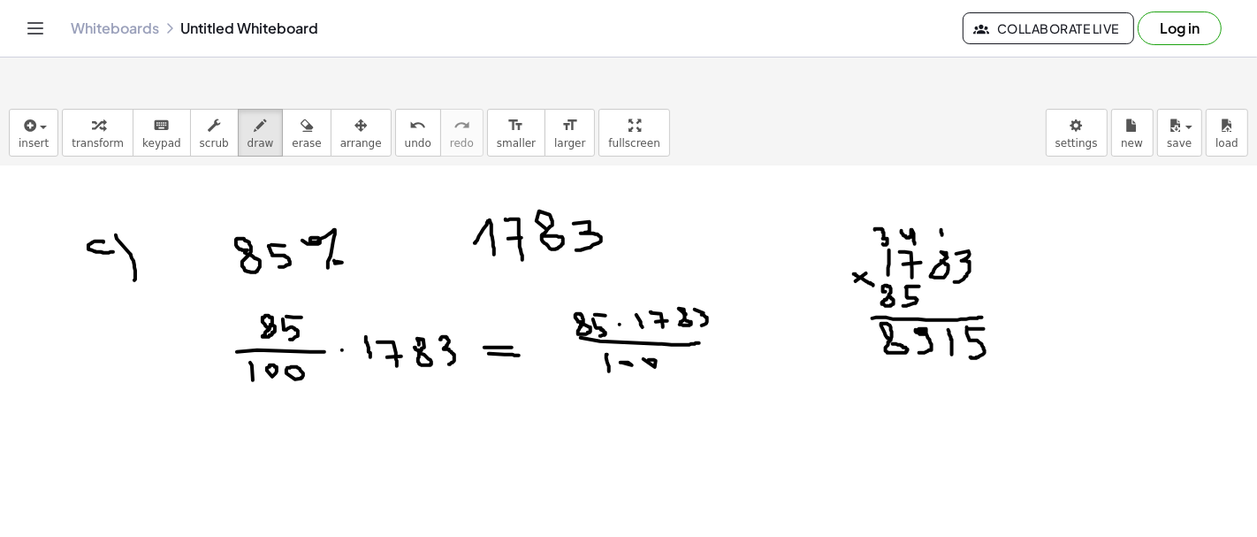
drag, startPoint x: 941, startPoint y: 325, endPoint x: 956, endPoint y: 352, distance: 30.1
drag, startPoint x: 939, startPoint y: 168, endPoint x: 952, endPoint y: 174, distance: 14.6
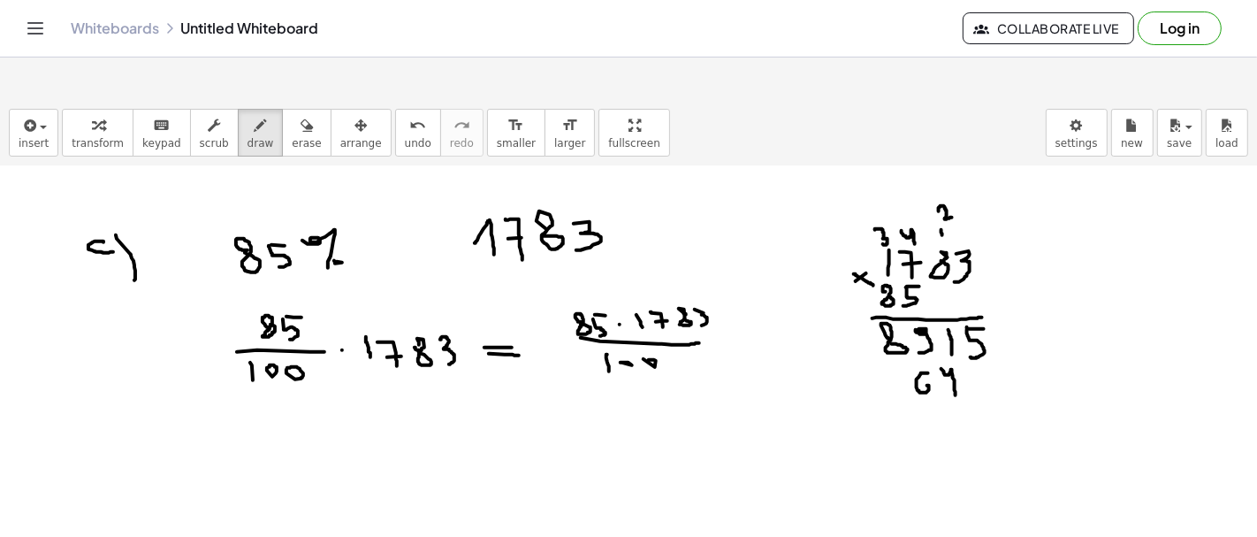
drag, startPoint x: 928, startPoint y: 330, endPoint x: 922, endPoint y: 344, distance: 15.4
drag, startPoint x: 884, startPoint y: 329, endPoint x: 903, endPoint y: 349, distance: 28.1
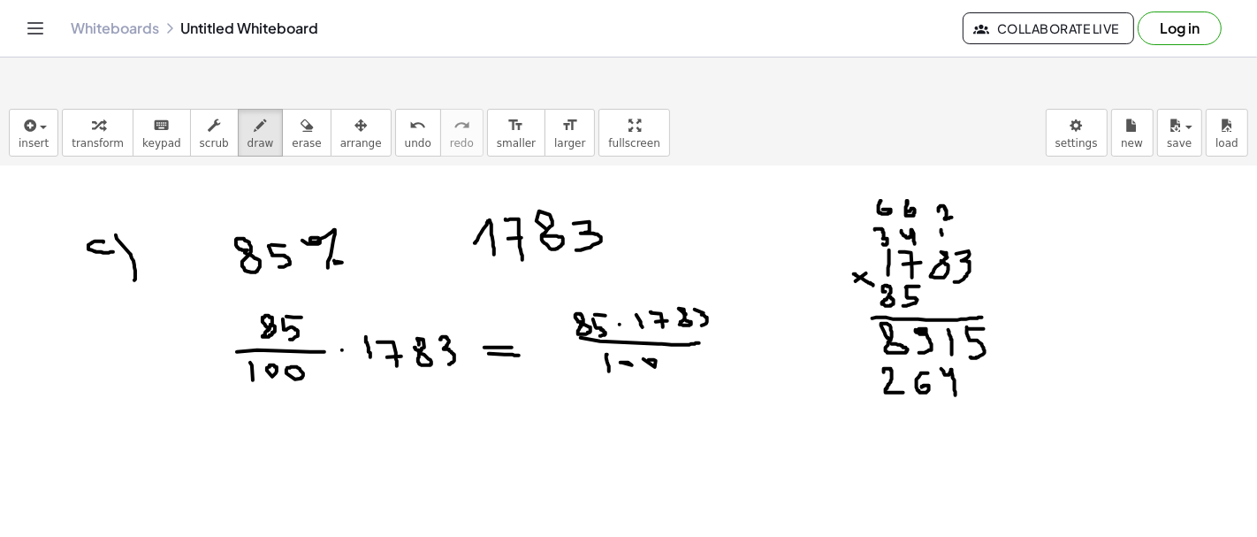
drag, startPoint x: 882, startPoint y: 158, endPoint x: 881, endPoint y: 169, distance: 10.6
drag, startPoint x: 823, startPoint y: 334, endPoint x: 838, endPoint y: 343, distance: 17.4
drag, startPoint x: 854, startPoint y: 326, endPoint x: 866, endPoint y: 352, distance: 28.5
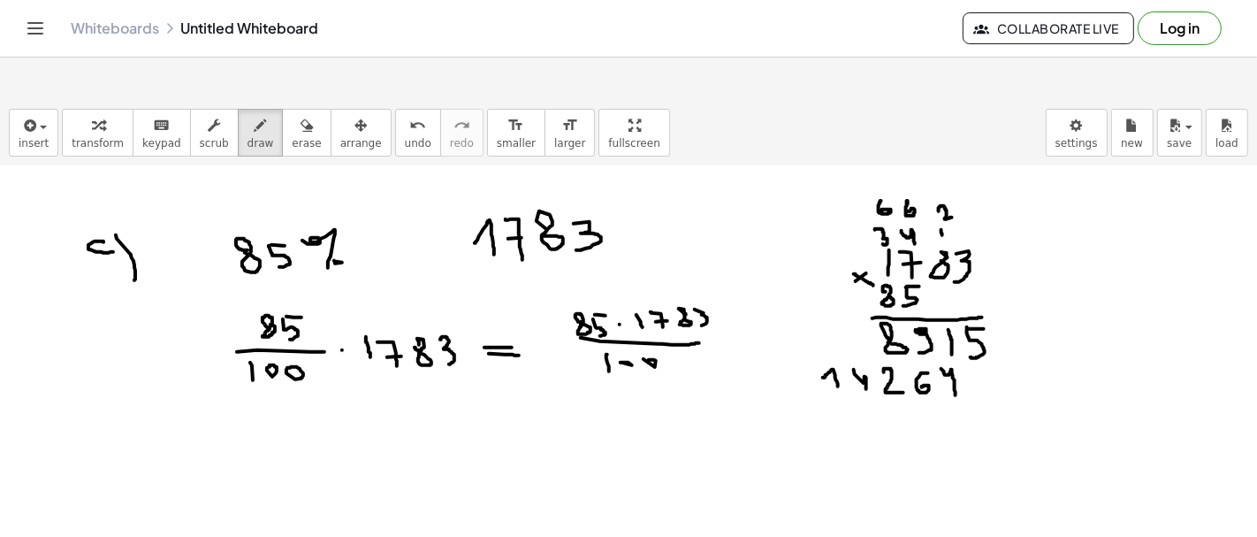
drag, startPoint x: 898, startPoint y: 368, endPoint x: 1010, endPoint y: 365, distance: 111.4
drag, startPoint x: 993, startPoint y: 386, endPoint x: 995, endPoint y: 410, distance: 23.9
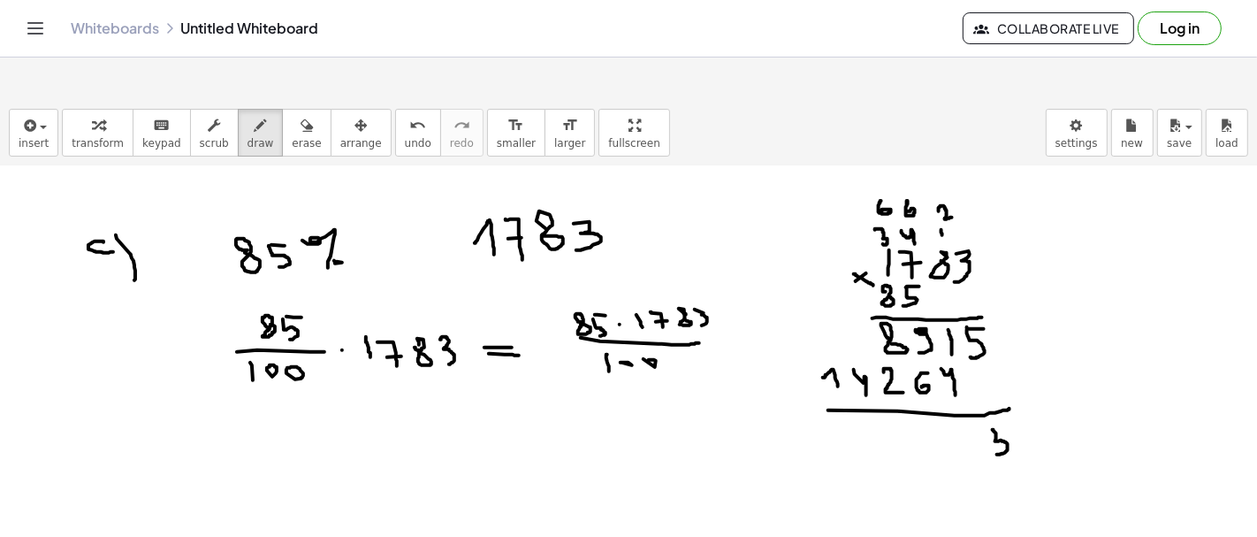
drag, startPoint x: 962, startPoint y: 391, endPoint x: 957, endPoint y: 402, distance: 12.7
drag, startPoint x: 920, startPoint y: 382, endPoint x: 919, endPoint y: 407, distance: 24.8
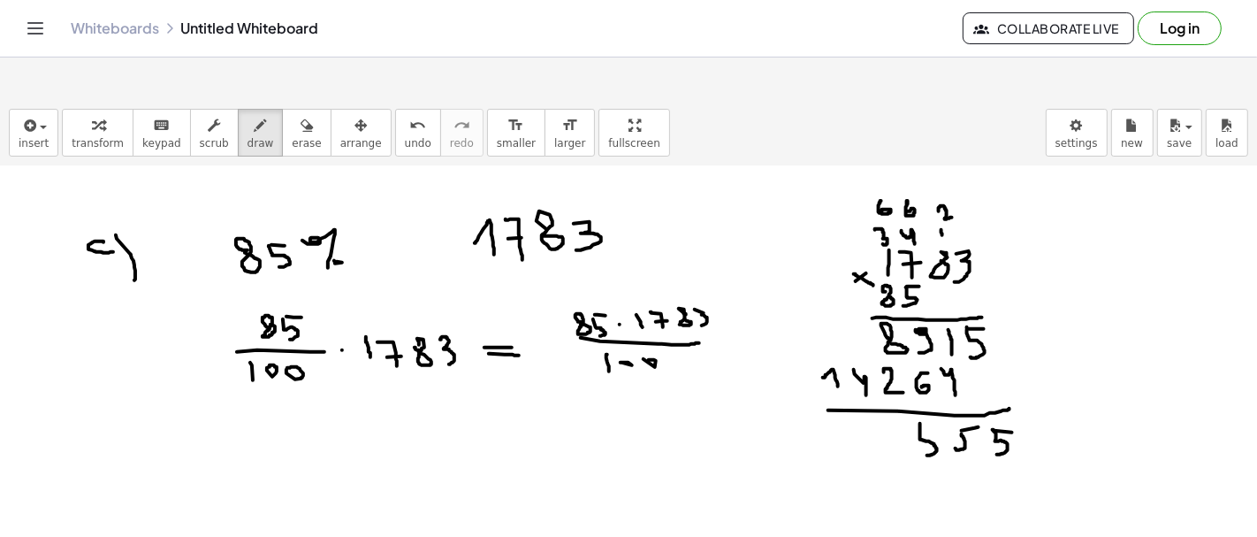
drag, startPoint x: 892, startPoint y: 380, endPoint x: 891, endPoint y: 402, distance: 22.1
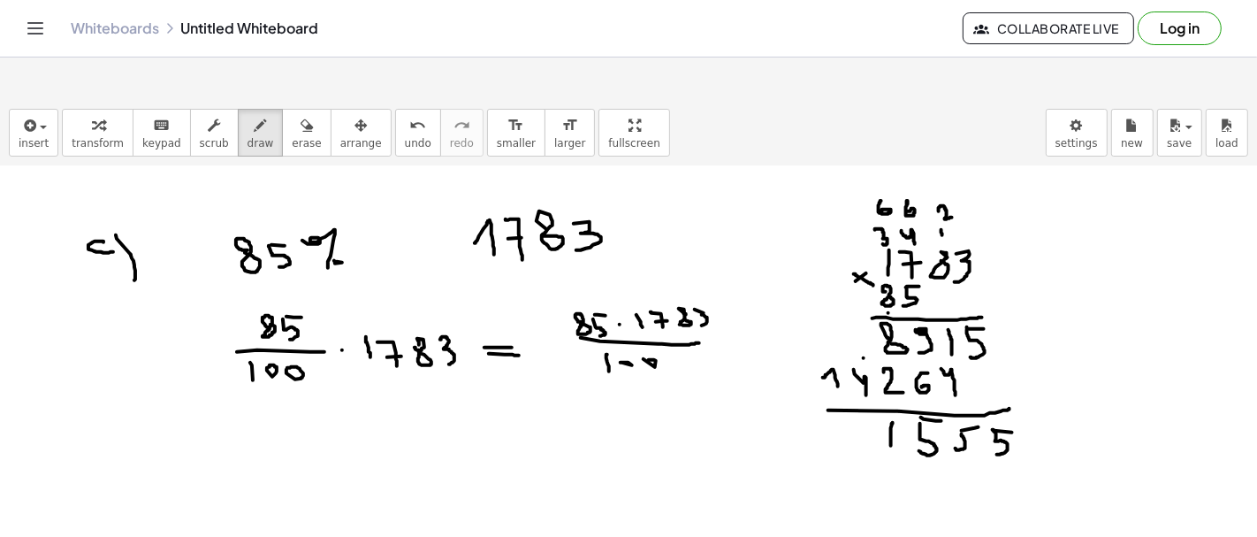
drag, startPoint x: 860, startPoint y: 379, endPoint x: 859, endPoint y: 392, distance: 12.4
drag, startPoint x: 858, startPoint y: 378, endPoint x: 875, endPoint y: 382, distance: 18.0
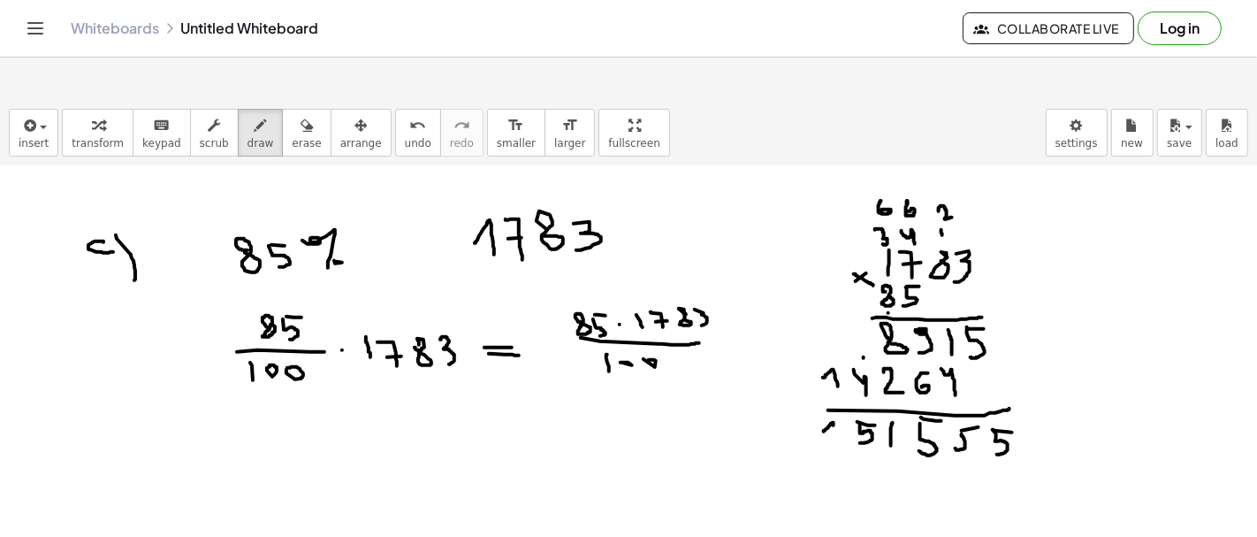
drag, startPoint x: 824, startPoint y: 388, endPoint x: 833, endPoint y: 402, distance: 16.7
drag, startPoint x: 383, startPoint y: 402, endPoint x: 407, endPoint y: 406, distance: 24.1
drag, startPoint x: 381, startPoint y: 415, endPoint x: 408, endPoint y: 418, distance: 26.7
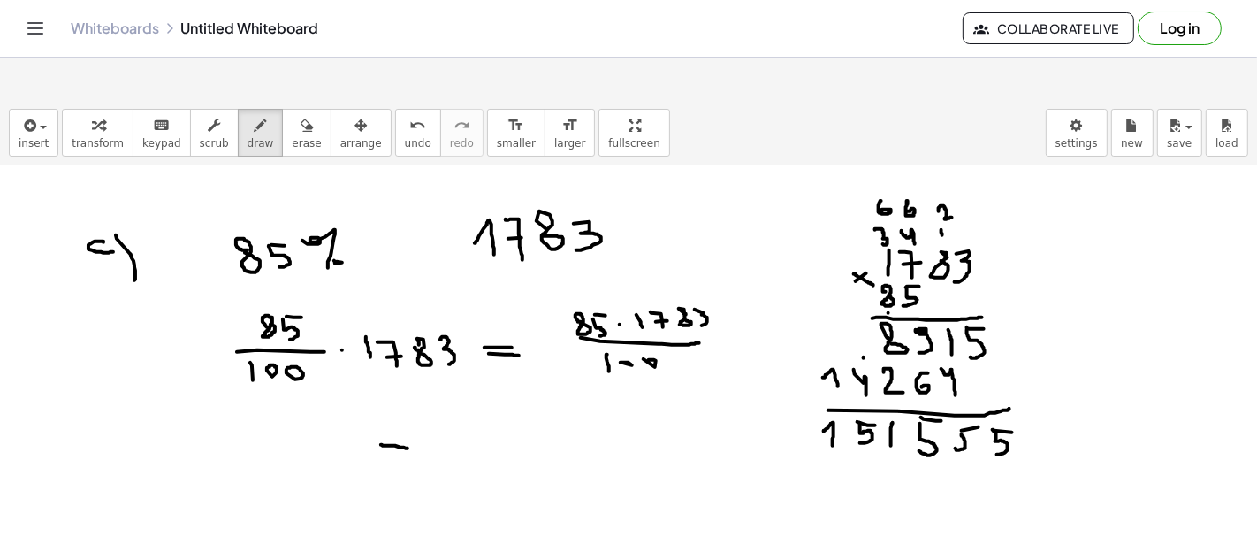
drag, startPoint x: 460, startPoint y: 368, endPoint x: 461, endPoint y: 385, distance: 17.8
drag, startPoint x: 475, startPoint y: 378, endPoint x: 473, endPoint y: 388, distance: 9.9
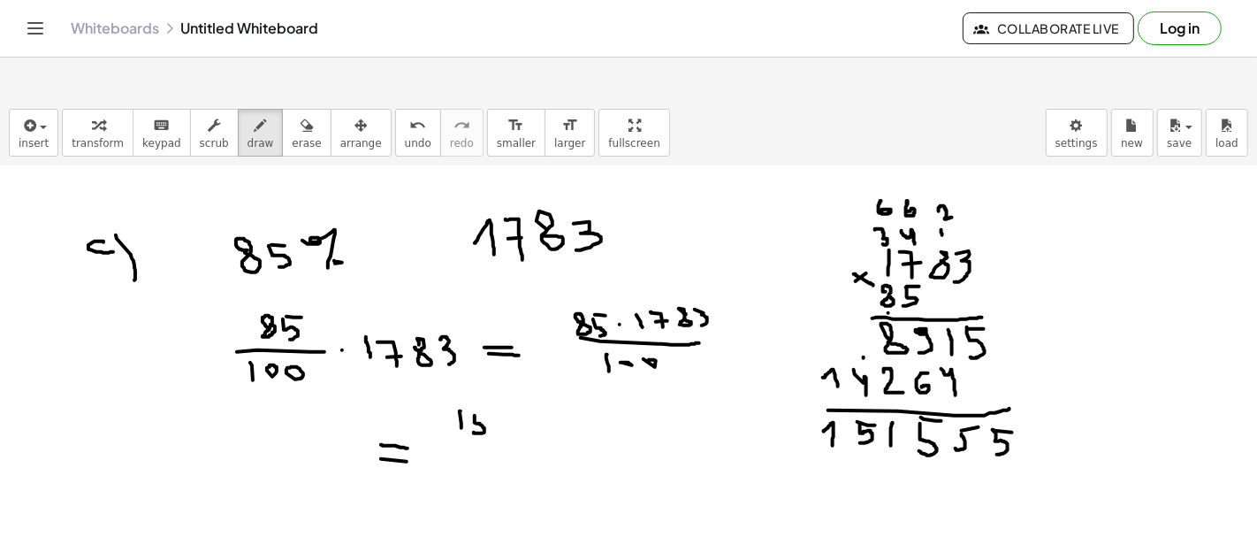
drag, startPoint x: 494, startPoint y: 374, endPoint x: 497, endPoint y: 393, distance: 19.6
drag, startPoint x: 505, startPoint y: 373, endPoint x: 515, endPoint y: 385, distance: 15.1
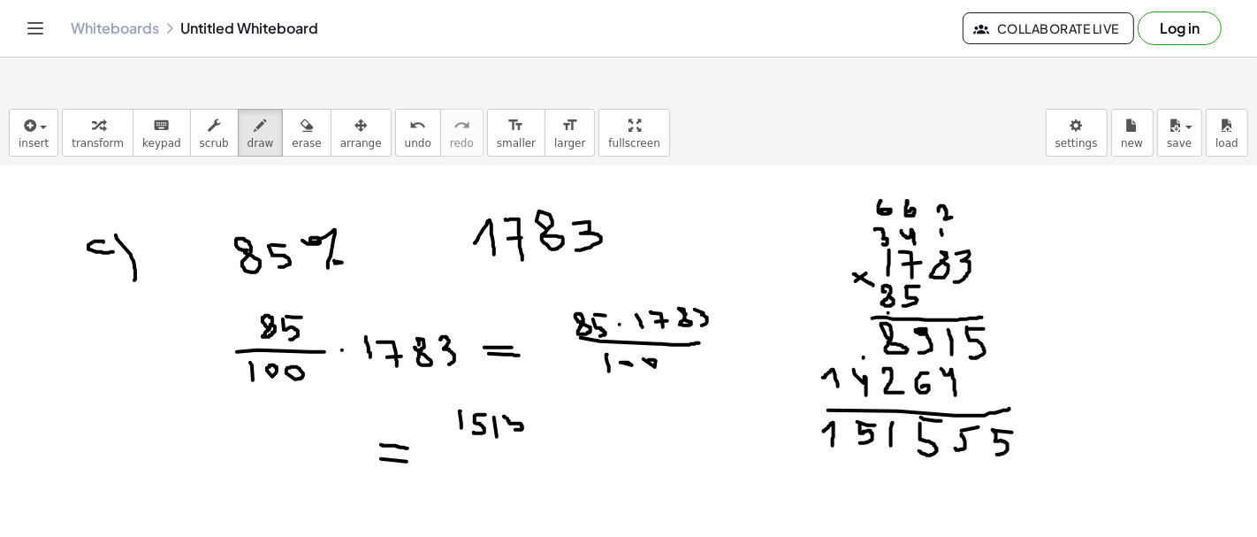
drag, startPoint x: 528, startPoint y: 371, endPoint x: 532, endPoint y: 385, distance: 14.0
drag, startPoint x: 549, startPoint y: 370, endPoint x: 552, endPoint y: 385, distance: 15.3
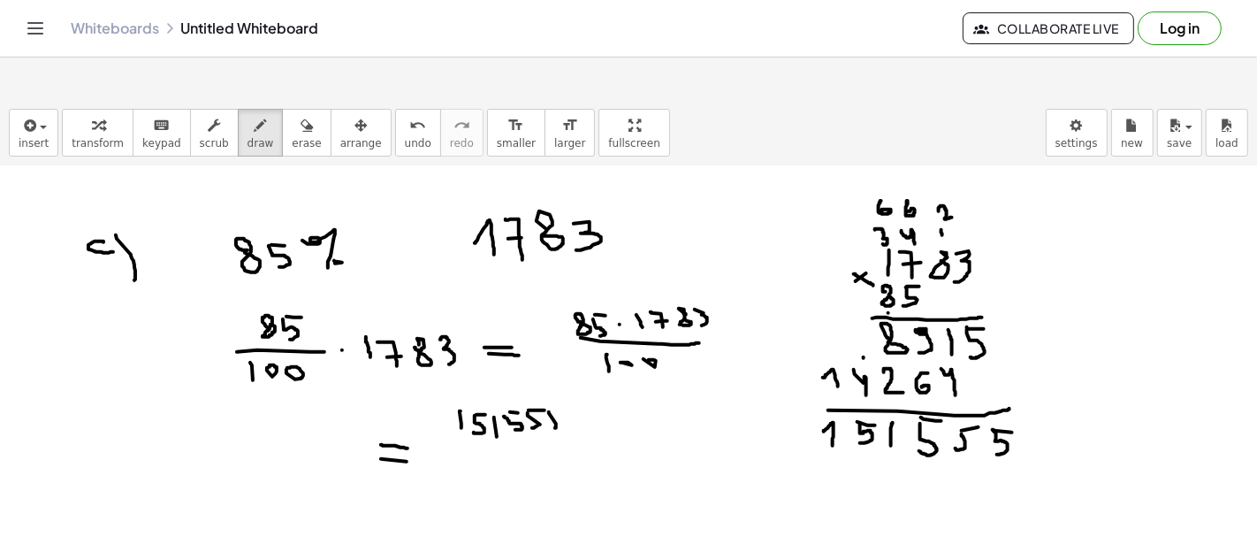
drag, startPoint x: 551, startPoint y: 364, endPoint x: 560, endPoint y: 367, distance: 9.2
drag, startPoint x: 465, startPoint y: 400, endPoint x: 557, endPoint y: 400, distance: 91.9
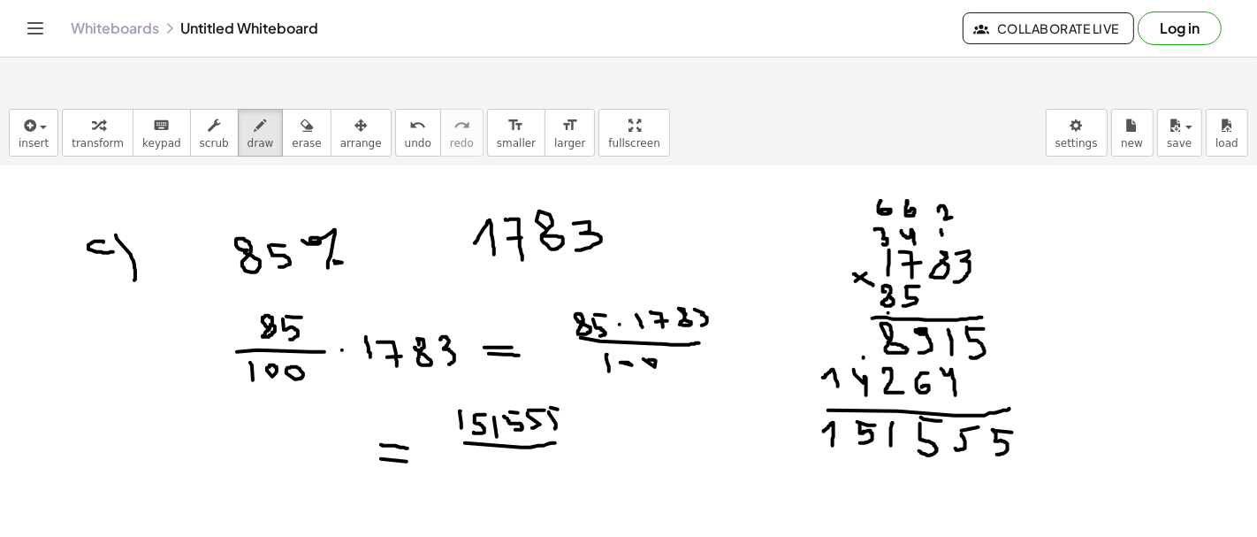
drag, startPoint x: 499, startPoint y: 423, endPoint x: 498, endPoint y: 413, distance: 9.9
drag, startPoint x: 579, startPoint y: 391, endPoint x: 599, endPoint y: 395, distance: 20.8
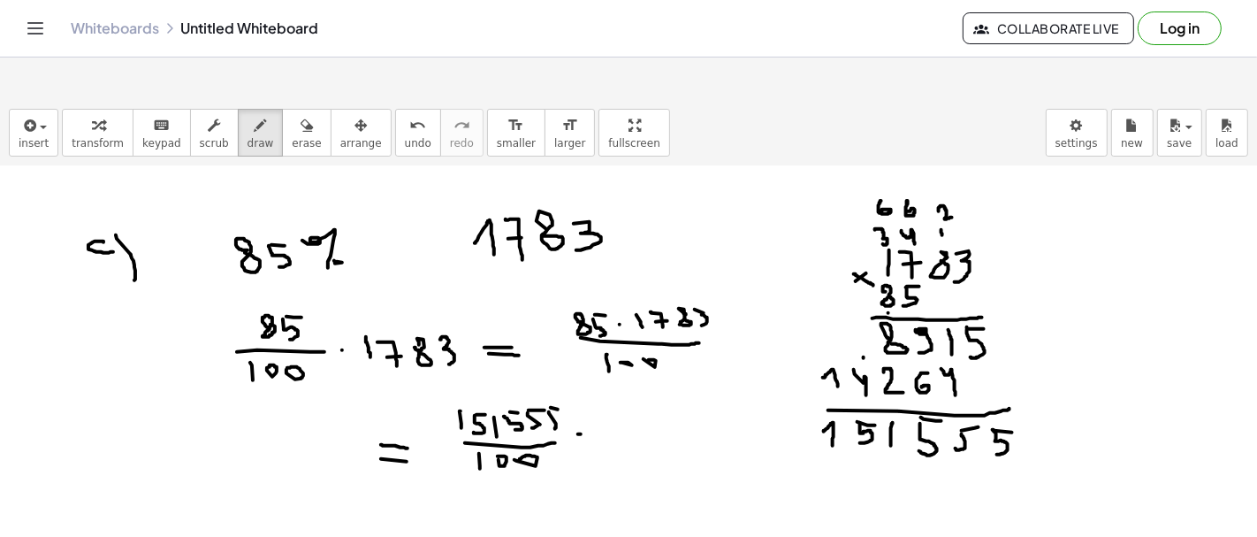
drag, startPoint x: 627, startPoint y: 389, endPoint x: 629, endPoint y: 413, distance: 23.9
drag, startPoint x: 640, startPoint y: 405, endPoint x: 644, endPoint y: 415, distance: 11.2
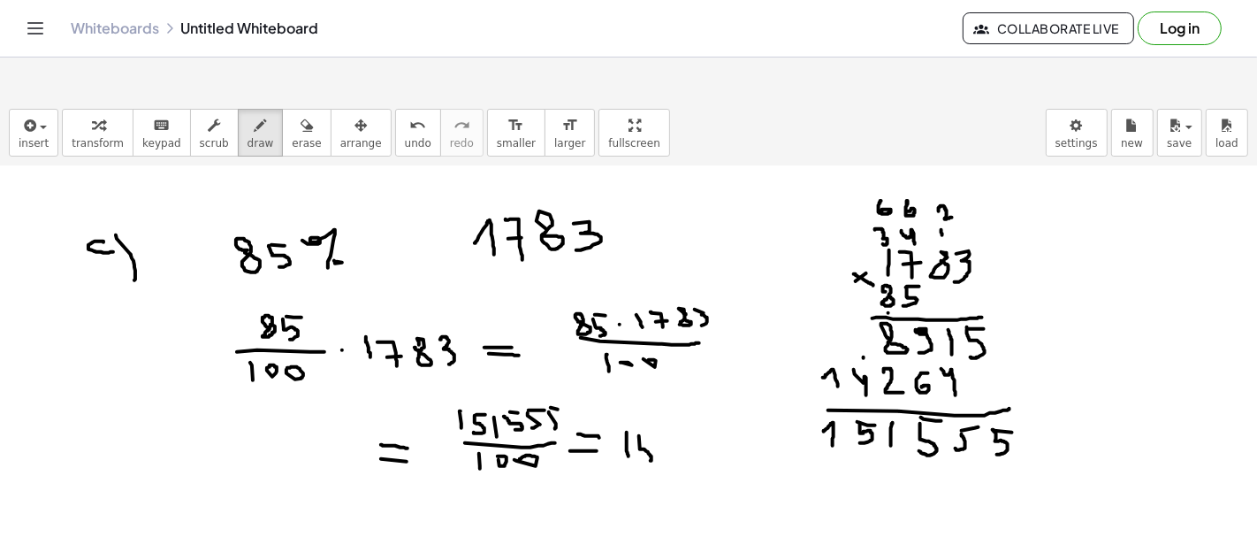
drag, startPoint x: 641, startPoint y: 386, endPoint x: 656, endPoint y: 385, distance: 15.1
drag, startPoint x: 683, startPoint y: 408, endPoint x: 686, endPoint y: 420, distance: 11.8
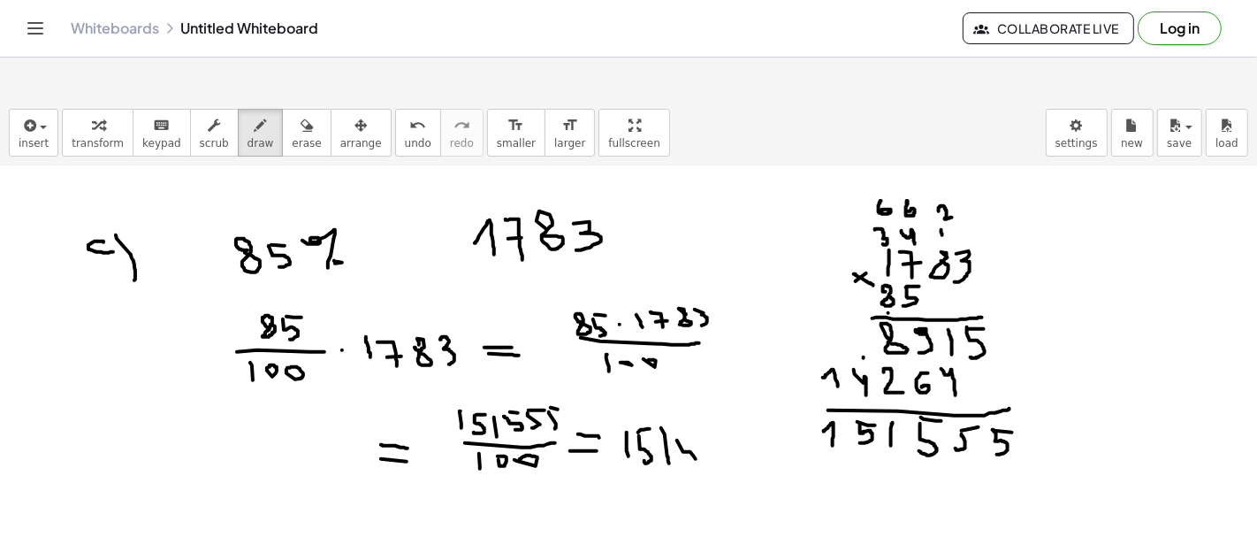
drag, startPoint x: 711, startPoint y: 415, endPoint x: 714, endPoint y: 439, distance: 25.0
drag, startPoint x: 729, startPoint y: 387, endPoint x: 734, endPoint y: 406, distance: 19.1
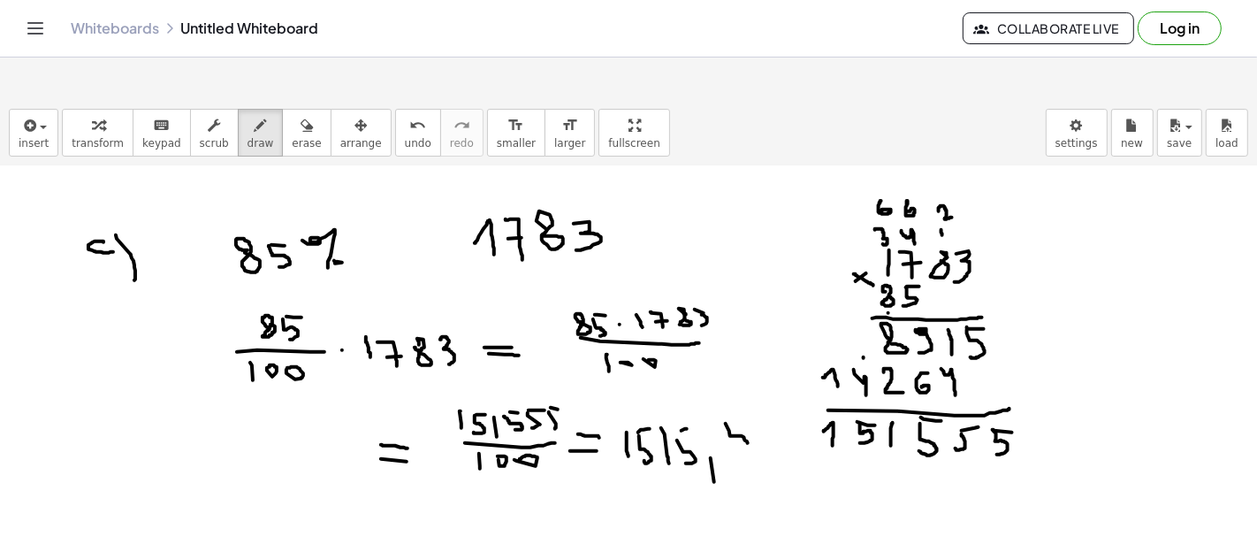
drag, startPoint x: 761, startPoint y: 385, endPoint x: 767, endPoint y: 410, distance: 25.5
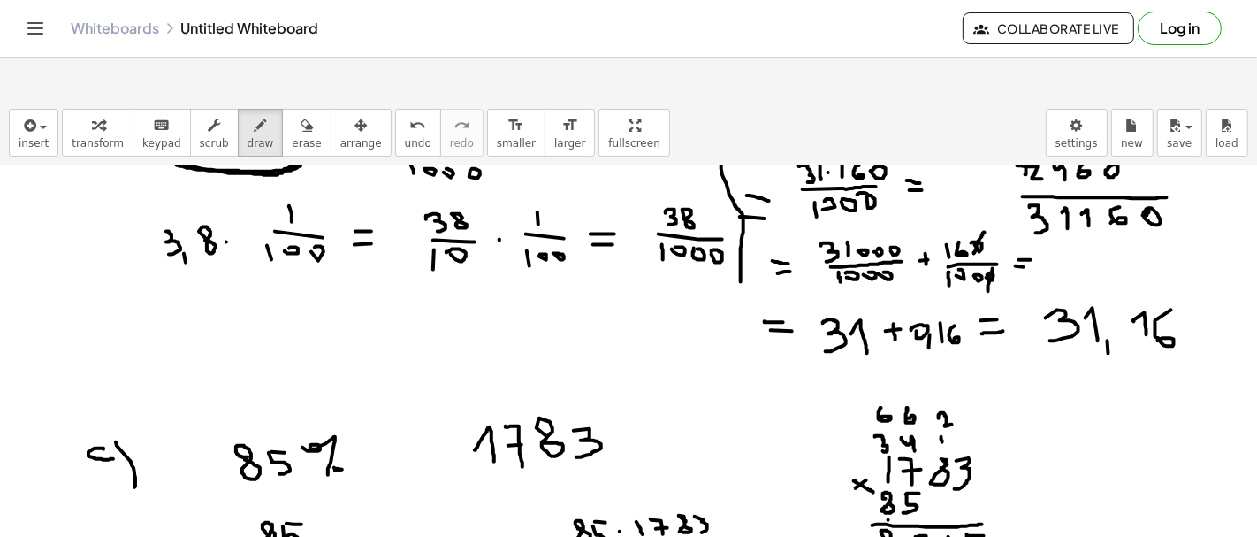
scroll to position [1103, 0]
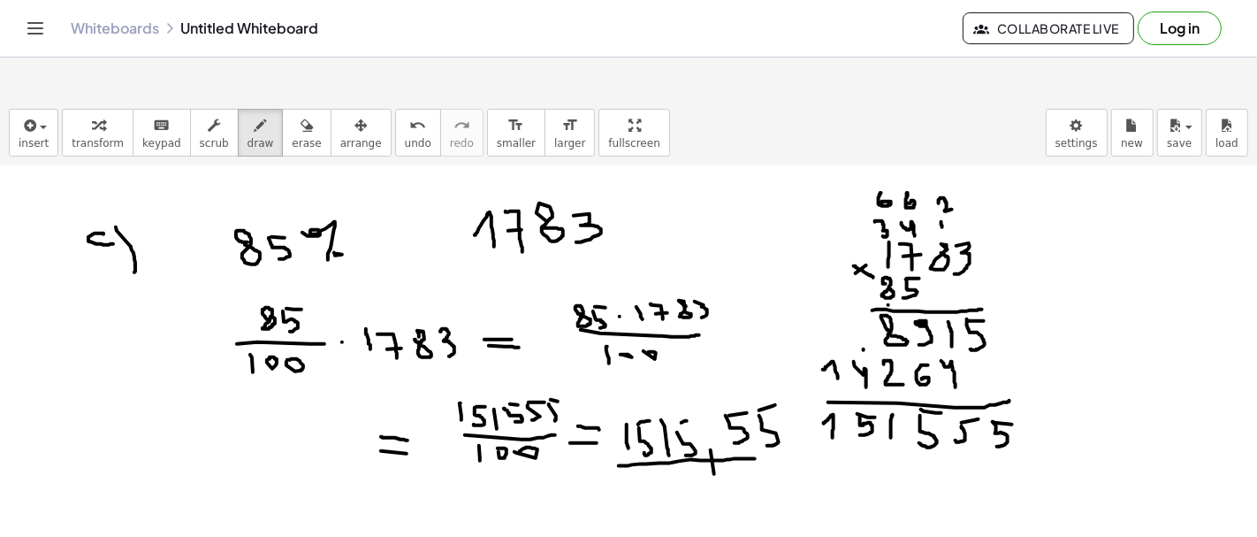
drag, startPoint x: 619, startPoint y: 422, endPoint x: 756, endPoint y: 415, distance: 137.2
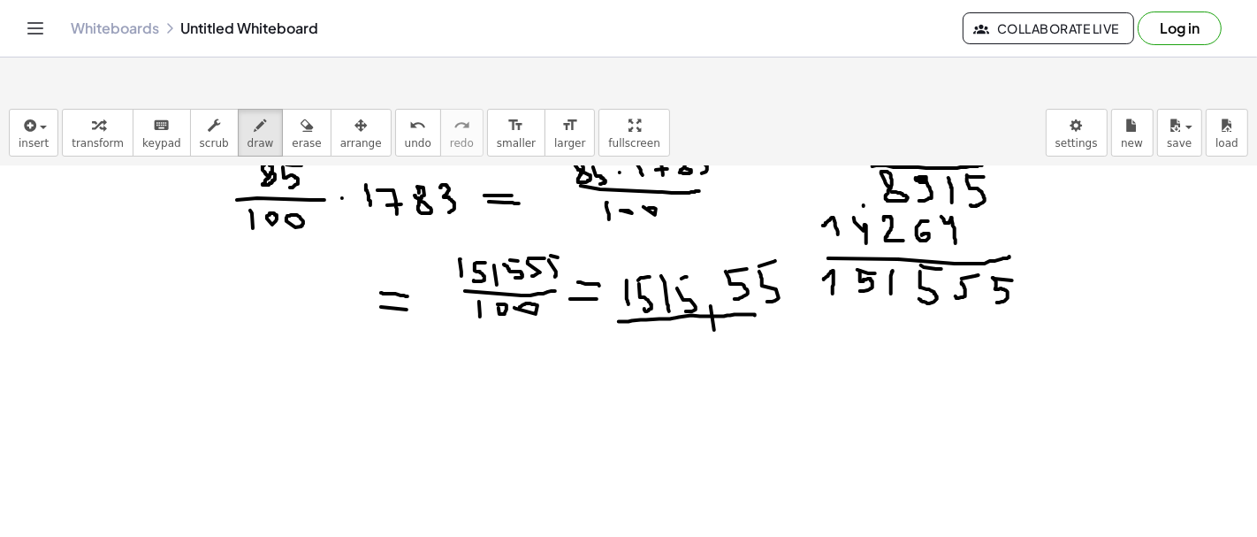
scroll to position [1437, 0]
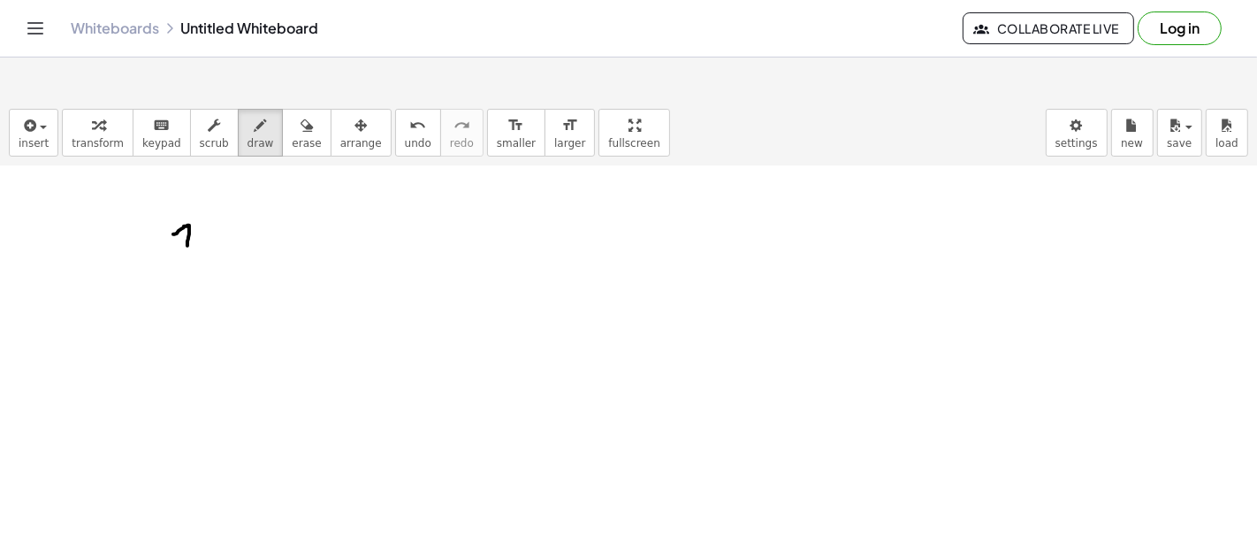
drag, startPoint x: 173, startPoint y: 191, endPoint x: 187, endPoint y: 210, distance: 24.0
drag, startPoint x: 234, startPoint y: 176, endPoint x: 236, endPoint y: 210, distance: 34.5
drag, startPoint x: 126, startPoint y: 132, endPoint x: 124, endPoint y: 159, distance: 27.5
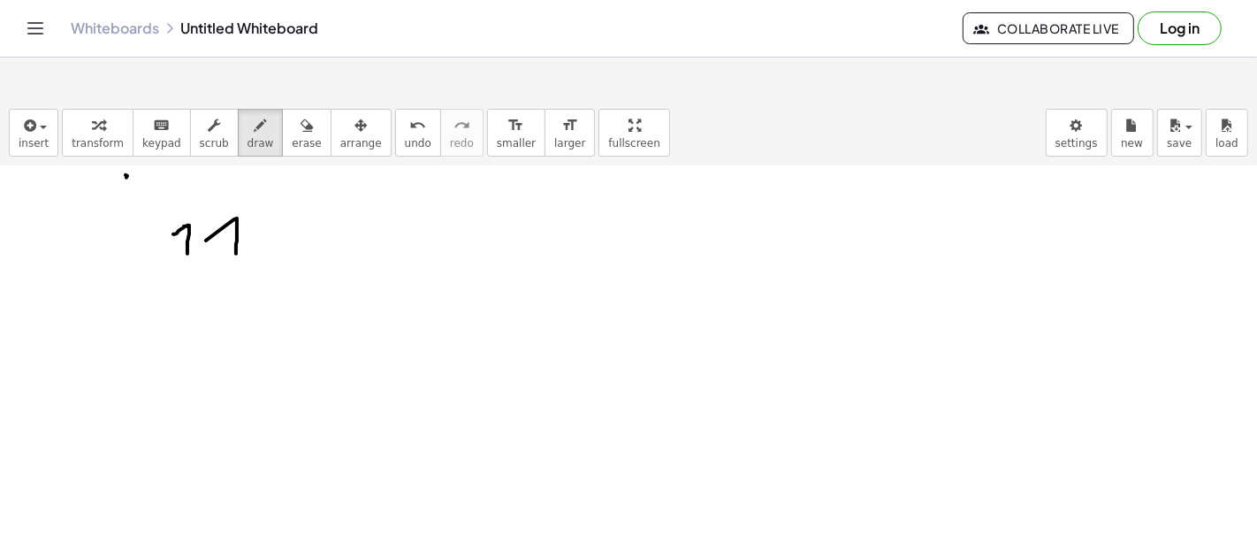
drag, startPoint x: 126, startPoint y: 144, endPoint x: 141, endPoint y: 138, distance: 17.1
drag, startPoint x: 142, startPoint y: 134, endPoint x: 151, endPoint y: 155, distance: 22.2
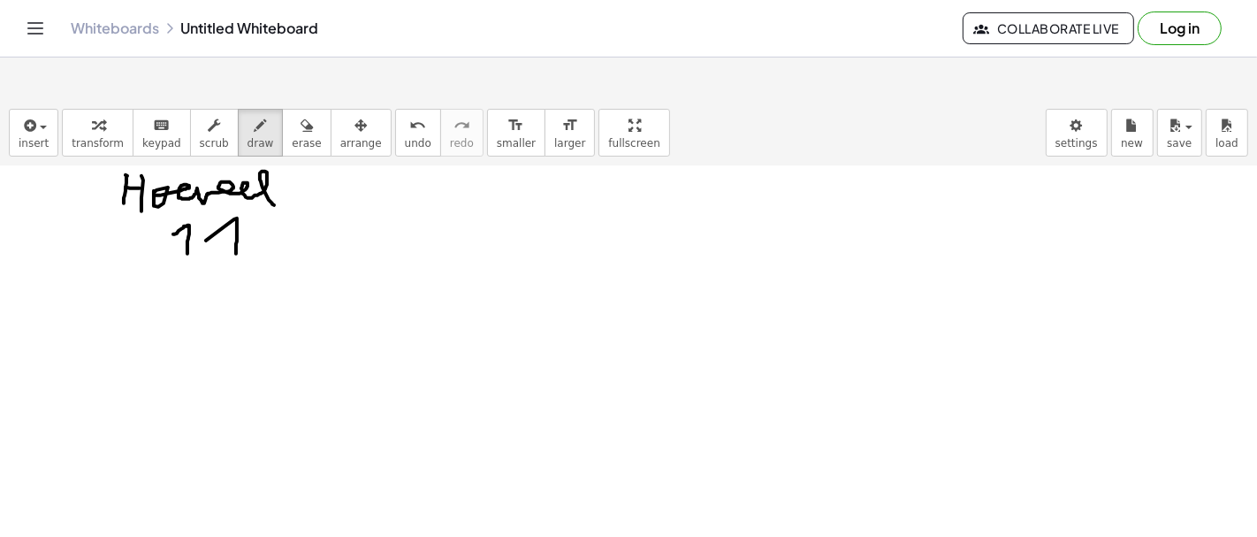
drag, startPoint x: 154, startPoint y: 162, endPoint x: 280, endPoint y: 161, distance: 126.4
drag, startPoint x: 316, startPoint y: 134, endPoint x: 336, endPoint y: 155, distance: 28.1
drag, startPoint x: 351, startPoint y: 150, endPoint x: 365, endPoint y: 150, distance: 14.1
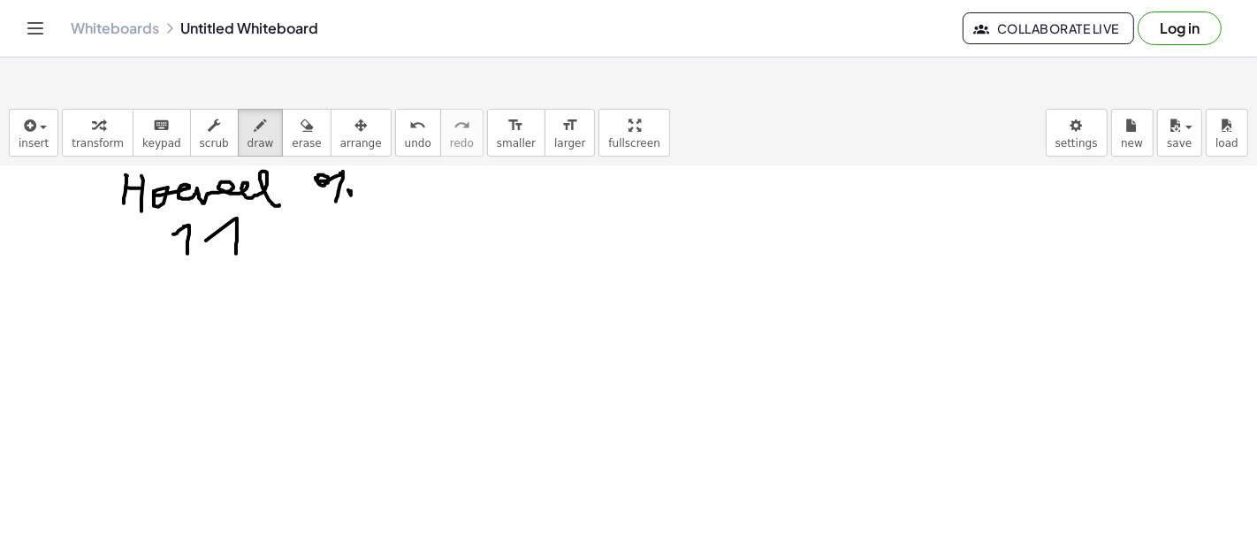
drag, startPoint x: 358, startPoint y: 154, endPoint x: 351, endPoint y: 148, distance: 9.4
drag, startPoint x: 403, startPoint y: 132, endPoint x: 404, endPoint y: 142, distance: 10.6
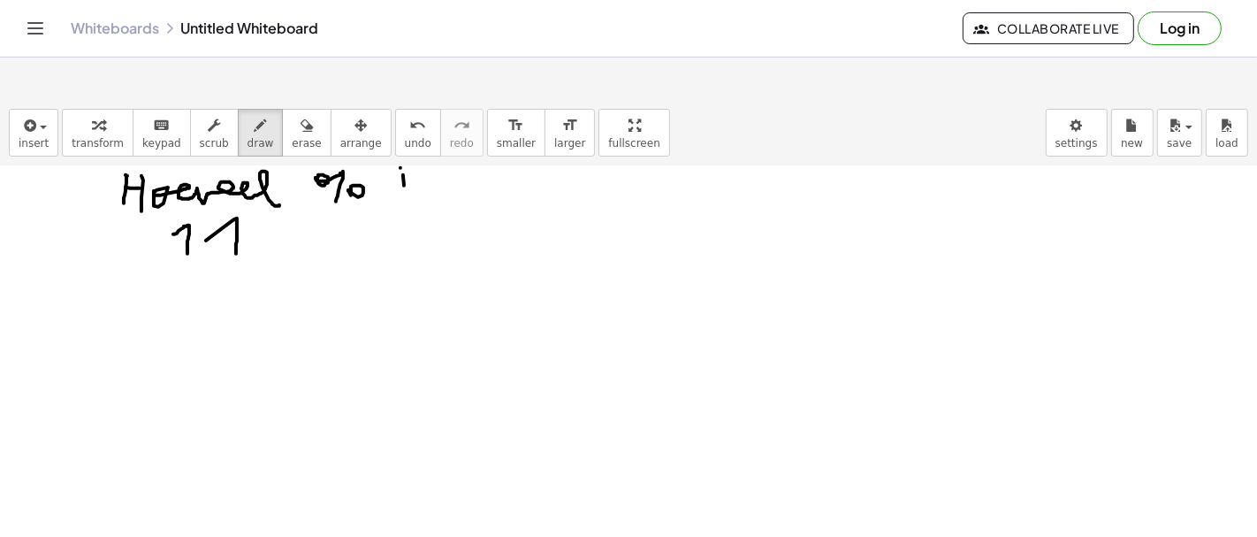
drag, startPoint x: 416, startPoint y: 132, endPoint x: 411, endPoint y: 150, distance: 19.3
drag, startPoint x: 271, startPoint y: 179, endPoint x: 286, endPoint y: 187, distance: 17.4
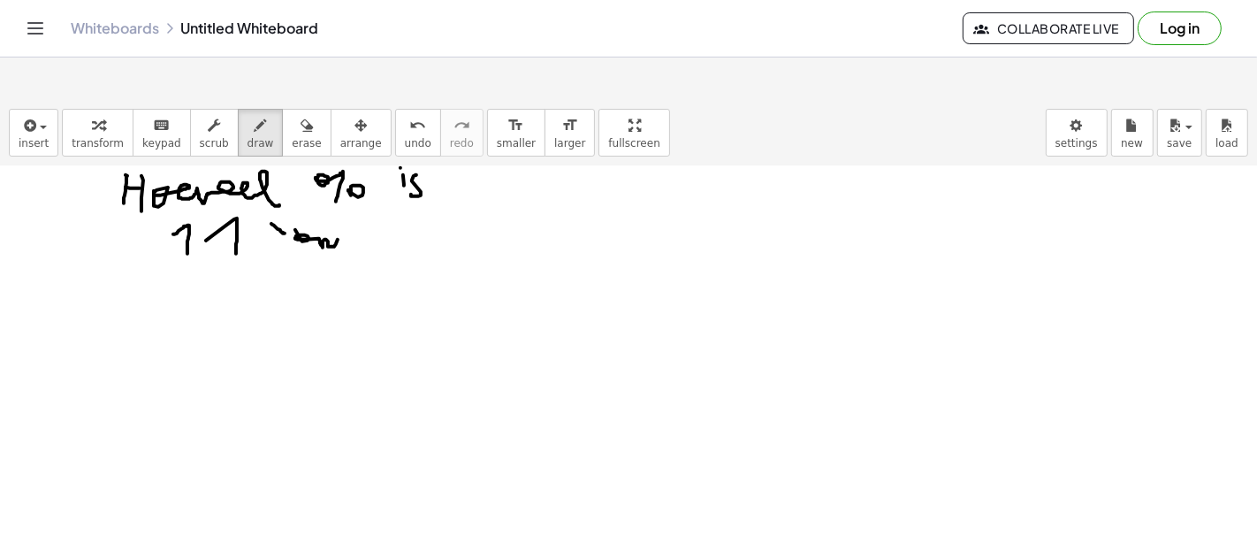
drag, startPoint x: 302, startPoint y: 198, endPoint x: 339, endPoint y: 190, distance: 38.0
drag, startPoint x: 385, startPoint y: 187, endPoint x: 382, endPoint y: 198, distance: 10.9
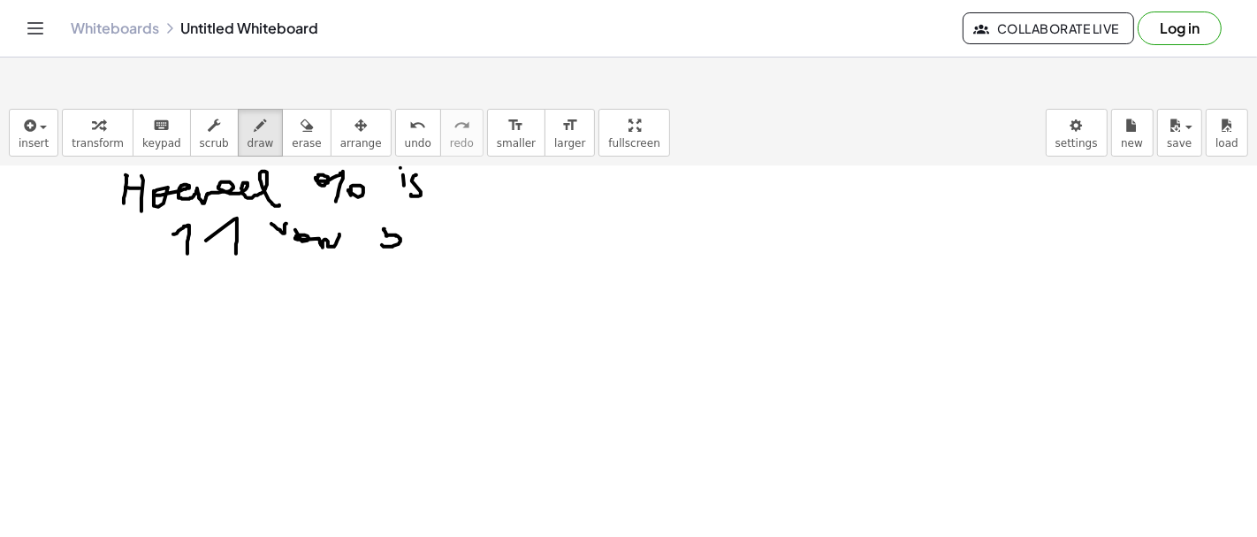
drag, startPoint x: 416, startPoint y: 181, endPoint x: 424, endPoint y: 208, distance: 27.7
drag, startPoint x: 476, startPoint y: 164, endPoint x: 473, endPoint y: 194, distance: 30.2
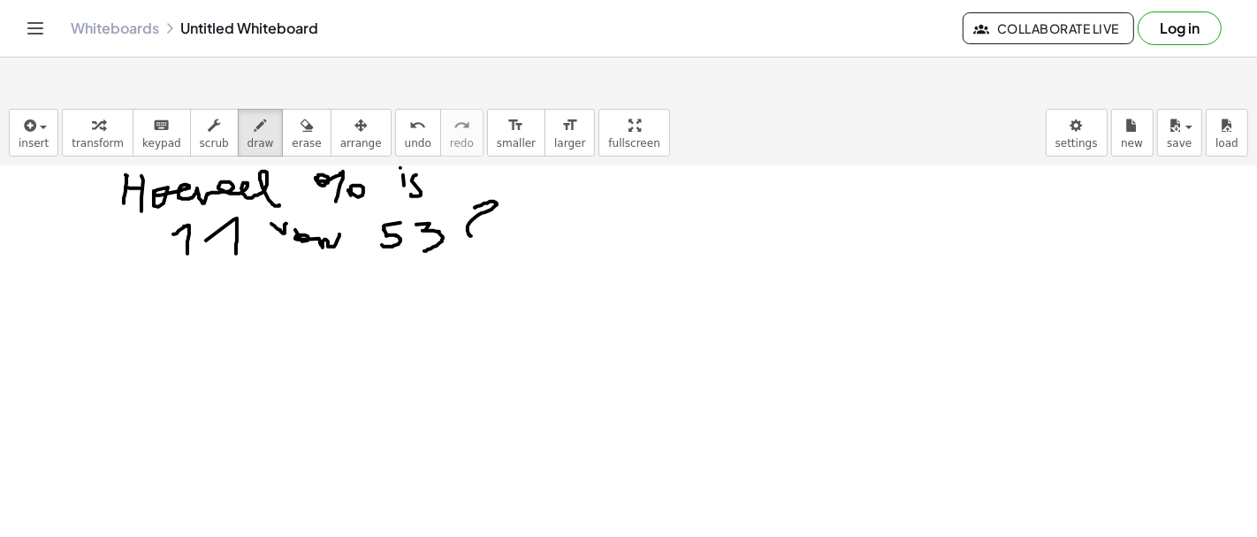
drag, startPoint x: 261, startPoint y: 296, endPoint x: 278, endPoint y: 293, distance: 17.2
drag, startPoint x: 287, startPoint y: 286, endPoint x: 301, endPoint y: 298, distance: 18.1
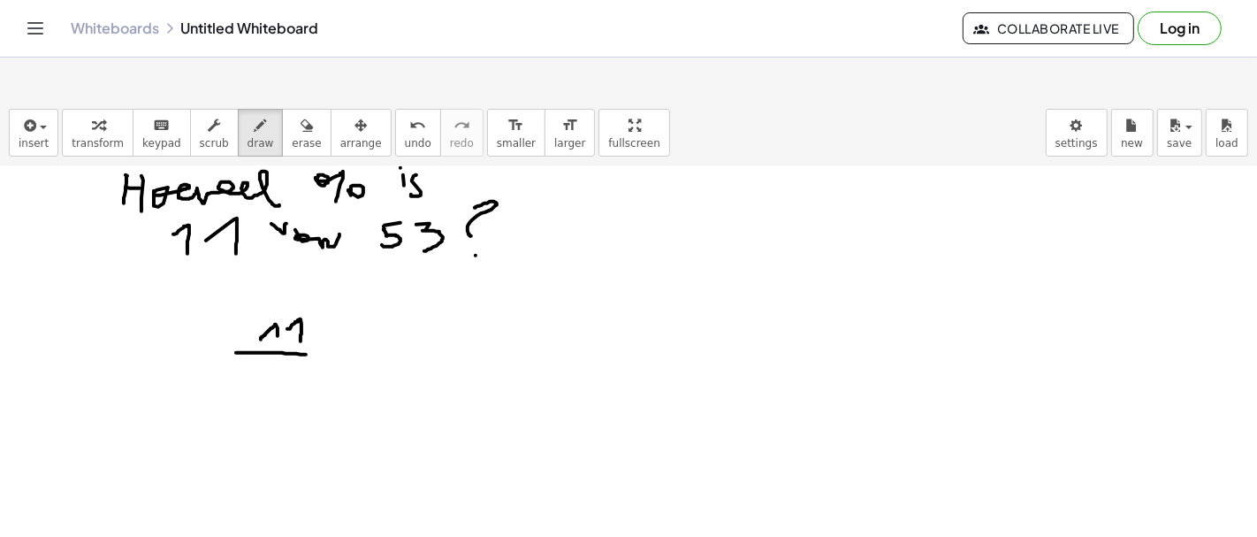
drag, startPoint x: 242, startPoint y: 309, endPoint x: 338, endPoint y: 315, distance: 95.6
drag, startPoint x: 267, startPoint y: 332, endPoint x: 268, endPoint y: 347, distance: 15.9
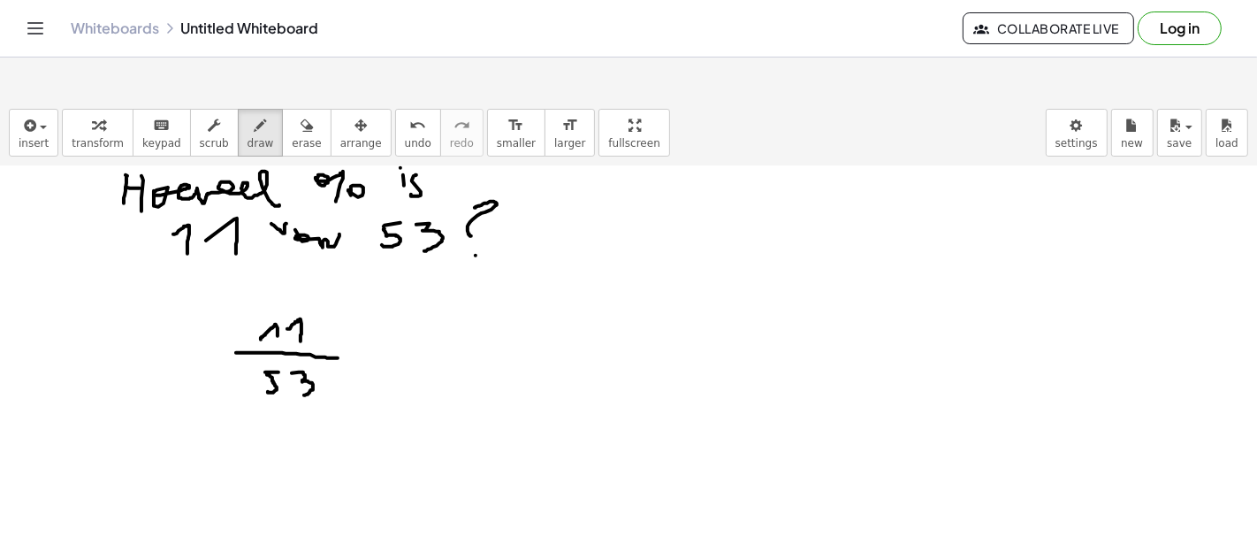
drag, startPoint x: 292, startPoint y: 330, endPoint x: 303, endPoint y: 352, distance: 24.9
drag, startPoint x: 382, startPoint y: 314, endPoint x: 406, endPoint y: 316, distance: 24.0
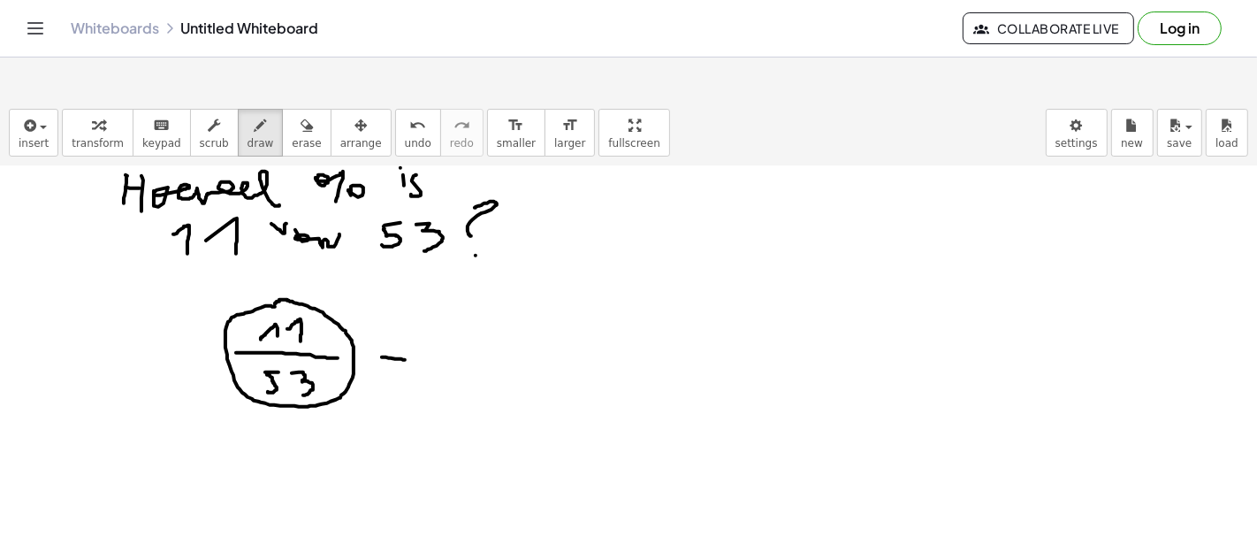
drag, startPoint x: 621, startPoint y: 226, endPoint x: 637, endPoint y: 235, distance: 17.4
drag, startPoint x: 648, startPoint y: 223, endPoint x: 664, endPoint y: 239, distance: 22.5
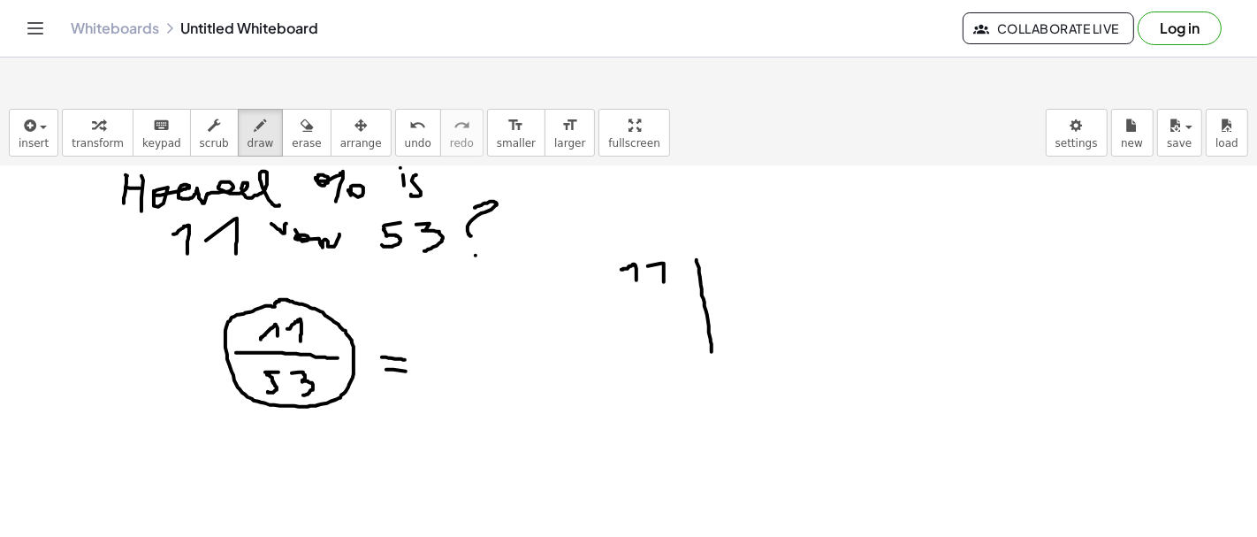
drag, startPoint x: 697, startPoint y: 217, endPoint x: 713, endPoint y: 319, distance: 103.0
drag, startPoint x: 705, startPoint y: 258, endPoint x: 815, endPoint y: 263, distance: 110.6
drag, startPoint x: 723, startPoint y: 222, endPoint x: 720, endPoint y: 243, distance: 21.5
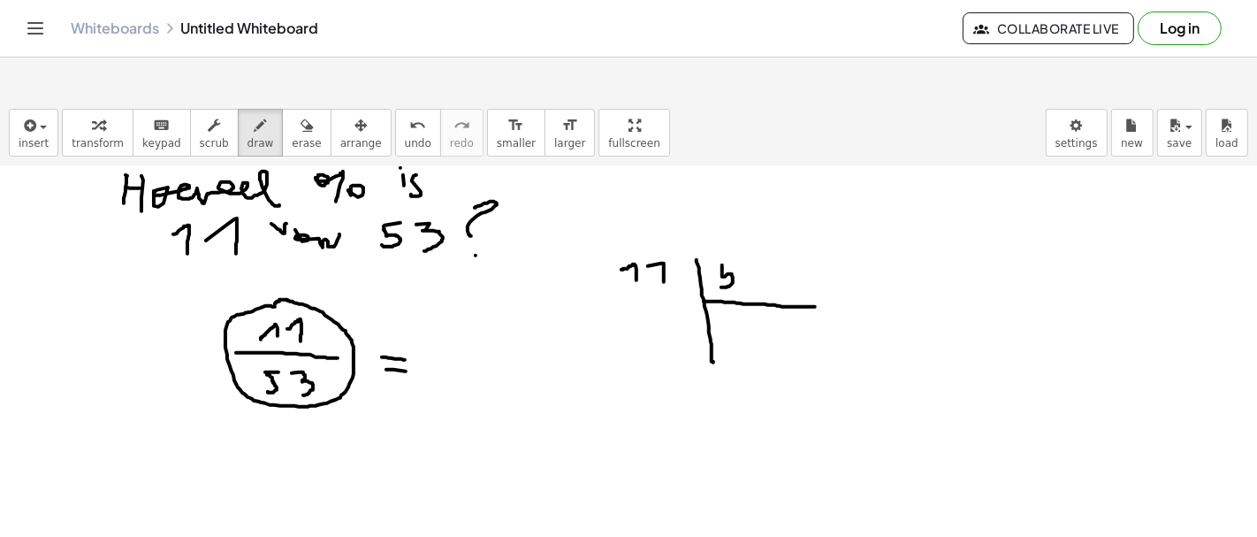
drag, startPoint x: 728, startPoint y: 223, endPoint x: 736, endPoint y: 222, distance: 8.9
drag, startPoint x: 740, startPoint y: 224, endPoint x: 747, endPoint y: 250, distance: 27.4
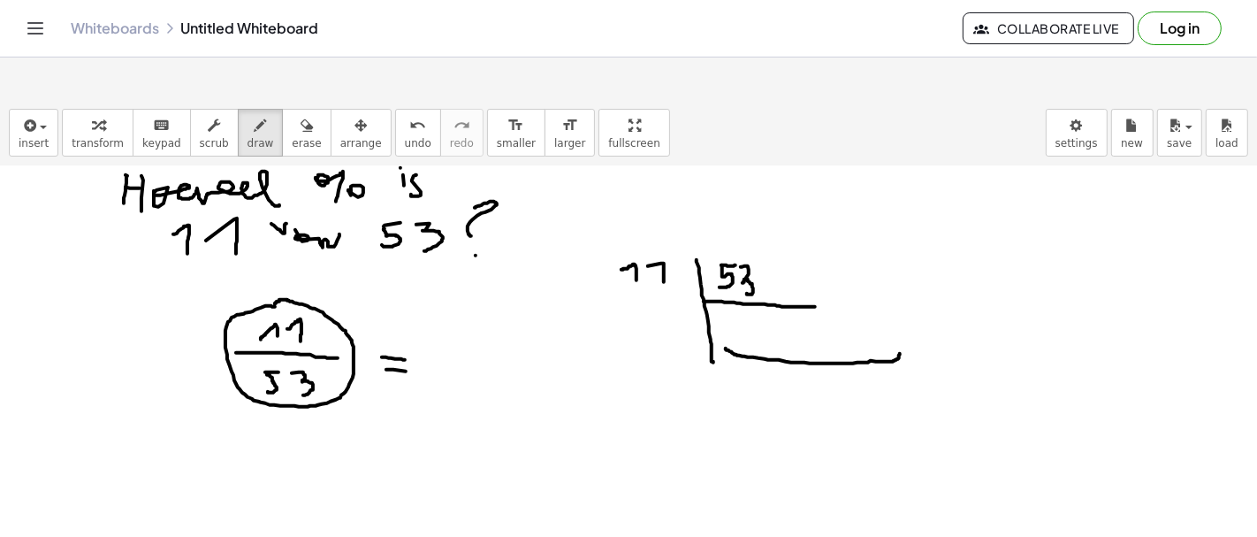
drag, startPoint x: 728, startPoint y: 307, endPoint x: 900, endPoint y: 310, distance: 171.5
click at [292, 137] on span "erase" at bounding box center [306, 143] width 29 height 12
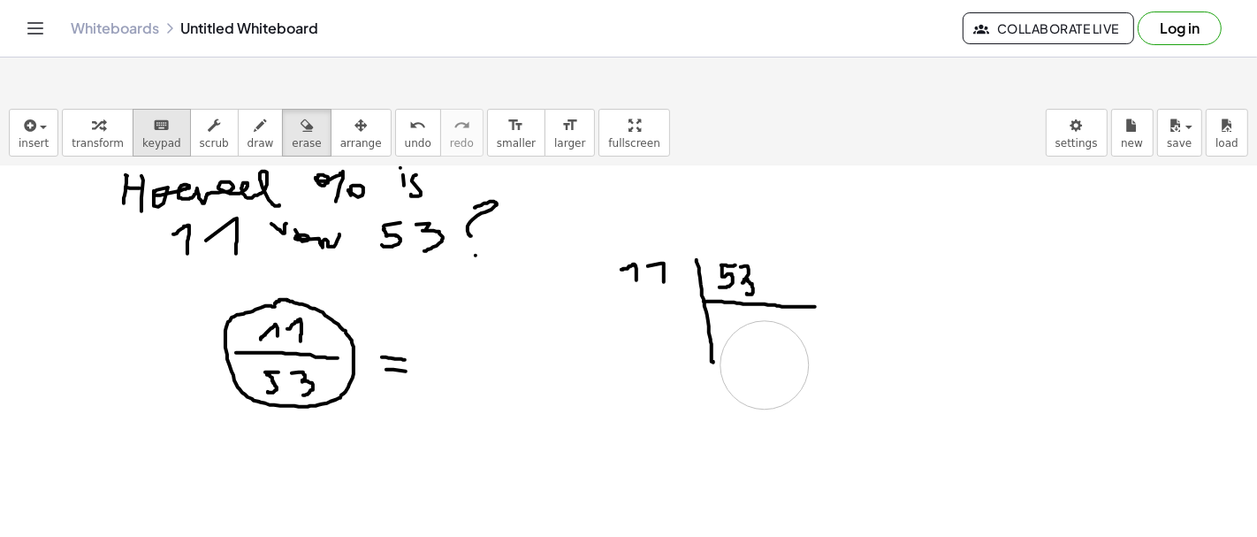
drag, startPoint x: 967, startPoint y: 324, endPoint x: 156, endPoint y: 96, distance: 843.0
click at [238, 109] on button "draw" at bounding box center [261, 133] width 46 height 48
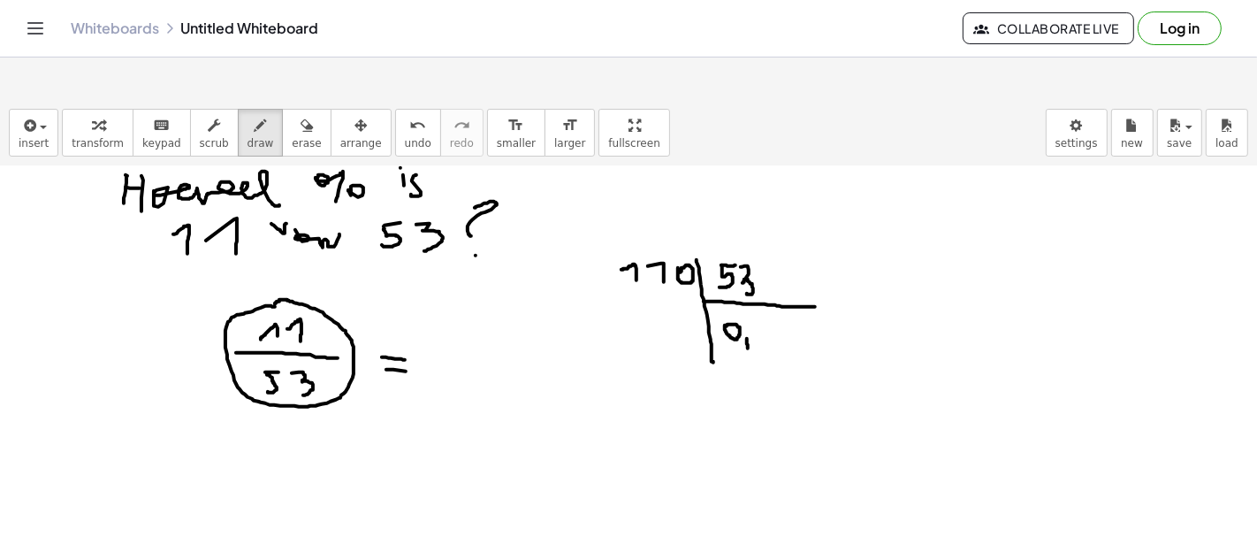
drag, startPoint x: 747, startPoint y: 296, endPoint x: 748, endPoint y: 311, distance: 15.1
drag, startPoint x: 757, startPoint y: 284, endPoint x: 781, endPoint y: 307, distance: 33.8
drag, startPoint x: 629, startPoint y: 254, endPoint x: 630, endPoint y: 272, distance: 18.6
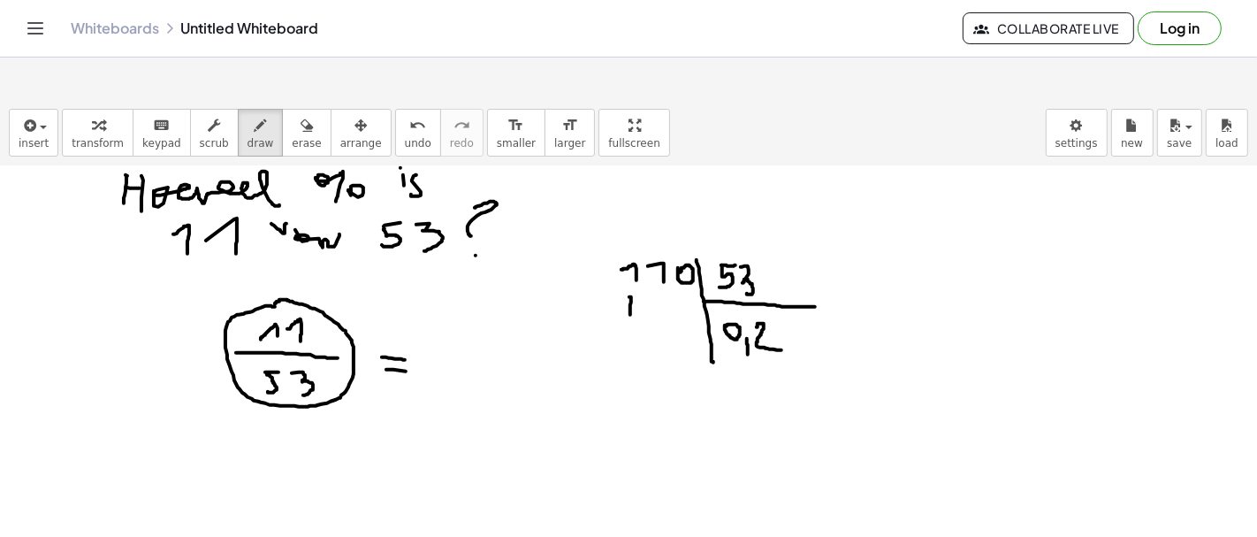
drag, startPoint x: 649, startPoint y: 266, endPoint x: 682, endPoint y: 263, distance: 32.8
drag, startPoint x: 692, startPoint y: 256, endPoint x: 687, endPoint y: 269, distance: 13.5
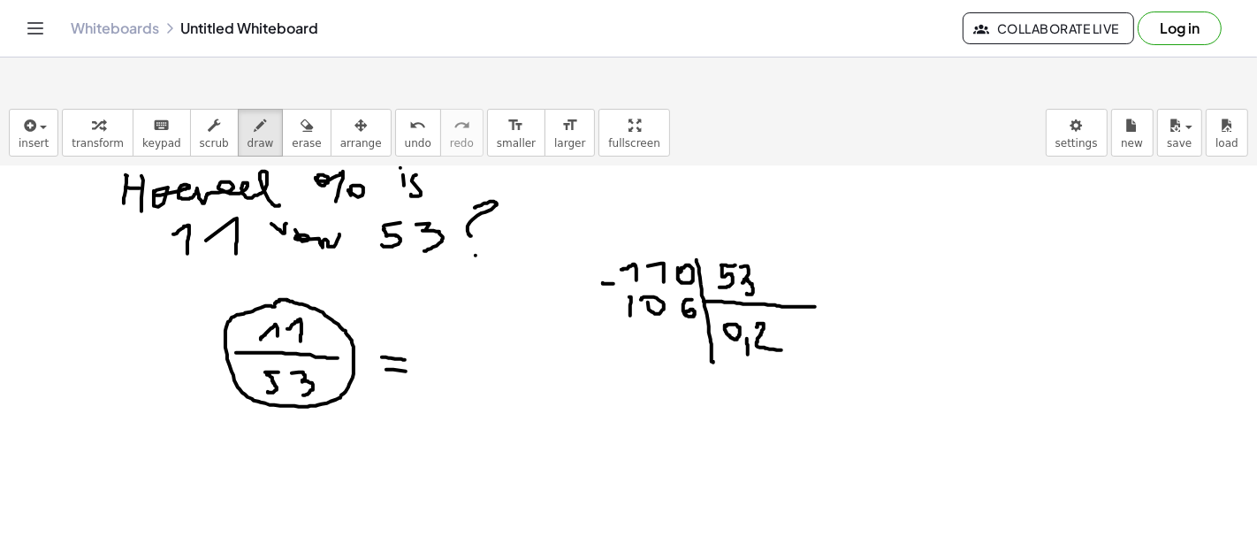
drag, startPoint x: 603, startPoint y: 240, endPoint x: 614, endPoint y: 240, distance: 10.6
drag, startPoint x: 634, startPoint y: 284, endPoint x: 699, endPoint y: 284, distance: 65.4
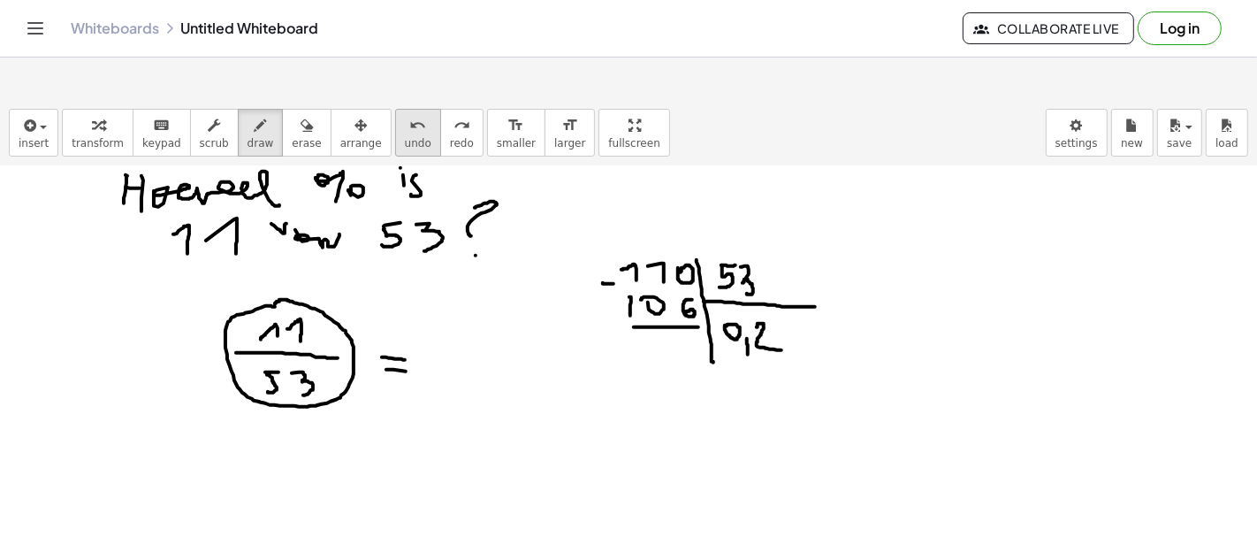
click at [409, 115] on icon "undo" at bounding box center [417, 125] width 17 height 21
click at [292, 137] on span "erase" at bounding box center [306, 143] width 29 height 12
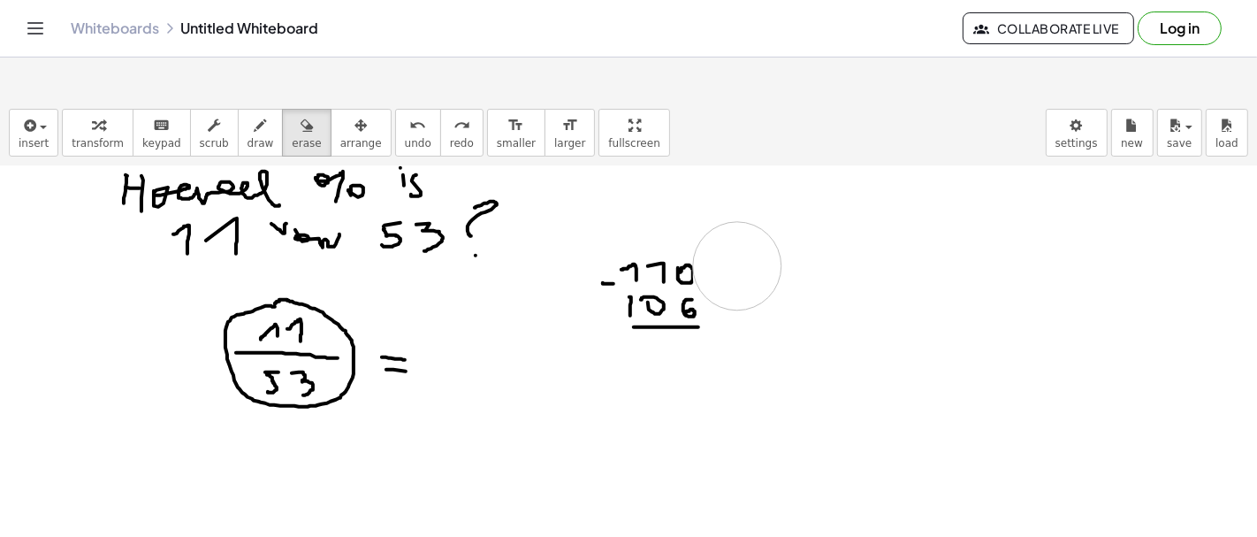
drag, startPoint x: 785, startPoint y: 327, endPoint x: 737, endPoint y: 223, distance: 114.7
click at [249, 109] on button "draw" at bounding box center [261, 133] width 46 height 48
drag, startPoint x: 629, startPoint y: 246, endPoint x: 789, endPoint y: 238, distance: 161.1
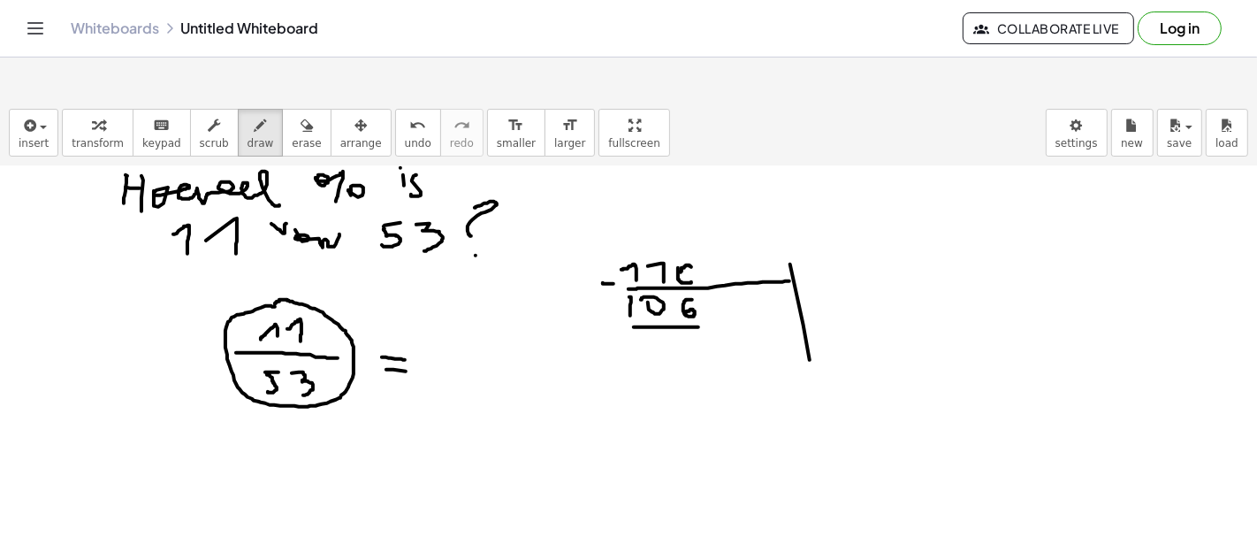
drag, startPoint x: 804, startPoint y: 282, endPoint x: 810, endPoint y: 327, distance: 45.5
drag, startPoint x: 682, startPoint y: 225, endPoint x: 689, endPoint y: 234, distance: 10.8
drag, startPoint x: 801, startPoint y: 255, endPoint x: 929, endPoint y: 238, distance: 129.4
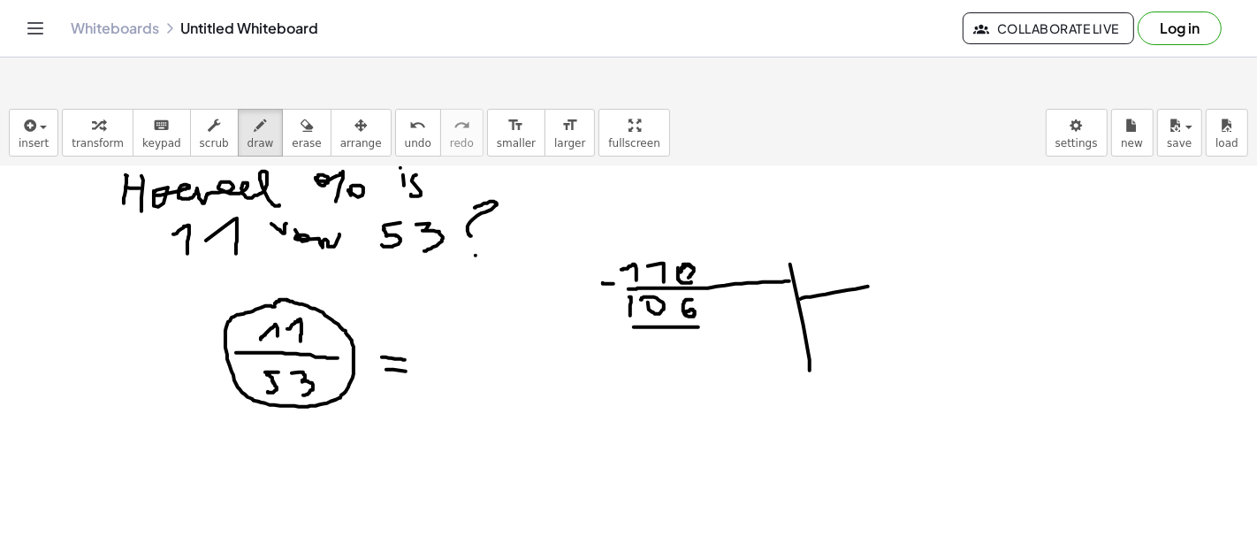
drag, startPoint x: 805, startPoint y: 224, endPoint x: 809, endPoint y: 242, distance: 18.9
drag, startPoint x: 820, startPoint y: 220, endPoint x: 828, endPoint y: 242, distance: 23.5
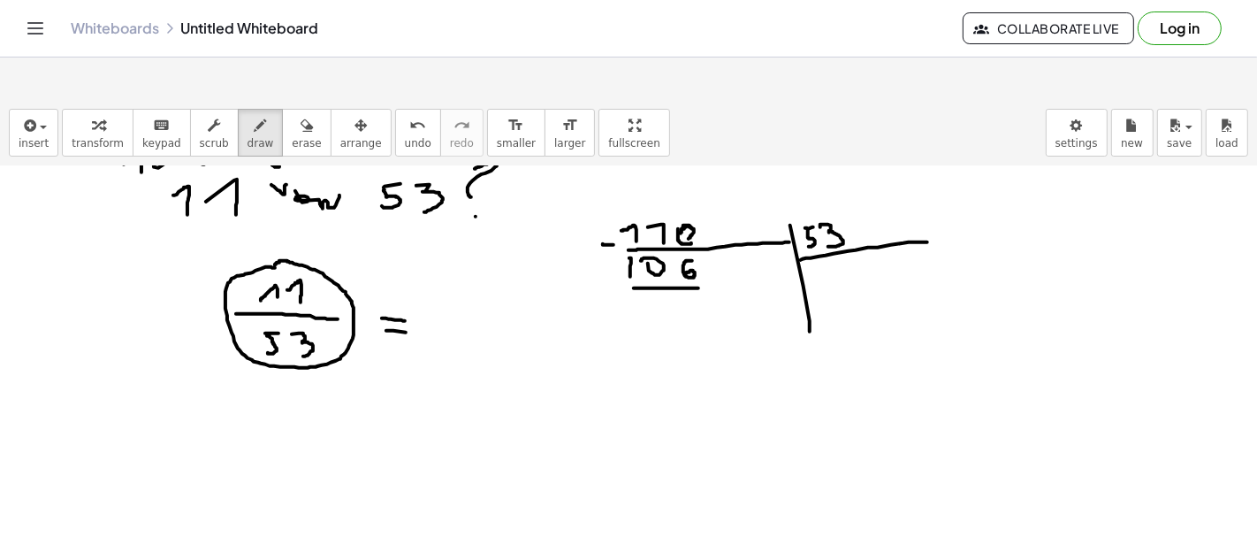
scroll to position [1477, 0]
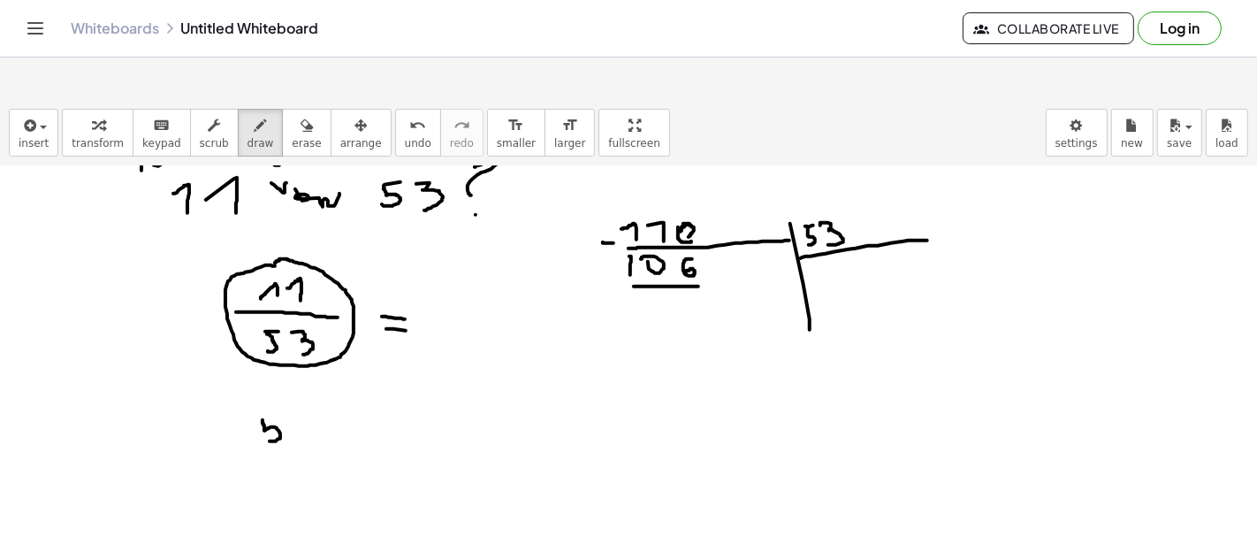
drag, startPoint x: 263, startPoint y: 377, endPoint x: 269, endPoint y: 385, distance: 10.1
drag, startPoint x: 264, startPoint y: 375, endPoint x: 278, endPoint y: 376, distance: 13.3
drag, startPoint x: 287, startPoint y: 377, endPoint x: 298, endPoint y: 394, distance: 19.9
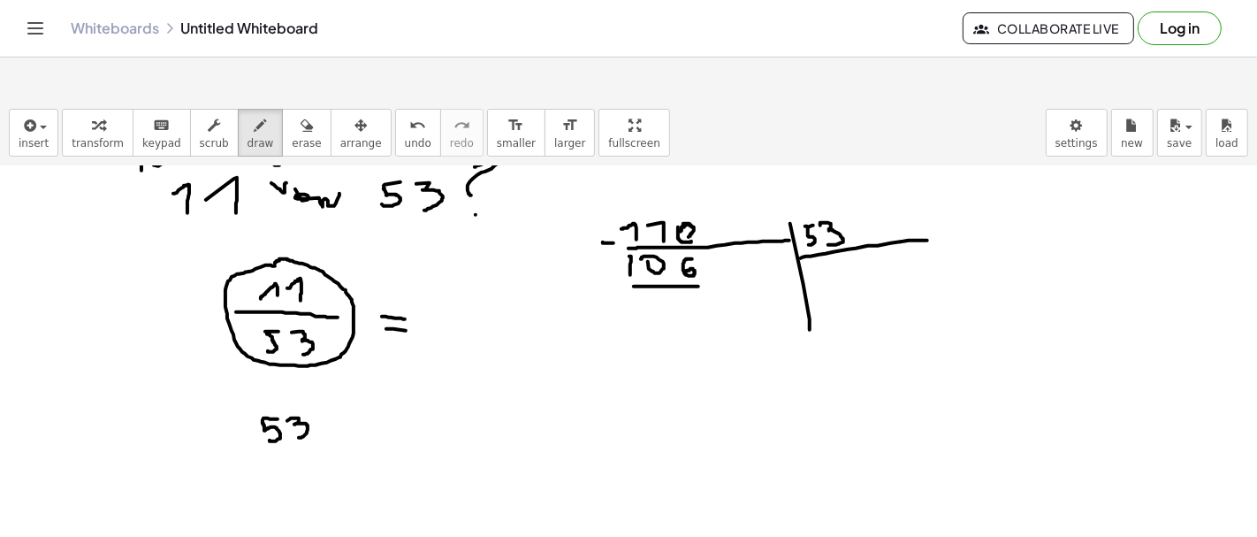
drag, startPoint x: 323, startPoint y: 373, endPoint x: 322, endPoint y: 431, distance: 57.5
drag, startPoint x: 330, startPoint y: 397, endPoint x: 409, endPoint y: 380, distance: 81.3
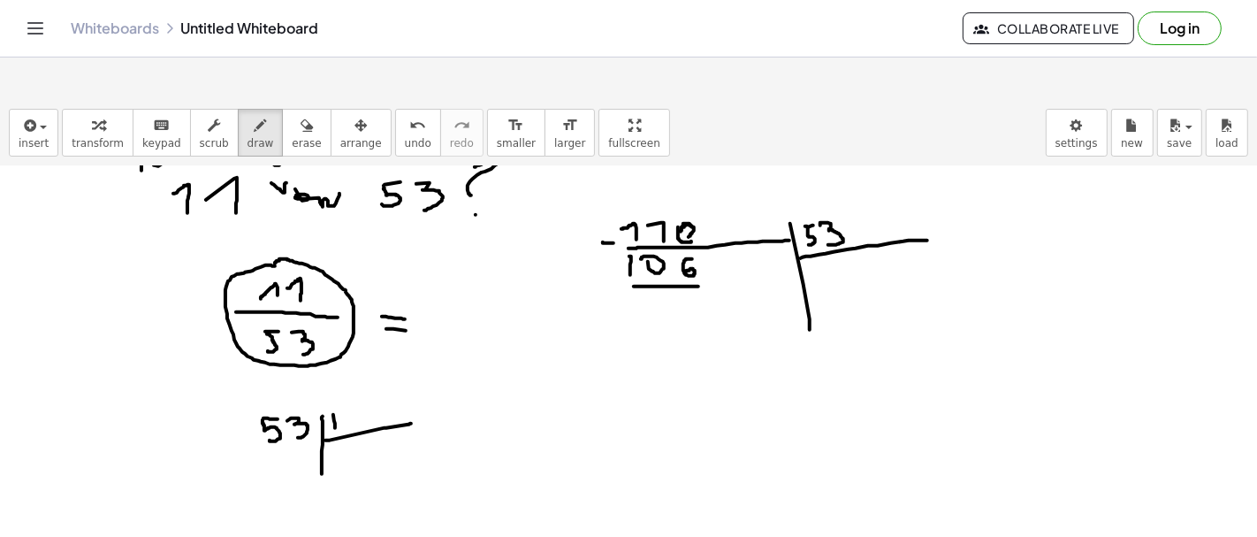
drag, startPoint x: 333, startPoint y: 371, endPoint x: 335, endPoint y: 385, distance: 13.4
drag, startPoint x: 347, startPoint y: 372, endPoint x: 350, endPoint y: 384, distance: 11.8
drag, startPoint x: 222, startPoint y: 393, endPoint x: 246, endPoint y: 394, distance: 23.9
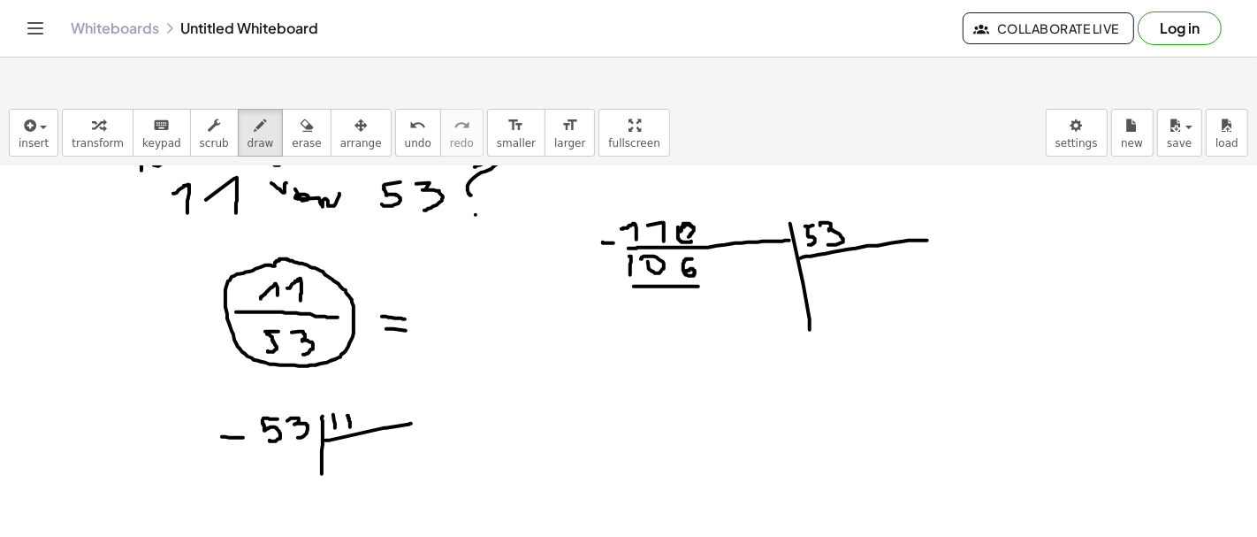
drag, startPoint x: 337, startPoint y: 400, endPoint x: 344, endPoint y: 410, distance: 12.7
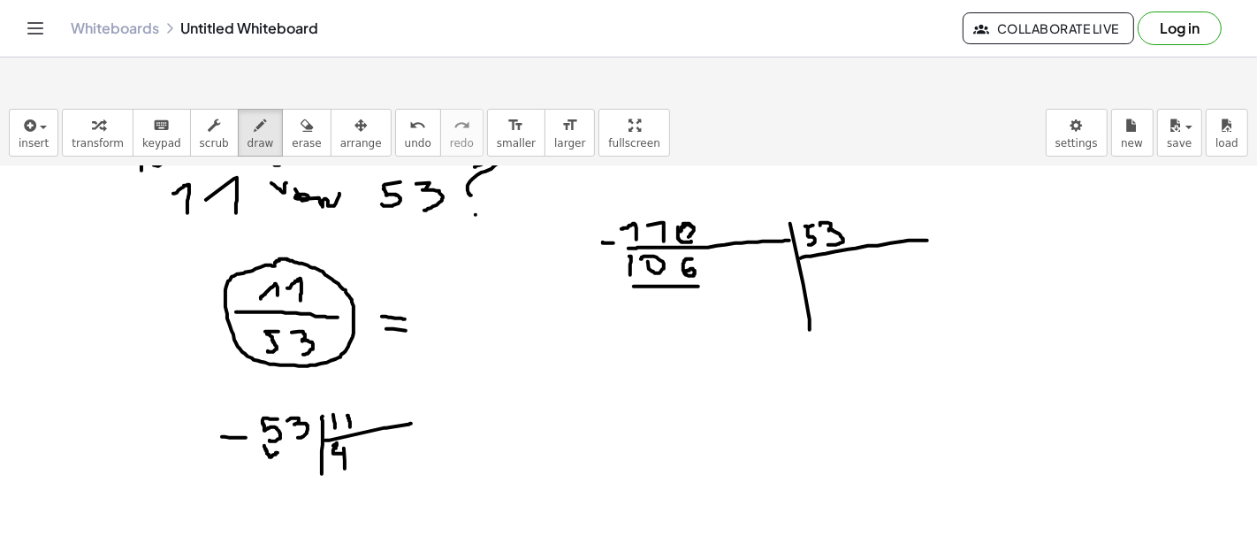
drag, startPoint x: 264, startPoint y: 402, endPoint x: 282, endPoint y: 428, distance: 31.1
drag, startPoint x: 298, startPoint y: 413, endPoint x: 306, endPoint y: 423, distance: 12.6
drag, startPoint x: 301, startPoint y: 432, endPoint x: 326, endPoint y: 433, distance: 25.7
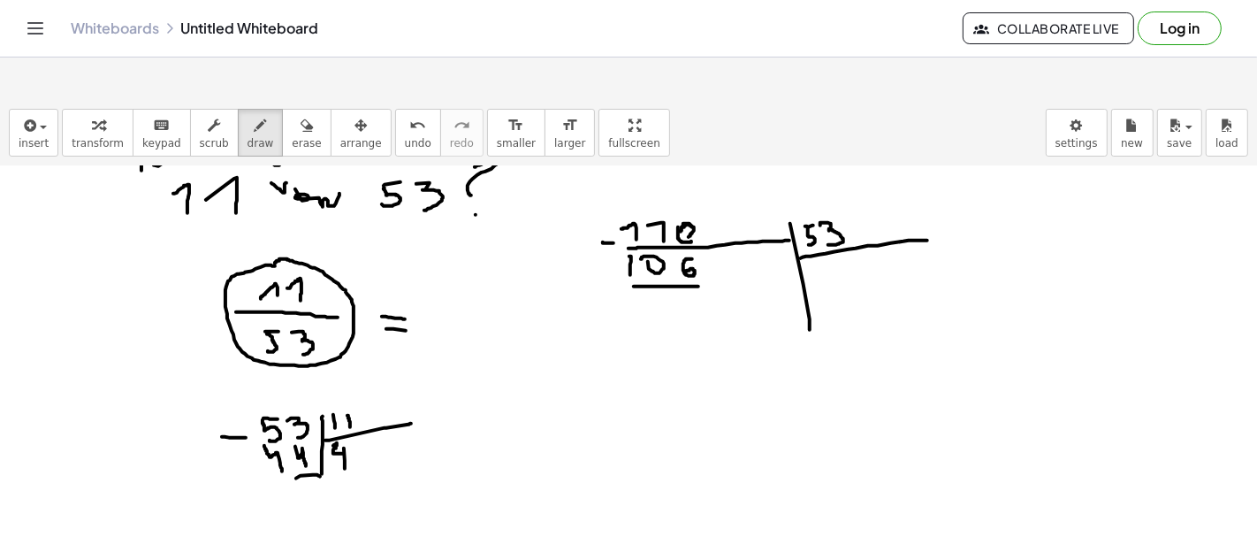
drag, startPoint x: 302, startPoint y: 441, endPoint x: 301, endPoint y: 458, distance: 16.9
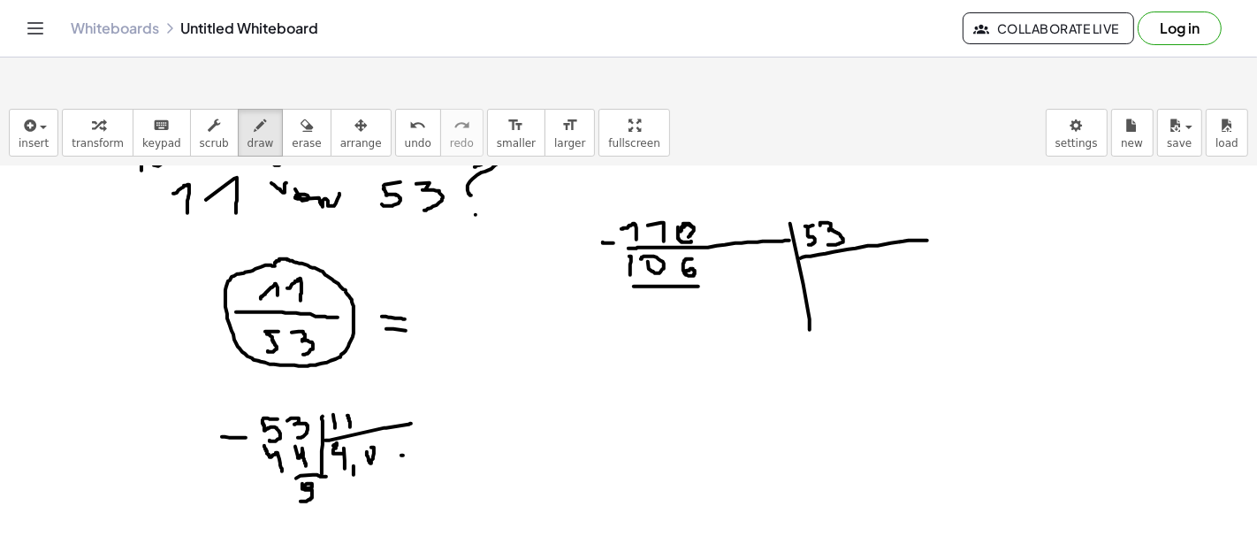
click at [405, 137] on span "undo" at bounding box center [418, 143] width 27 height 12
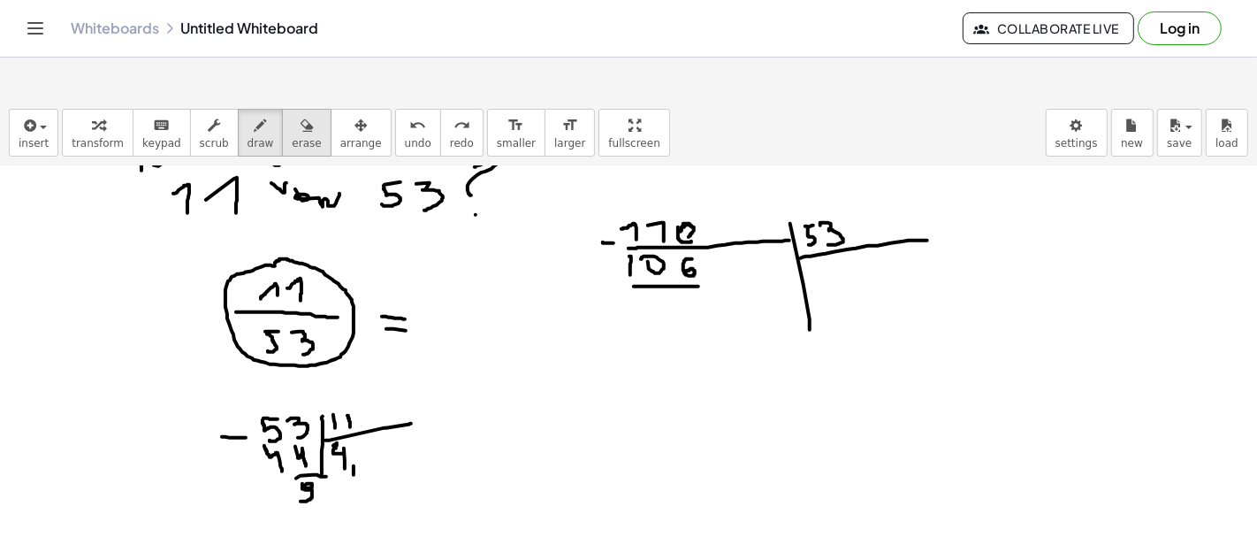
click at [292, 137] on span "erase" at bounding box center [306, 143] width 29 height 12
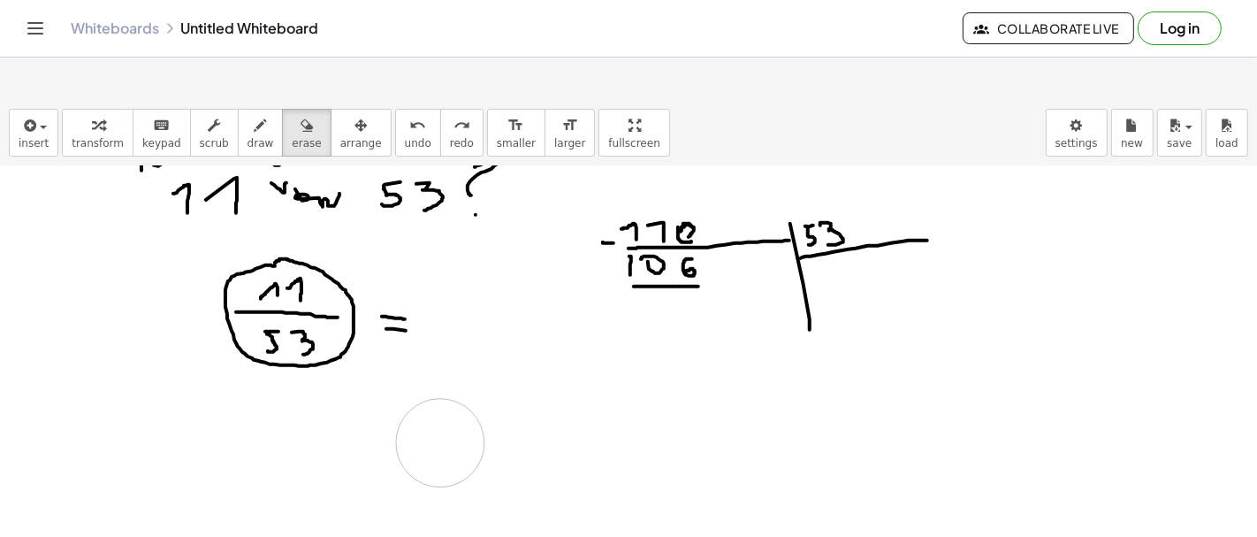
drag, startPoint x: 331, startPoint y: 458, endPoint x: 253, endPoint y: 229, distance: 241.8
click at [248, 137] on span "draw" at bounding box center [261, 143] width 27 height 12
click at [301, 115] on icon "button" at bounding box center [307, 125] width 12 height 21
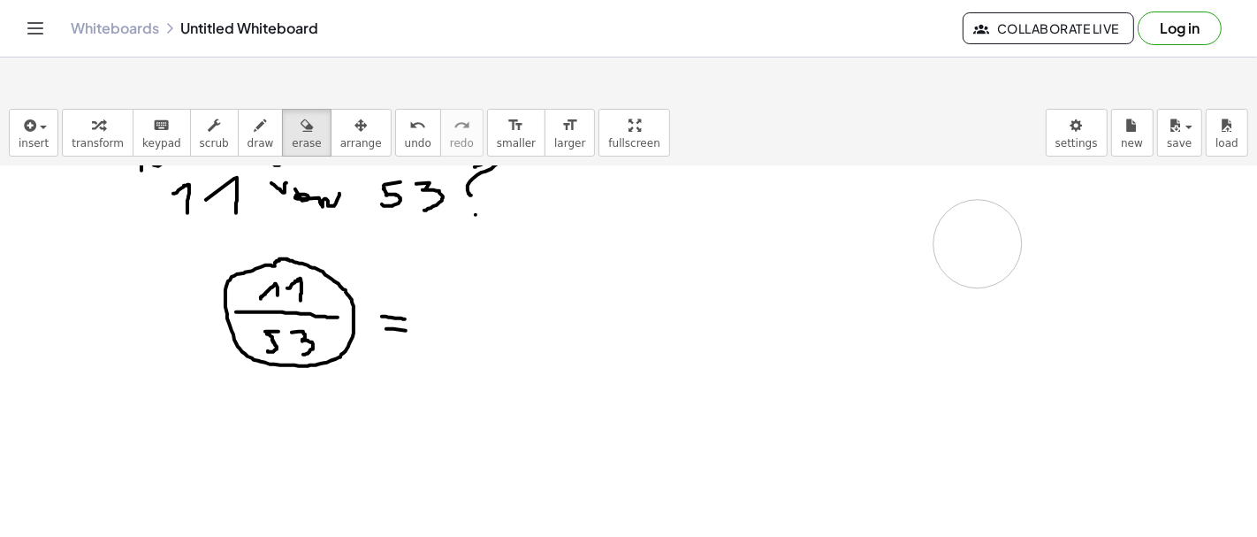
drag, startPoint x: 849, startPoint y: 281, endPoint x: 222, endPoint y: 36, distance: 672.9
drag, startPoint x: 230, startPoint y: 69, endPoint x: 573, endPoint y: 178, distance: 359.8
click at [238, 109] on button "draw" at bounding box center [261, 133] width 46 height 48
drag, startPoint x: 672, startPoint y: 183, endPoint x: 690, endPoint y: 202, distance: 25.6
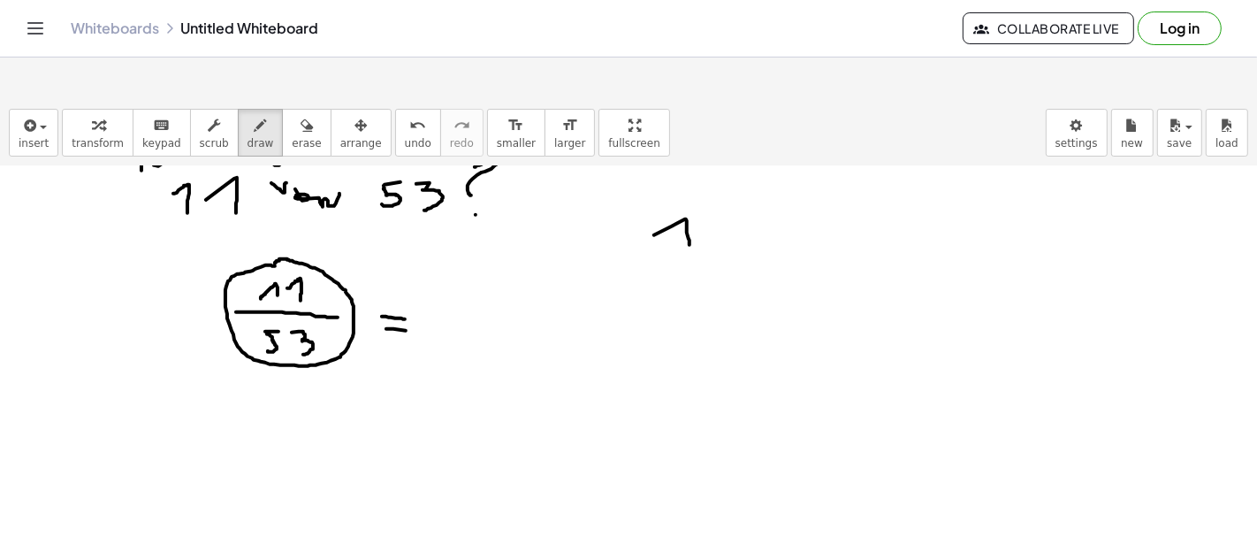
drag, startPoint x: 709, startPoint y: 190, endPoint x: 721, endPoint y: 202, distance: 16.9
drag, startPoint x: 775, startPoint y: 166, endPoint x: 793, endPoint y: 273, distance: 108.4
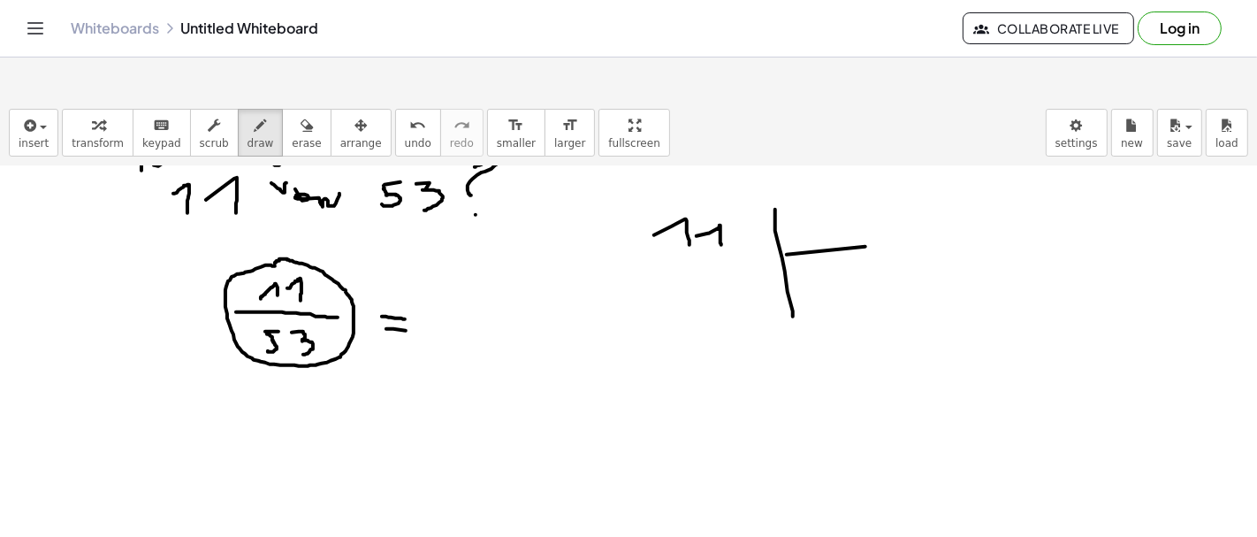
drag, startPoint x: 865, startPoint y: 203, endPoint x: 889, endPoint y: 202, distance: 23.9
drag, startPoint x: 789, startPoint y: 187, endPoint x: 796, endPoint y: 202, distance: 15.4
drag, startPoint x: 790, startPoint y: 177, endPoint x: 804, endPoint y: 177, distance: 14.1
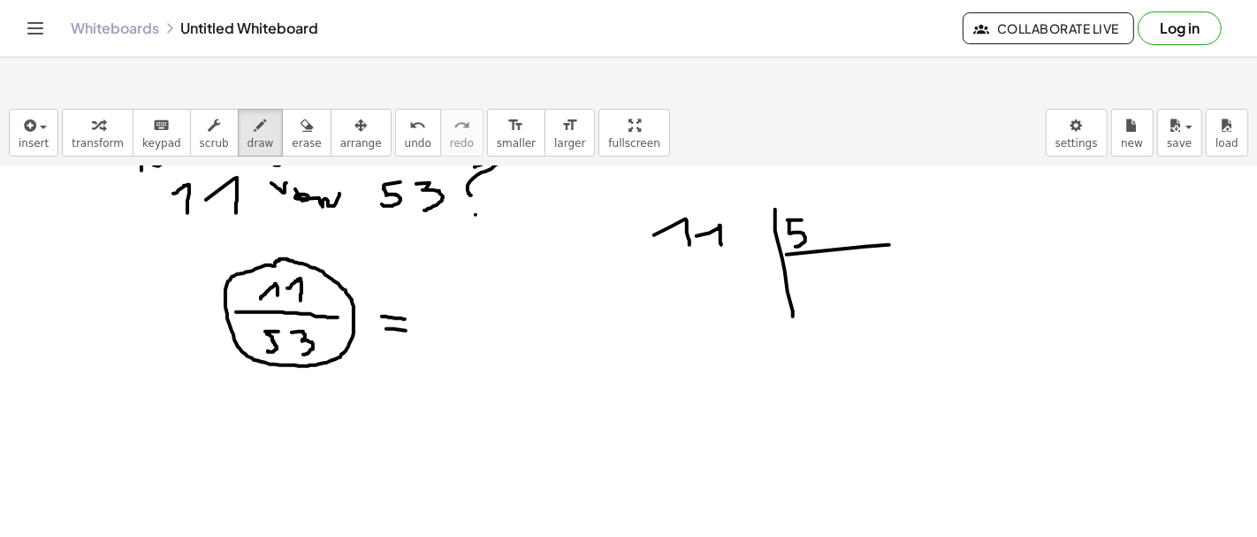
drag, startPoint x: 826, startPoint y: 172, endPoint x: 823, endPoint y: 195, distance: 23.1
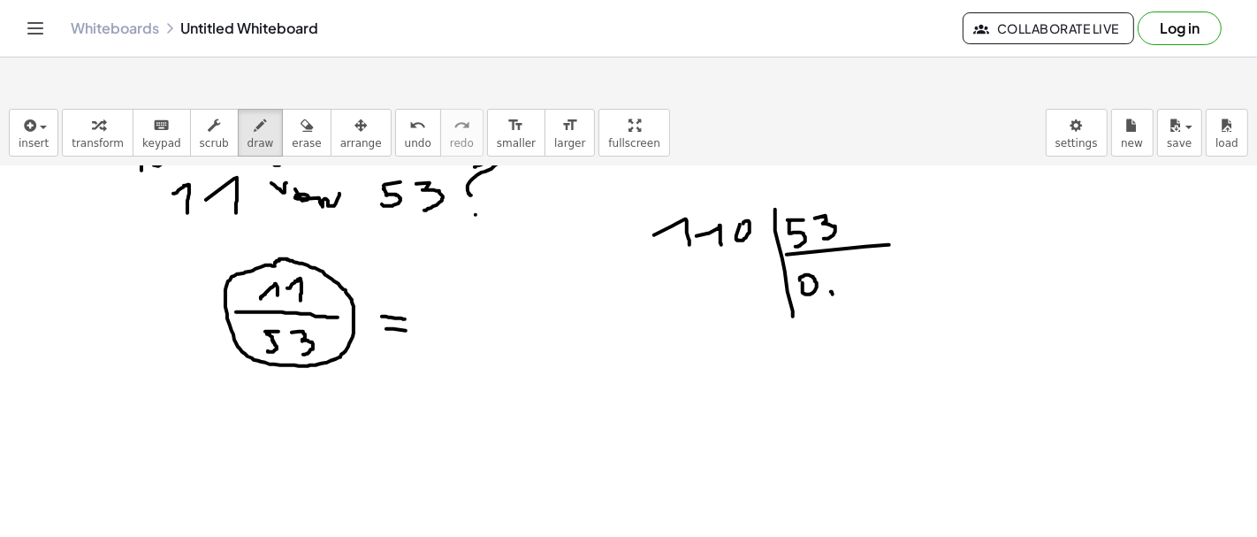
drag, startPoint x: 831, startPoint y: 248, endPoint x: 832, endPoint y: 263, distance: 15.1
drag, startPoint x: 847, startPoint y: 231, endPoint x: 866, endPoint y: 251, distance: 28.1
drag, startPoint x: 686, startPoint y: 218, endPoint x: 687, endPoint y: 237, distance: 18.6
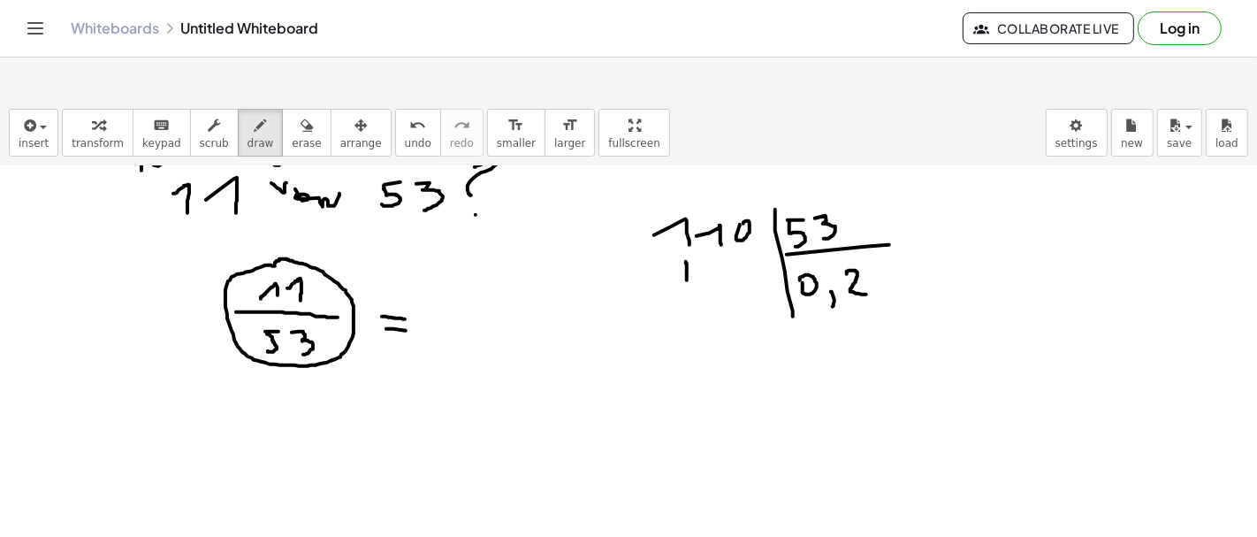
drag, startPoint x: 751, startPoint y: 219, endPoint x: 750, endPoint y: 239, distance: 19.5
drag, startPoint x: 643, startPoint y: 214, endPoint x: 656, endPoint y: 212, distance: 13.4
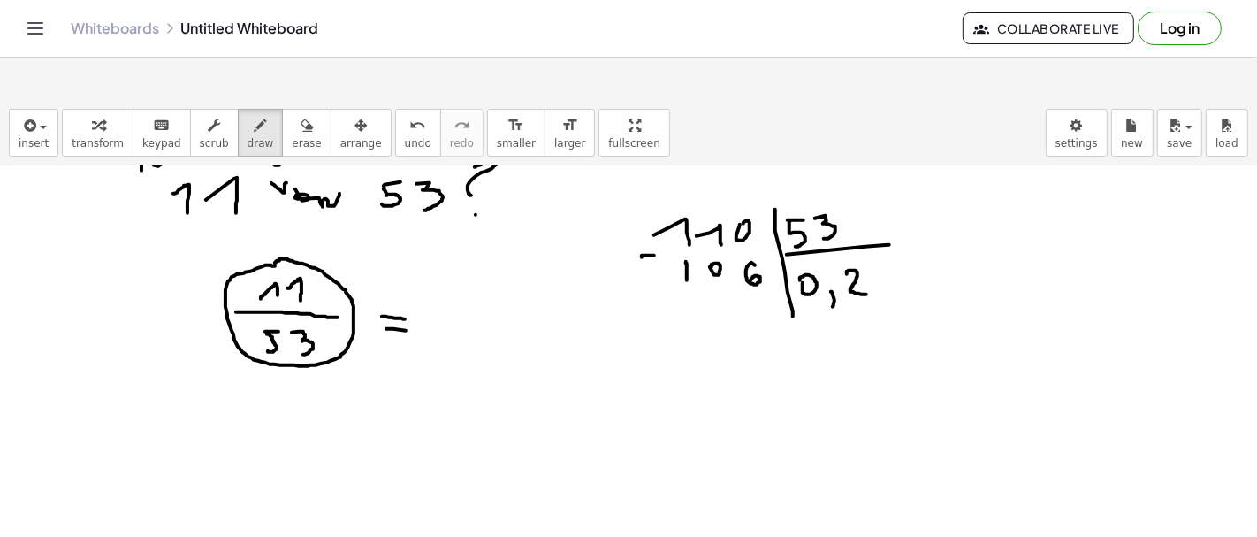
drag, startPoint x: 667, startPoint y: 253, endPoint x: 770, endPoint y: 263, distance: 104.0
drag, startPoint x: 758, startPoint y: 289, endPoint x: 766, endPoint y: 305, distance: 17.8
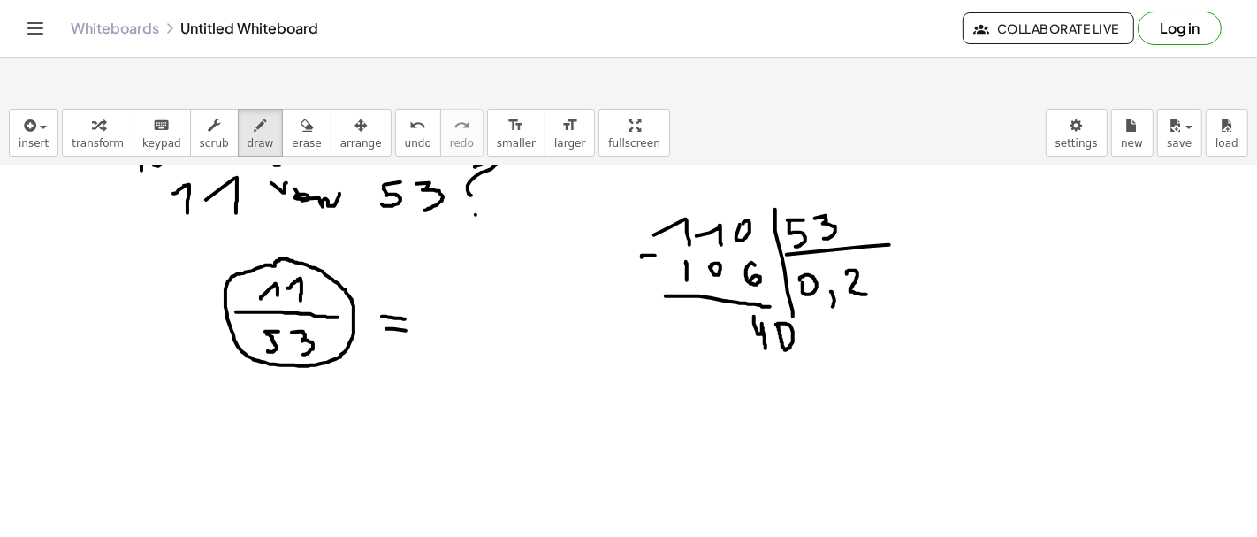
drag, startPoint x: 733, startPoint y: 307, endPoint x: 743, endPoint y: 307, distance: 9.7
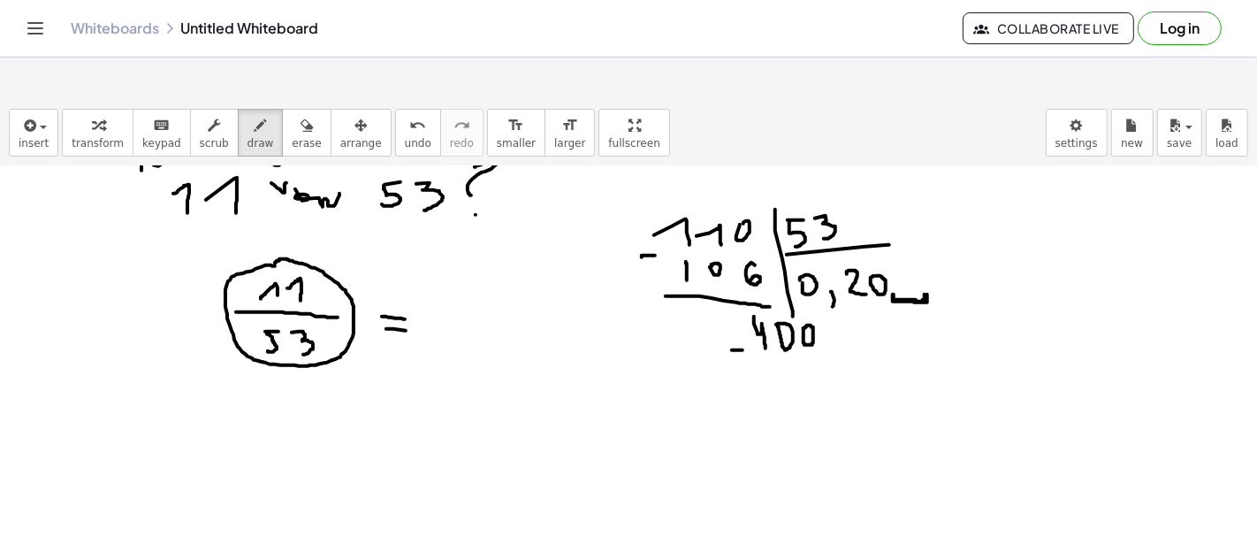
drag, startPoint x: 894, startPoint y: 251, endPoint x: 927, endPoint y: 255, distance: 33.8
drag, startPoint x: 899, startPoint y: 232, endPoint x: 914, endPoint y: 253, distance: 26.0
drag, startPoint x: 908, startPoint y: 240, endPoint x: 921, endPoint y: 239, distance: 13.4
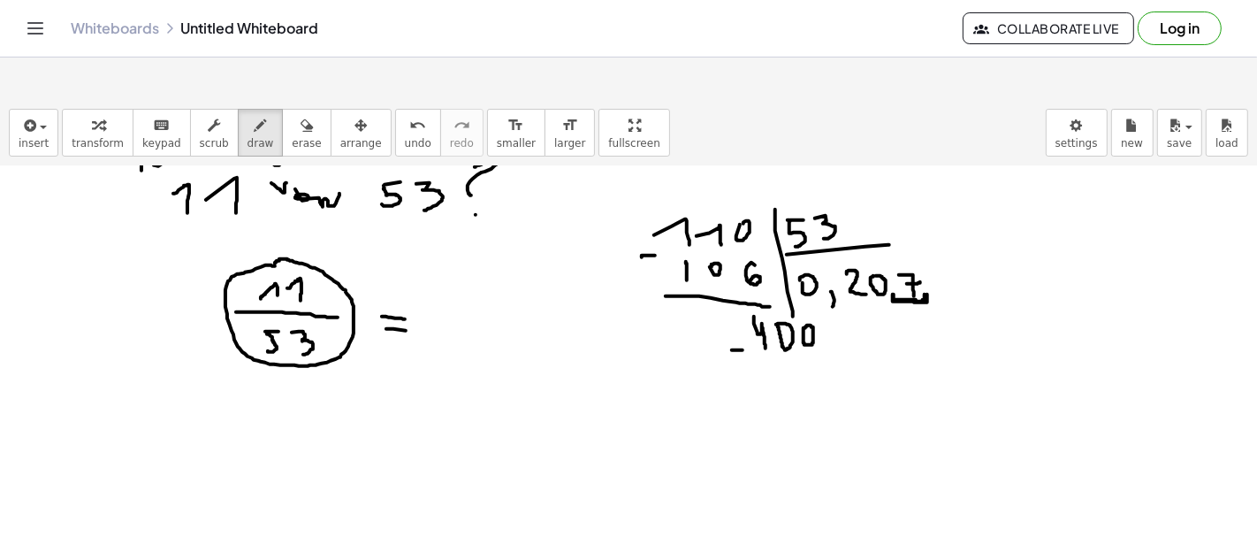
drag, startPoint x: 759, startPoint y: 323, endPoint x: 765, endPoint y: 349, distance: 27.0
drag, startPoint x: 779, startPoint y: 326, endPoint x: 790, endPoint y: 350, distance: 26.5
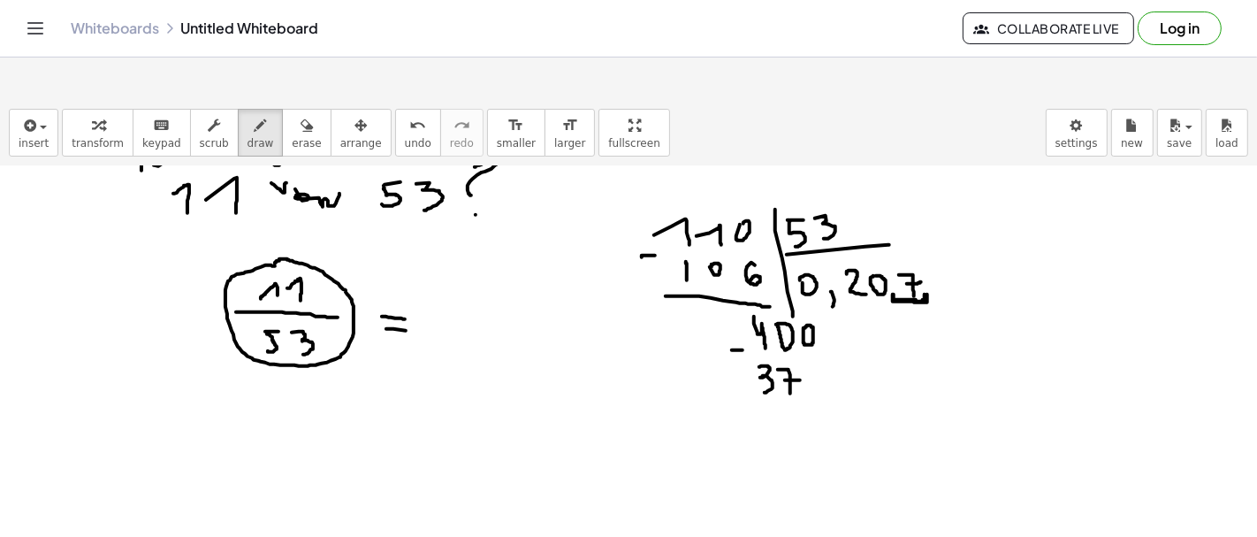
drag, startPoint x: 812, startPoint y: 329, endPoint x: 812, endPoint y: 351, distance: 22.1
drag, startPoint x: 1050, startPoint y: 230, endPoint x: 1056, endPoint y: 239, distance: 10.8
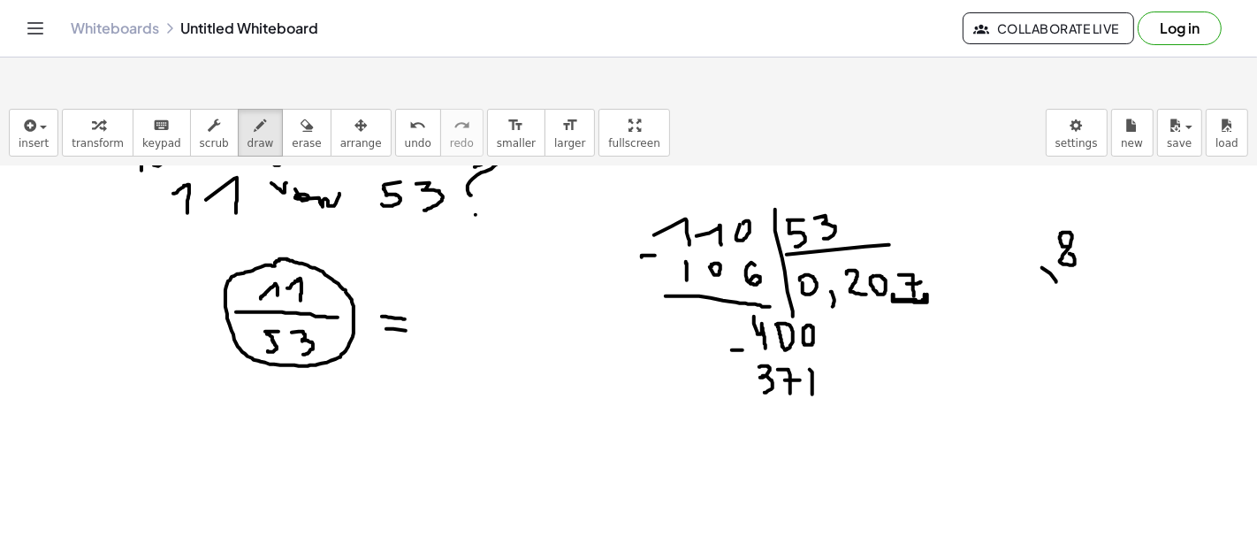
drag, startPoint x: 1066, startPoint y: 233, endPoint x: 1074, endPoint y: 254, distance: 21.8
drag, startPoint x: 1096, startPoint y: 235, endPoint x: 1097, endPoint y: 248, distance: 12.4
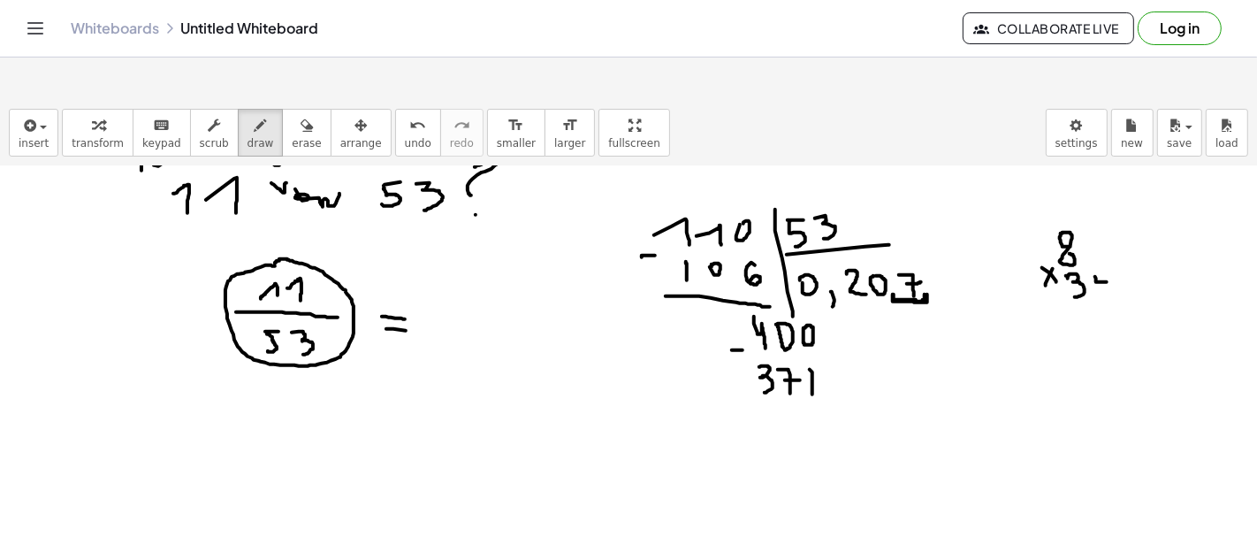
click at [292, 137] on span "erase" at bounding box center [306, 143] width 29 height 12
drag, startPoint x: 1158, startPoint y: 264, endPoint x: 1093, endPoint y: 264, distance: 65.4
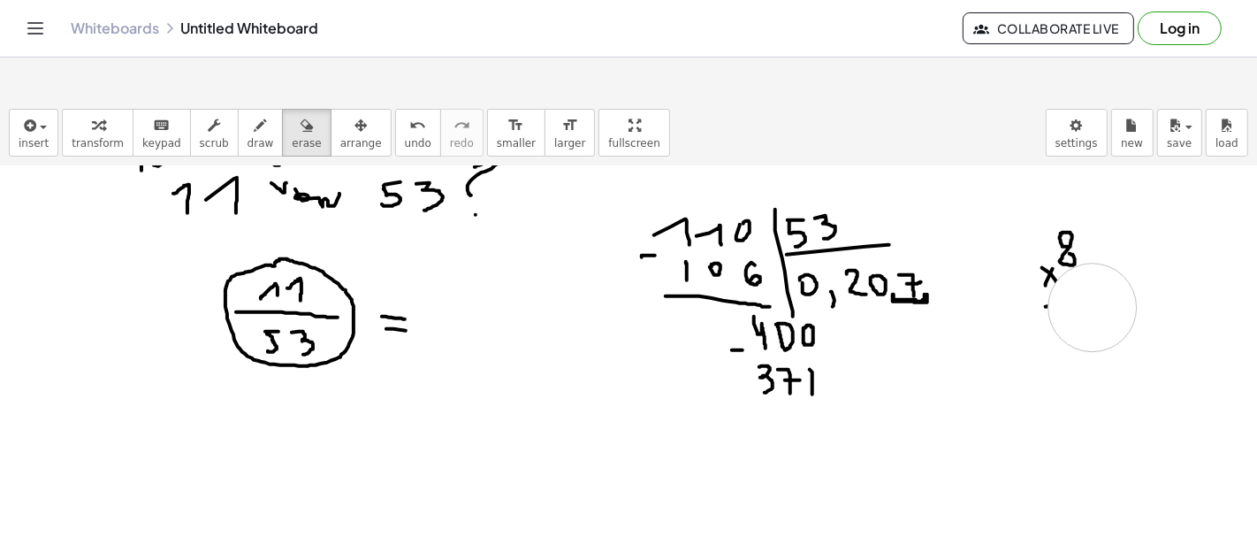
click at [255, 115] on icon "button" at bounding box center [261, 125] width 12 height 21
drag, startPoint x: 1064, startPoint y: 233, endPoint x: 1065, endPoint y: 259, distance: 25.7
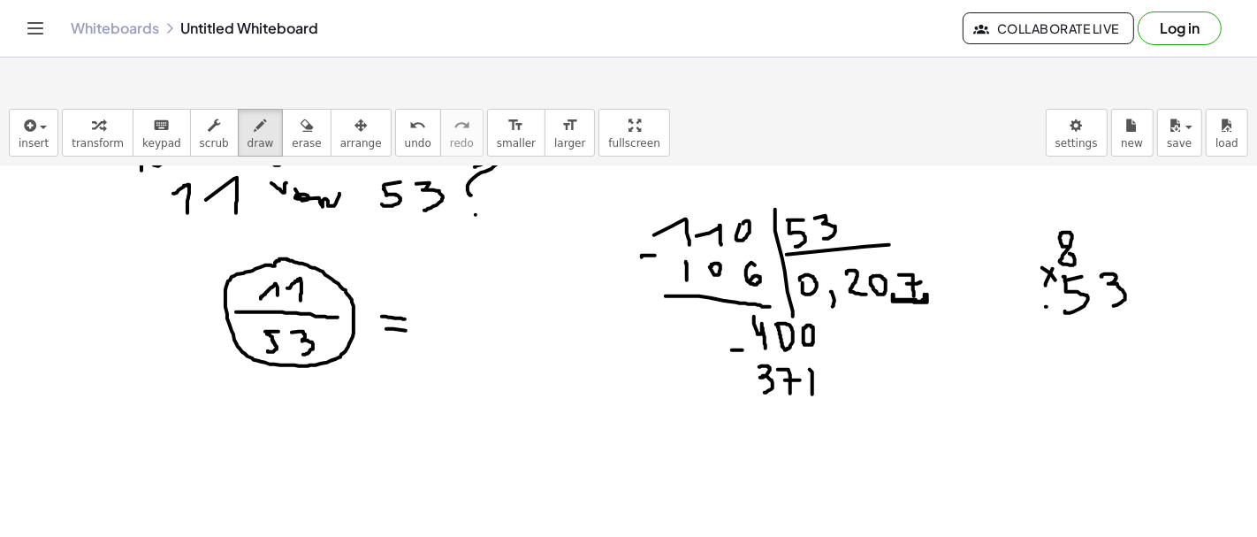
drag, startPoint x: 1102, startPoint y: 233, endPoint x: 1109, endPoint y: 263, distance: 30.9
drag, startPoint x: 1054, startPoint y: 301, endPoint x: 1079, endPoint y: 334, distance: 42.3
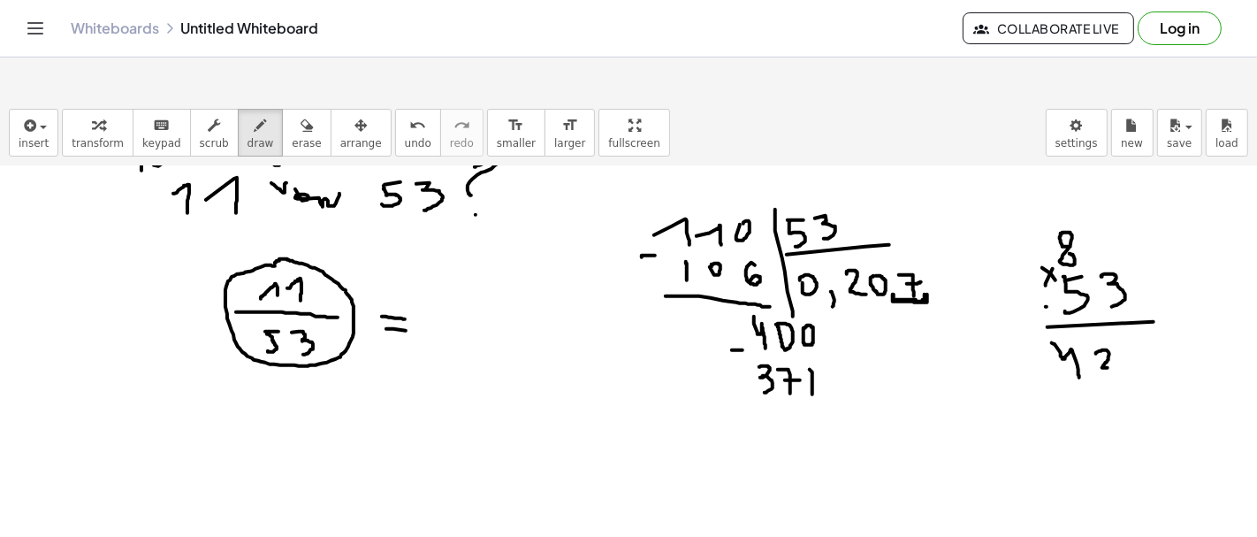
drag, startPoint x: 1096, startPoint y: 310, endPoint x: 1117, endPoint y: 324, distance: 24.8
drag, startPoint x: 1131, startPoint y: 309, endPoint x: 1147, endPoint y: 336, distance: 30.9
drag, startPoint x: 758, startPoint y: 362, endPoint x: 835, endPoint y: 370, distance: 77.2
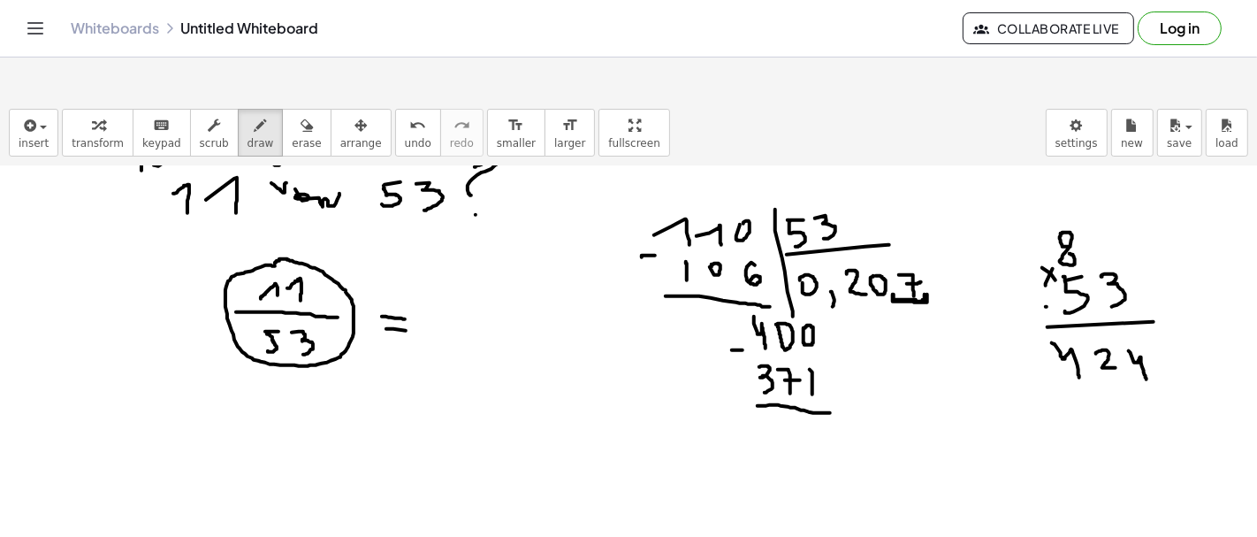
drag, startPoint x: 784, startPoint y: 379, endPoint x: 799, endPoint y: 398, distance: 23.9
drag, startPoint x: 823, startPoint y: 385, endPoint x: 809, endPoint y: 400, distance: 20.6
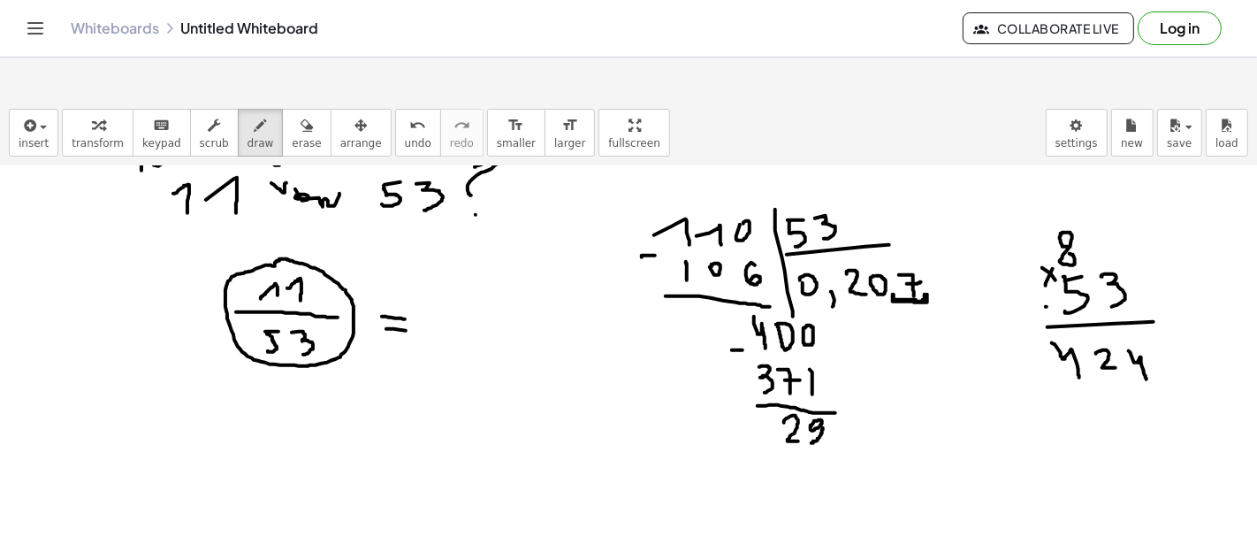
drag, startPoint x: 933, startPoint y: 248, endPoint x: 962, endPoint y: 248, distance: 29.2
drag, startPoint x: 941, startPoint y: 229, endPoint x: 939, endPoint y: 247, distance: 17.8
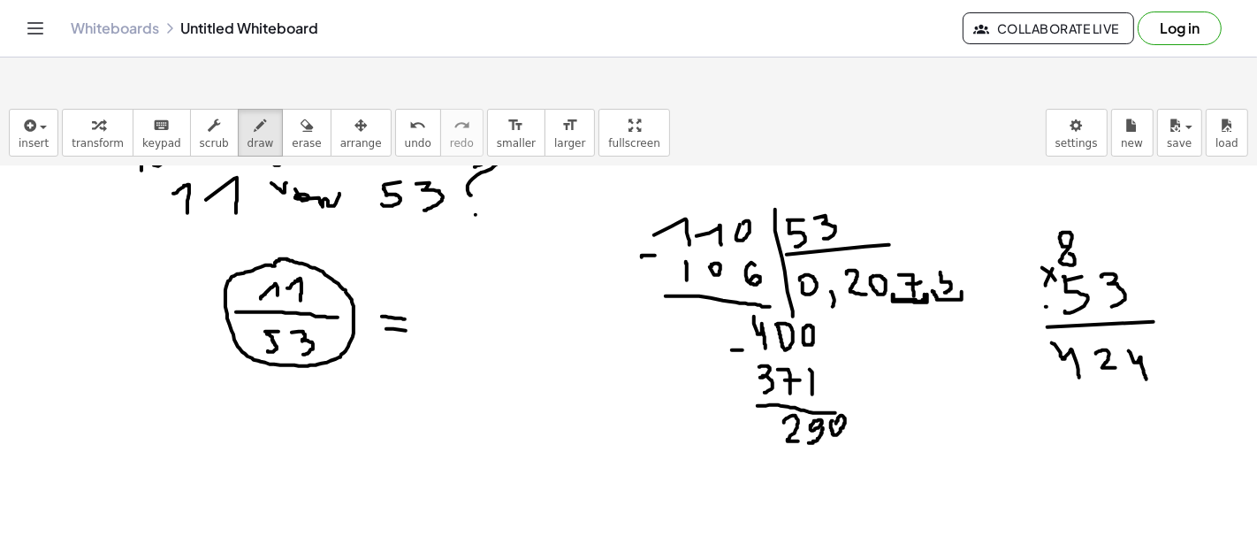
drag, startPoint x: 939, startPoint y: 225, endPoint x: 951, endPoint y: 225, distance: 12.4
drag, startPoint x: 787, startPoint y: 406, endPoint x: 807, endPoint y: 424, distance: 27.5
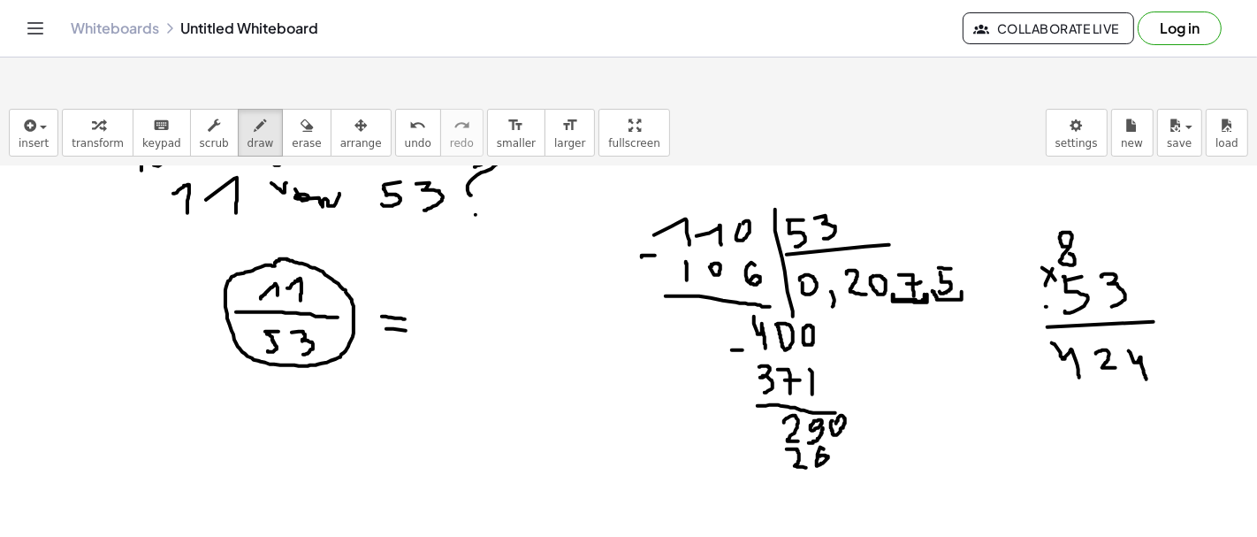
drag, startPoint x: 820, startPoint y: 404, endPoint x: 819, endPoint y: 413, distance: 9.0
drag, startPoint x: 842, startPoint y: 407, endPoint x: 843, endPoint y: 428, distance: 21.3
drag, startPoint x: 843, startPoint y: 405, endPoint x: 858, endPoint y: 406, distance: 14.2
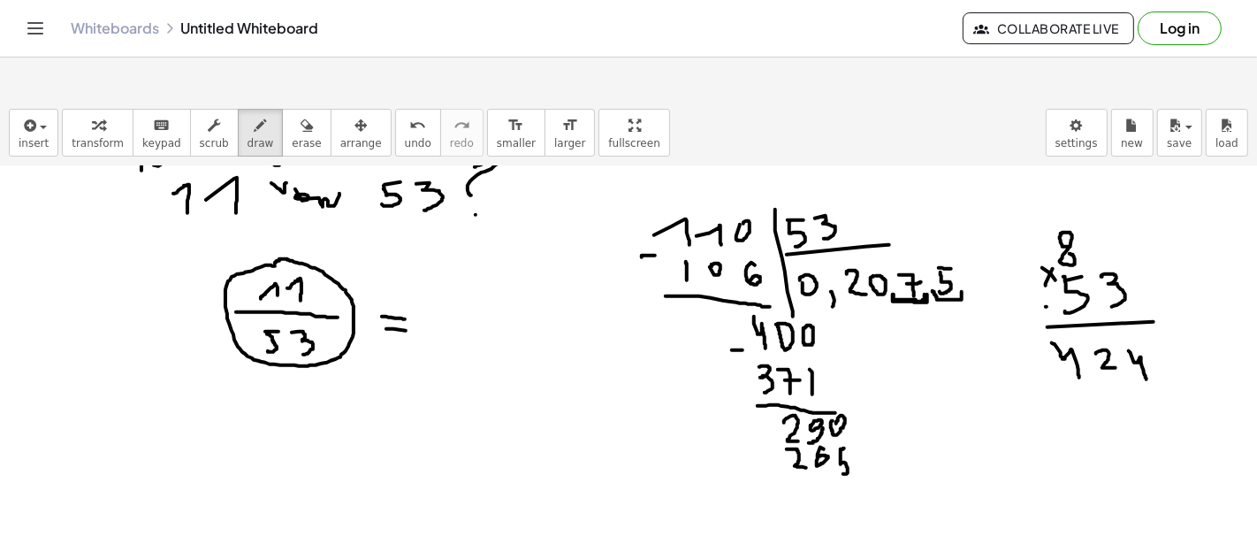
drag, startPoint x: 802, startPoint y: 444, endPoint x: 857, endPoint y: 443, distance: 54.8
drag, startPoint x: 821, startPoint y: 457, endPoint x: 838, endPoint y: 471, distance: 22.0
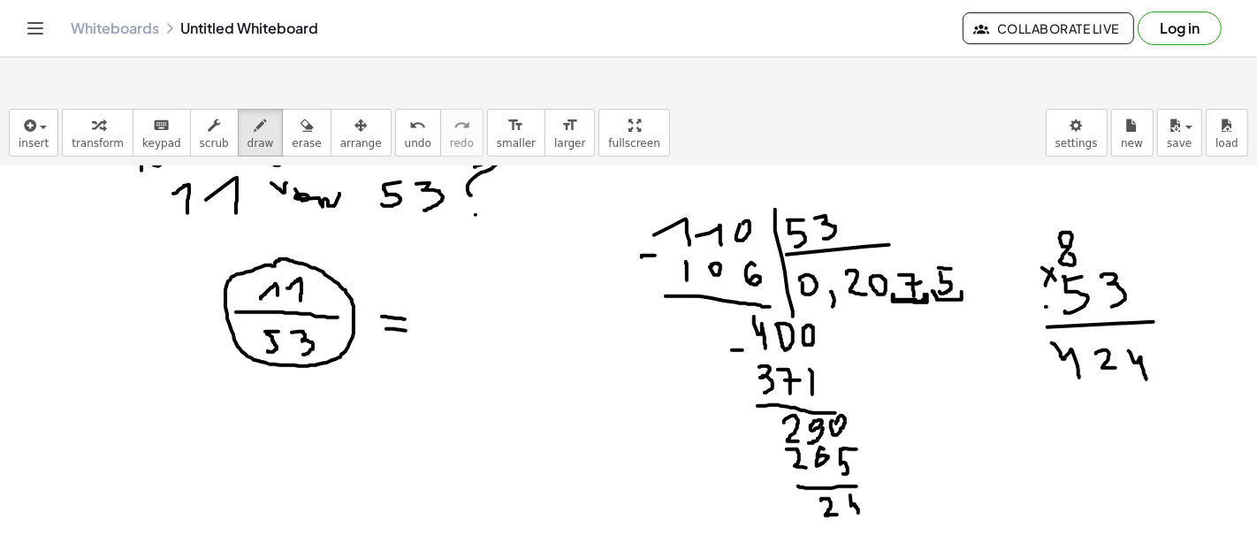
drag, startPoint x: 851, startPoint y: 461, endPoint x: 851, endPoint y: 473, distance: 12.4
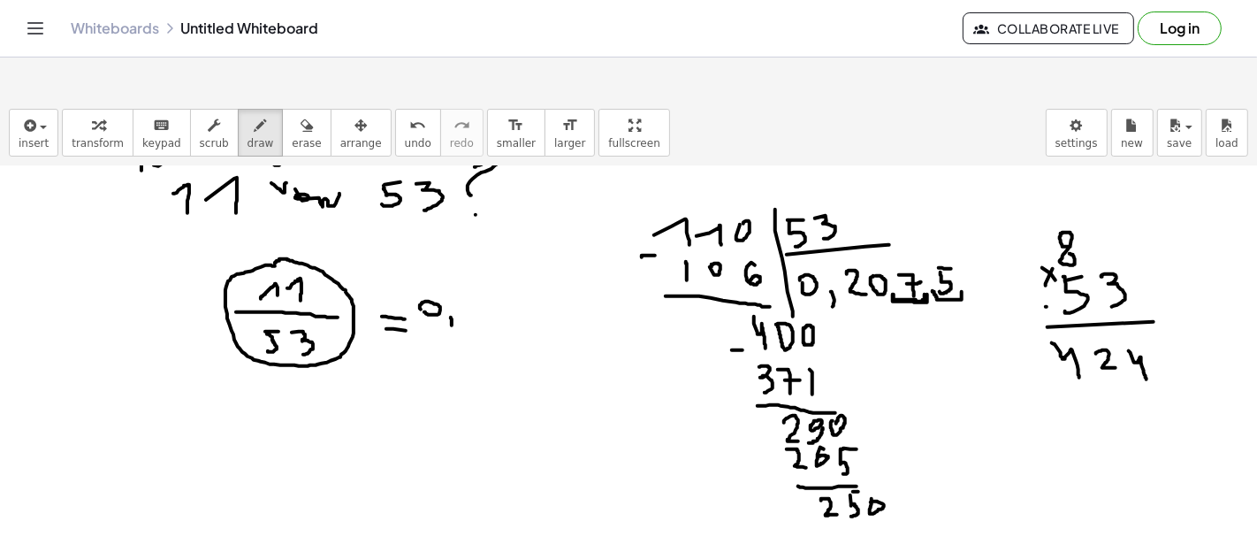
drag, startPoint x: 451, startPoint y: 274, endPoint x: 452, endPoint y: 286, distance: 12.4
drag, startPoint x: 466, startPoint y: 263, endPoint x: 494, endPoint y: 279, distance: 32.5
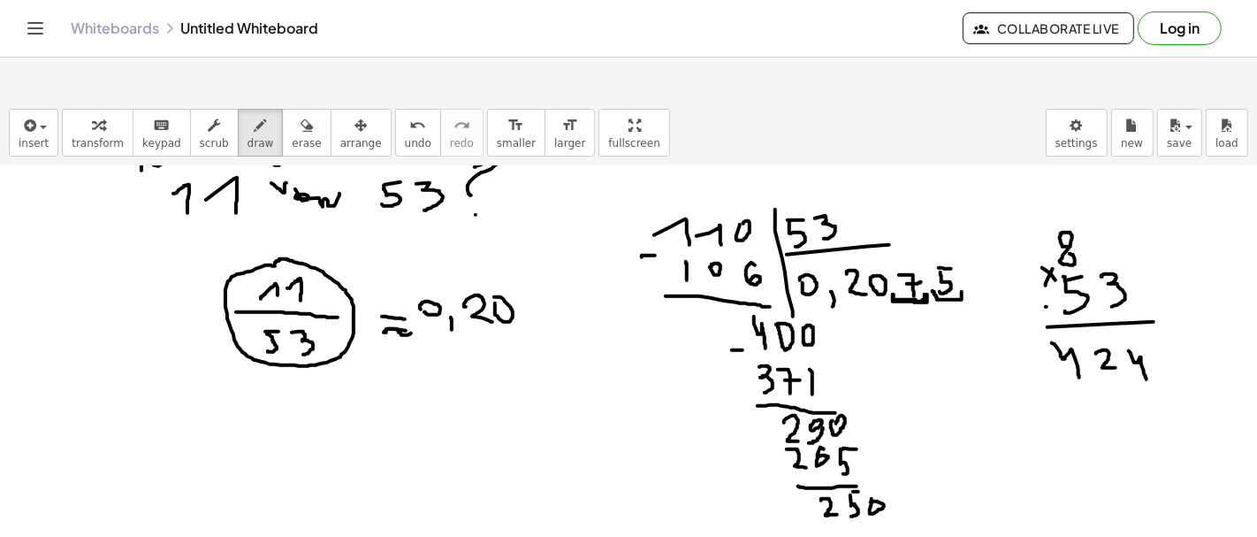
drag, startPoint x: 387, startPoint y: 289, endPoint x: 411, endPoint y: 290, distance: 23.9
drag, startPoint x: 382, startPoint y: 277, endPoint x: 407, endPoint y: 269, distance: 26.0
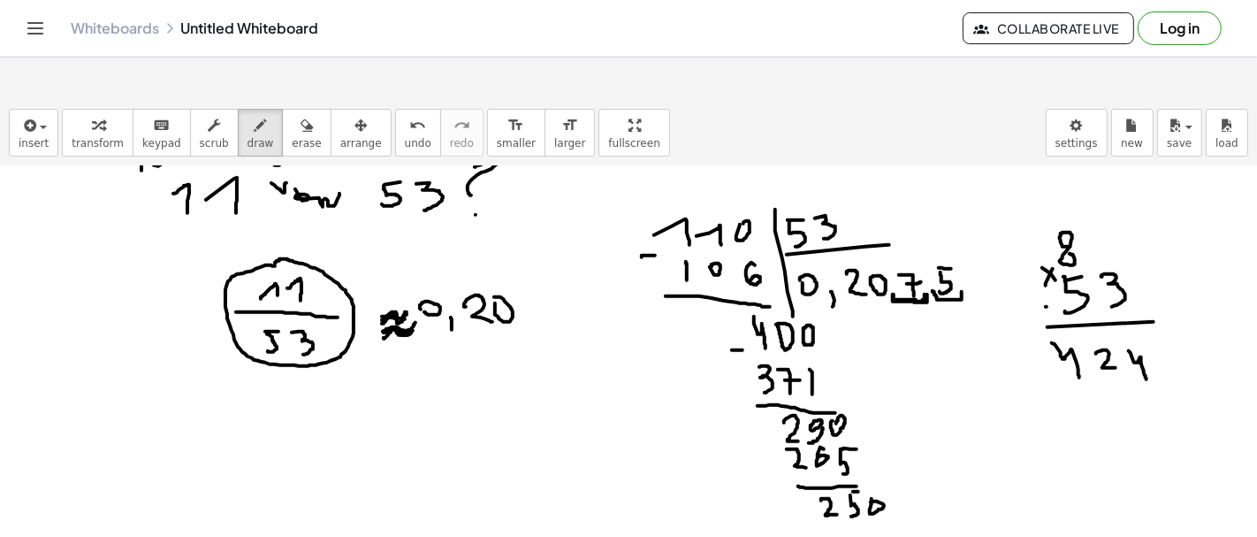
drag, startPoint x: 384, startPoint y: 294, endPoint x: 415, endPoint y: 284, distance: 32.7
drag, startPoint x: 386, startPoint y: 274, endPoint x: 408, endPoint y: 264, distance: 24.1
drag, startPoint x: 519, startPoint y: 256, endPoint x: 535, endPoint y: 276, distance: 25.1
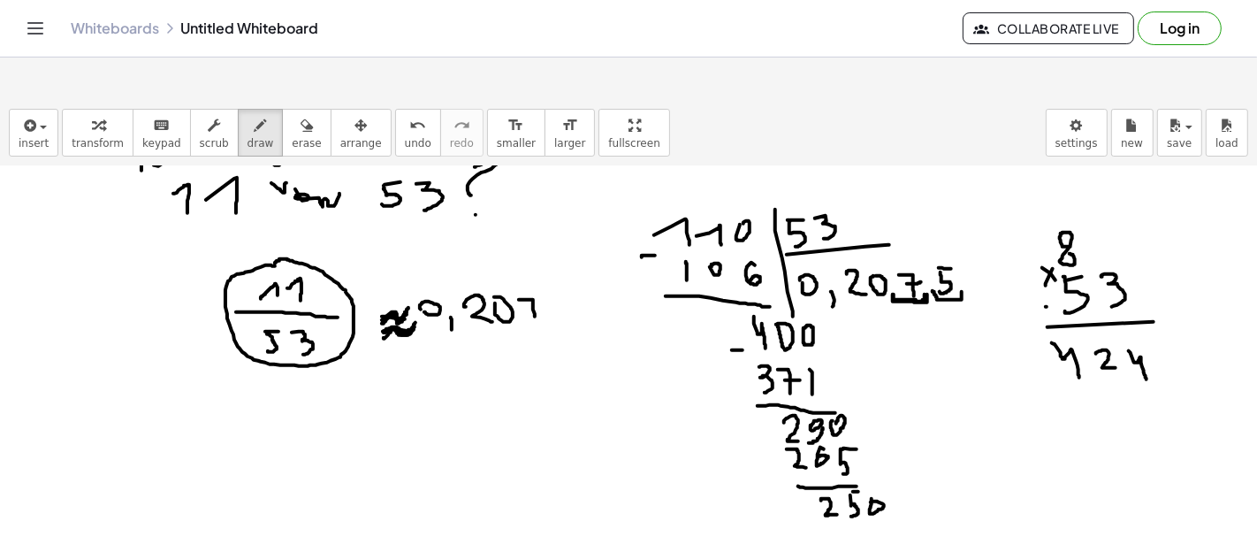
drag, startPoint x: 529, startPoint y: 269, endPoint x: 553, endPoint y: 258, distance: 26.1
drag, startPoint x: 553, startPoint y: 257, endPoint x: 553, endPoint y: 274, distance: 16.8
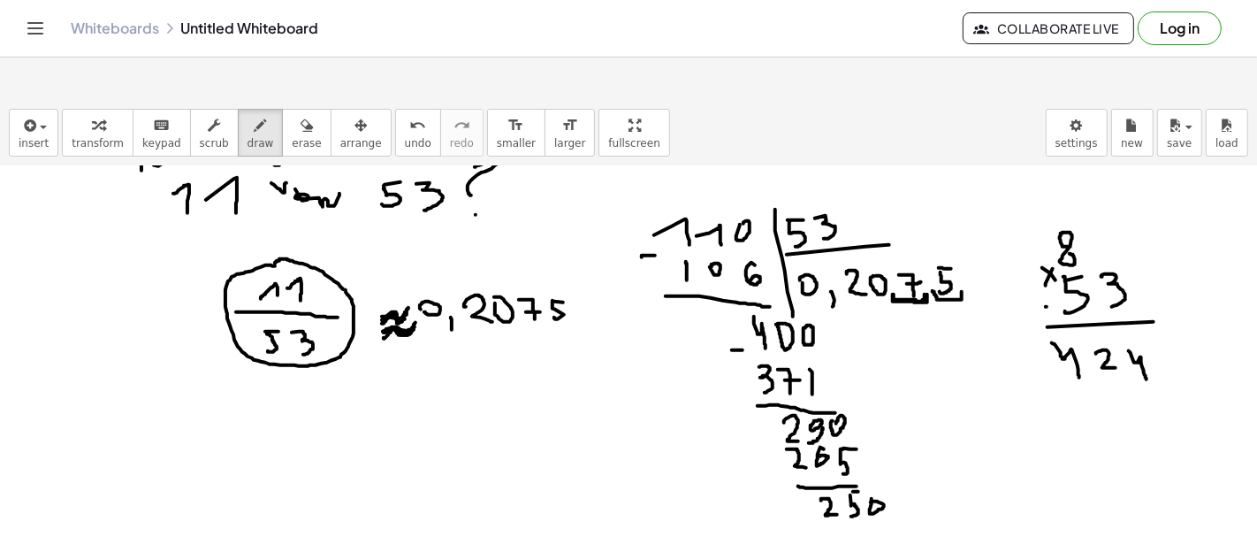
drag, startPoint x: 395, startPoint y: 360, endPoint x: 417, endPoint y: 362, distance: 22.3
drag, startPoint x: 399, startPoint y: 347, endPoint x: 414, endPoint y: 349, distance: 15.1
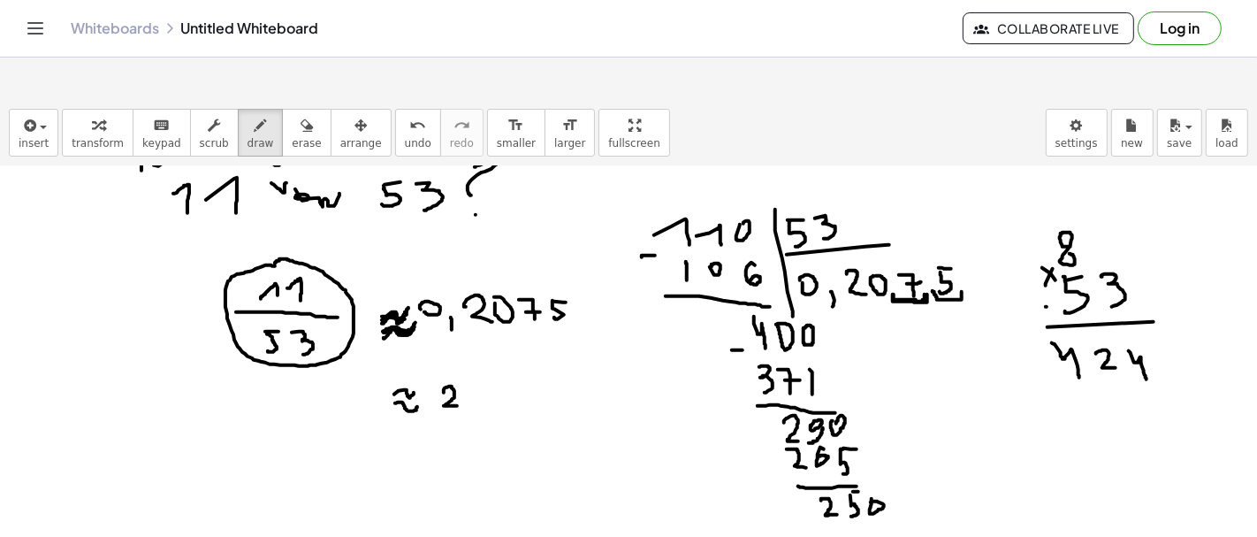
drag, startPoint x: 444, startPoint y: 348, endPoint x: 461, endPoint y: 362, distance: 22.6
drag, startPoint x: 507, startPoint y: 343, endPoint x: 515, endPoint y: 359, distance: 17.8
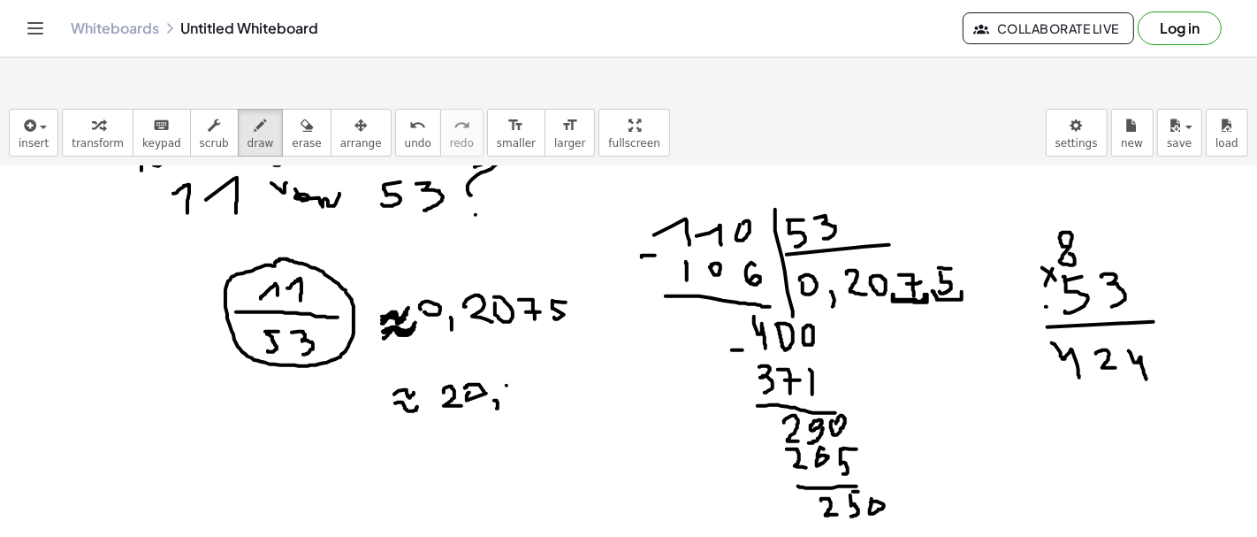
drag, startPoint x: 511, startPoint y: 349, endPoint x: 520, endPoint y: 351, distance: 9.0
drag, startPoint x: 537, startPoint y: 340, endPoint x: 549, endPoint y: 340, distance: 11.5
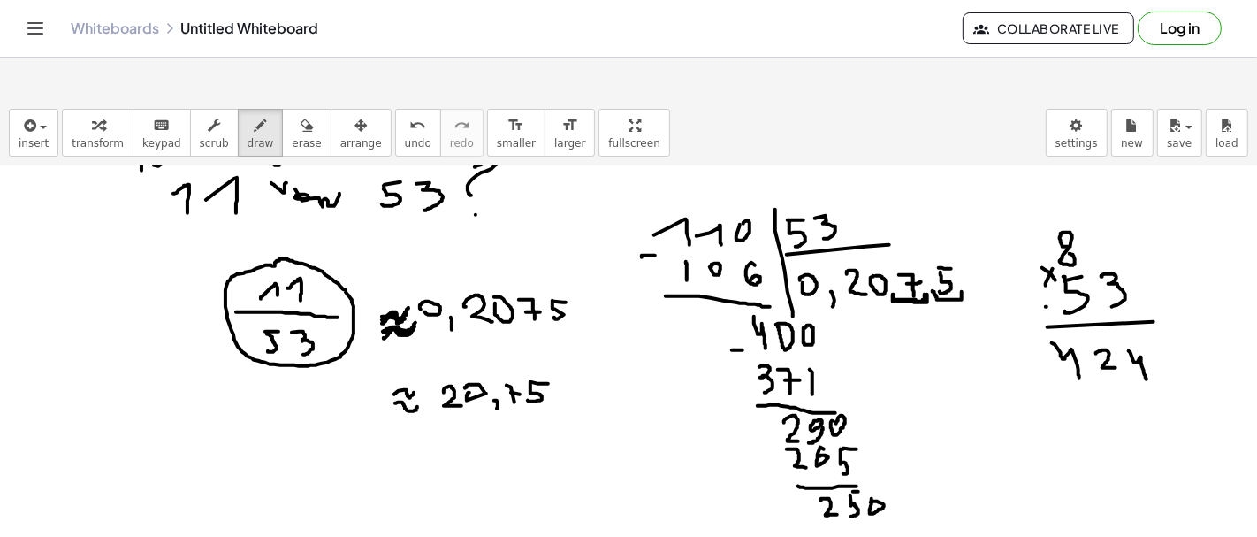
drag, startPoint x: 569, startPoint y: 353, endPoint x: 608, endPoint y: 347, distance: 39.3
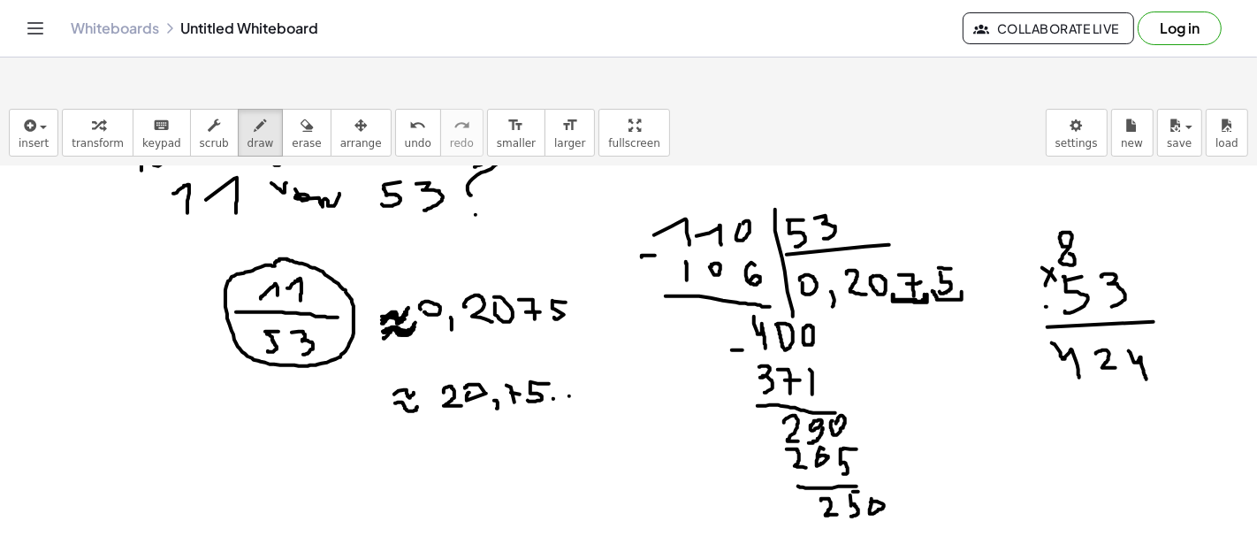
drag, startPoint x: 456, startPoint y: 377, endPoint x: 487, endPoint y: 377, distance: 31.0
drag, startPoint x: 133, startPoint y: 405, endPoint x: 469, endPoint y: 440, distance: 337.8
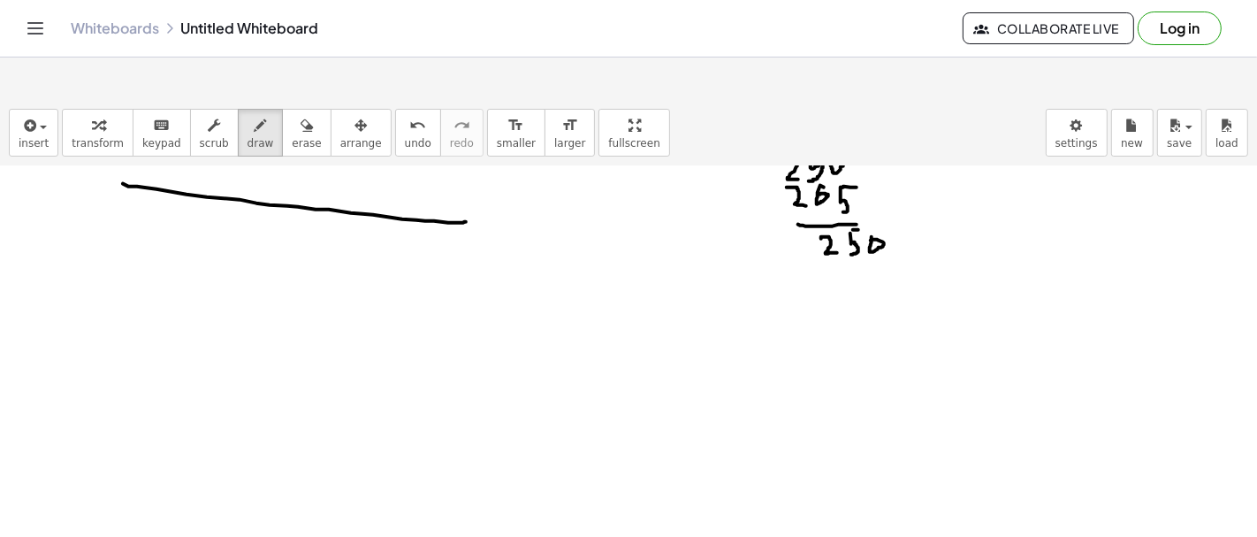
scroll to position [1740, 0]
drag, startPoint x: 169, startPoint y: 278, endPoint x: 189, endPoint y: 289, distance: 22.9
drag, startPoint x: 293, startPoint y: 278, endPoint x: 306, endPoint y: 271, distance: 13.8
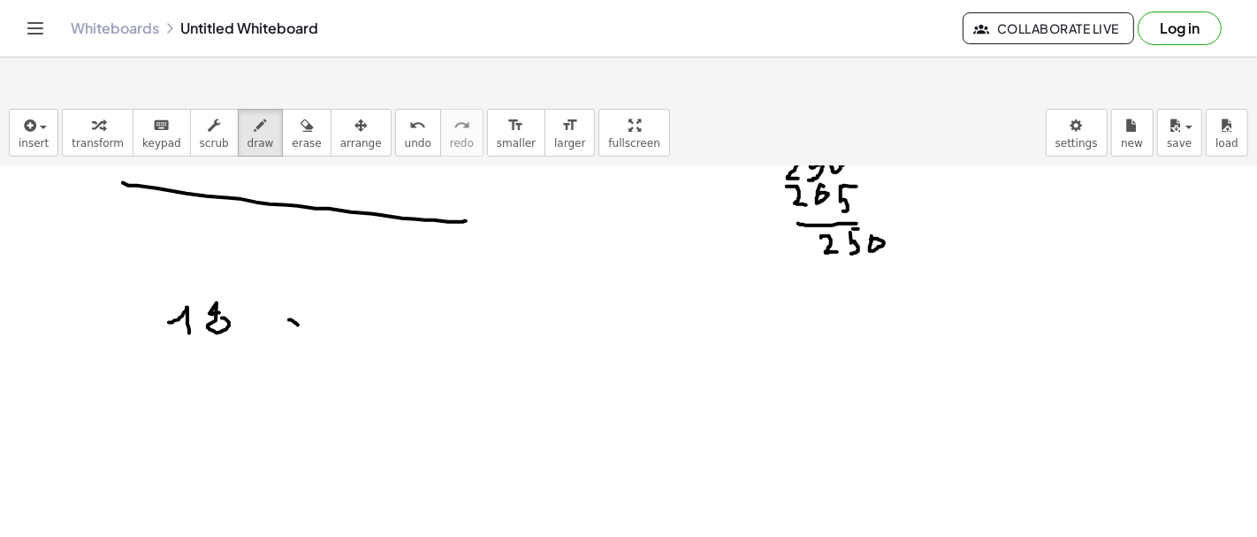
drag, startPoint x: 312, startPoint y: 273, endPoint x: 358, endPoint y: 281, distance: 46.7
click at [395, 109] on button "undo undo" at bounding box center [418, 133] width 46 height 48
drag, startPoint x: 315, startPoint y: 276, endPoint x: 354, endPoint y: 282, distance: 39.4
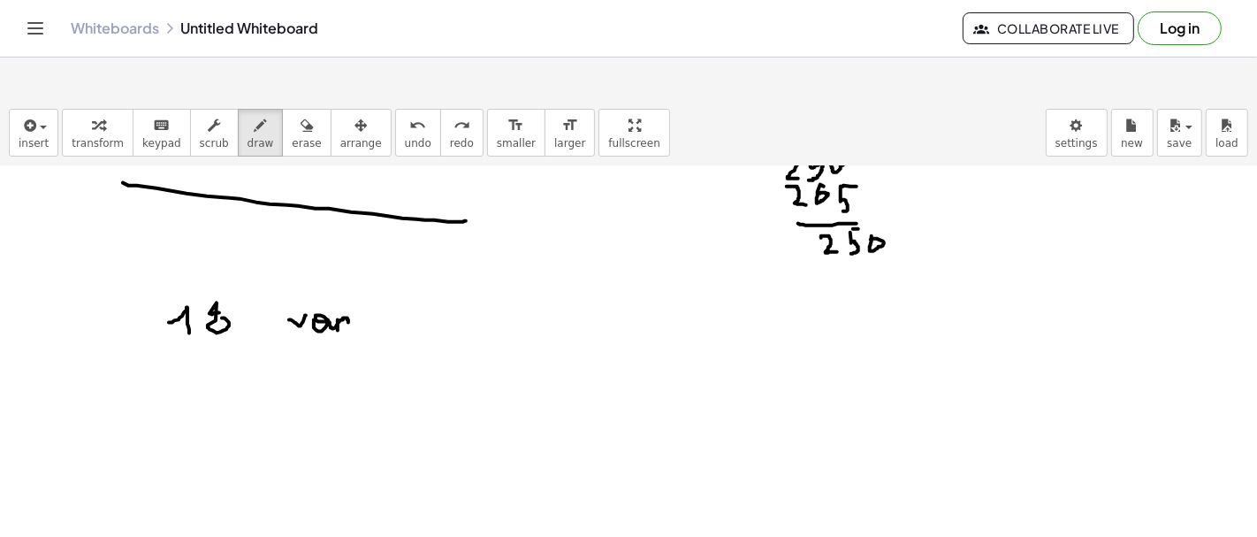
drag, startPoint x: 413, startPoint y: 263, endPoint x: 427, endPoint y: 293, distance: 34.0
drag, startPoint x: 421, startPoint y: 282, endPoint x: 443, endPoint y: 273, distance: 23.8
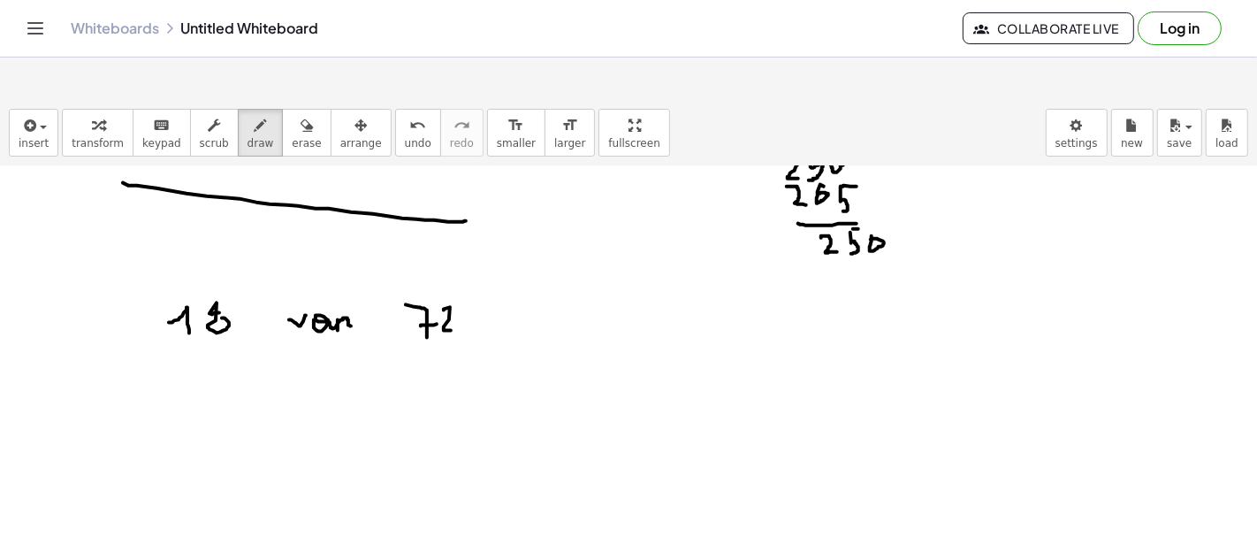
drag, startPoint x: 444, startPoint y: 266, endPoint x: 454, endPoint y: 286, distance: 22.5
drag, startPoint x: 201, startPoint y: 384, endPoint x: 219, endPoint y: 397, distance: 22.8
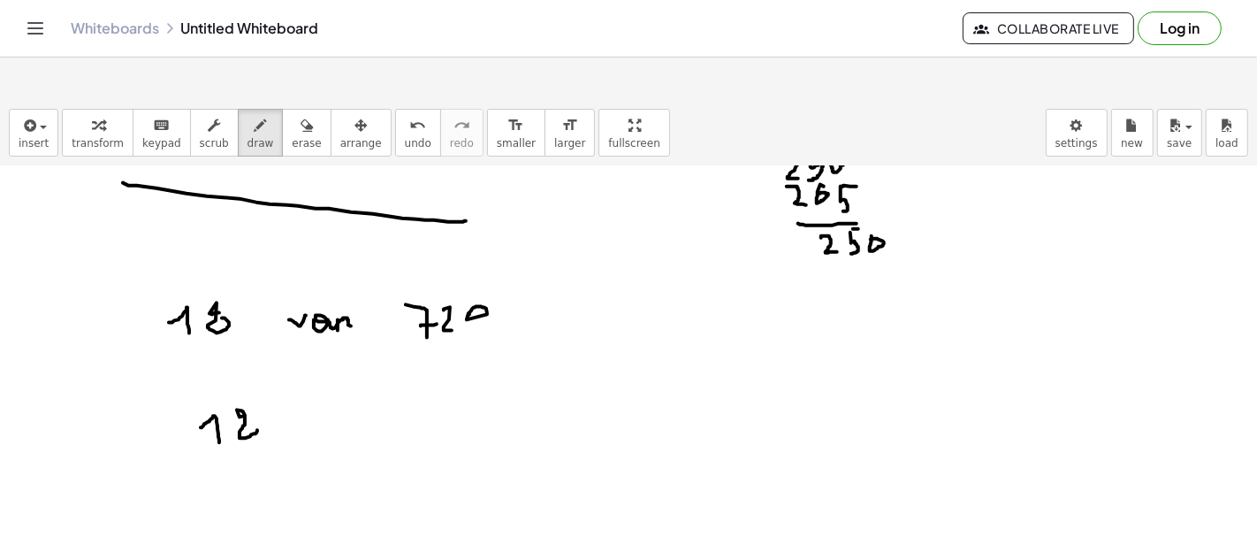
drag, startPoint x: 197, startPoint y: 417, endPoint x: 280, endPoint y: 420, distance: 83.1
drag, startPoint x: 195, startPoint y: 429, endPoint x: 225, endPoint y: 453, distance: 37.7
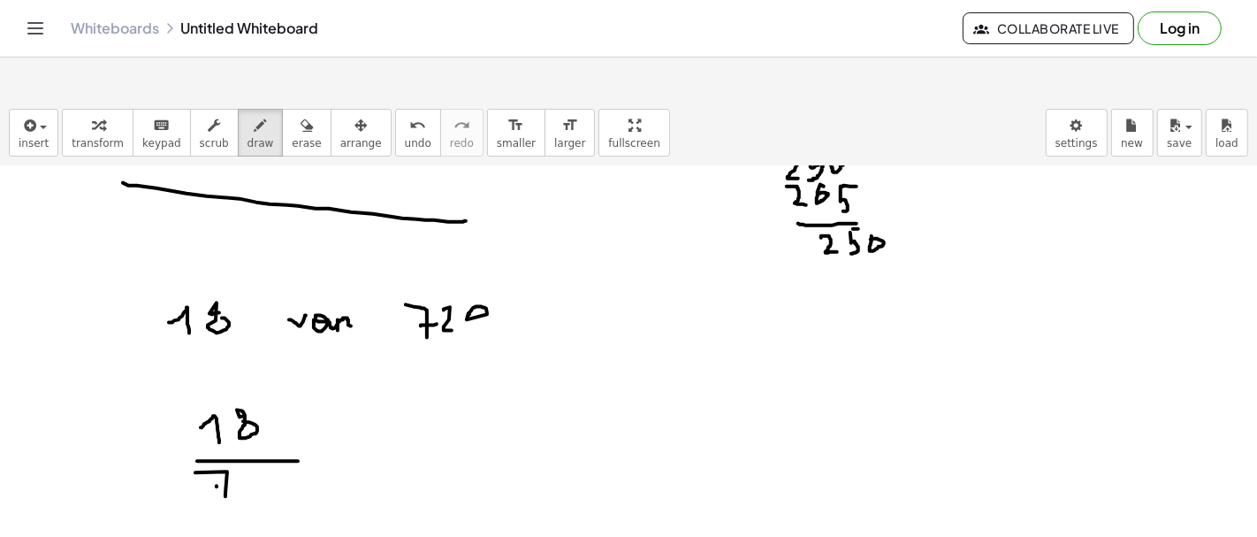
drag, startPoint x: 217, startPoint y: 442, endPoint x: 248, endPoint y: 435, distance: 32.6
drag, startPoint x: 250, startPoint y: 433, endPoint x: 267, endPoint y: 446, distance: 20.9
drag, startPoint x: 286, startPoint y: 446, endPoint x: 278, endPoint y: 433, distance: 15.9
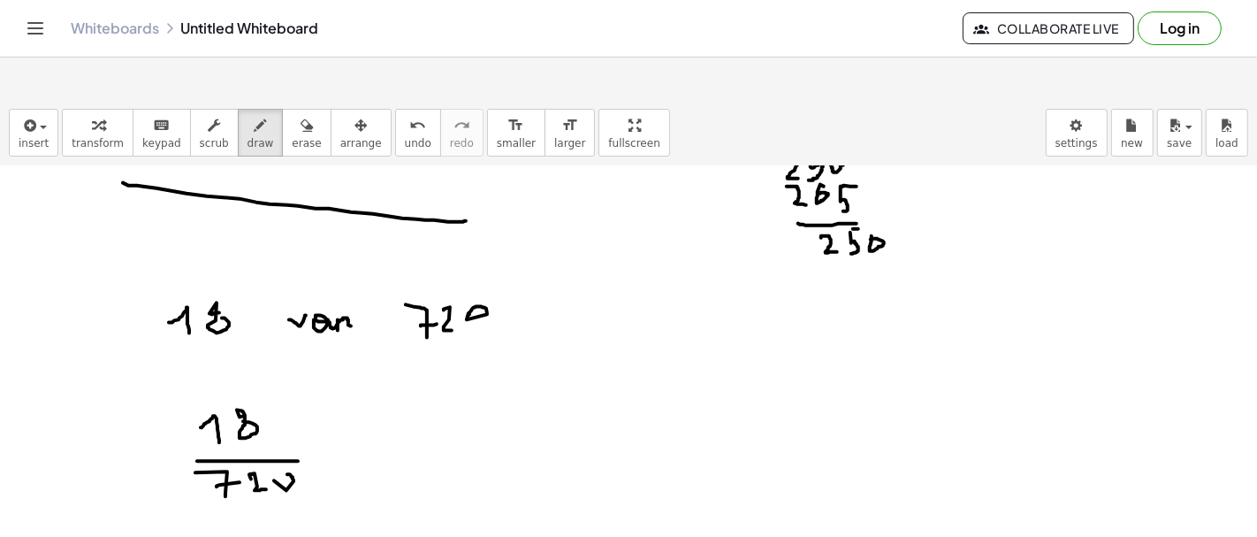
drag, startPoint x: 206, startPoint y: 390, endPoint x: 268, endPoint y: 372, distance: 64.4
drag, startPoint x: 297, startPoint y: 364, endPoint x: 301, endPoint y: 384, distance: 19.8
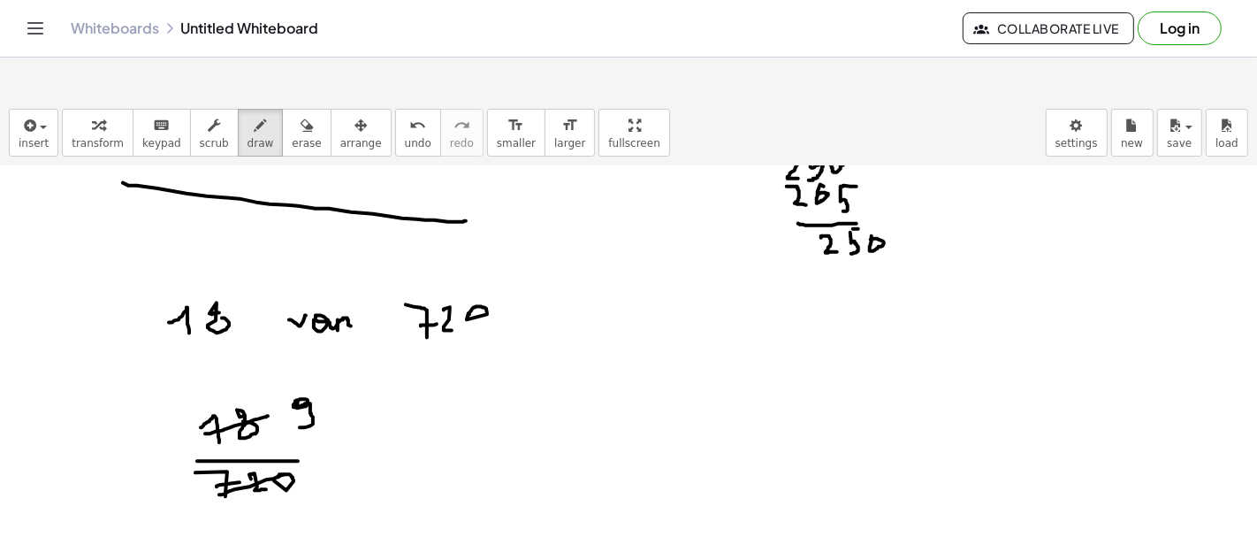
drag, startPoint x: 220, startPoint y: 451, endPoint x: 306, endPoint y: 426, distance: 89.3
drag, startPoint x: 308, startPoint y: 433, endPoint x: 315, endPoint y: 456, distance: 24.0
drag, startPoint x: 340, startPoint y: 430, endPoint x: 335, endPoint y: 440, distance: 11.9
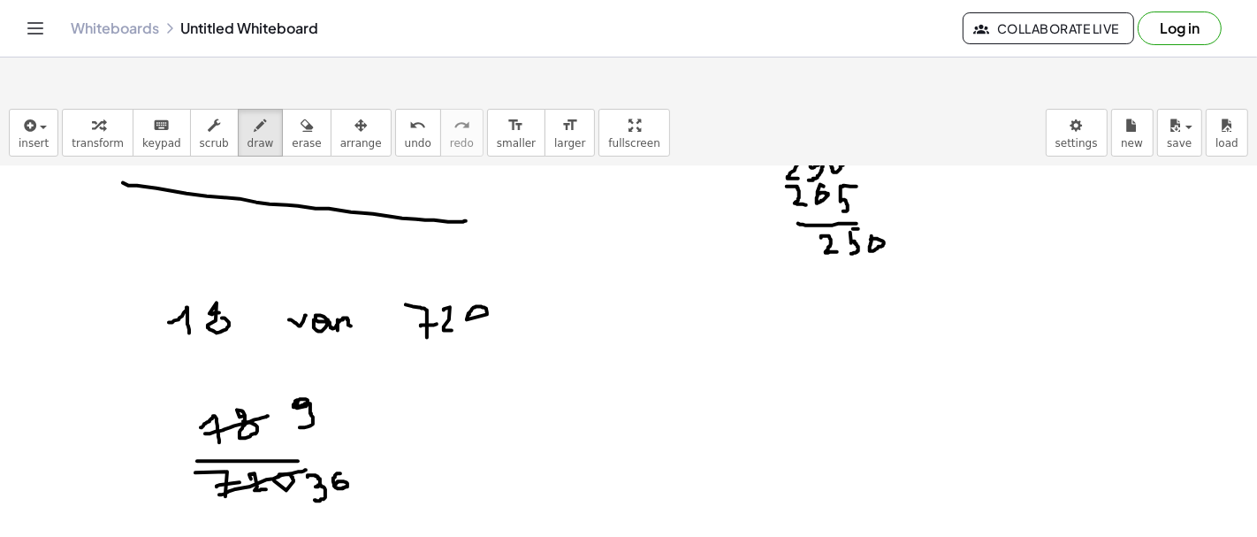
drag, startPoint x: 288, startPoint y: 373, endPoint x: 319, endPoint y: 365, distance: 31.9
drag, startPoint x: 346, startPoint y: 360, endPoint x: 353, endPoint y: 385, distance: 26.6
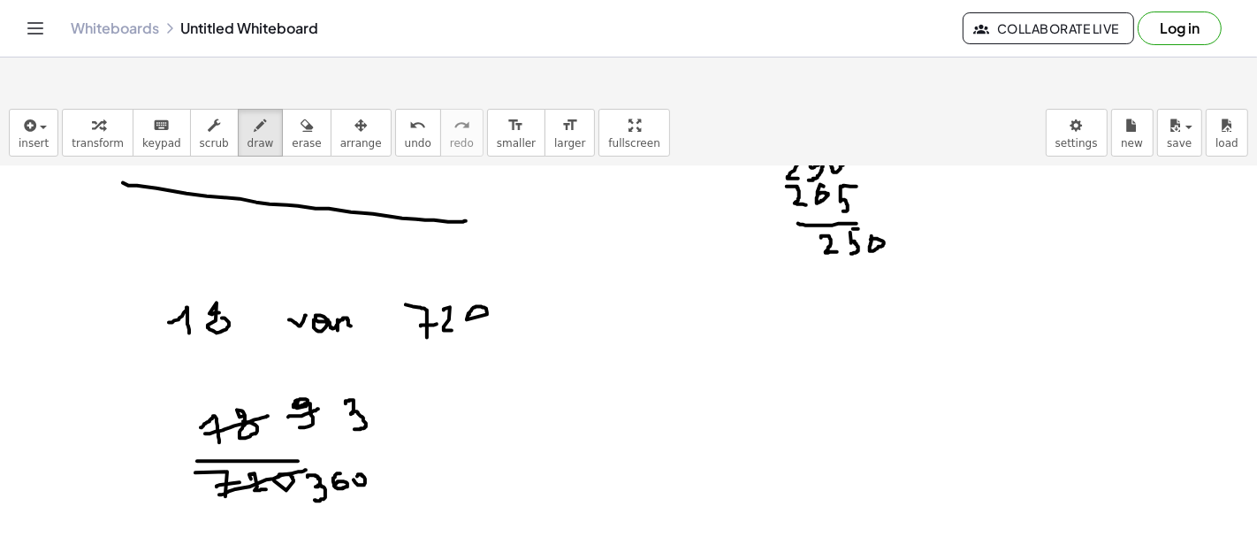
drag, startPoint x: 310, startPoint y: 455, endPoint x: 377, endPoint y: 431, distance: 70.8
drag, startPoint x: 396, startPoint y: 435, endPoint x: 398, endPoint y: 451, distance: 16.0
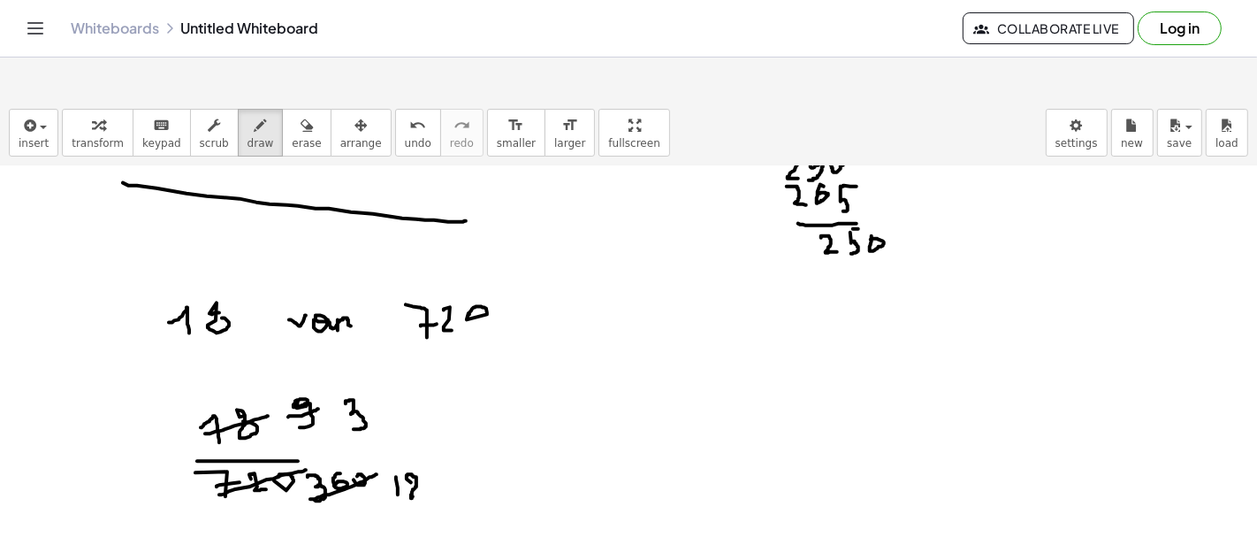
drag, startPoint x: 410, startPoint y: 438, endPoint x: 419, endPoint y: 451, distance: 15.2
drag, startPoint x: 342, startPoint y: 380, endPoint x: 372, endPoint y: 362, distance: 34.9
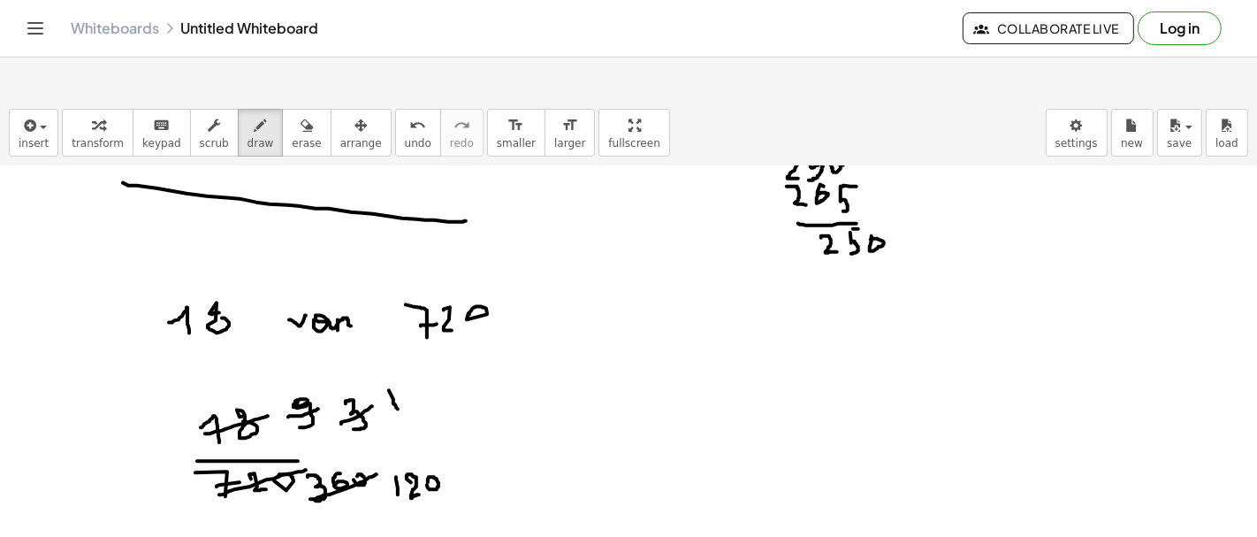
drag, startPoint x: 392, startPoint y: 352, endPoint x: 398, endPoint y: 366, distance: 15.4
drag, startPoint x: 405, startPoint y: 453, endPoint x: 446, endPoint y: 438, distance: 43.4
drag, startPoint x: 460, startPoint y: 437, endPoint x: 475, endPoint y: 465, distance: 32.0
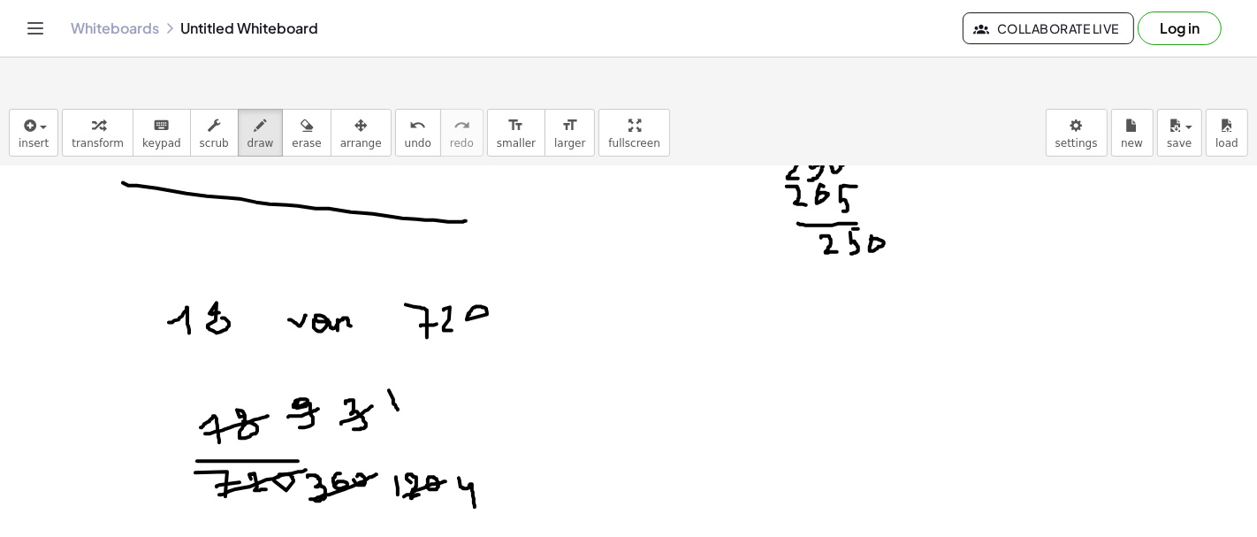
drag, startPoint x: 484, startPoint y: 453, endPoint x: 488, endPoint y: 444, distance: 9.5
drag, startPoint x: 545, startPoint y: 400, endPoint x: 576, endPoint y: 403, distance: 30.3
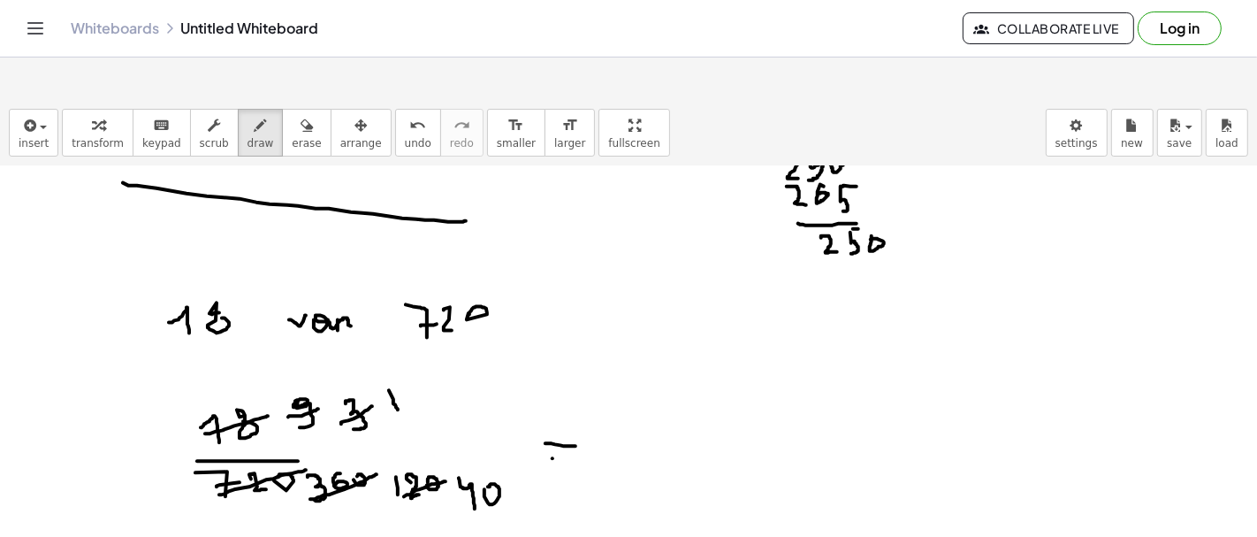
drag, startPoint x: 553, startPoint y: 415, endPoint x: 578, endPoint y: 415, distance: 25.6
drag, startPoint x: 623, startPoint y: 402, endPoint x: 705, endPoint y: 395, distance: 82.5
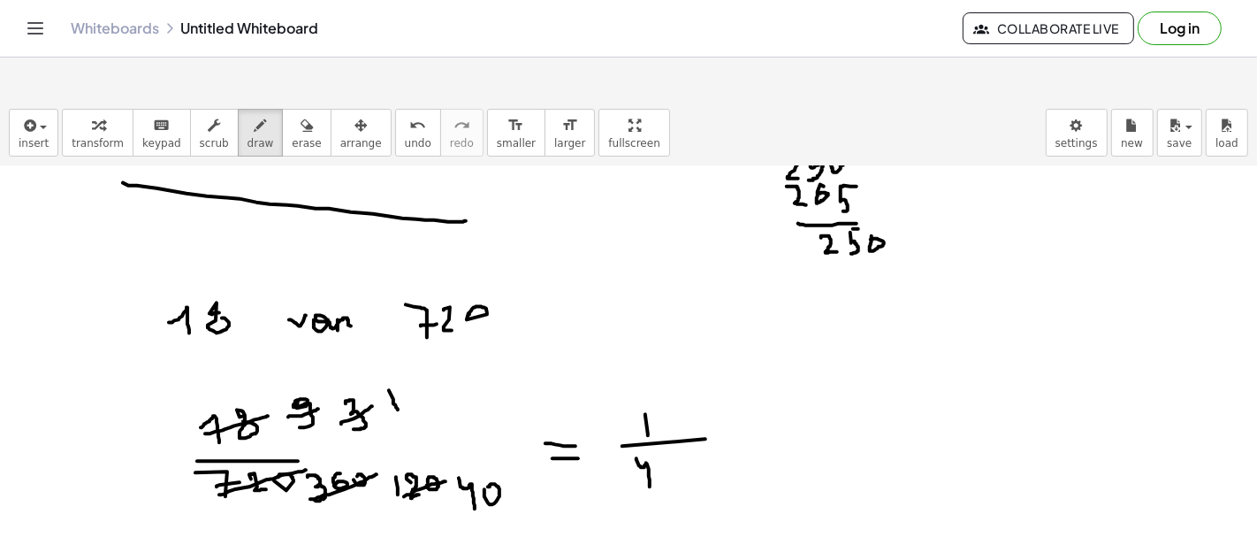
drag, startPoint x: 637, startPoint y: 415, endPoint x: 650, endPoint y: 445, distance: 32.0
drag, startPoint x: 675, startPoint y: 440, endPoint x: 669, endPoint y: 423, distance: 17.9
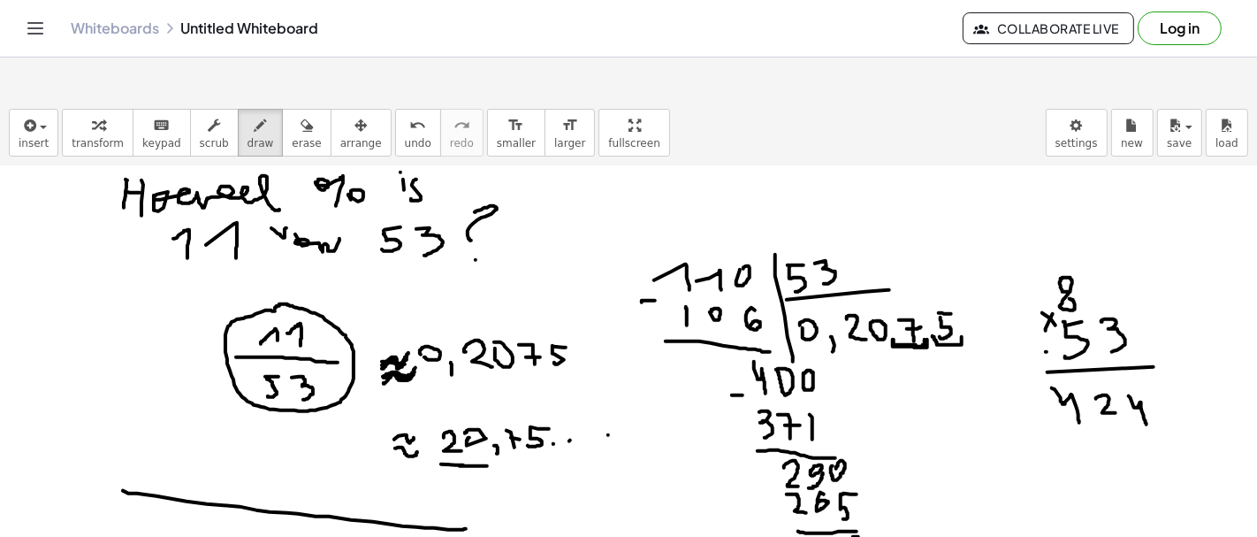
scroll to position [1505, 0]
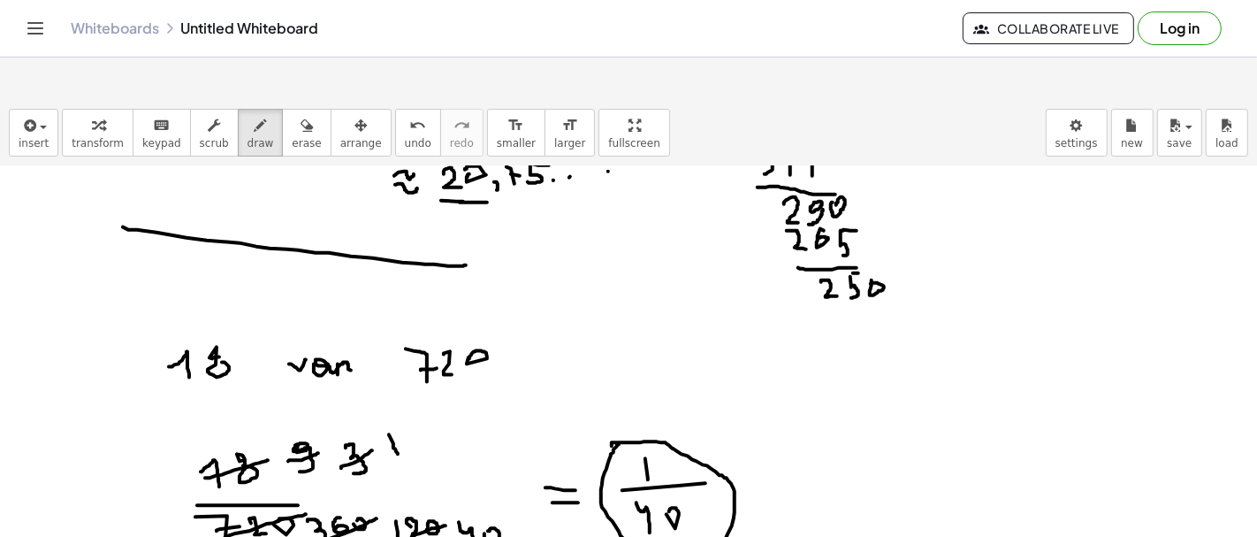
scroll to position [1821, 0]
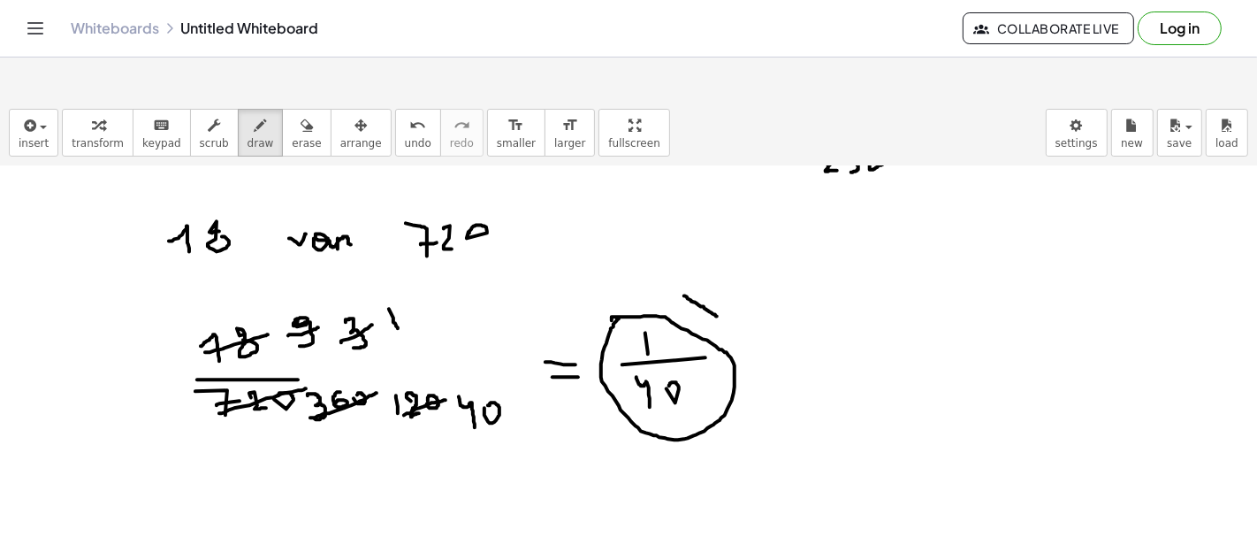
drag, startPoint x: 684, startPoint y: 253, endPoint x: 717, endPoint y: 274, distance: 39.0
drag, startPoint x: 709, startPoint y: 244, endPoint x: 729, endPoint y: 248, distance: 20.8
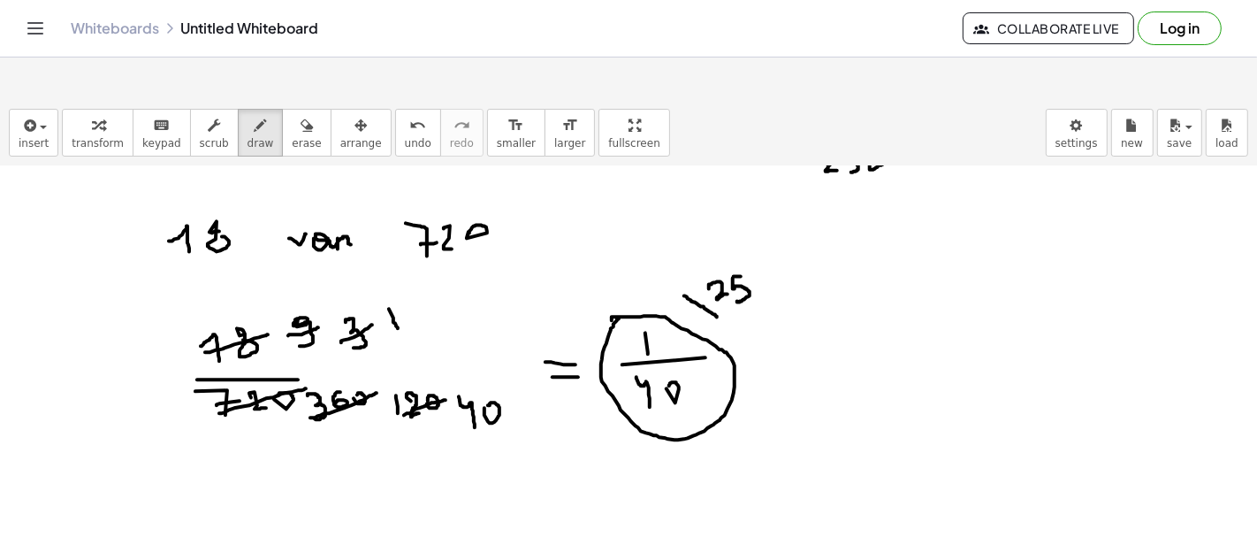
drag, startPoint x: 734, startPoint y: 233, endPoint x: 749, endPoint y: 233, distance: 15.0
drag, startPoint x: 759, startPoint y: 301, endPoint x: 780, endPoint y: 304, distance: 20.5
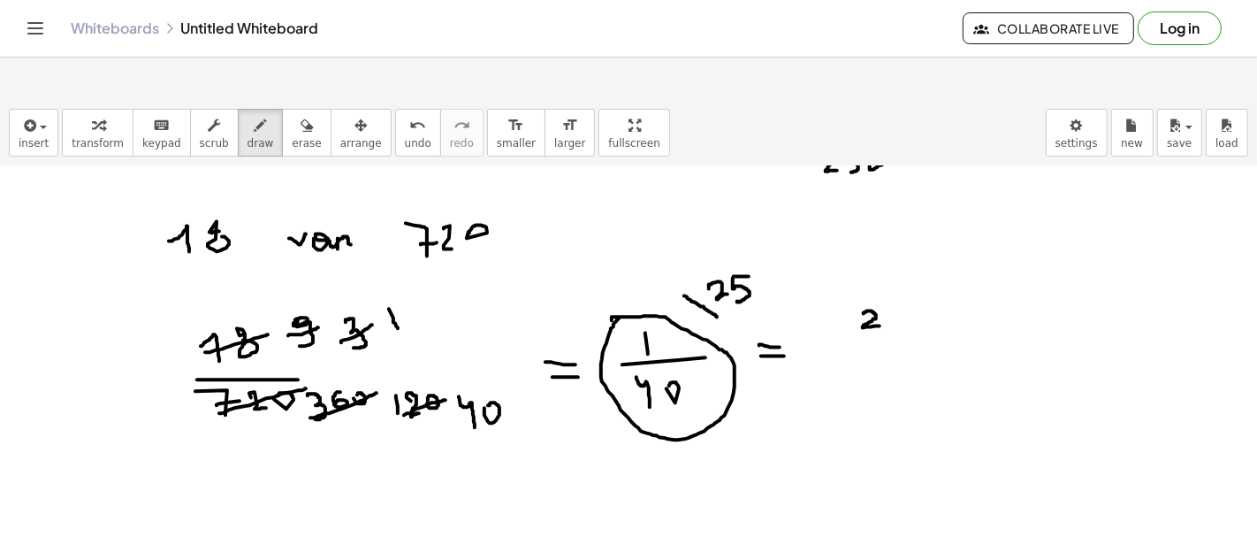
drag, startPoint x: 864, startPoint y: 271, endPoint x: 881, endPoint y: 283, distance: 21.6
drag, startPoint x: 889, startPoint y: 271, endPoint x: 896, endPoint y: 289, distance: 19.0
drag, startPoint x: 891, startPoint y: 269, endPoint x: 909, endPoint y: 271, distance: 17.9
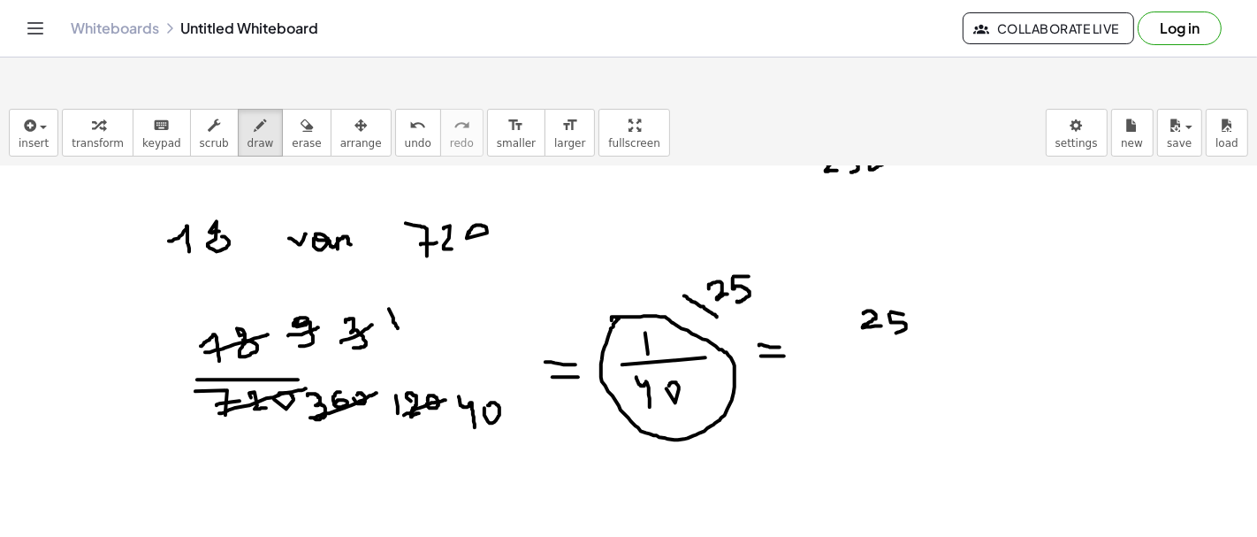
drag, startPoint x: 970, startPoint y: 332, endPoint x: 985, endPoint y: 333, distance: 15.1
drag, startPoint x: 656, startPoint y: 383, endPoint x: 658, endPoint y: 401, distance: 18.6
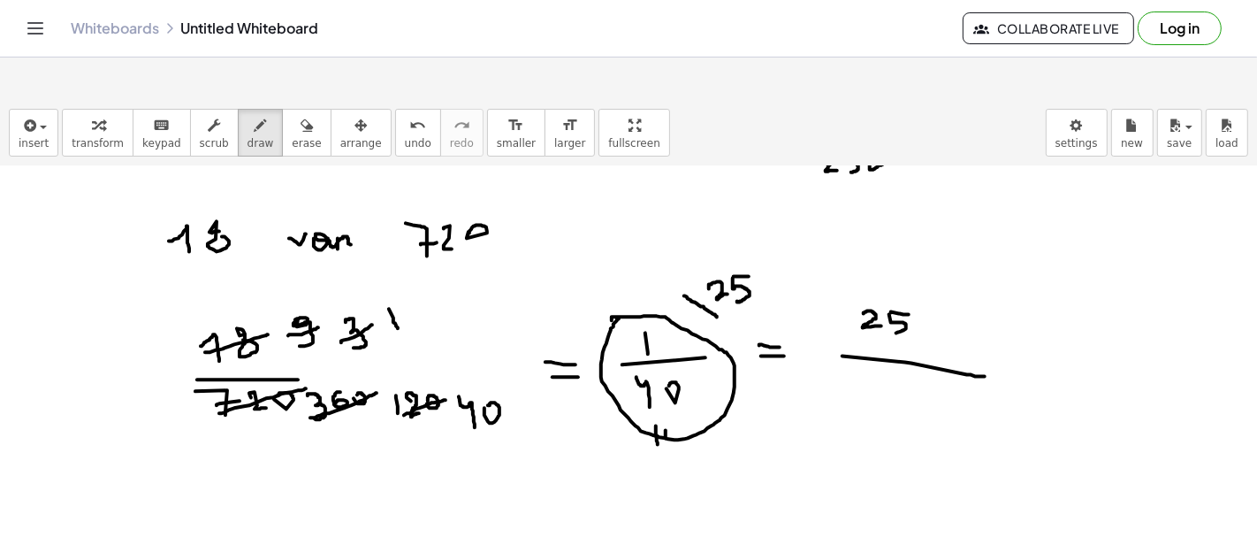
drag, startPoint x: 666, startPoint y: 387, endPoint x: 655, endPoint y: 407, distance: 22.2
drag, startPoint x: 631, startPoint y: 417, endPoint x: 648, endPoint y: 438, distance: 27.1
drag, startPoint x: 661, startPoint y: 429, endPoint x: 685, endPoint y: 423, distance: 24.7
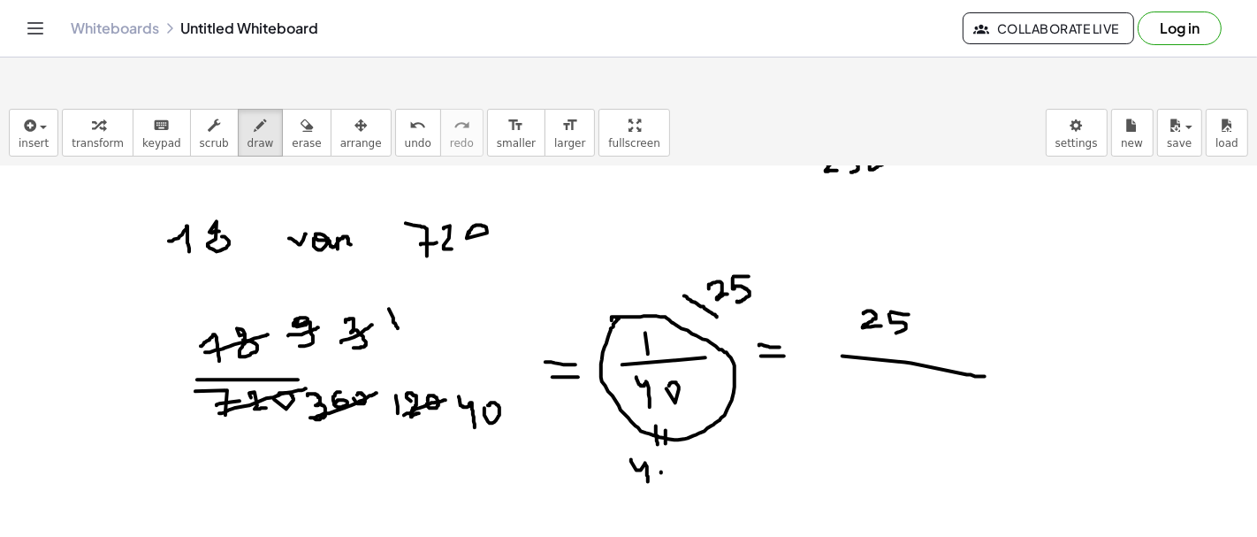
drag, startPoint x: 685, startPoint y: 423, endPoint x: 687, endPoint y: 435, distance: 12.5
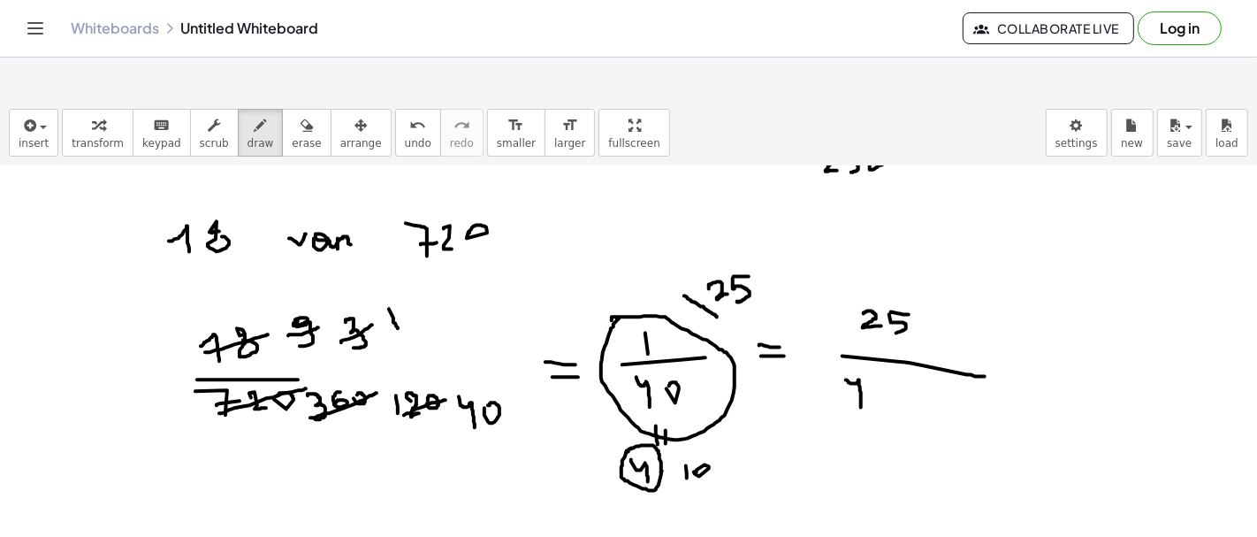
drag, startPoint x: 846, startPoint y: 337, endPoint x: 861, endPoint y: 364, distance: 31.3
drag, startPoint x: 896, startPoint y: 342, endPoint x: 899, endPoint y: 354, distance: 12.7
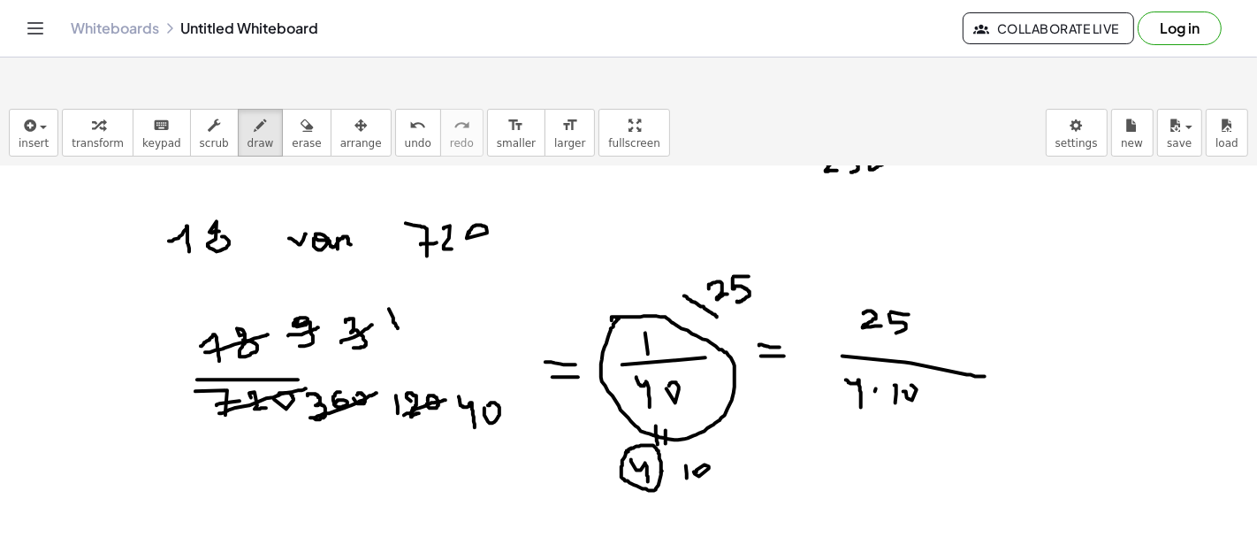
drag, startPoint x: 907, startPoint y: 354, endPoint x: 905, endPoint y: 345, distance: 9.9
drag, startPoint x: 947, startPoint y: 345, endPoint x: 960, endPoint y: 364, distance: 23.5
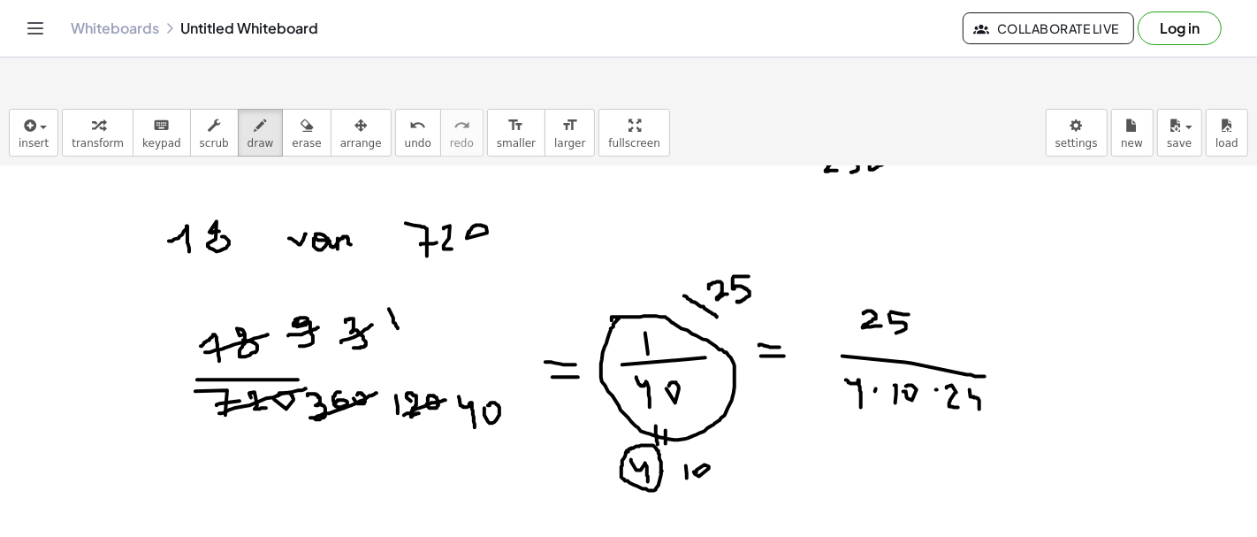
drag, startPoint x: 971, startPoint y: 354, endPoint x: 971, endPoint y: 370, distance: 15.9
drag, startPoint x: 1010, startPoint y: 324, endPoint x: 1025, endPoint y: 324, distance: 15.1
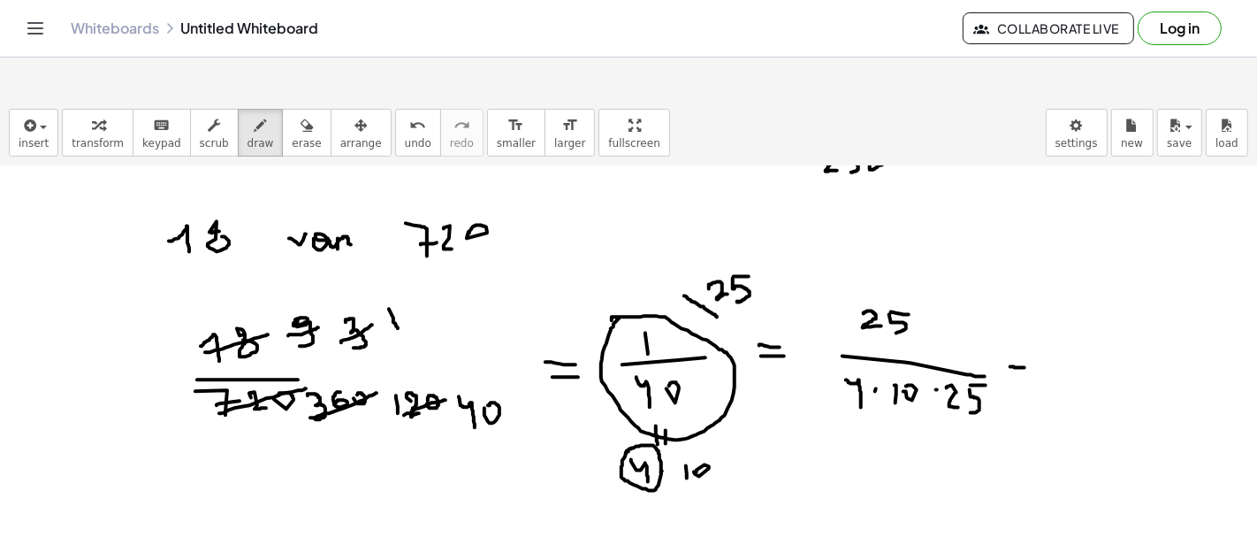
drag, startPoint x: 1013, startPoint y: 334, endPoint x: 1036, endPoint y: 334, distance: 23.0
drag, startPoint x: 1063, startPoint y: 291, endPoint x: 1077, endPoint y: 300, distance: 16.7
drag, startPoint x: 1088, startPoint y: 298, endPoint x: 1094, endPoint y: 308, distance: 11.1
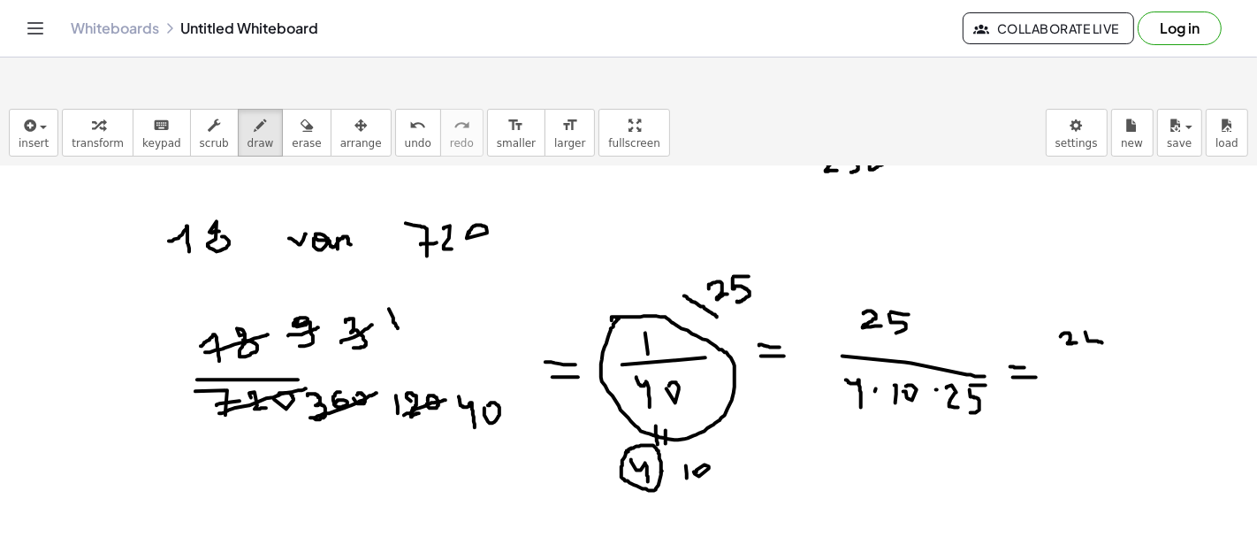
drag, startPoint x: 1064, startPoint y: 326, endPoint x: 1179, endPoint y: 326, distance: 114.9
drag, startPoint x: 1058, startPoint y: 349, endPoint x: 1063, endPoint y: 368, distance: 19.1
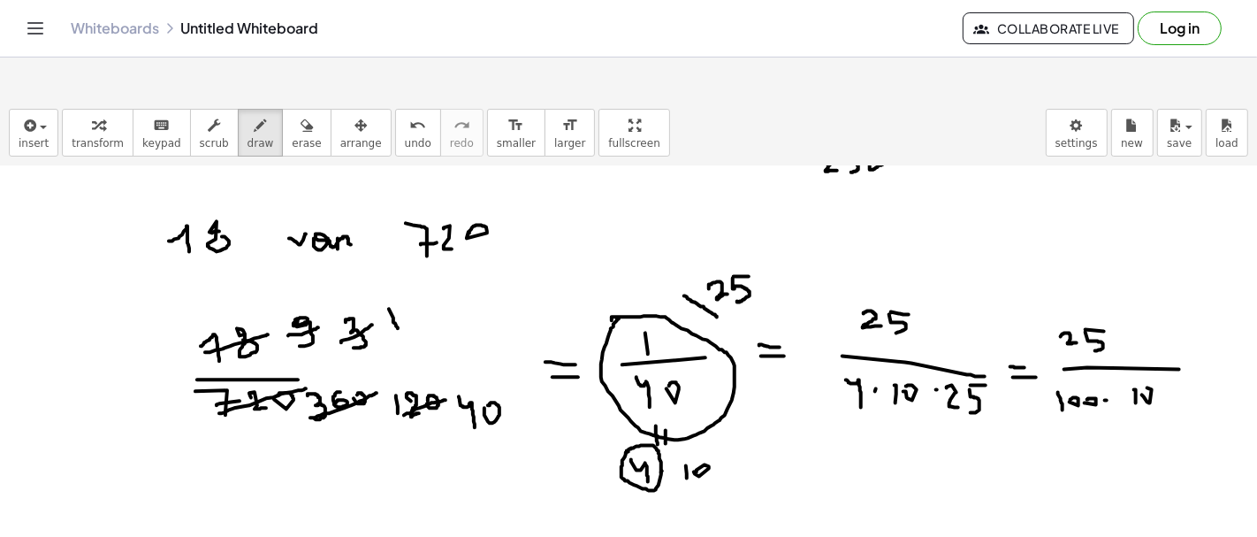
drag, startPoint x: 1207, startPoint y: 314, endPoint x: 1219, endPoint y: 316, distance: 12.5
drag, startPoint x: 1212, startPoint y: 328, endPoint x: 1223, endPoint y: 328, distance: 11.5
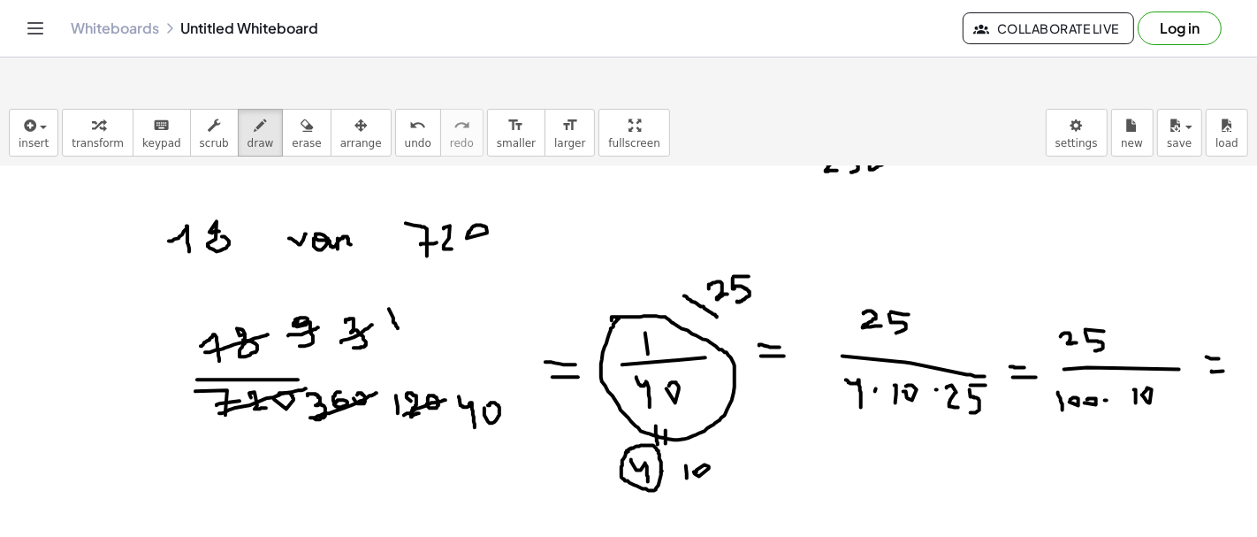
drag, startPoint x: 1018, startPoint y: 458, endPoint x: 1099, endPoint y: 415, distance: 91.4
drag, startPoint x: 1101, startPoint y: 405, endPoint x: 1116, endPoint y: 419, distance: 20.6
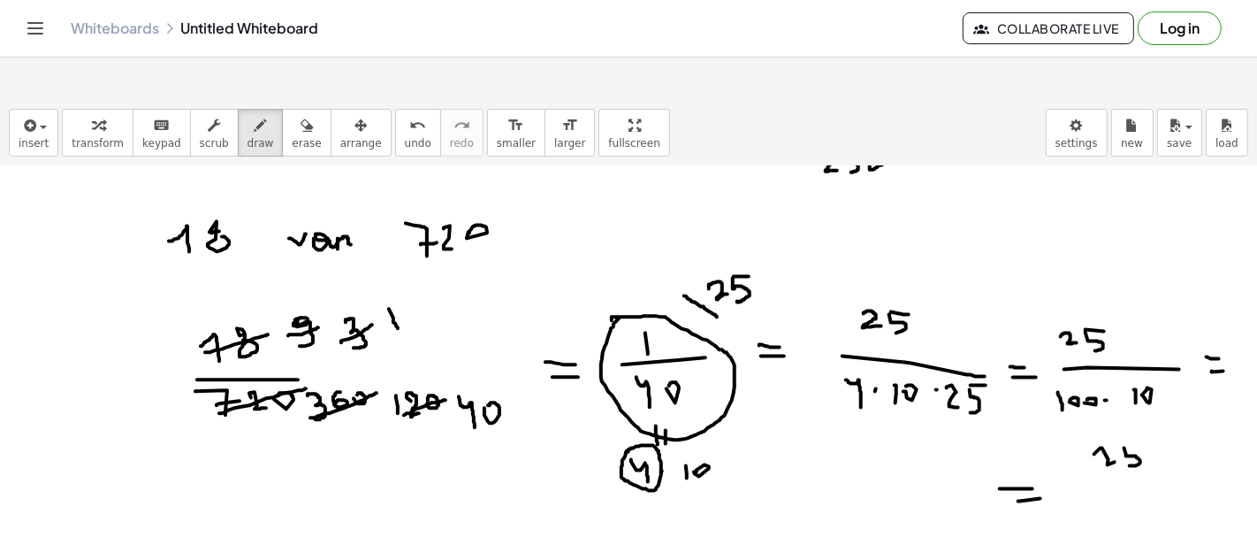
drag, startPoint x: 1124, startPoint y: 406, endPoint x: 1129, endPoint y: 422, distance: 16.5
drag, startPoint x: 1094, startPoint y: 454, endPoint x: 1094, endPoint y: 470, distance: 16.8
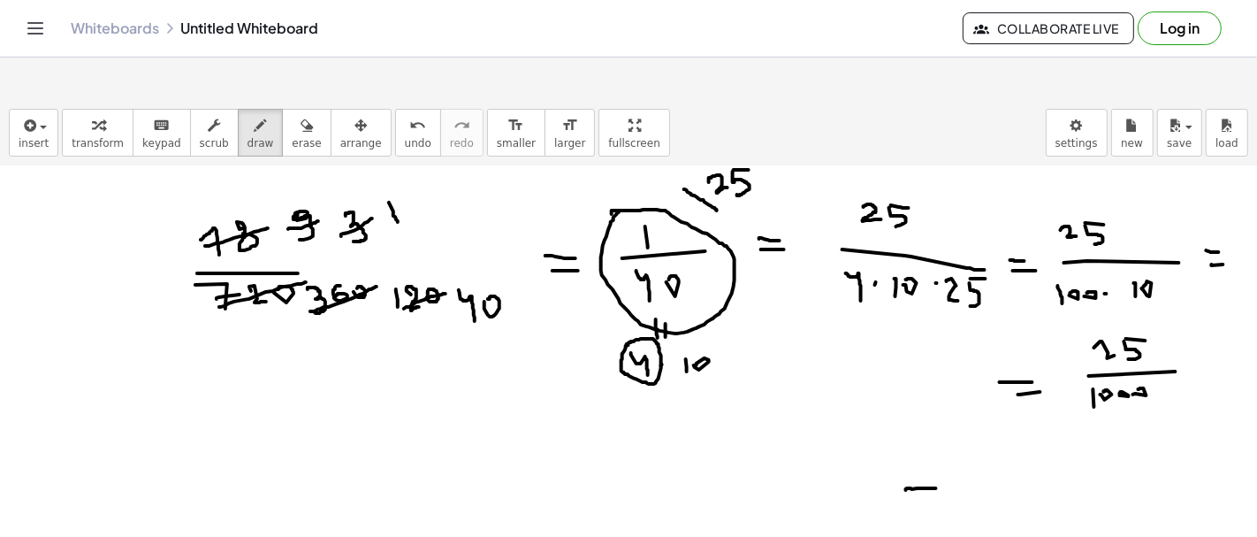
drag, startPoint x: 923, startPoint y: 446, endPoint x: 939, endPoint y: 446, distance: 15.9
drag, startPoint x: 997, startPoint y: 456, endPoint x: 996, endPoint y: 472, distance: 15.9
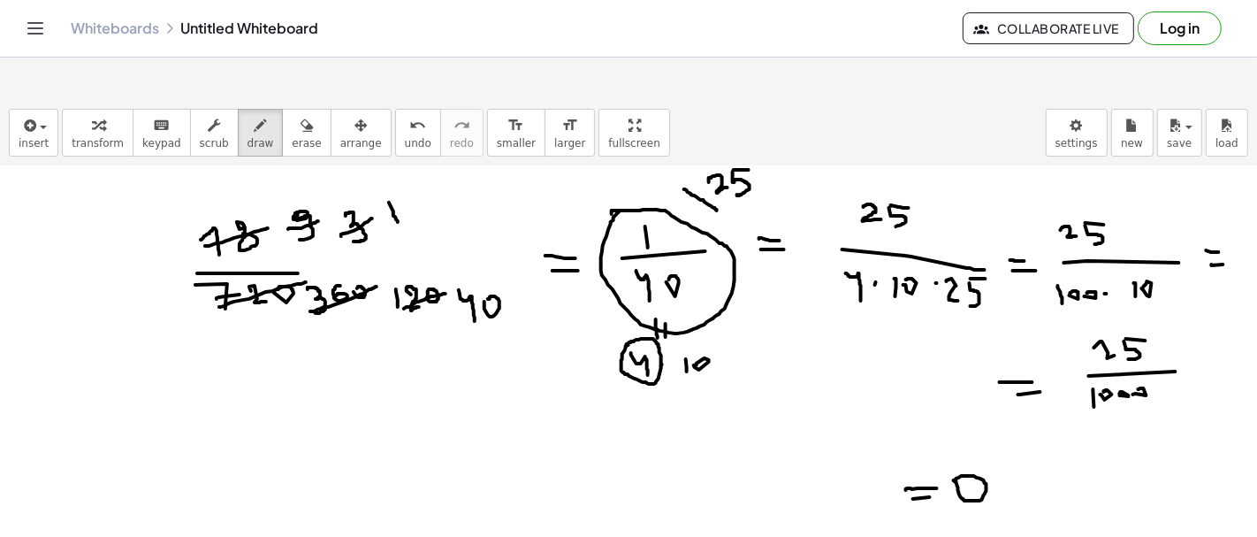
drag, startPoint x: 1040, startPoint y: 435, endPoint x: 1061, endPoint y: 449, distance: 25.5
drag, startPoint x: 1073, startPoint y: 436, endPoint x: 1071, endPoint y: 451, distance: 15.1
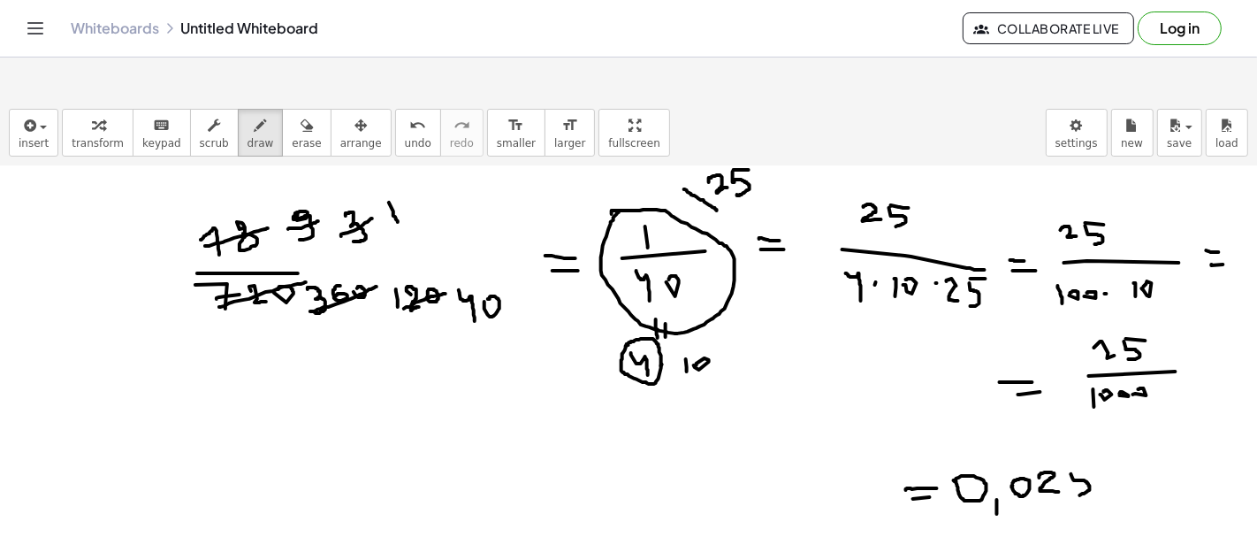
drag, startPoint x: 1072, startPoint y: 428, endPoint x: 1094, endPoint y: 428, distance: 21.2
drag, startPoint x: 1112, startPoint y: 438, endPoint x: 1132, endPoint y: 436, distance: 19.5
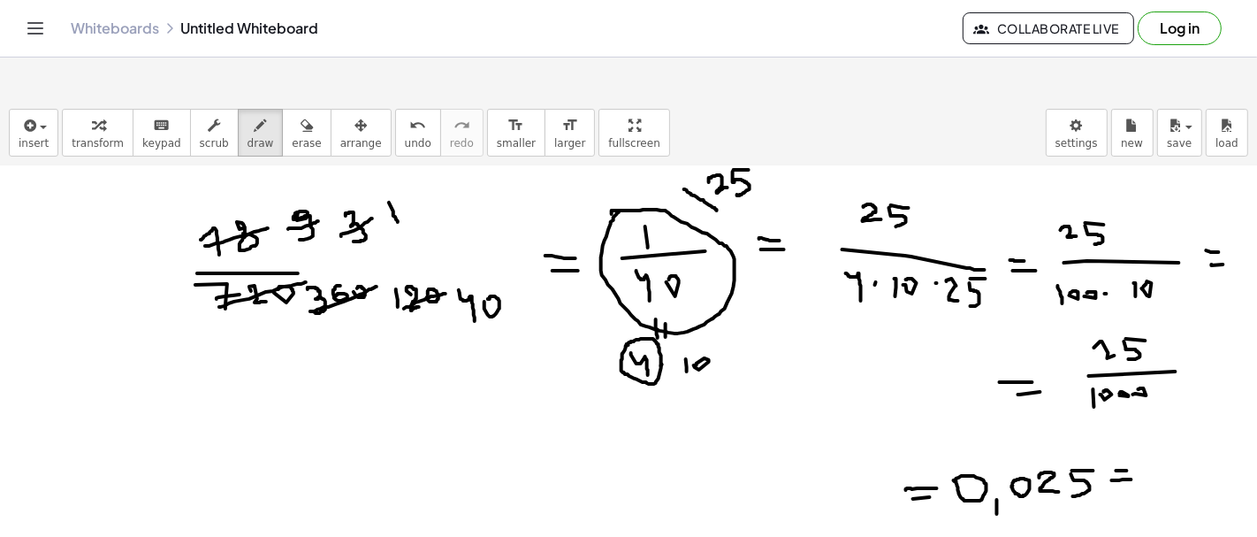
drag, startPoint x: 1140, startPoint y: 431, endPoint x: 1152, endPoint y: 453, distance: 25.3
drag, startPoint x: 1162, startPoint y: 453, endPoint x: 1162, endPoint y: 468, distance: 15.0
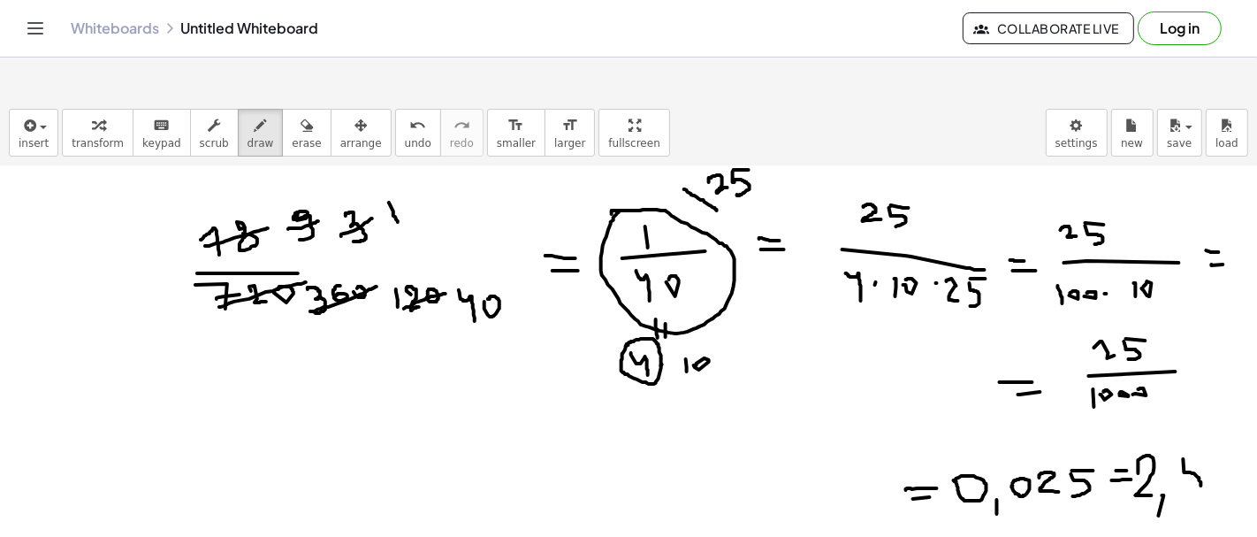
drag, startPoint x: 1185, startPoint y: 430, endPoint x: 1183, endPoint y: 453, distance: 23.1
drag, startPoint x: 1216, startPoint y: 410, endPoint x: 1226, endPoint y: 459, distance: 49.8
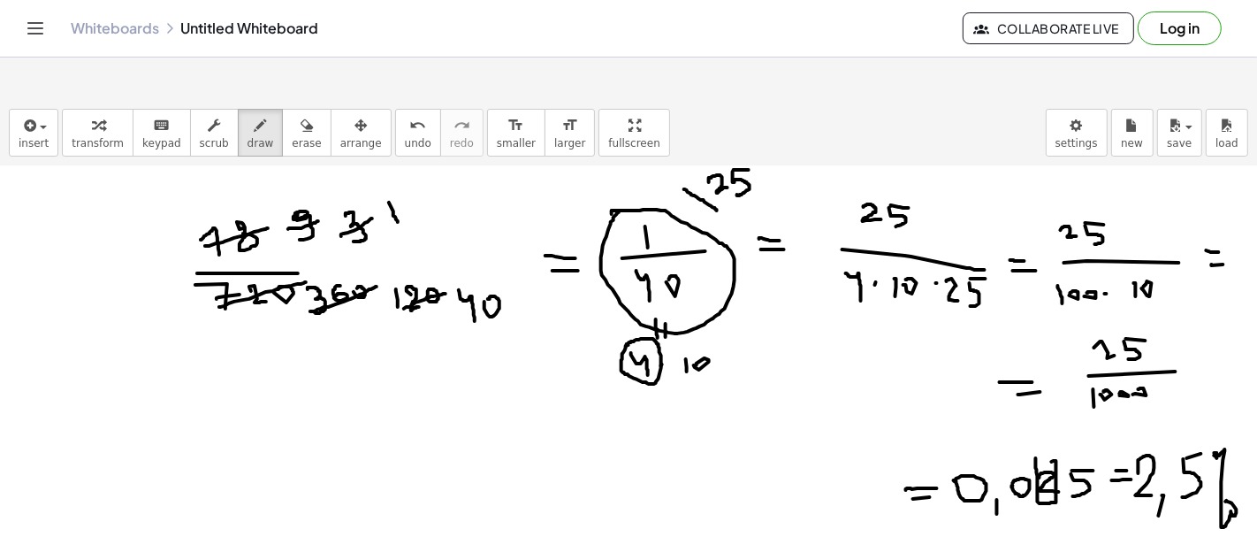
drag, startPoint x: 1071, startPoint y: 458, endPoint x: 1101, endPoint y: 458, distance: 30.1
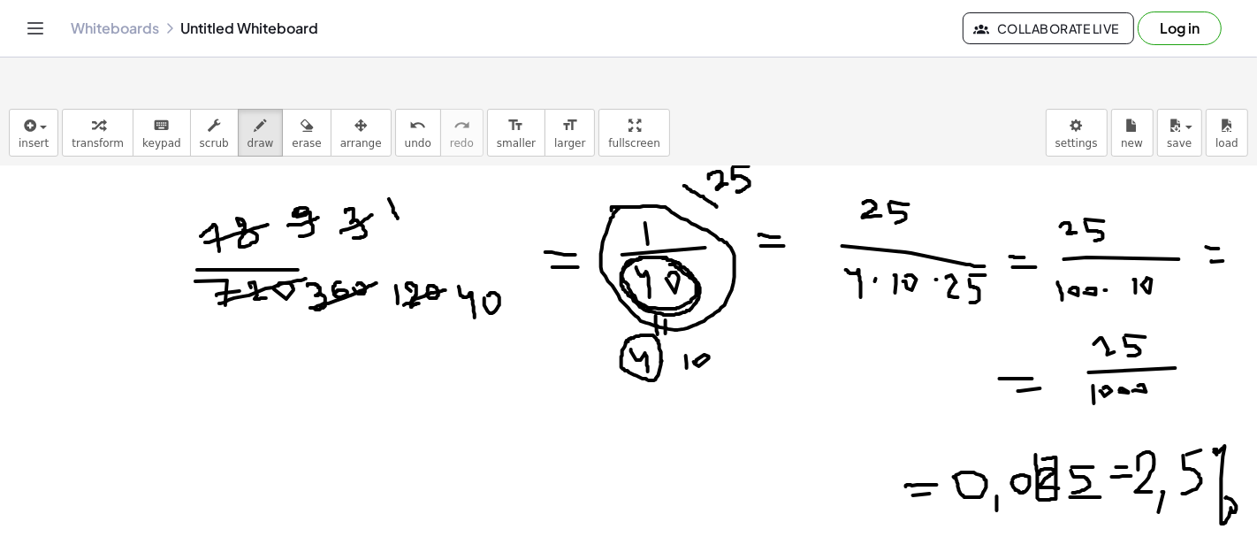
scroll to position [1941, 0]
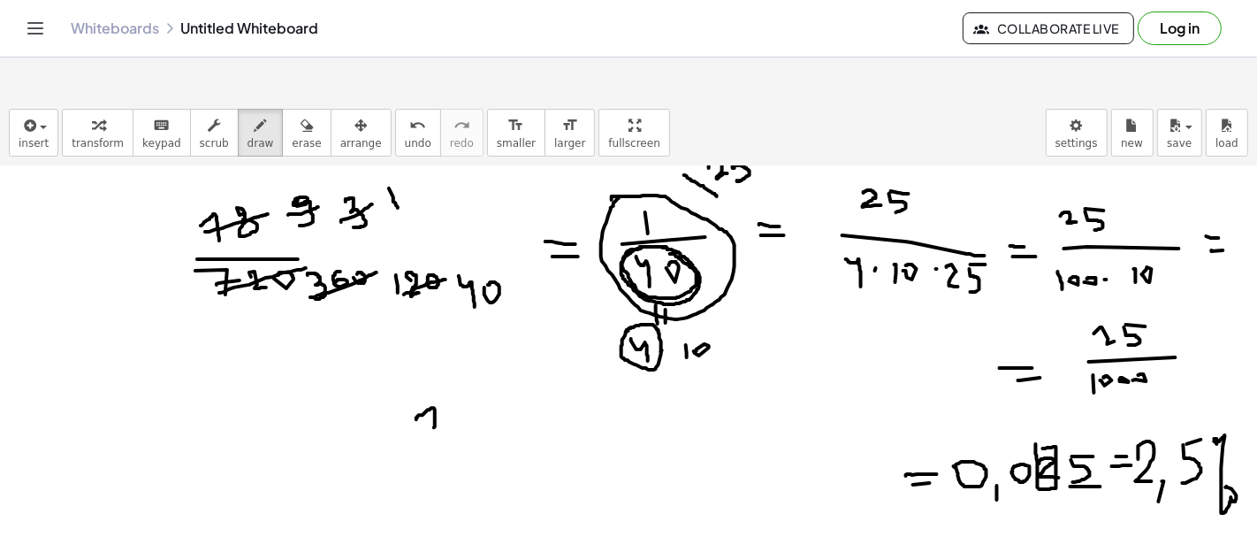
drag, startPoint x: 416, startPoint y: 377, endPoint x: 434, endPoint y: 385, distance: 19.4
drag, startPoint x: 467, startPoint y: 393, endPoint x: 479, endPoint y: 394, distance: 12.5
drag, startPoint x: 422, startPoint y: 402, endPoint x: 423, endPoint y: 423, distance: 20.4
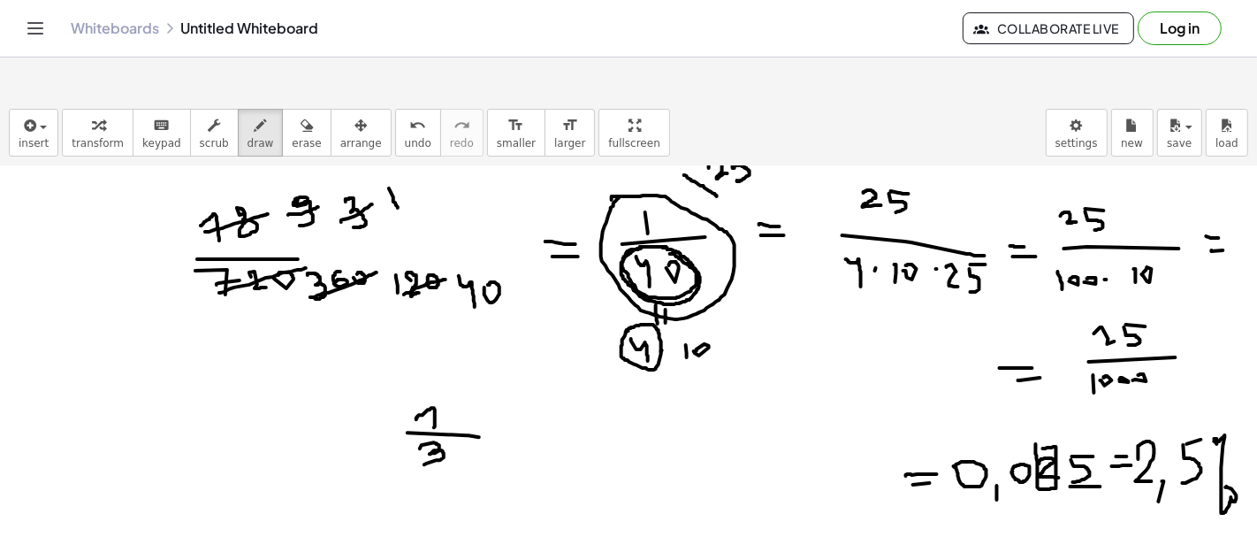
drag, startPoint x: 458, startPoint y: 351, endPoint x: 475, endPoint y: 362, distance: 20.4
click at [292, 114] on div "button" at bounding box center [306, 124] width 29 height 21
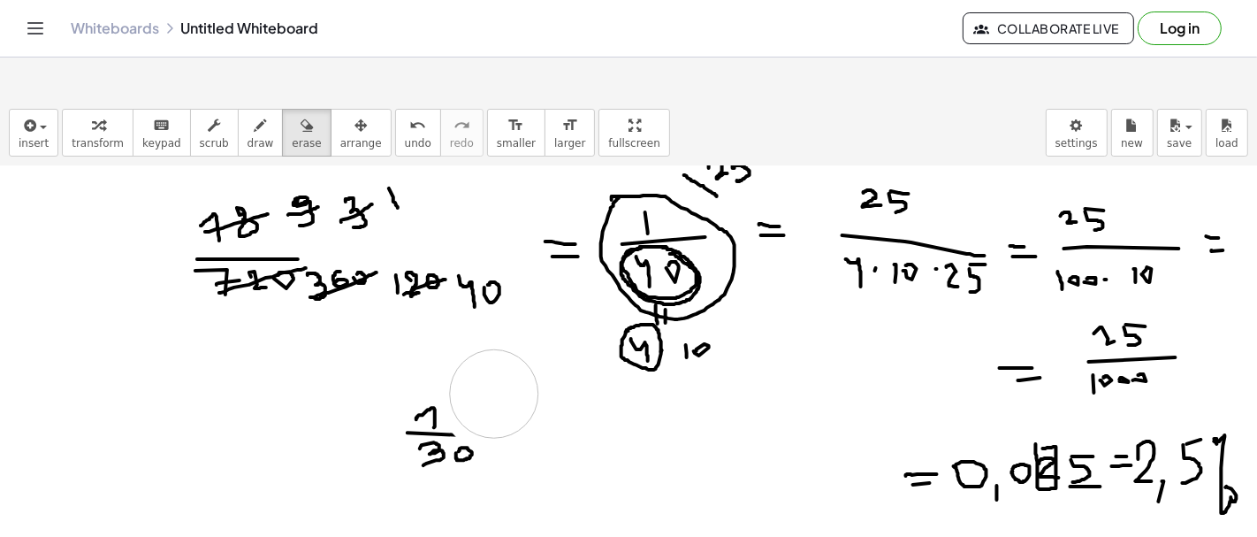
drag, startPoint x: 487, startPoint y: 362, endPoint x: 507, endPoint y: 343, distance: 27.5
